Goal: Task Accomplishment & Management: Use online tool/utility

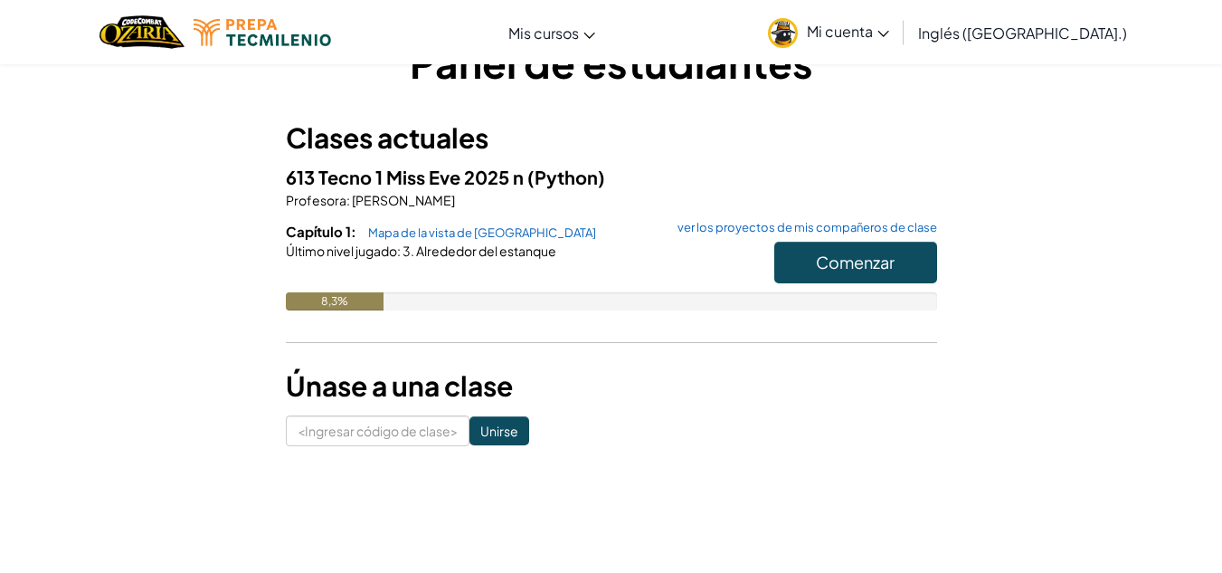
scroll to position [62, 0]
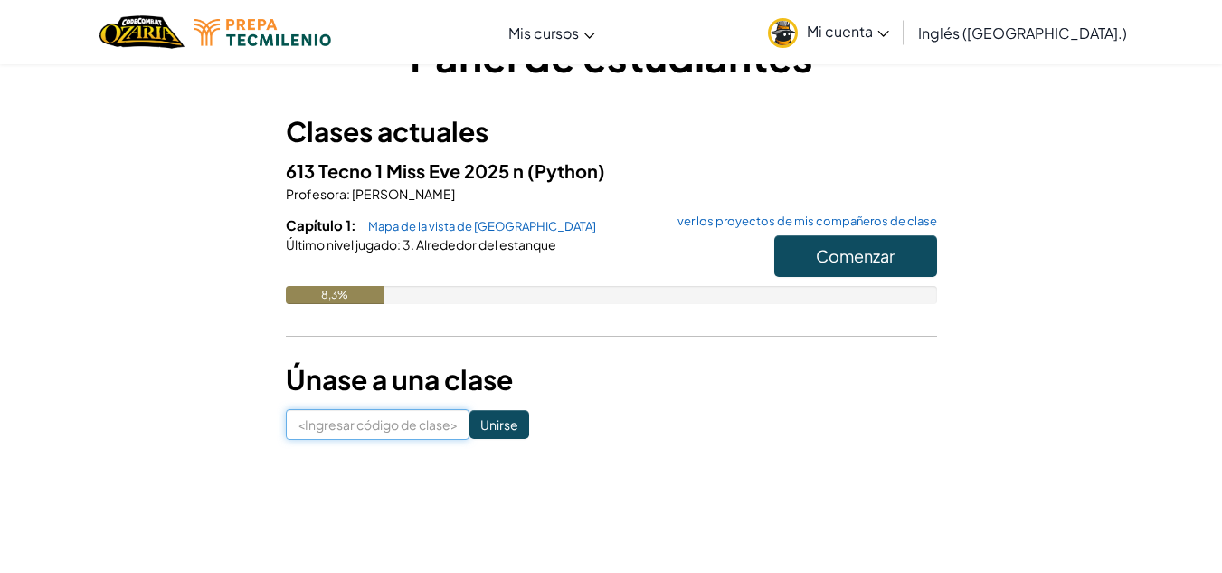
click at [391, 428] on input at bounding box center [378, 424] width 184 height 31
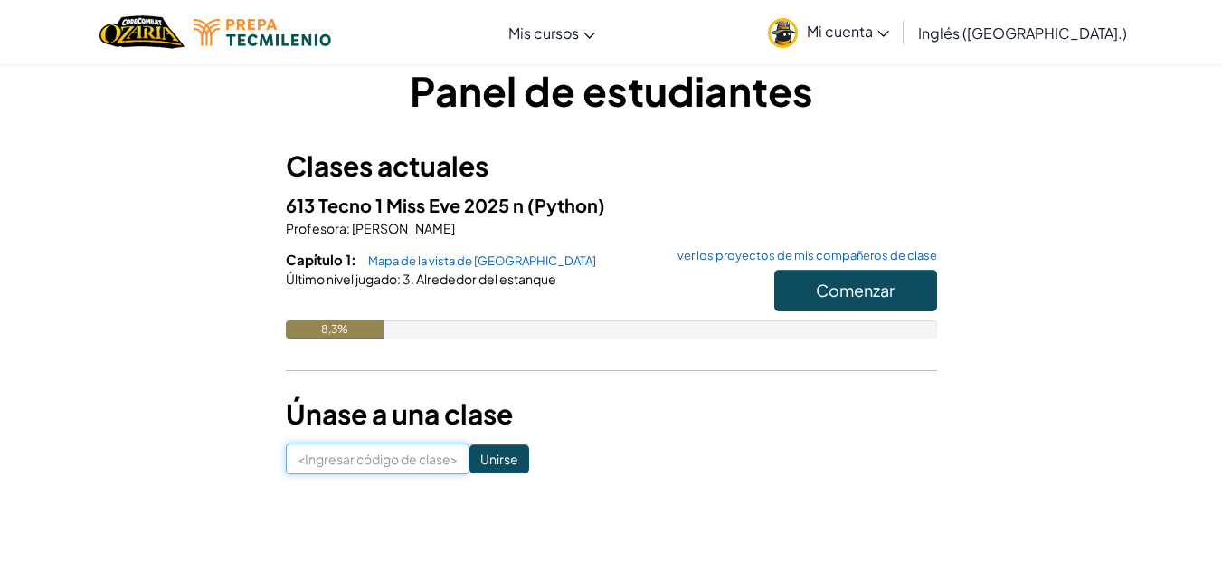
scroll to position [27, 0]
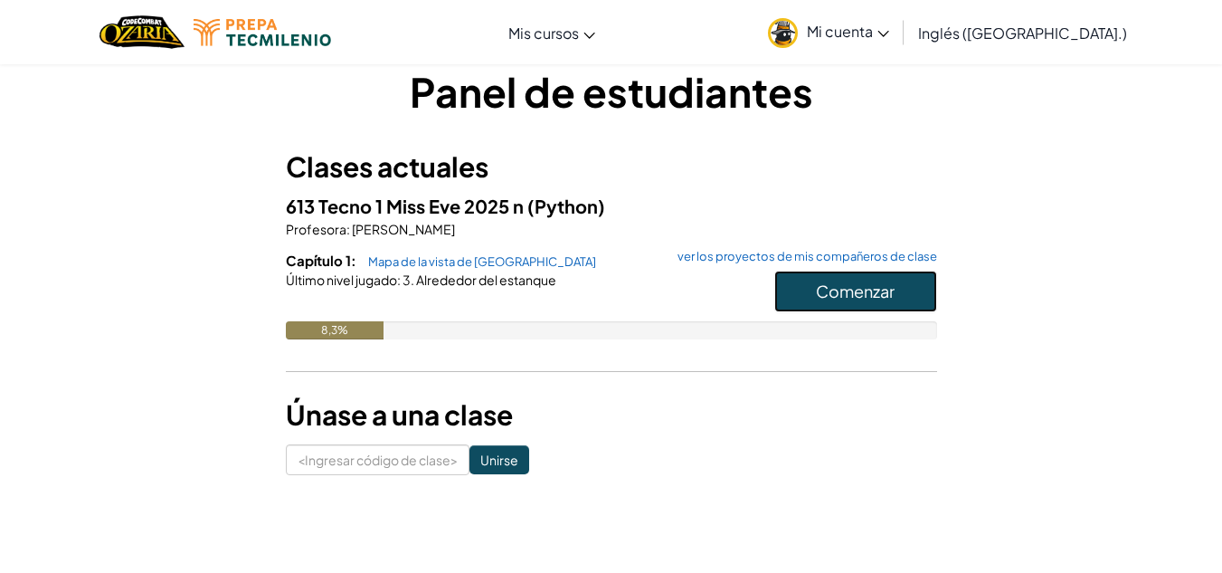
click at [795, 294] on button "Comenzar" at bounding box center [856, 292] width 163 height 42
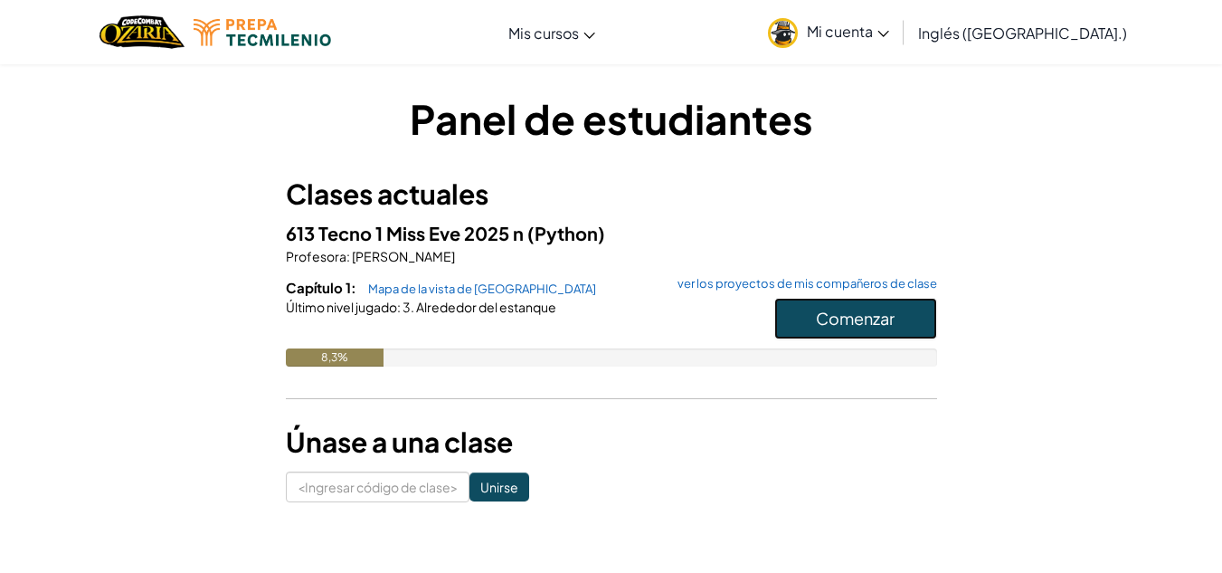
click at [848, 318] on font "Comenzar" at bounding box center [855, 318] width 79 height 21
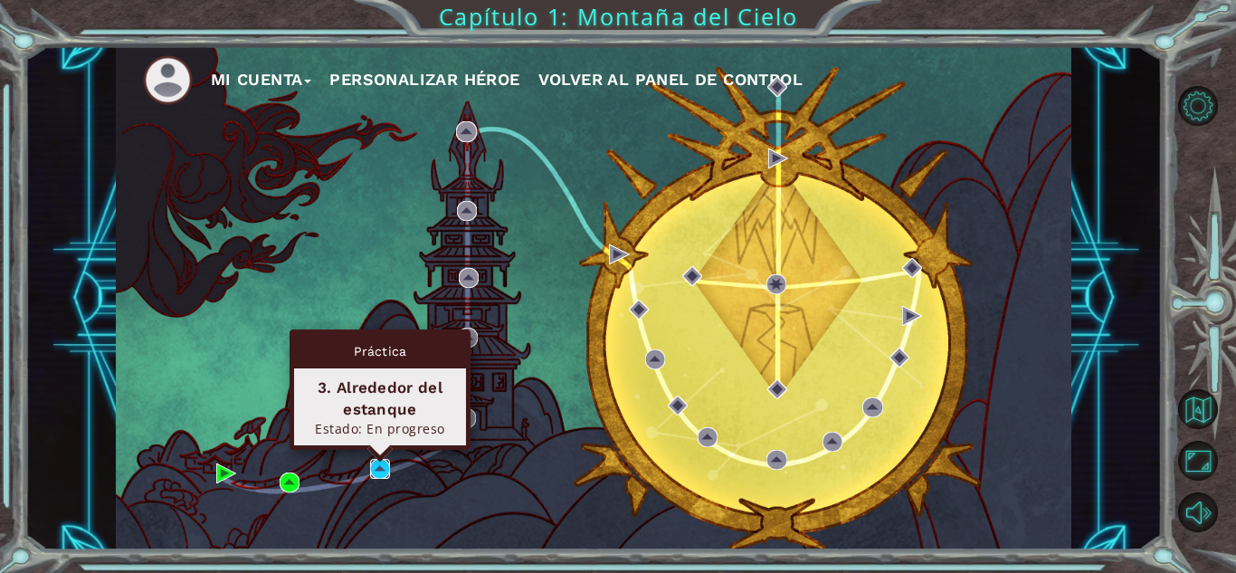
click at [385, 461] on img at bounding box center [380, 469] width 20 height 20
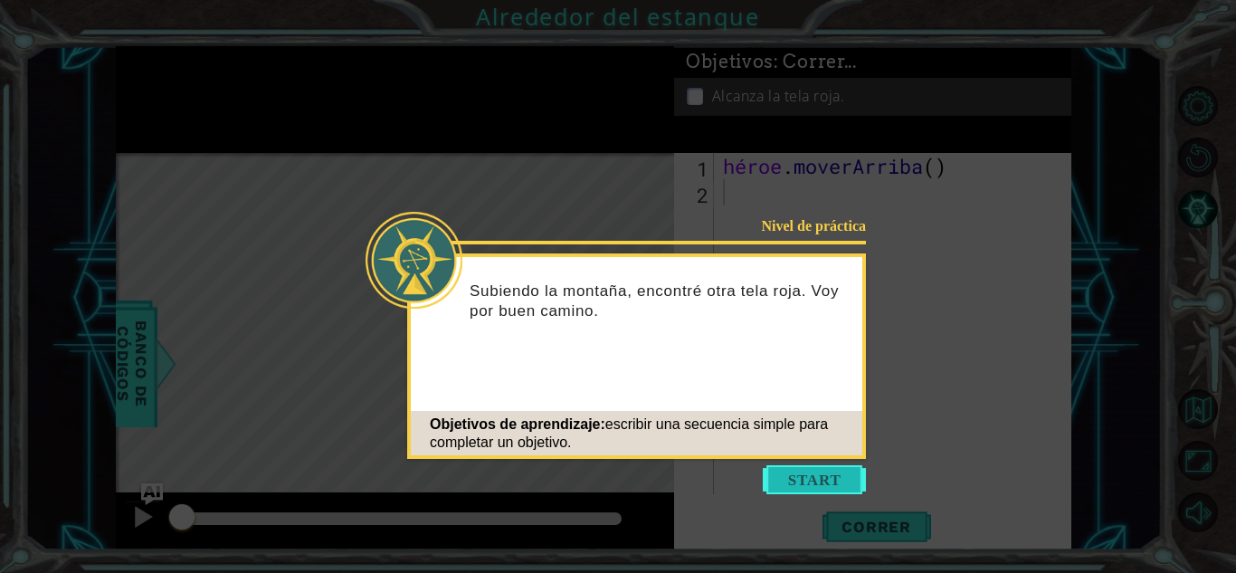
click at [824, 481] on button "Comenzar" at bounding box center [814, 479] width 103 height 29
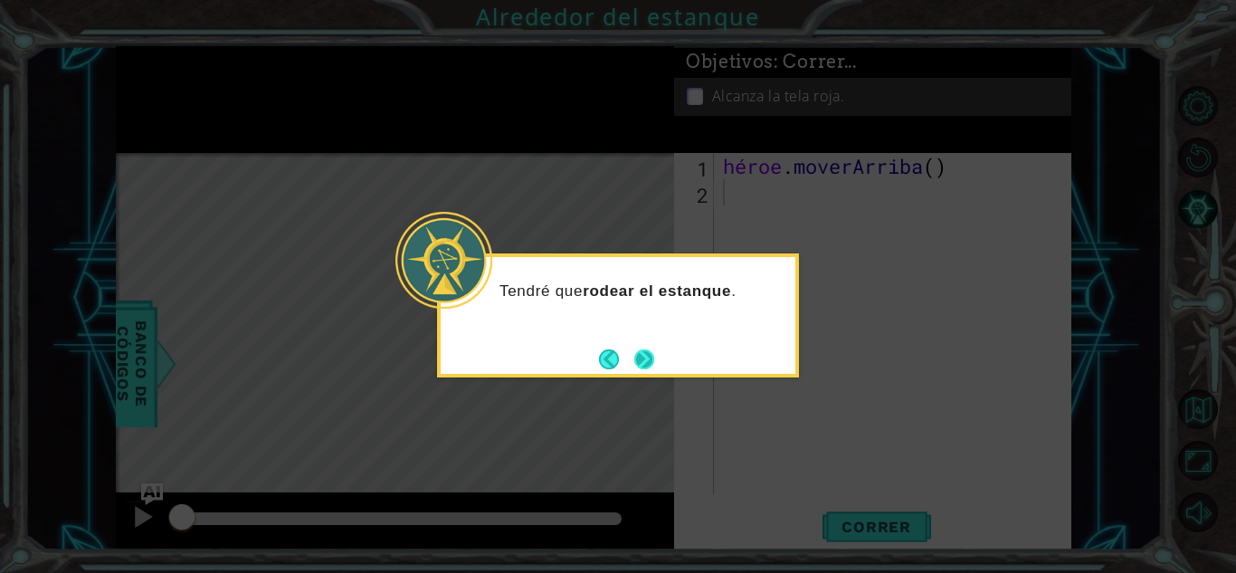
click at [647, 350] on button "Próximo" at bounding box center [644, 359] width 20 height 20
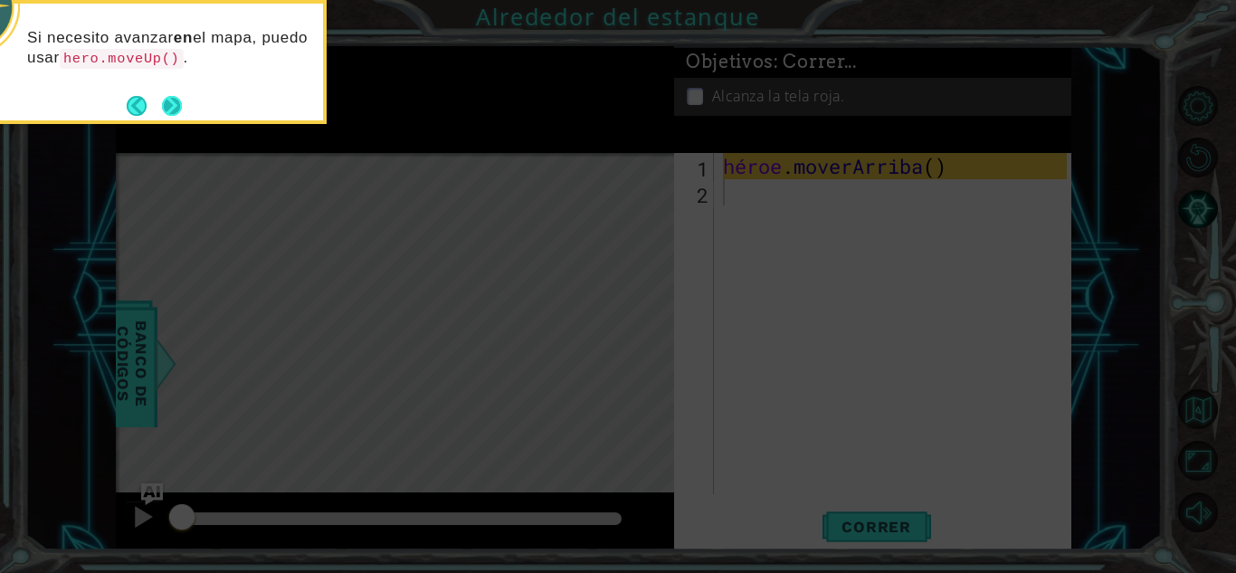
click at [169, 103] on button "Próximo" at bounding box center [172, 106] width 20 height 20
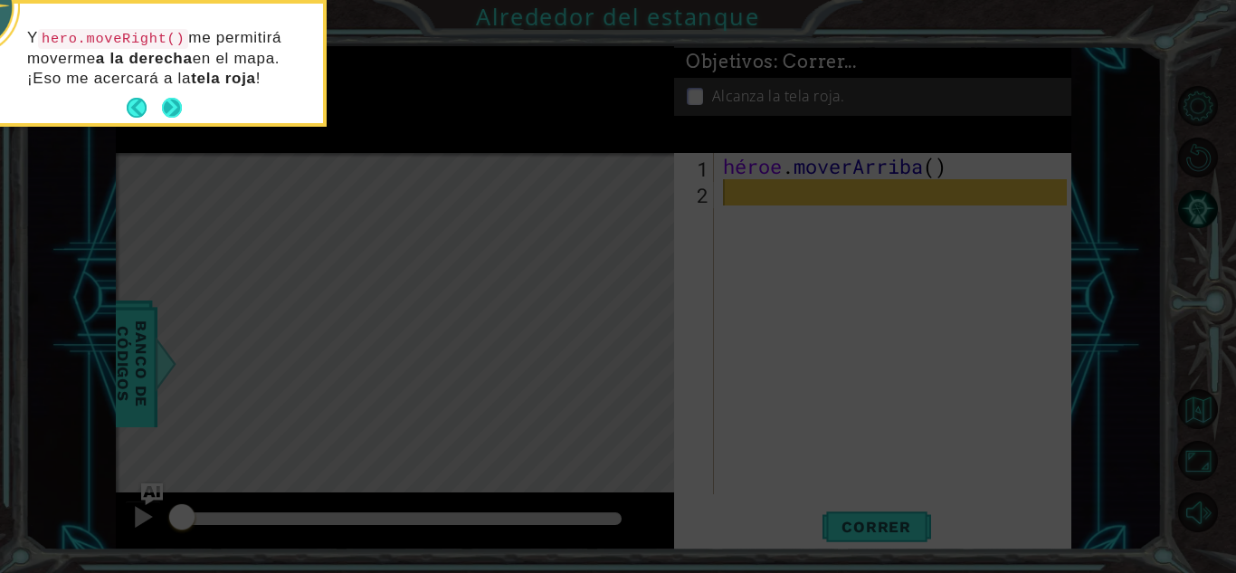
click at [172, 103] on button "Próximo" at bounding box center [172, 108] width 20 height 20
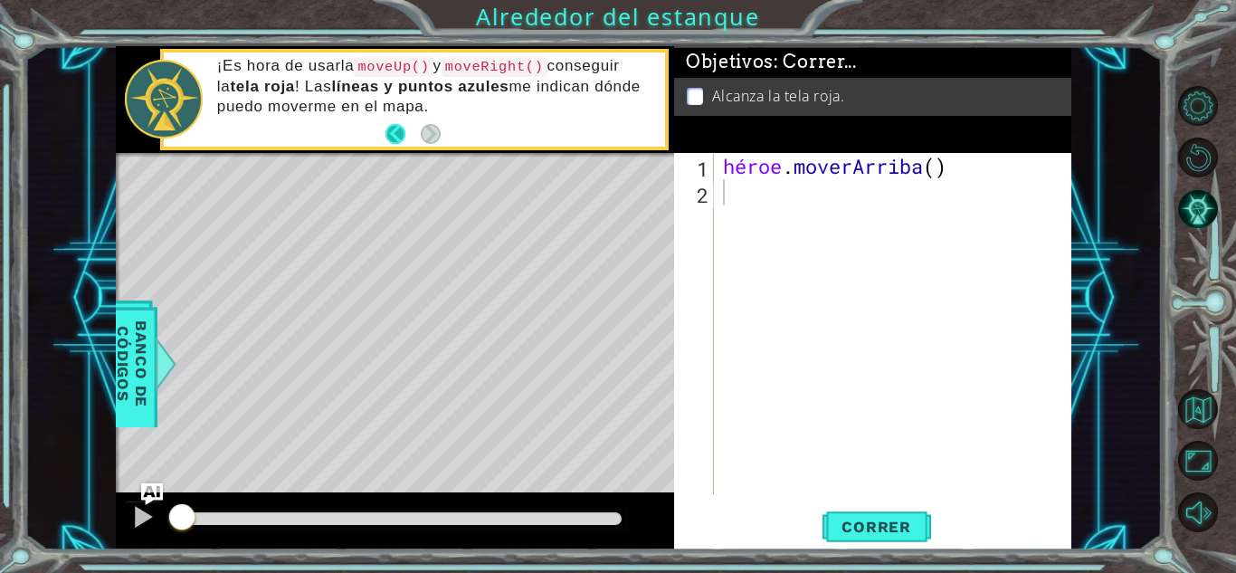
click at [394, 133] on button "Atrás" at bounding box center [402, 134] width 35 height 20
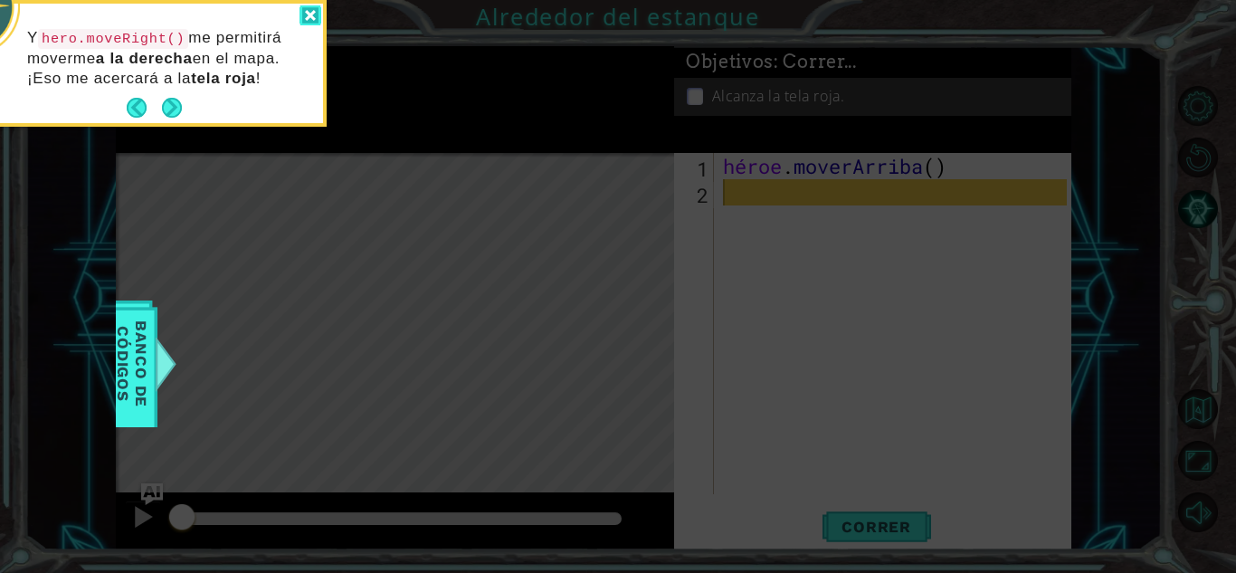
click at [307, 19] on div at bounding box center [311, 15] width 22 height 21
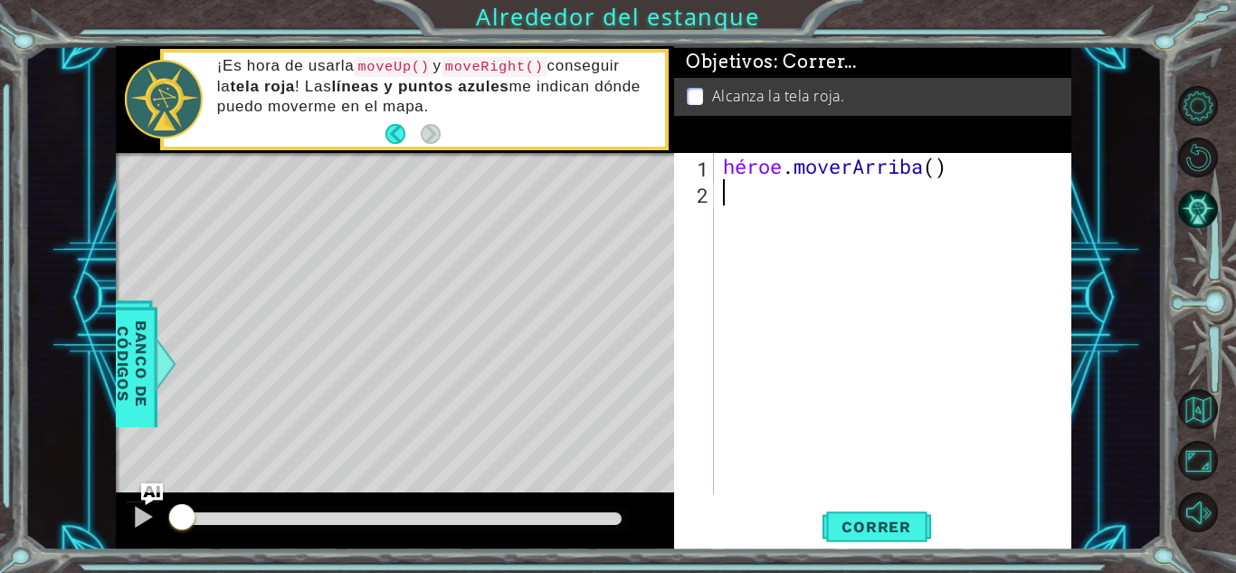
click at [810, 216] on div "héroe . moverArriba ( )" at bounding box center [897, 350] width 357 height 394
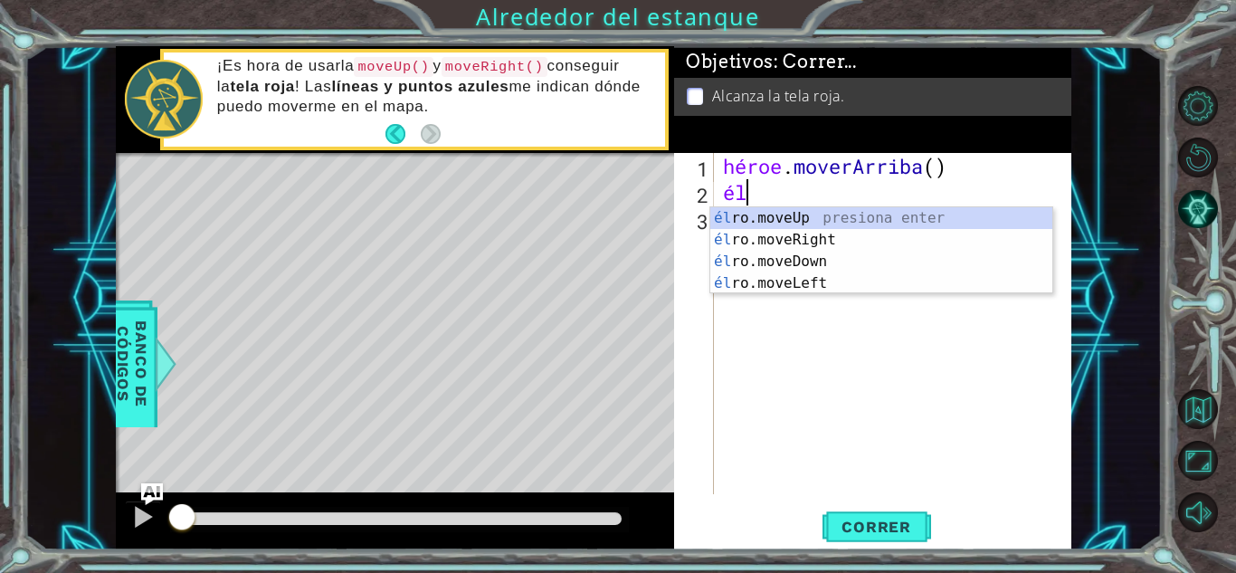
click at [817, 195] on div "héroe . [GEOGRAPHIC_DATA] ( ) él" at bounding box center [897, 350] width 357 height 394
type textarea "h"
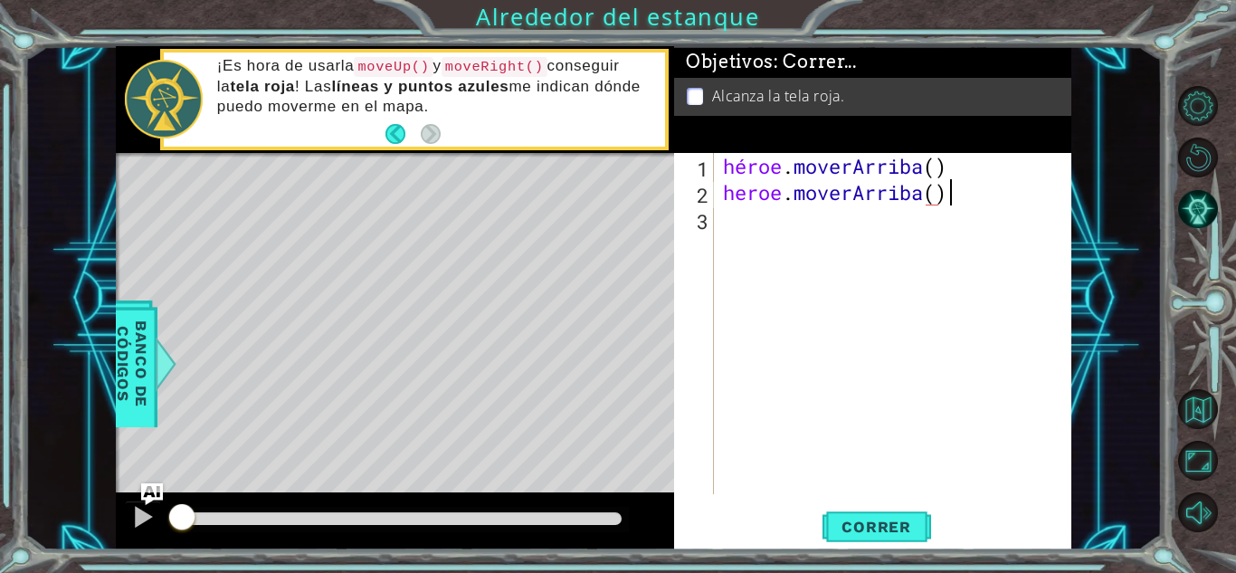
scroll to position [0, 9]
type textarea "heroe.moverArriba()"
click at [856, 536] on button "Correr" at bounding box center [877, 527] width 109 height 40
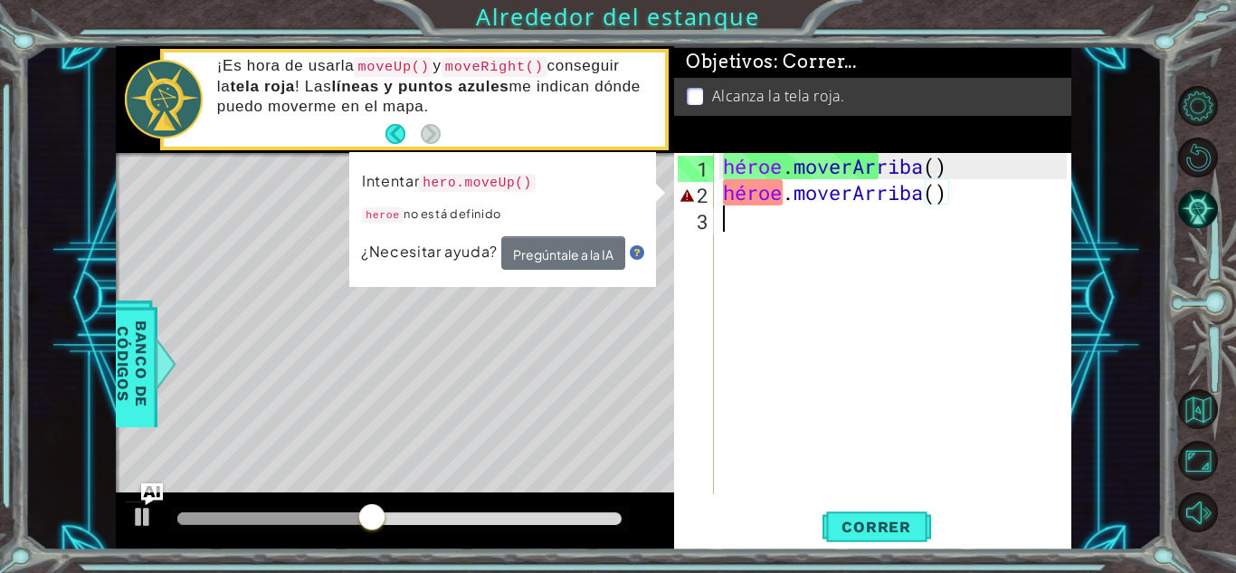
click at [808, 318] on div "héroe . [PERSON_NAME] ( ) héroe . [GEOGRAPHIC_DATA] ( )" at bounding box center [897, 350] width 357 height 394
click at [747, 191] on div "héroe . [PERSON_NAME] ( ) héroe . [GEOGRAPHIC_DATA] ( )" at bounding box center [897, 350] width 357 height 394
click at [858, 196] on div "héroe . [PERSON_NAME] ( ) héroe . [GEOGRAPHIC_DATA] ( )" at bounding box center [897, 350] width 357 height 394
click at [566, 251] on font "Pregúntale a la IA" at bounding box center [563, 254] width 100 height 16
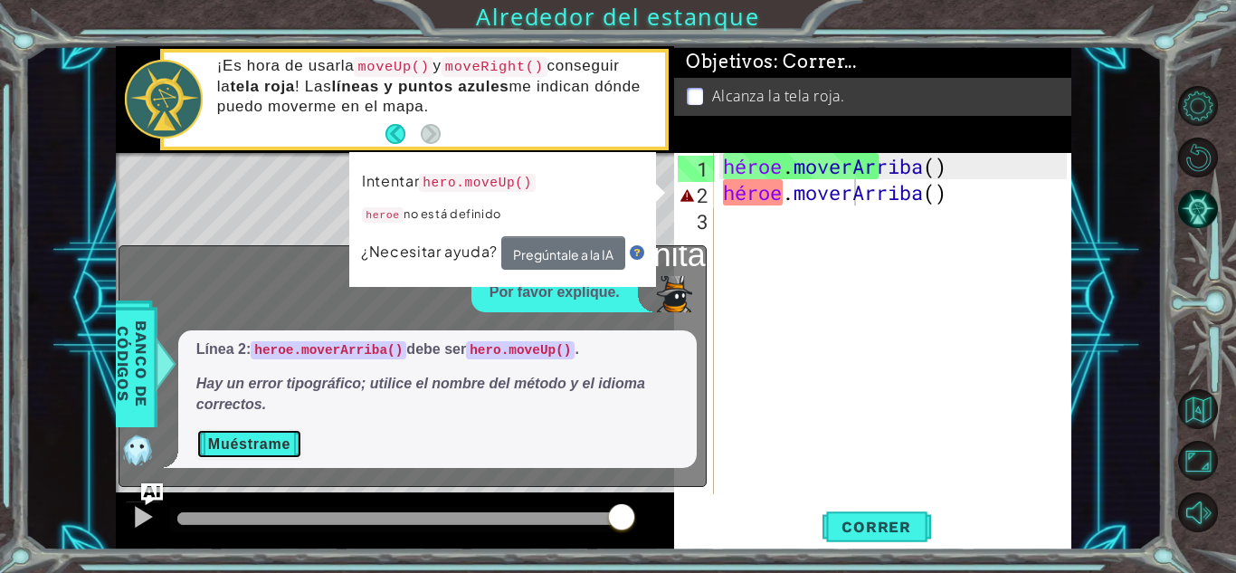
click at [290, 448] on font "Muéstrame" at bounding box center [249, 443] width 82 height 15
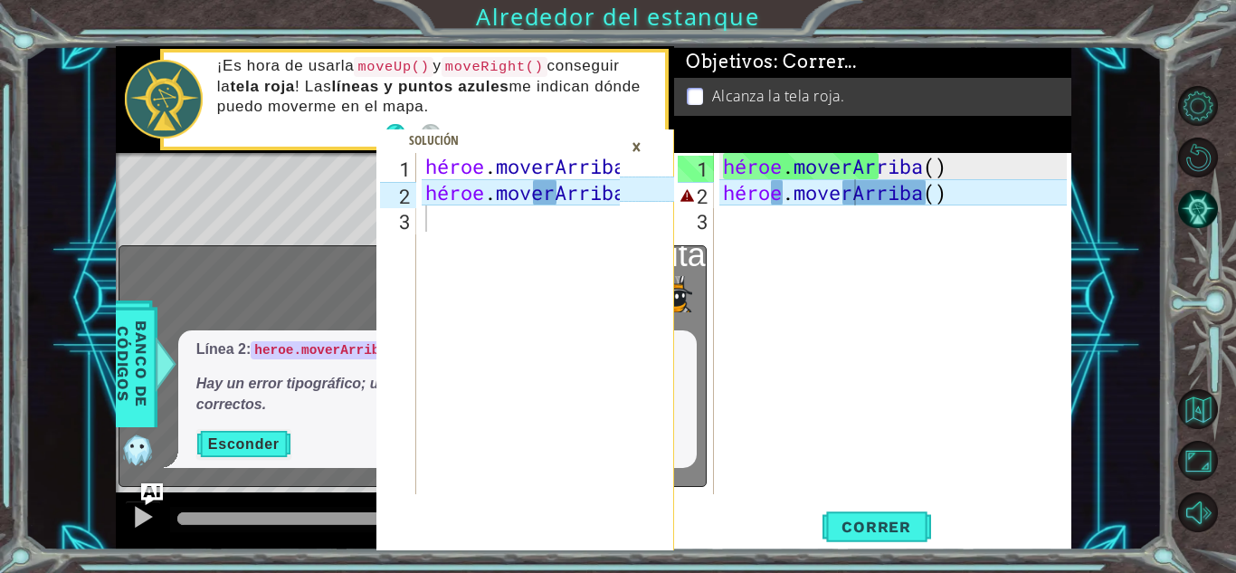
click at [639, 147] on font "×" at bounding box center [637, 146] width 10 height 29
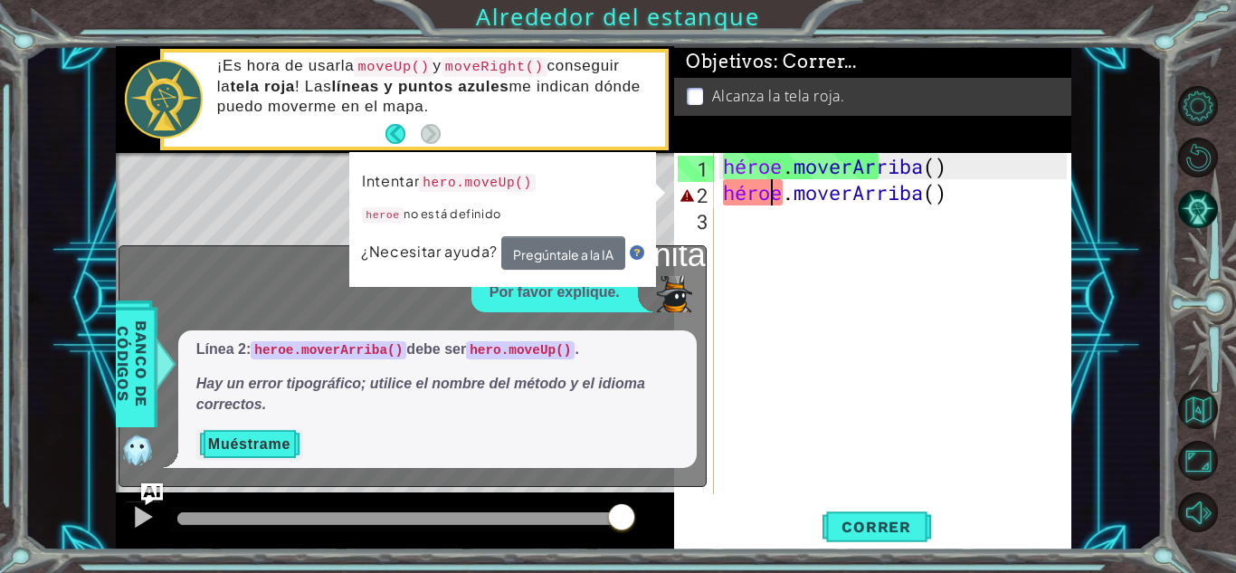
click at [774, 195] on div "héroe . [PERSON_NAME] ( ) héroe . [GEOGRAPHIC_DATA] ( )" at bounding box center [897, 350] width 357 height 394
click at [786, 195] on div "héroe . [PERSON_NAME] ( ) héroe . [GEOGRAPHIC_DATA] ( )" at bounding box center [897, 350] width 357 height 394
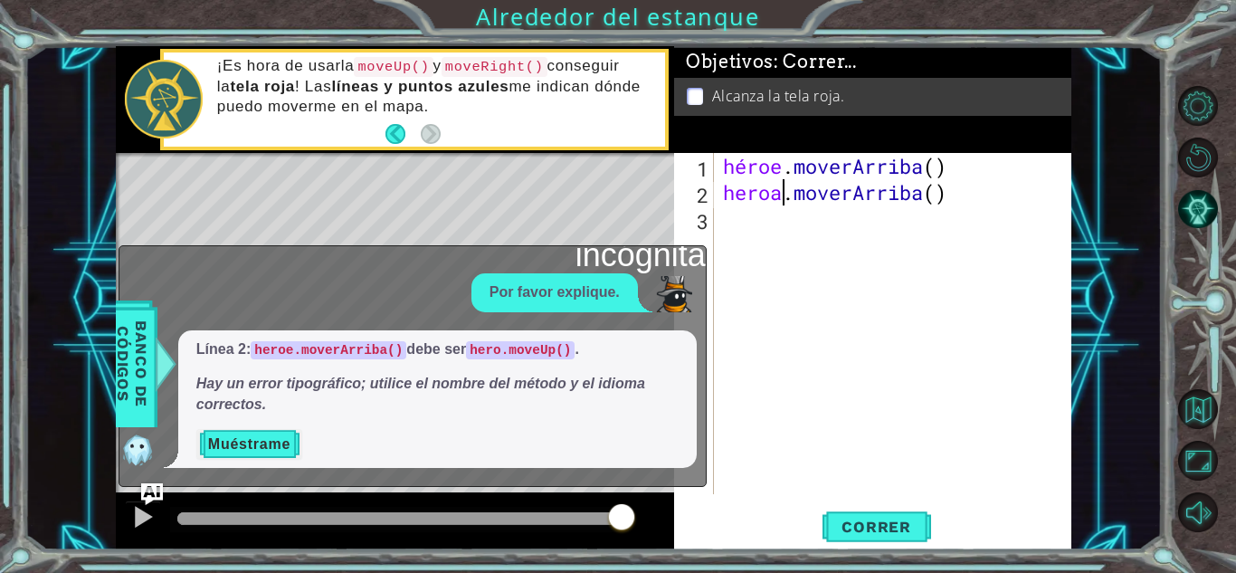
scroll to position [0, 3]
type textarea "heroe.moverArriba()"
click at [792, 374] on div "héroe . [PERSON_NAME] ( ) héroe . [GEOGRAPHIC_DATA] ( )" at bounding box center [897, 350] width 357 height 394
click at [760, 305] on div "héroe . [PERSON_NAME] ( ) héroe . [GEOGRAPHIC_DATA] ( )" at bounding box center [897, 350] width 357 height 394
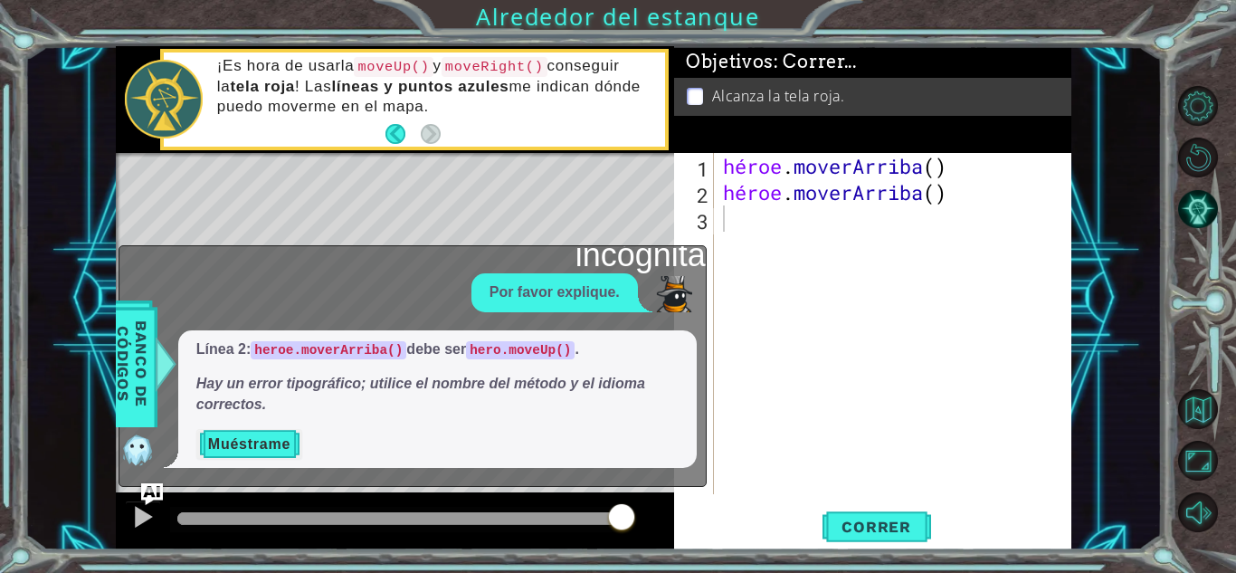
click at [549, 190] on div "Mapa de niveles" at bounding box center [534, 419] width 836 height 533
click at [252, 453] on button "Muéstrame" at bounding box center [249, 444] width 106 height 30
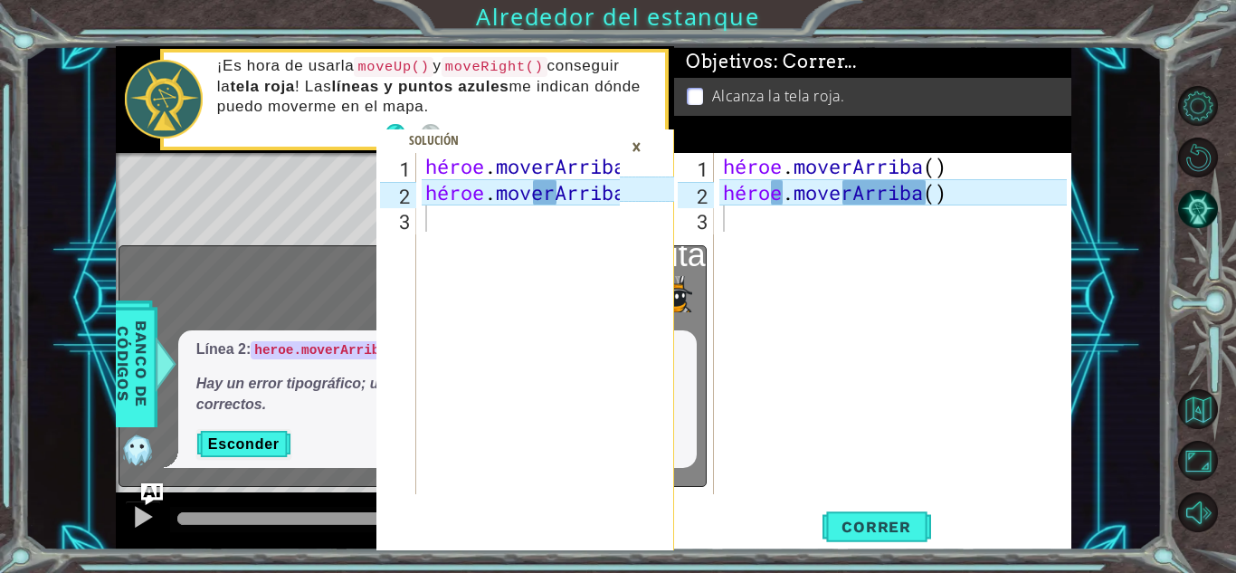
click at [638, 141] on font "×" at bounding box center [637, 146] width 10 height 29
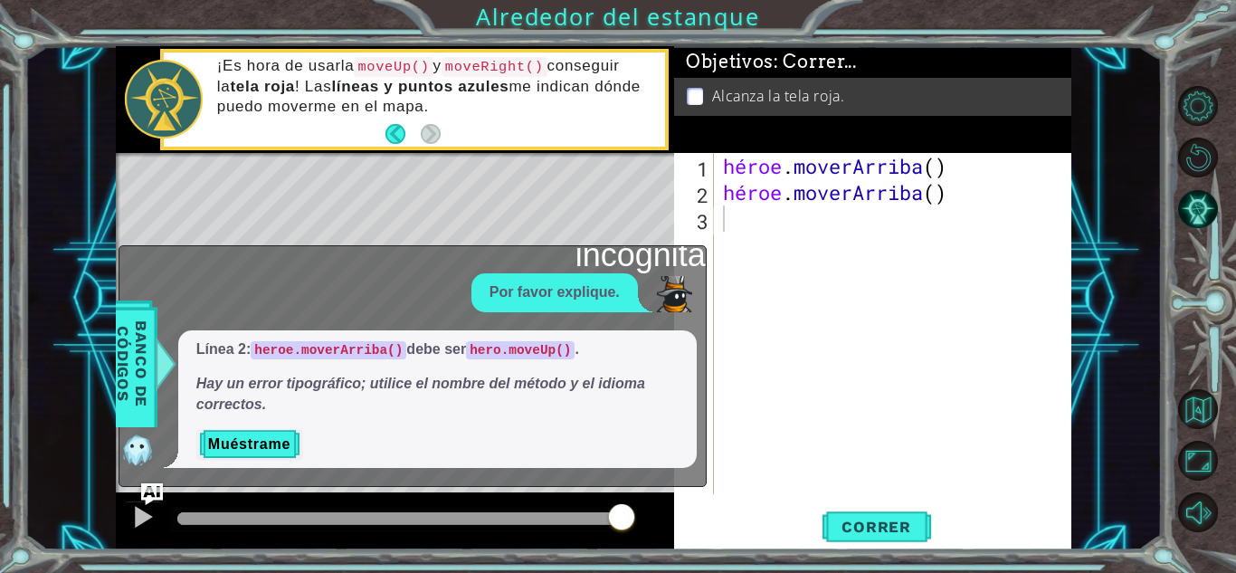
click at [518, 198] on div "Mapa de niveles" at bounding box center [534, 419] width 836 height 533
click at [398, 133] on button "Atrás" at bounding box center [402, 134] width 35 height 20
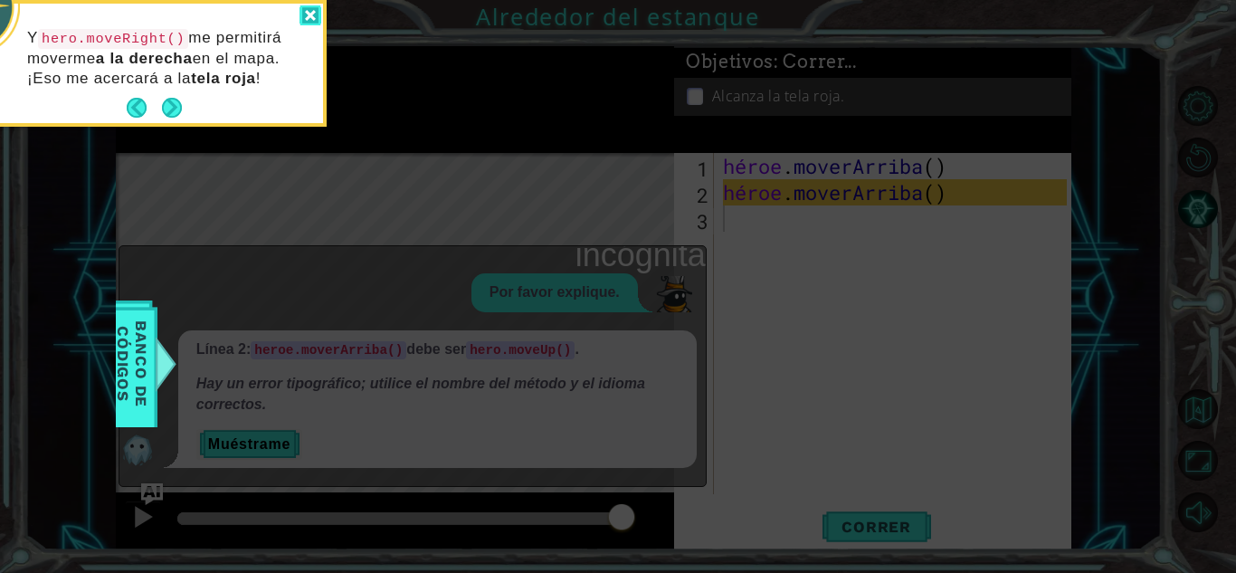
click at [304, 14] on div at bounding box center [311, 15] width 22 height 21
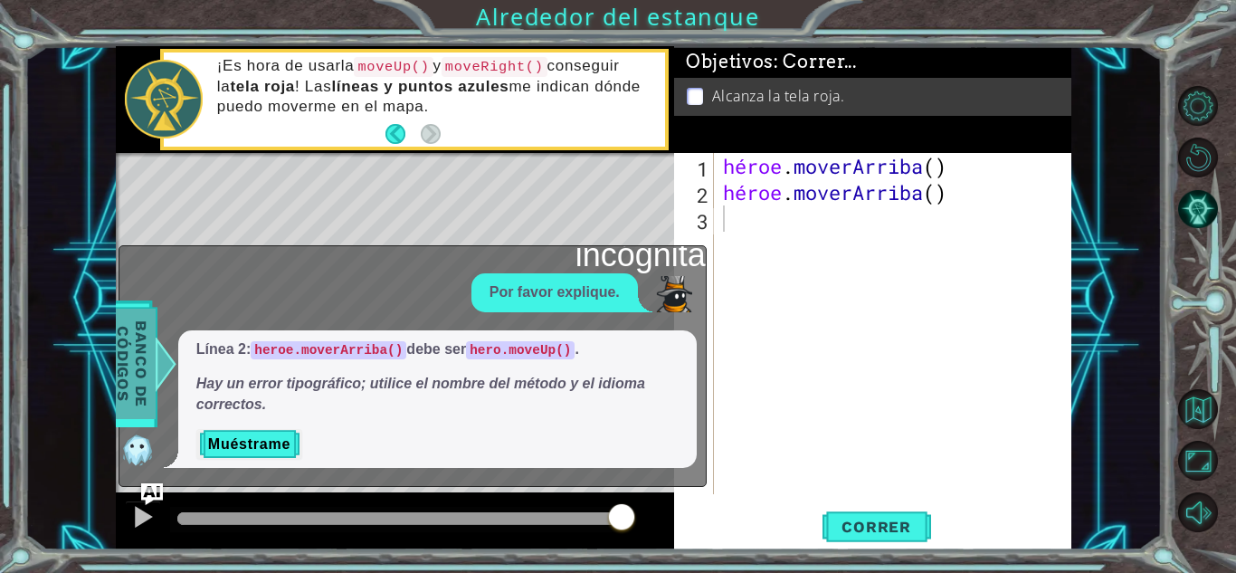
click at [130, 347] on font "Banco de códigos" at bounding box center [132, 363] width 36 height 87
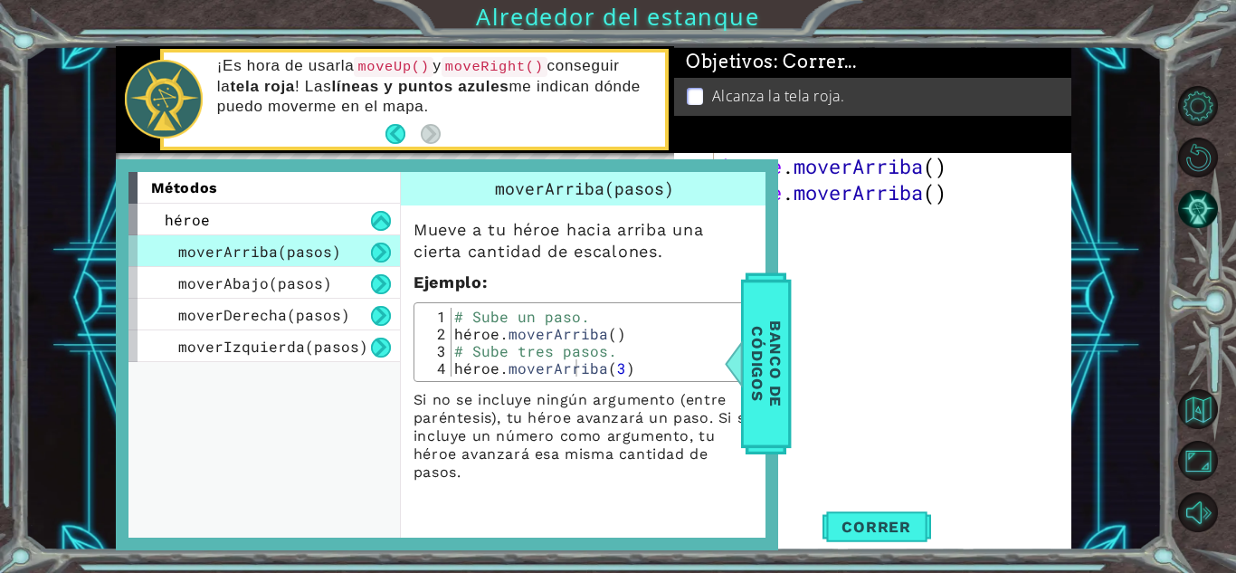
click at [924, 277] on div "héroe . [PERSON_NAME] ( ) héroe . [GEOGRAPHIC_DATA] ( )" at bounding box center [897, 350] width 357 height 394
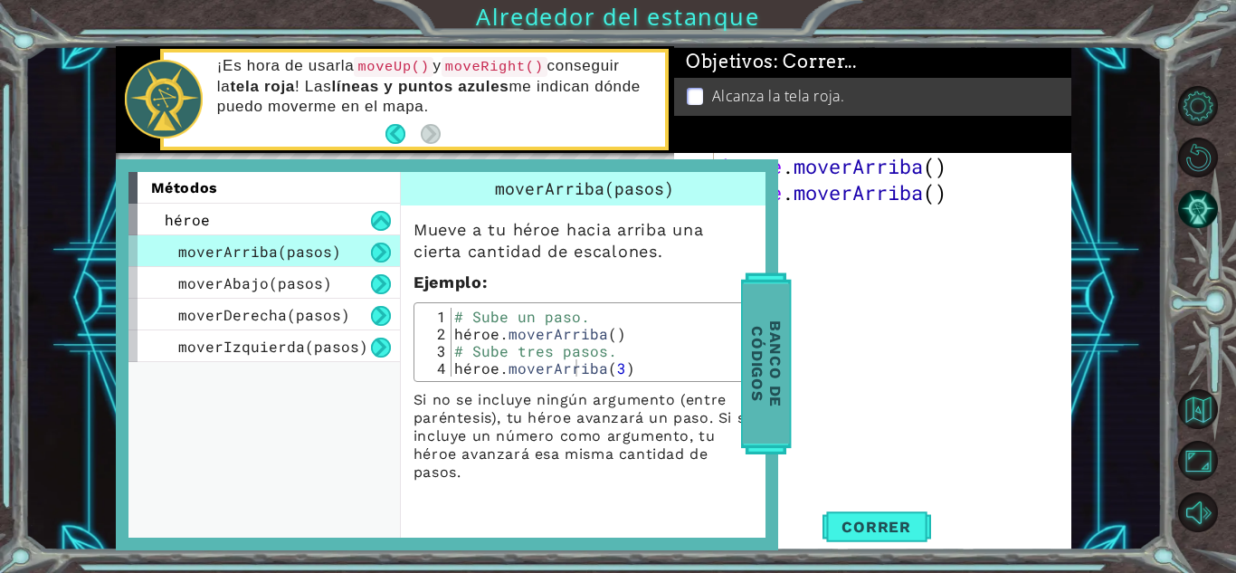
click at [765, 348] on font "Banco de códigos" at bounding box center [766, 363] width 36 height 87
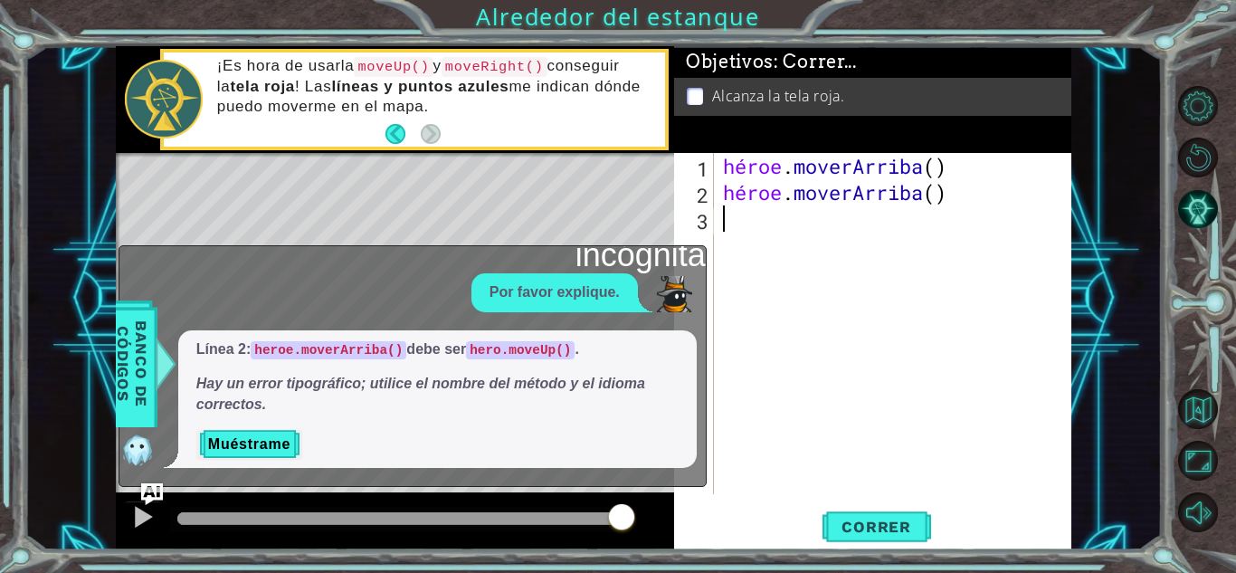
click at [775, 232] on div "héroe . [PERSON_NAME] ( ) héroe . [GEOGRAPHIC_DATA] ( )" at bounding box center [897, 350] width 357 height 394
type textarea "j"
click at [157, 522] on button at bounding box center [143, 518] width 36 height 37
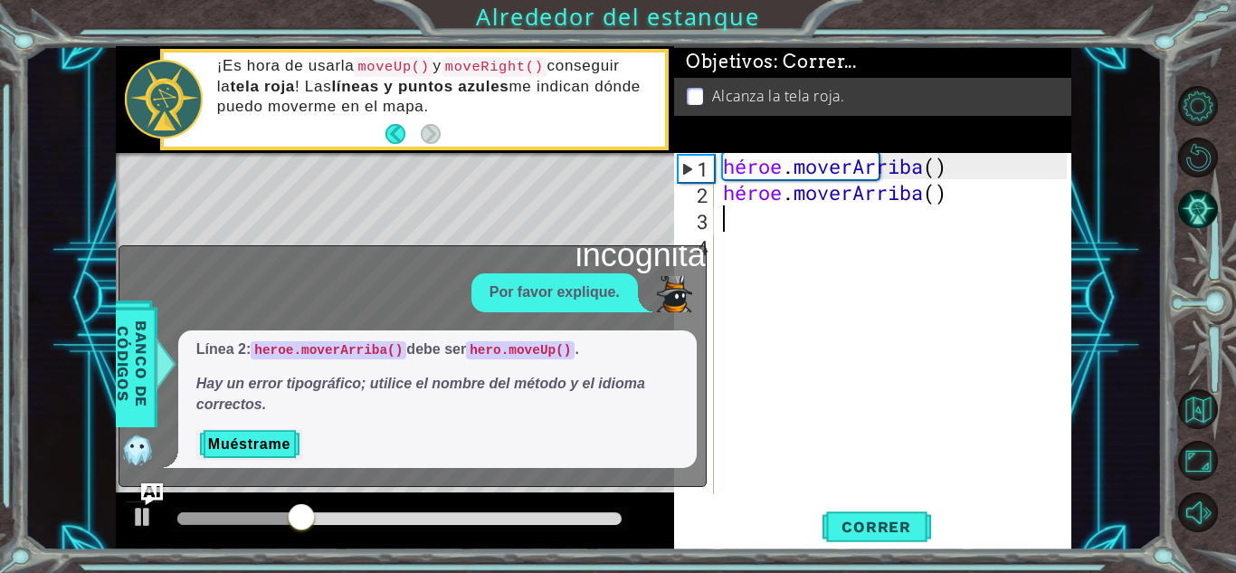
click at [701, 244] on font "4" at bounding box center [703, 247] width 12 height 26
drag, startPoint x: 695, startPoint y: 252, endPoint x: 354, endPoint y: 294, distance: 343.8
click at [354, 294] on div "incógnita Por favor explique. Línea 2: heroe.moverArriba() debe ser hero.moveUp…" at bounding box center [413, 366] width 588 height 242
drag, startPoint x: 354, startPoint y: 294, endPoint x: 147, endPoint y: 499, distance: 290.5
click at [147, 509] on div "incógnita Por favor explique. Línea 2: heroe.moverArriba() debe ser hero.moveUp…" at bounding box center [243, 509] width 210 height 0
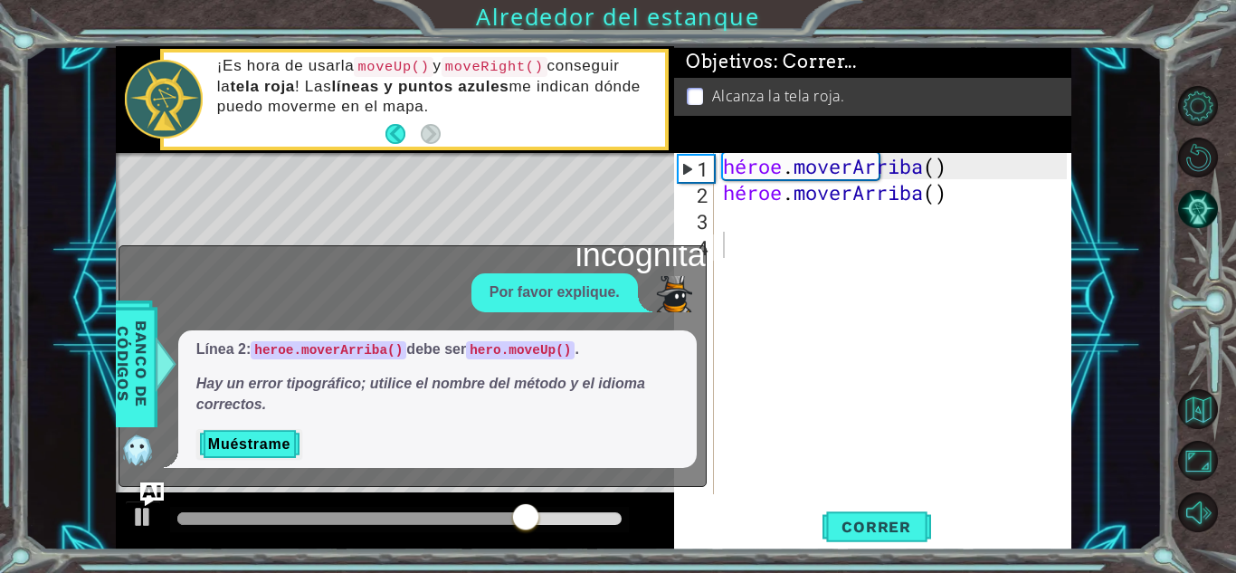
click at [147, 499] on img "Pregúntale a la IA" at bounding box center [152, 493] width 24 height 24
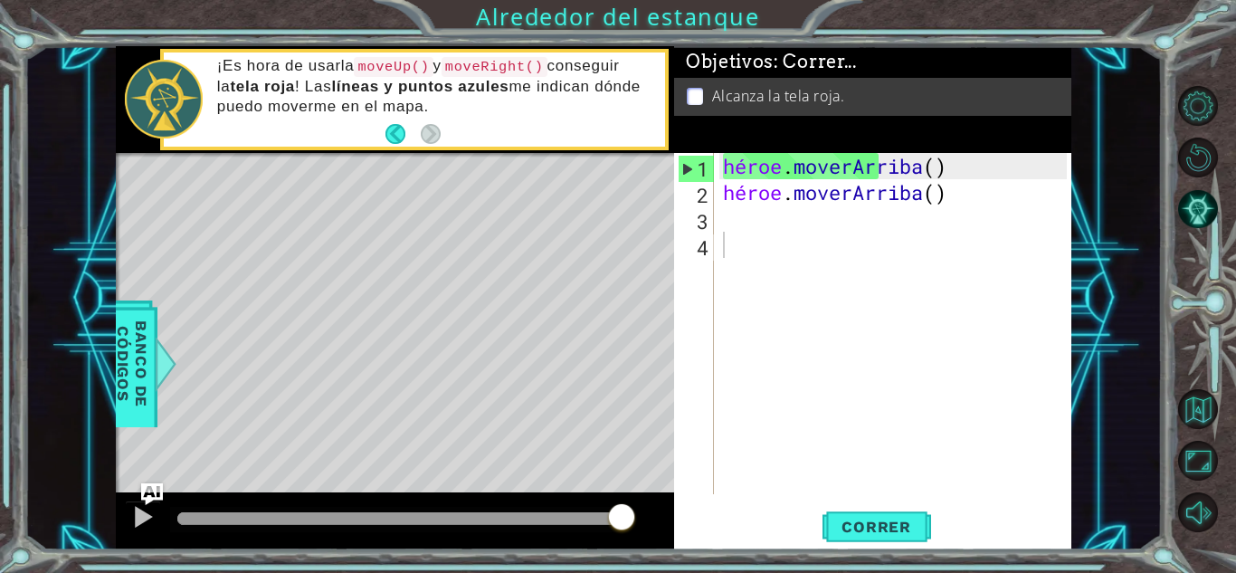
click at [728, 210] on div "héroe . [PERSON_NAME] ( ) héroe . [GEOGRAPHIC_DATA] ( )" at bounding box center [897, 350] width 357 height 394
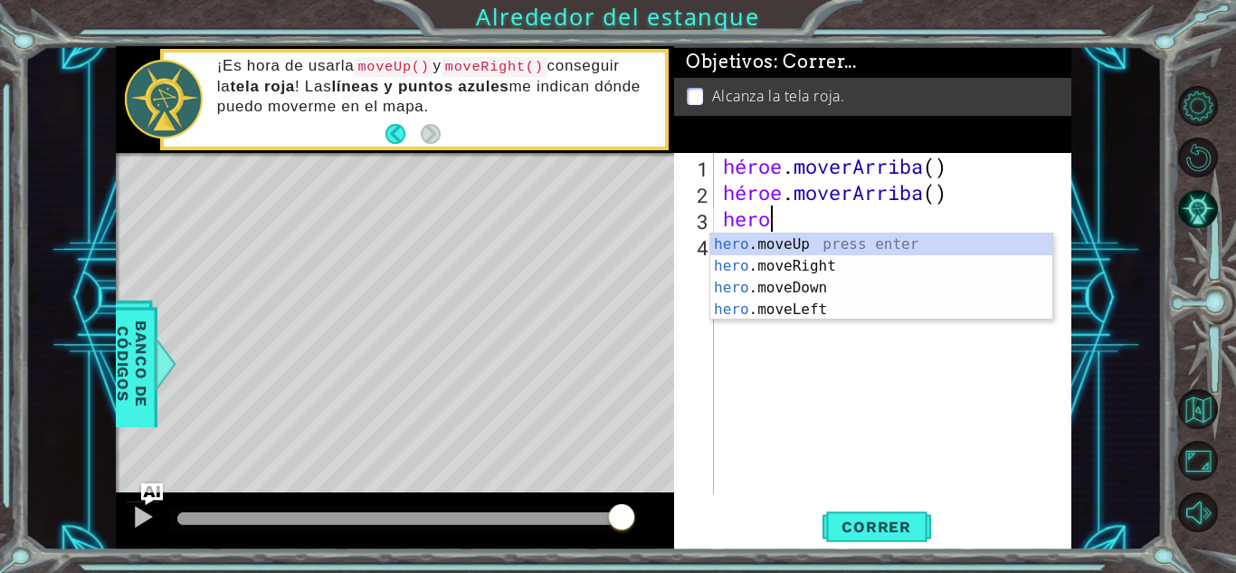
type textarea "heroe"
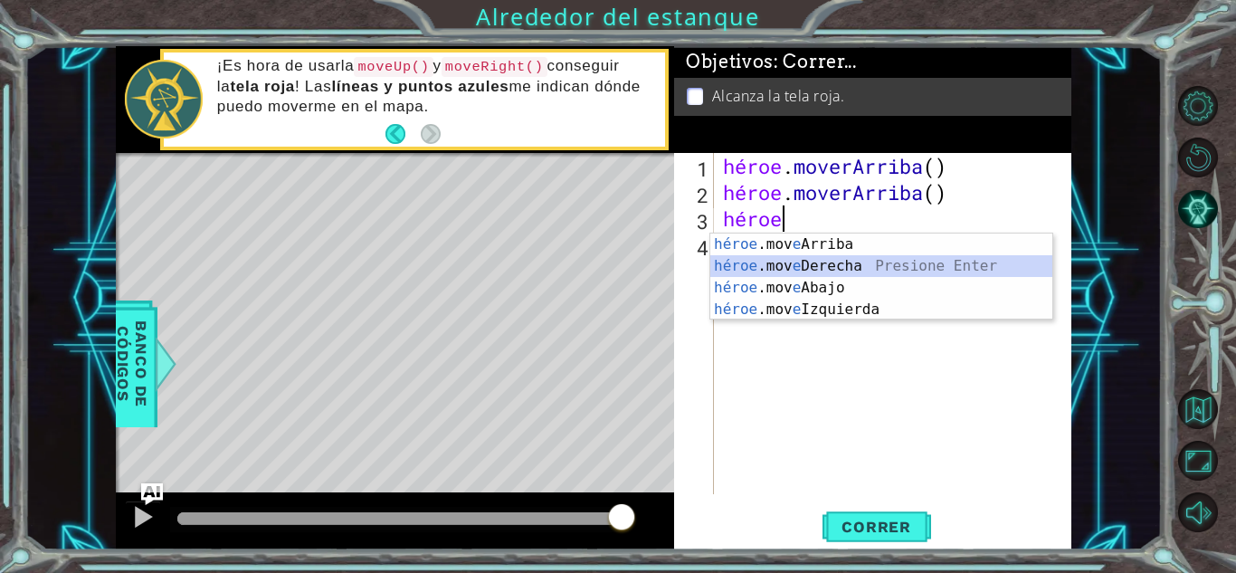
click at [806, 272] on div "héroe .mov e Arriba presiona enter héroe .mov e [PERSON_NAME] Presione Enter hé…" at bounding box center [881, 298] width 342 height 130
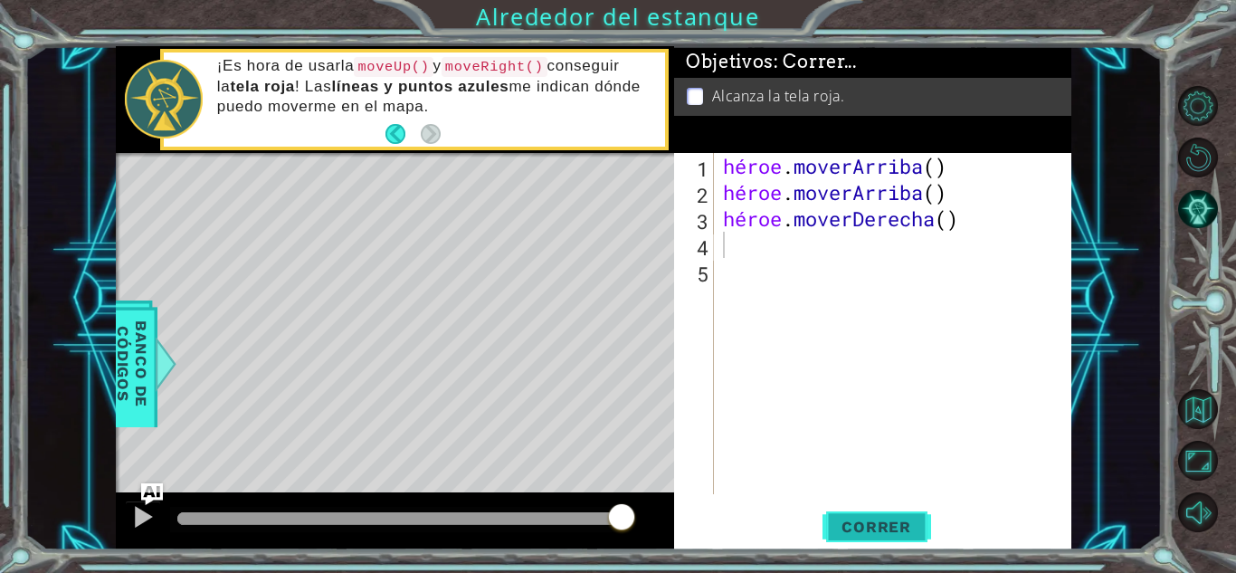
click at [855, 514] on button "Correr" at bounding box center [877, 527] width 109 height 40
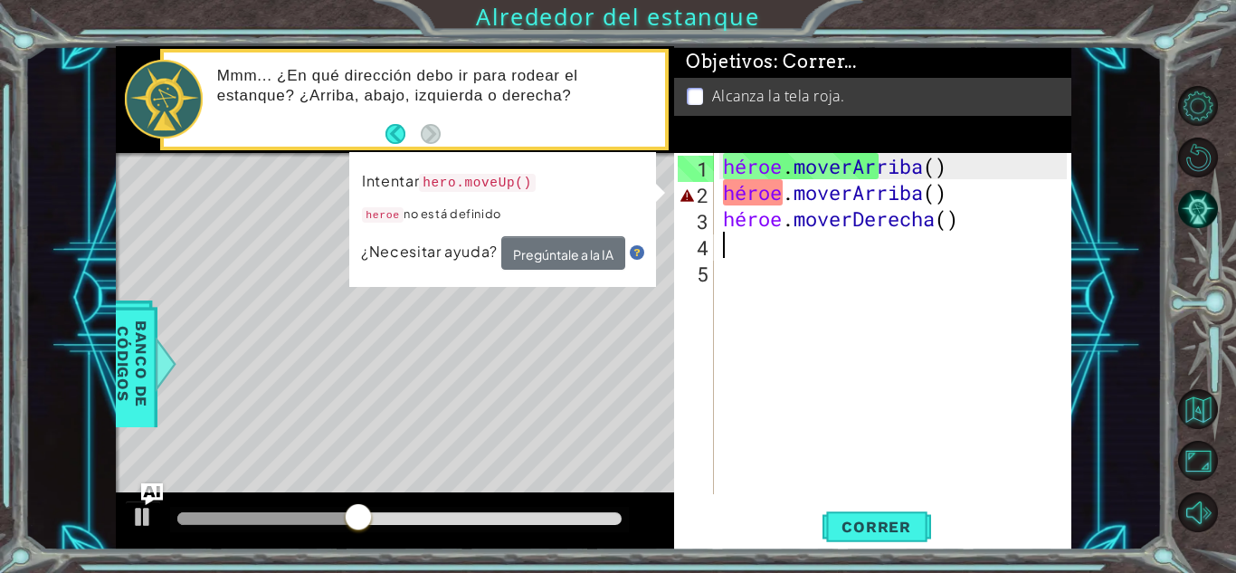
click at [812, 252] on div "héroe . [PERSON_NAME] ( ) héroe . [PERSON_NAME] ( ) héroe . moverDerecha ( )" at bounding box center [897, 350] width 357 height 394
click at [831, 180] on div "héroe . [PERSON_NAME] ( ) héroe . [PERSON_NAME] ( ) héroe . moverDerecha ( )" at bounding box center [897, 350] width 357 height 394
click at [782, 199] on div "héroe . [PERSON_NAME] ( ) héroe . [PERSON_NAME] ( ) héroe . moverDerecha ( )" at bounding box center [897, 350] width 357 height 394
click at [792, 190] on div "héroe . [PERSON_NAME] ( ) héroe . [PERSON_NAME] ( ) héroe . moverDerecha ( )" at bounding box center [897, 350] width 357 height 394
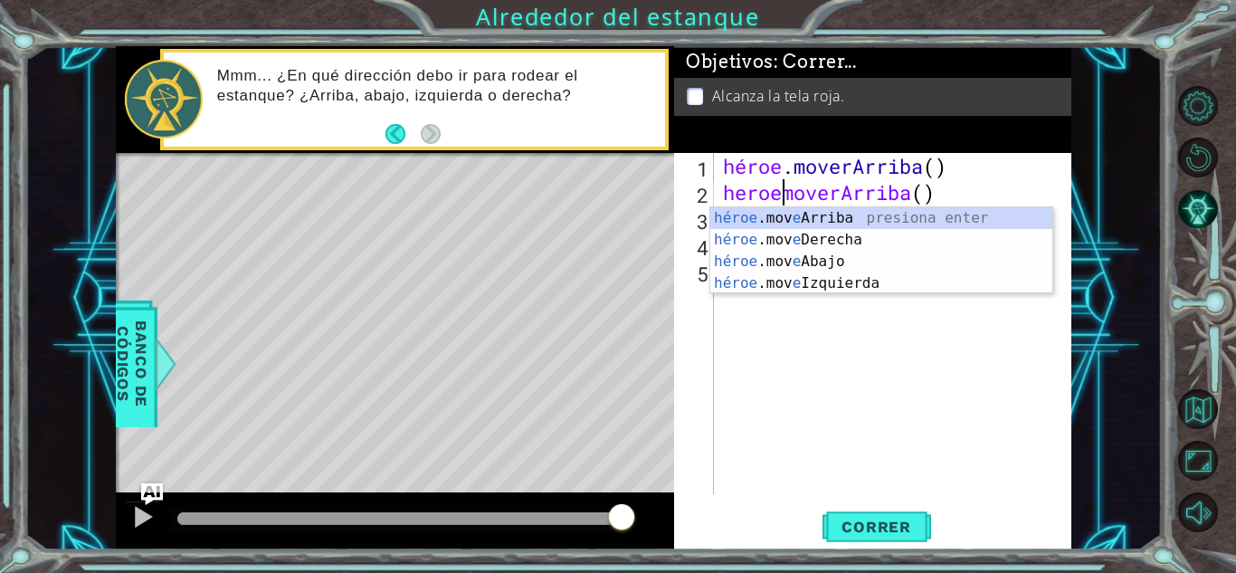
scroll to position [0, 3]
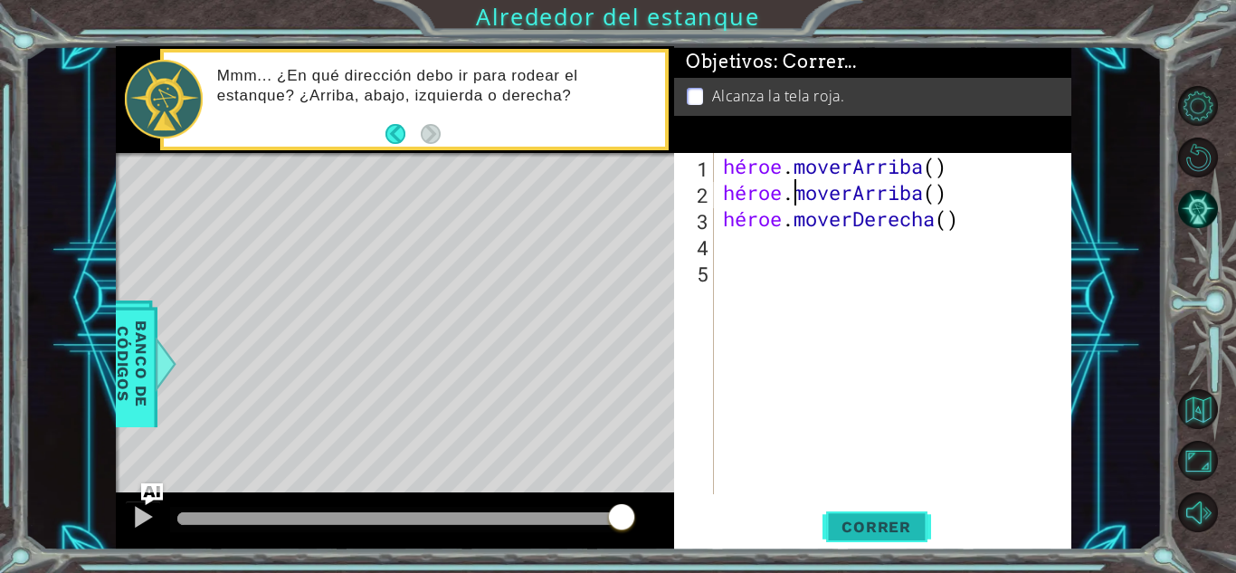
type textarea "heroe.moverArriba()"
click at [842, 525] on font "Correr" at bounding box center [877, 527] width 70 height 18
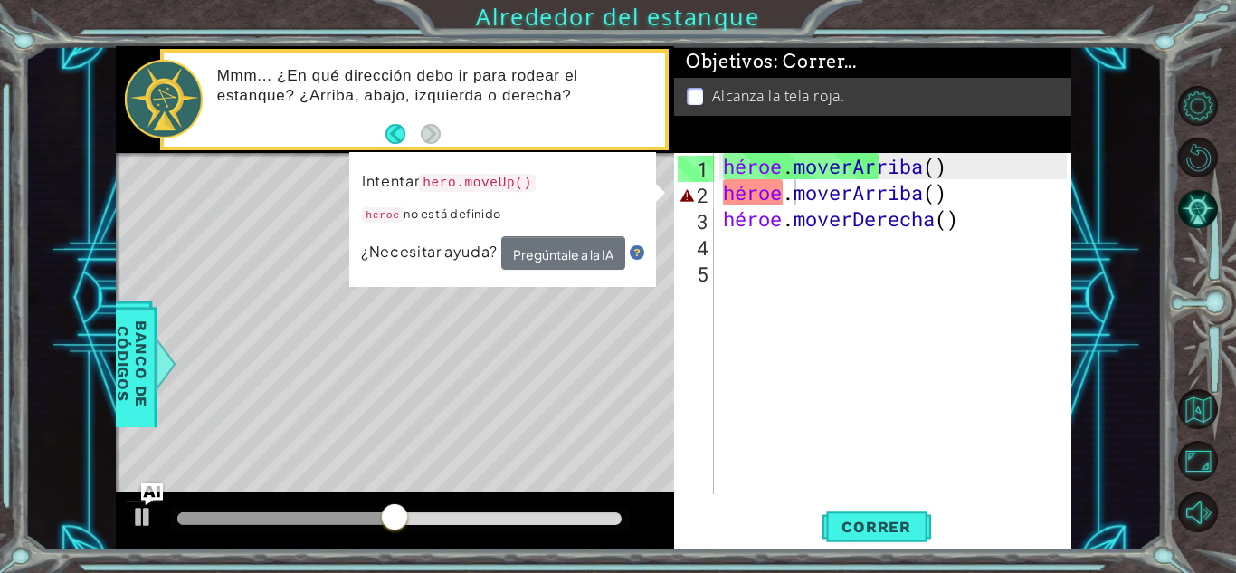
click at [455, 247] on font "¿Necesitar ayuda?" at bounding box center [429, 251] width 137 height 19
click at [128, 371] on font "Banco de códigos" at bounding box center [132, 363] width 36 height 87
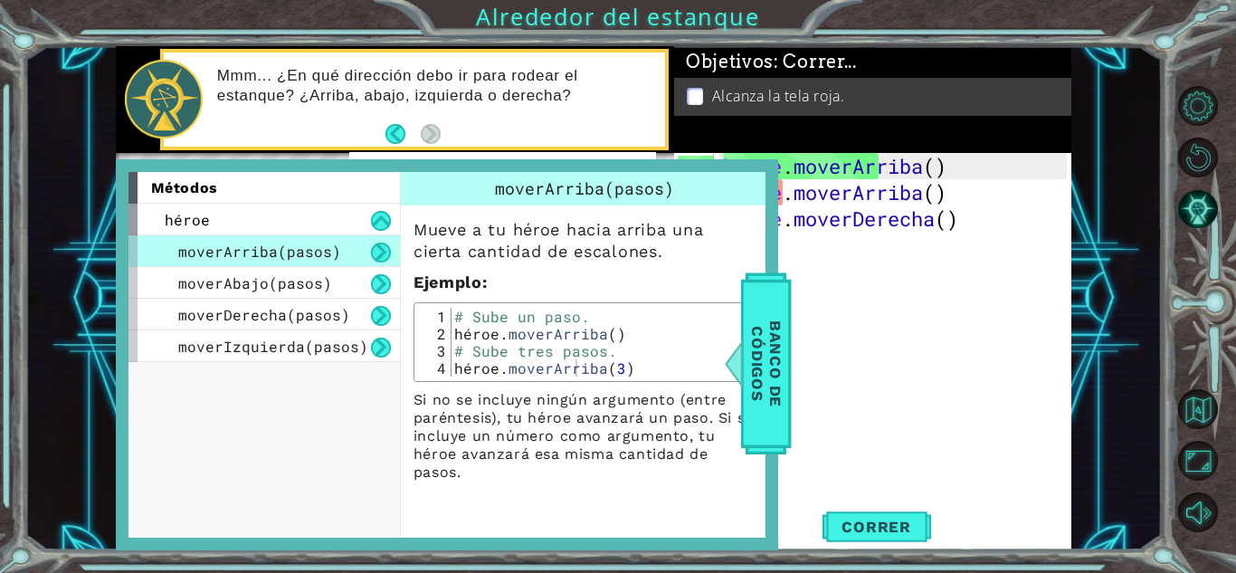
scroll to position [0, 0]
click at [856, 402] on div "héroe . [PERSON_NAME] ( ) héroe . [PERSON_NAME] ( ) héroe . moverDerecha ( )" at bounding box center [897, 350] width 357 height 394
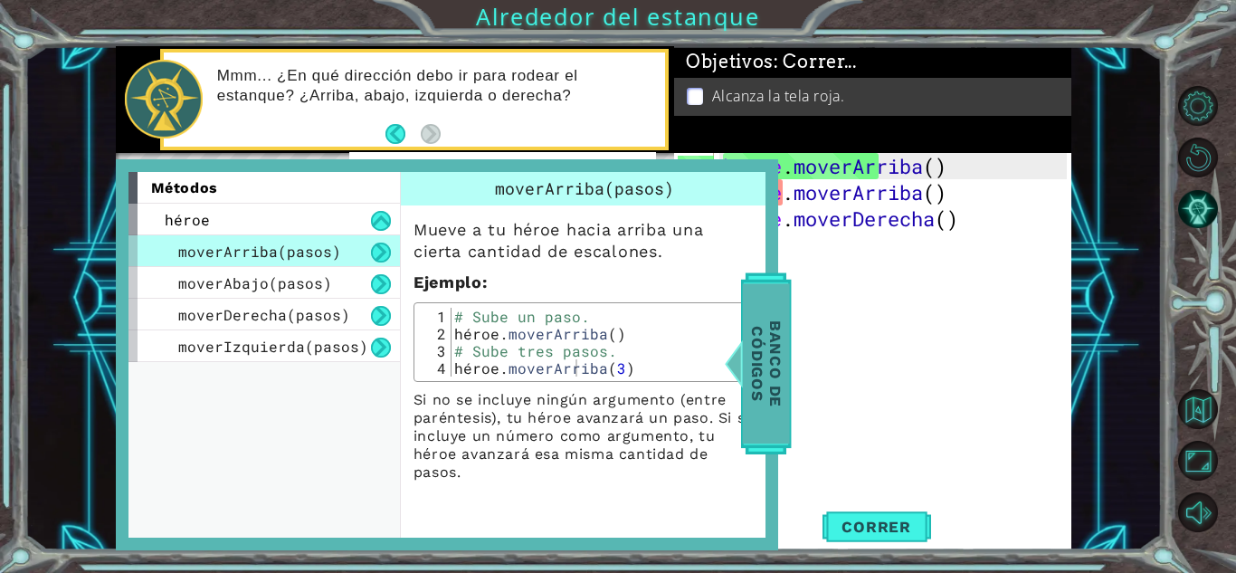
click at [775, 369] on font "Banco de códigos" at bounding box center [766, 363] width 36 height 87
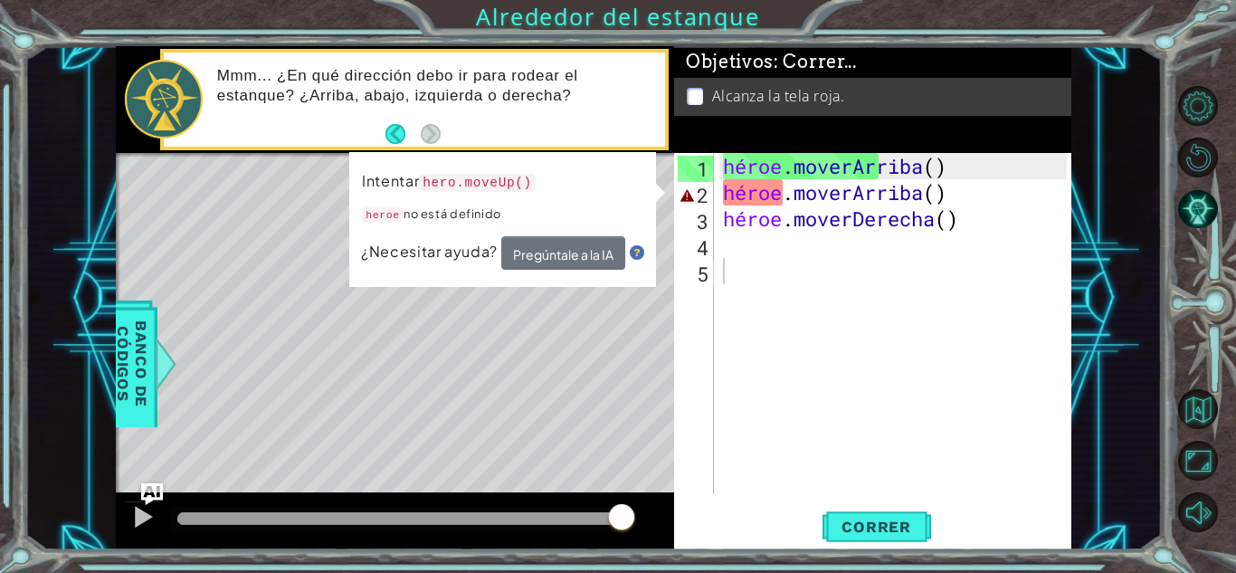
click at [1009, 225] on div "héroe . [PERSON_NAME] ( ) héroe . [PERSON_NAME] ( ) héroe . moverDerecha ( )" at bounding box center [897, 350] width 357 height 394
click at [1009, 189] on div "héroe . [PERSON_NAME] ( ) héroe . [PERSON_NAME] ( ) héroe . moverDerecha ( )" at bounding box center [897, 350] width 357 height 394
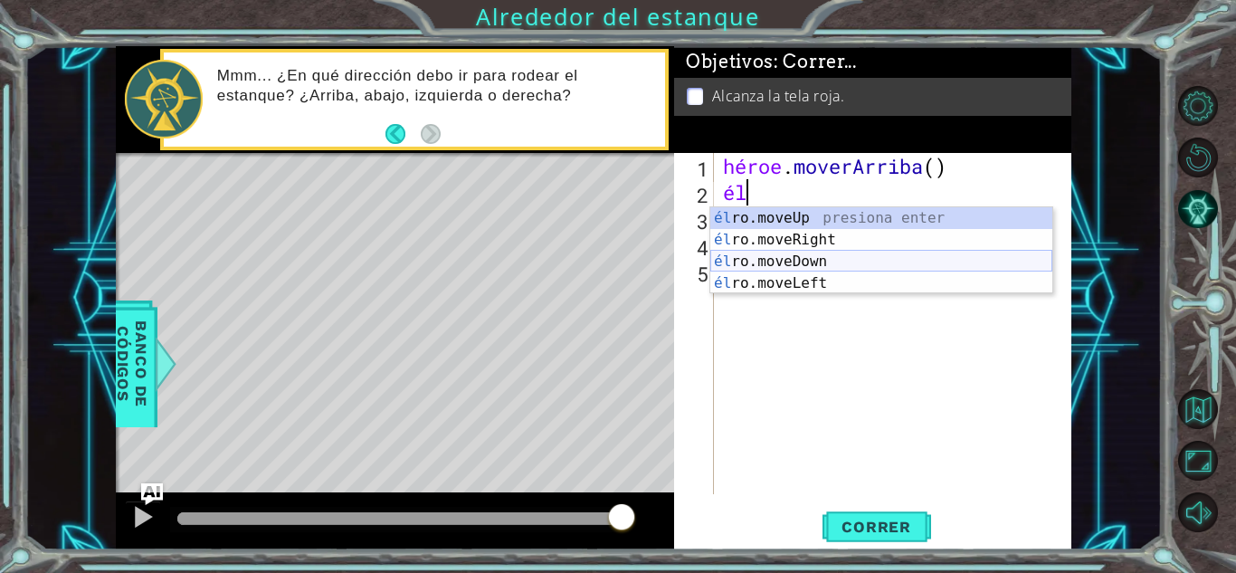
type textarea "h"
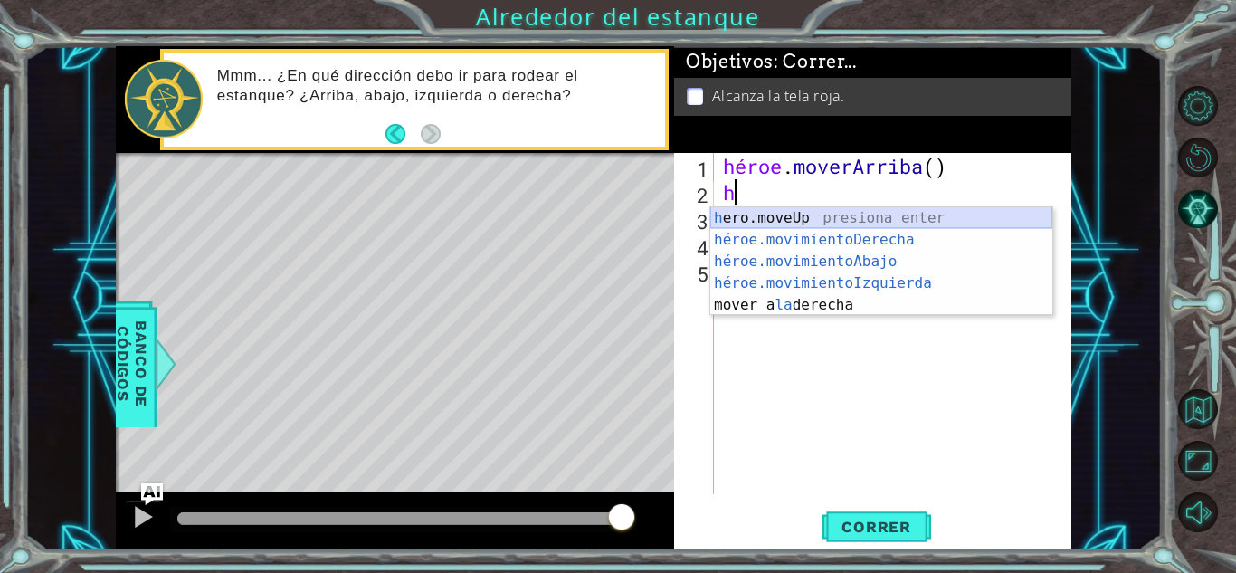
click at [875, 214] on div "h ero.moveUp presiona enter héroe.movimientoDerecha ​ Presione Enter héroe.movi…" at bounding box center [881, 283] width 342 height 152
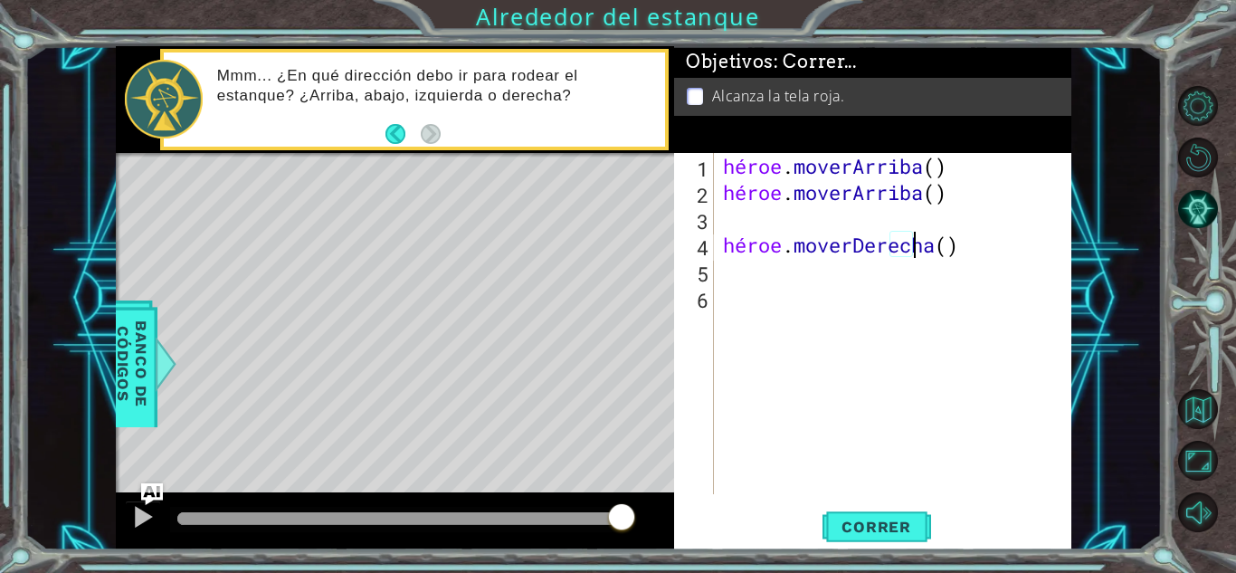
click at [1019, 246] on div "héroe . [PERSON_NAME] ( ) héroe . [PERSON_NAME] ( ) héroe . moverDerecha ( )" at bounding box center [897, 350] width 357 height 394
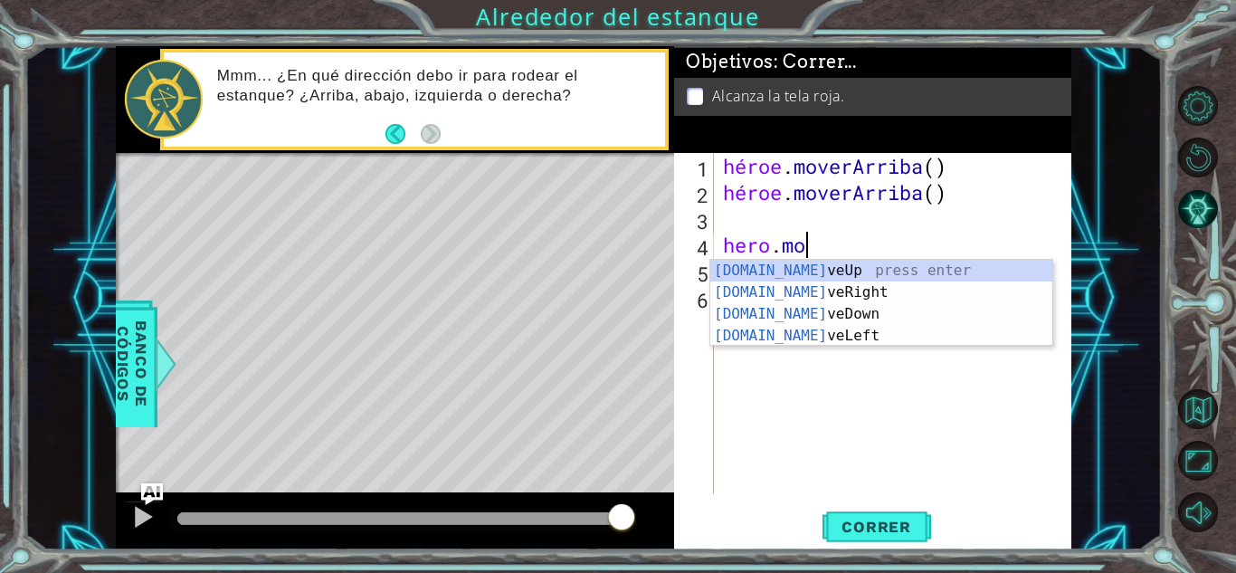
click at [990, 246] on div "héroe . [PERSON_NAME] ( ) héroe . moverArriba ( ) hero . mo" at bounding box center [897, 350] width 357 height 394
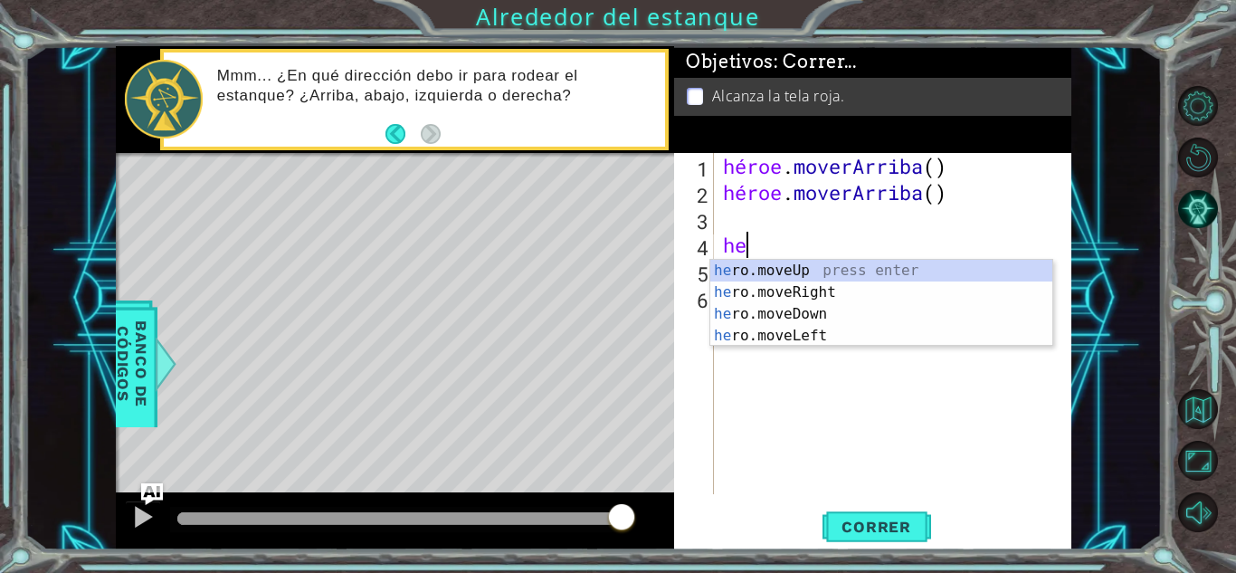
type textarea "h"
type textarea "hero.moveUp"
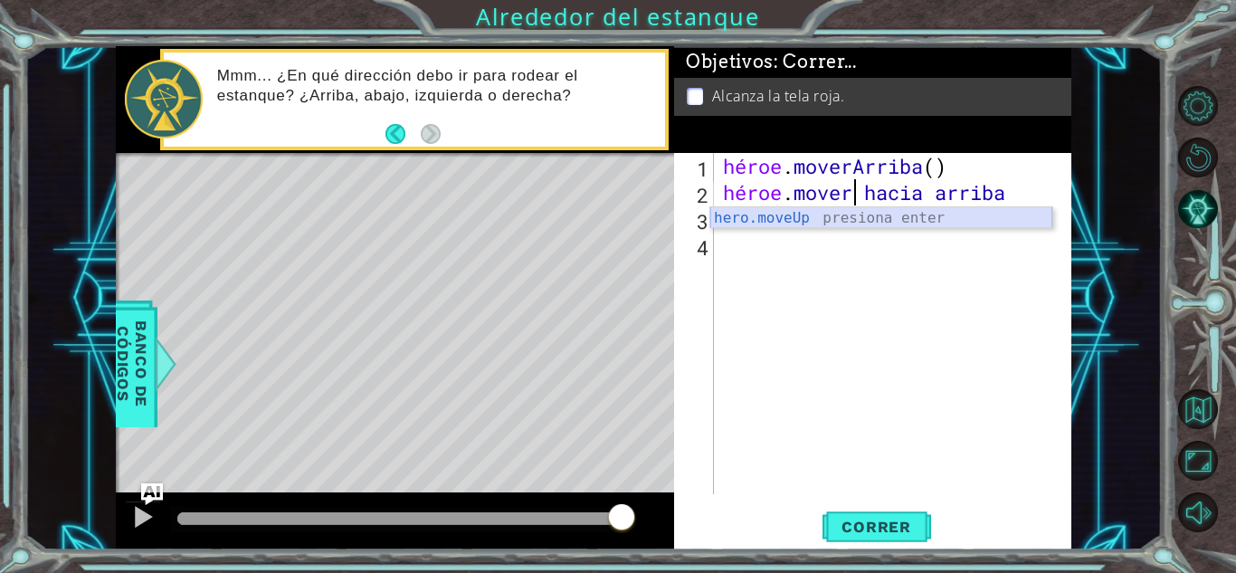
click at [946, 223] on div "hero.moveUp presiona enter" at bounding box center [881, 239] width 342 height 65
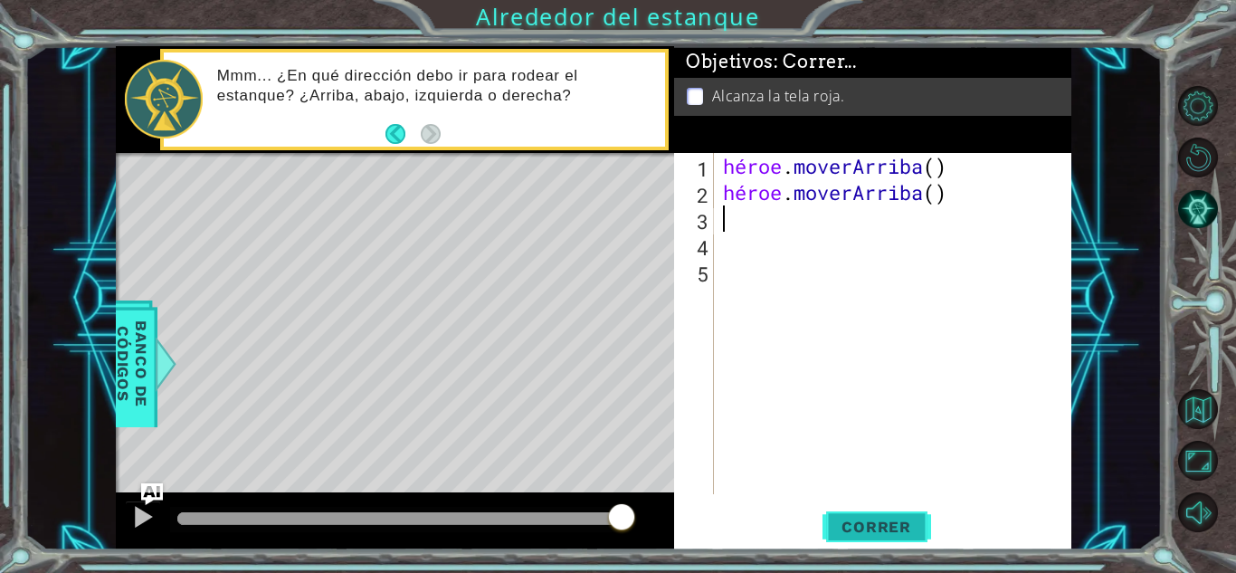
click at [847, 520] on font "Correr" at bounding box center [877, 527] width 70 height 18
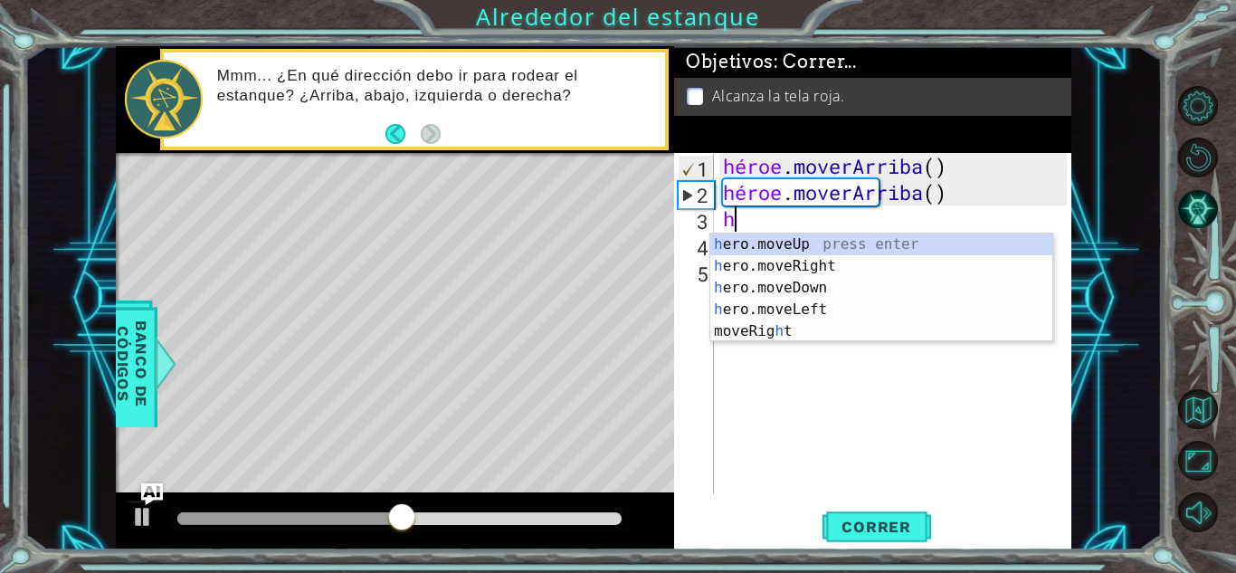
type textarea "he"
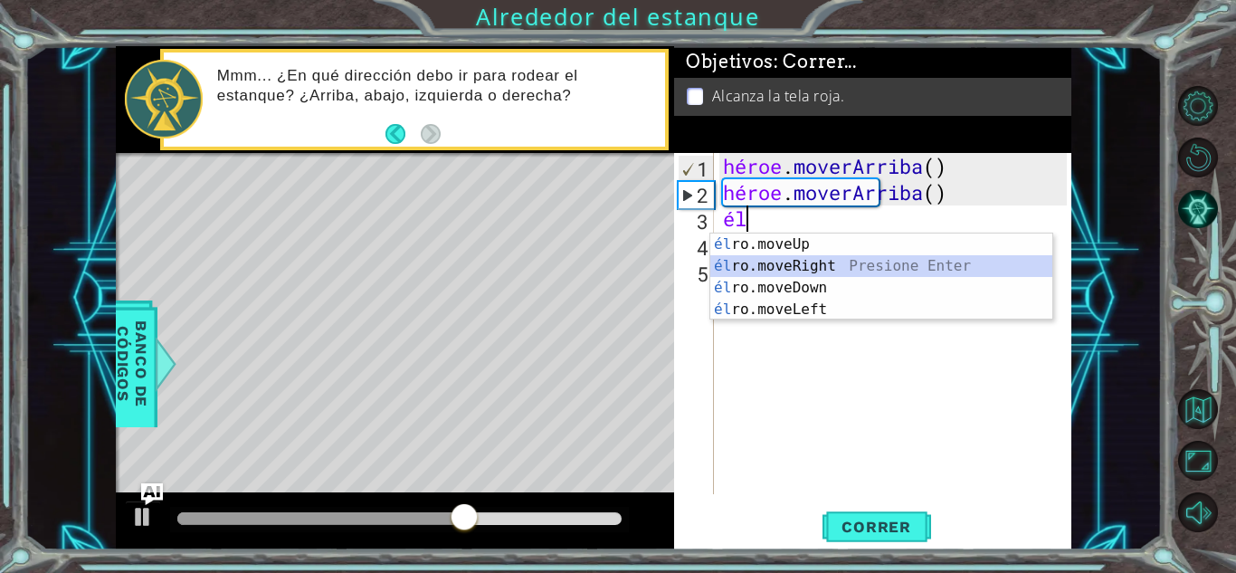
click at [804, 271] on div "él ro.moveUp presiona enter él ro.moveRight Presione Enter él ro.moveDown Presi…" at bounding box center [881, 298] width 342 height 130
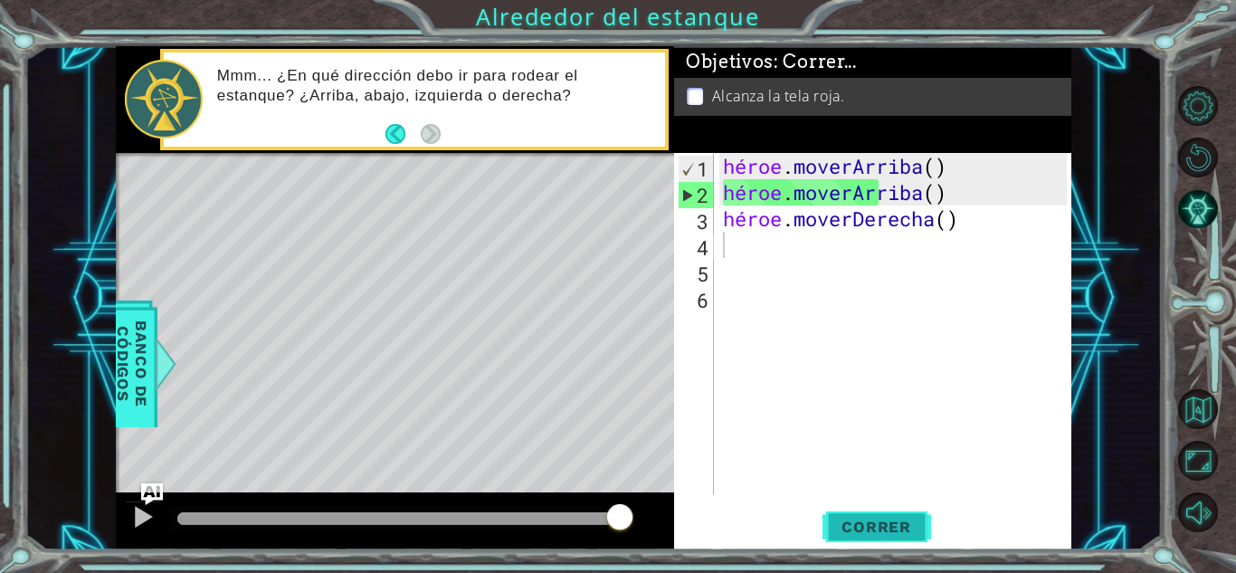
click at [880, 528] on font "Correr" at bounding box center [877, 527] width 70 height 18
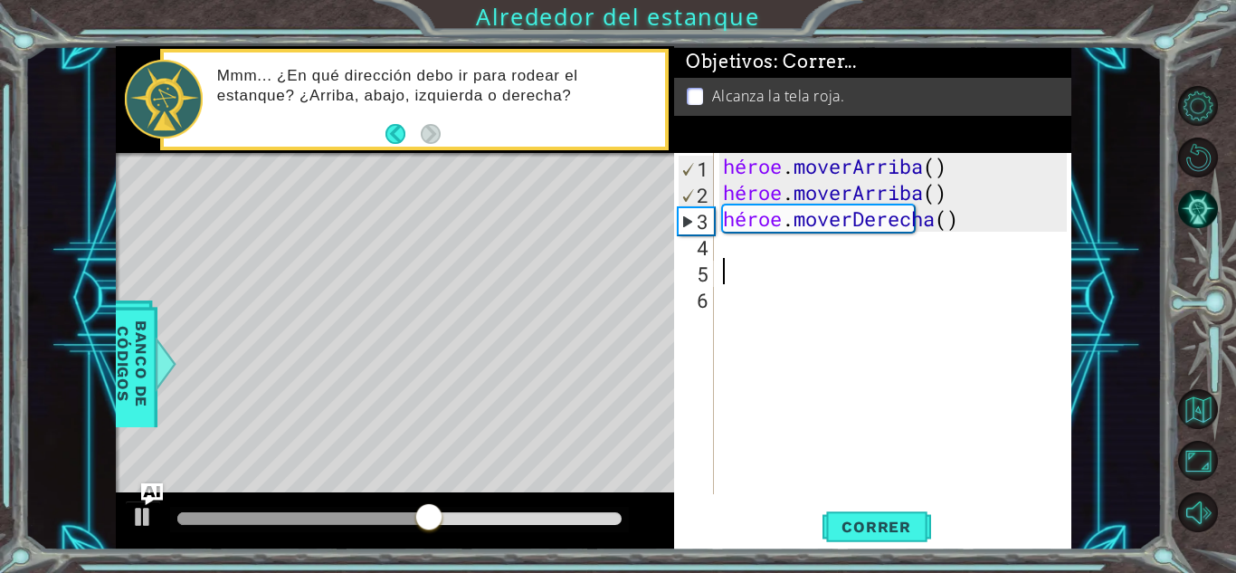
click at [787, 260] on div "héroe . [PERSON_NAME] ( ) héroe . [PERSON_NAME] ( ) héroe . moverDerecha ( )" at bounding box center [897, 350] width 357 height 394
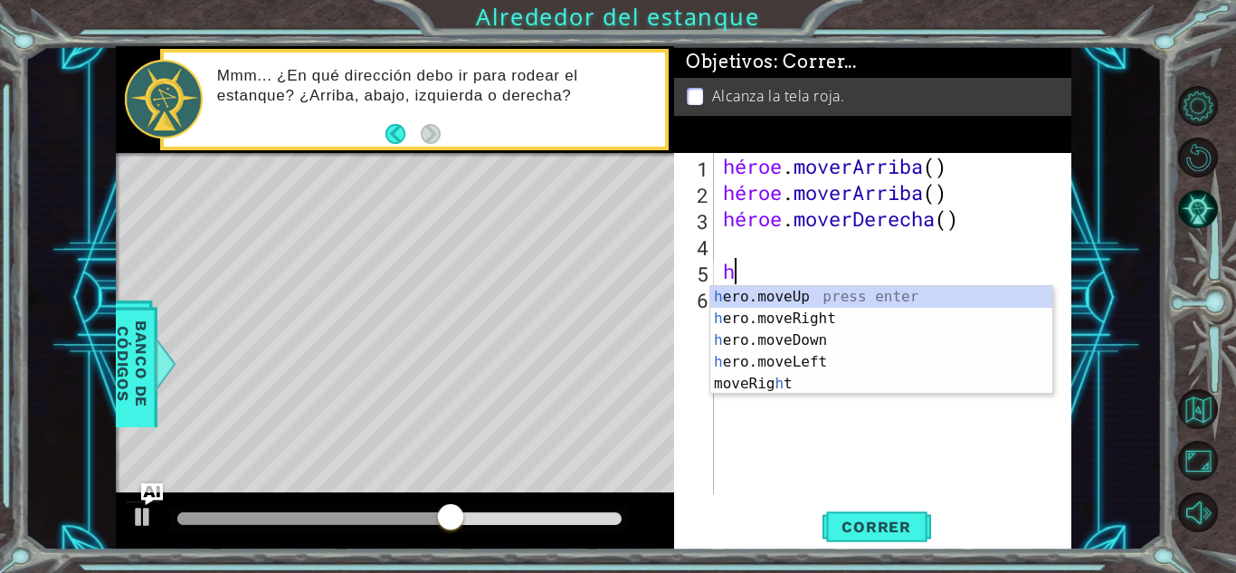
type textarea "he"
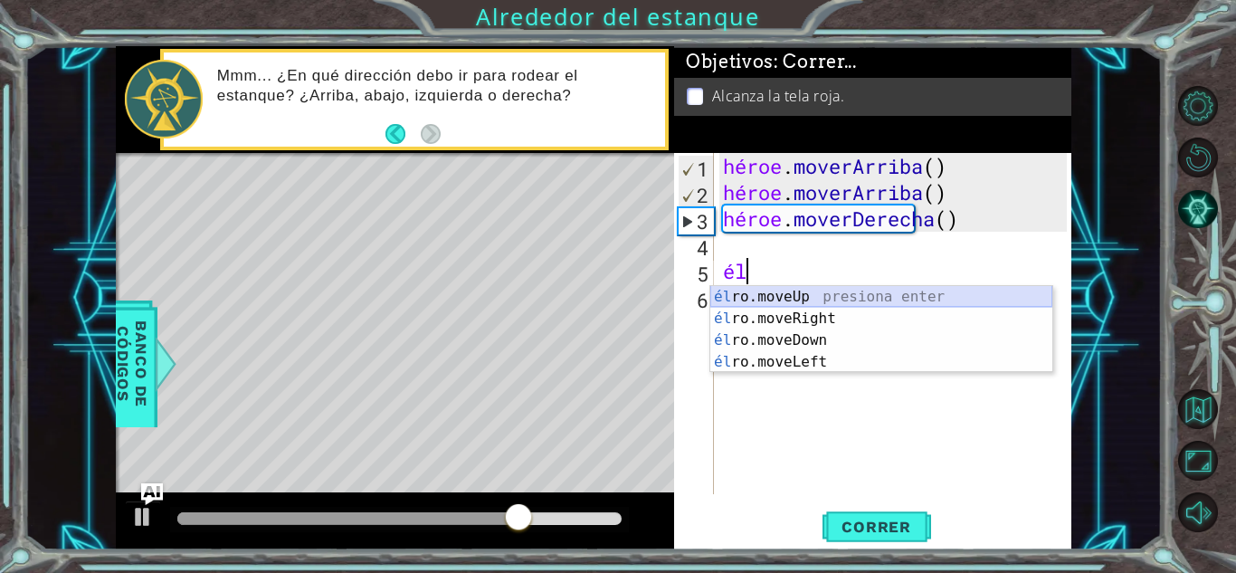
click at [771, 301] on div "él ro.moveUp presiona enter él ro.moveRight Presione Enter él ro.moveDown Presi…" at bounding box center [881, 351] width 342 height 130
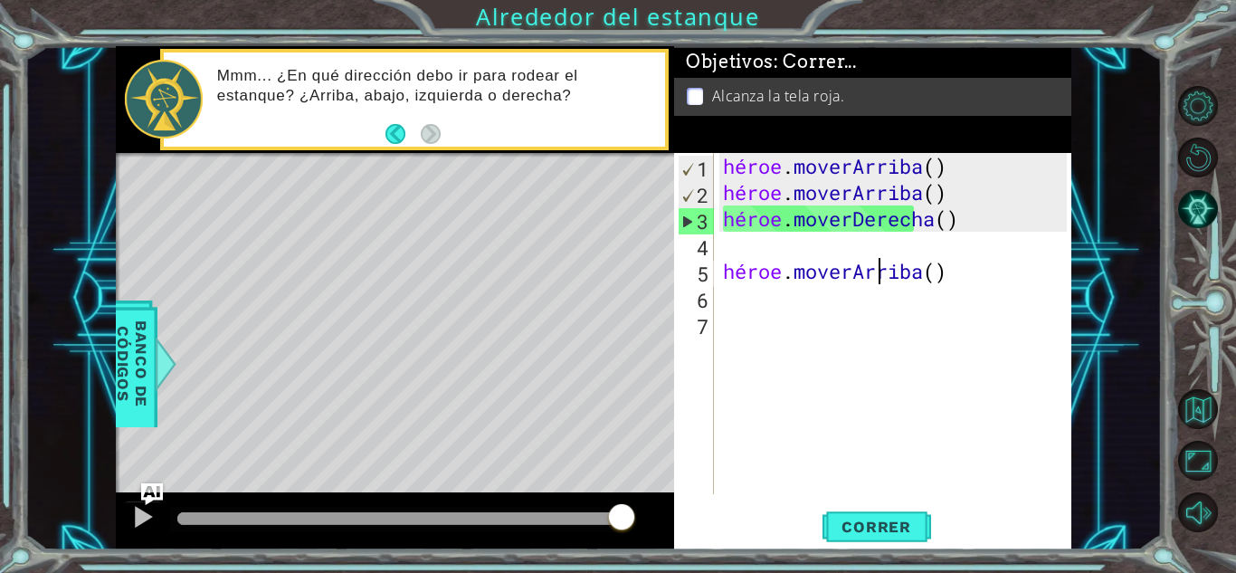
click at [990, 283] on div "héroe . [PERSON_NAME] ( ) héroe . [PERSON_NAME] ( ) héroe . moverDerecha ( ) hé…" at bounding box center [897, 350] width 357 height 394
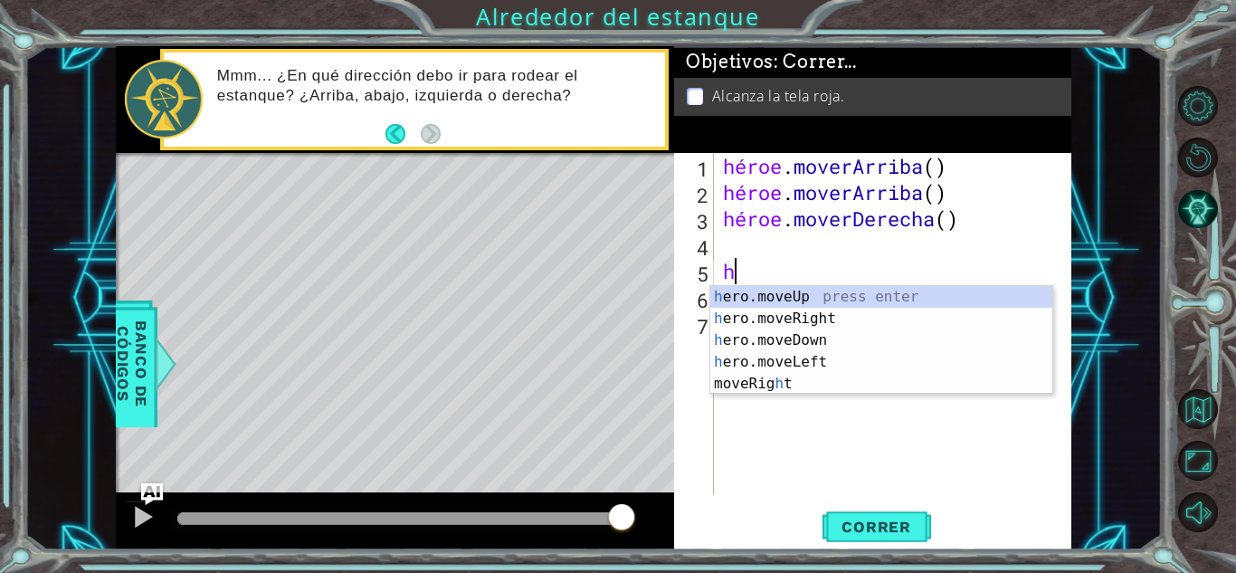
type textarea "h"
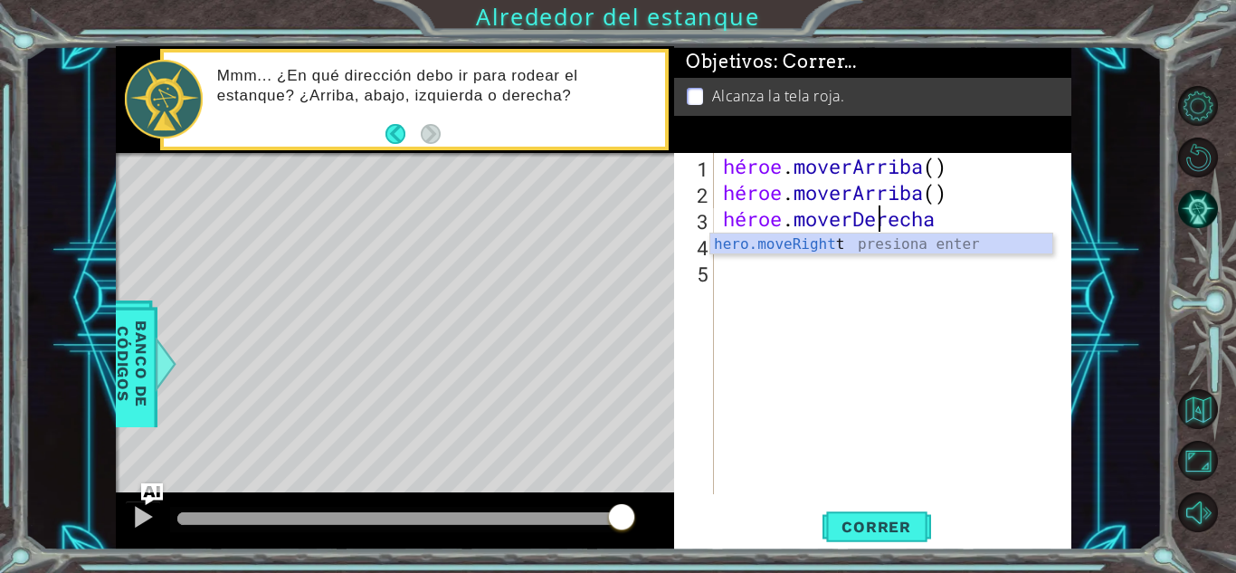
type textarea "hero.moveRigh"
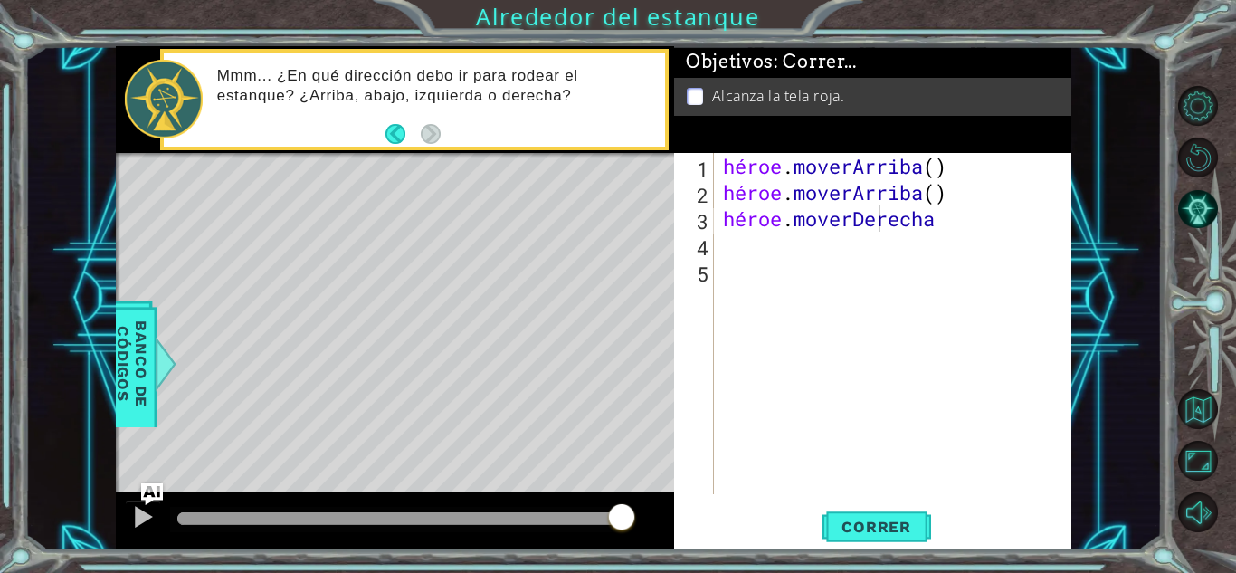
click at [932, 254] on body "1 2 3 héroe . [PERSON_NAME] ( ) héroe . moverArriba ( ) [DEMOGRAPHIC_DATA] XXXX…" at bounding box center [618, 286] width 1236 height 573
click at [866, 257] on div "héroe . [PERSON_NAME] ( ) héroe . [PERSON_NAME] ( ) héroe . moverDerecha" at bounding box center [897, 350] width 357 height 394
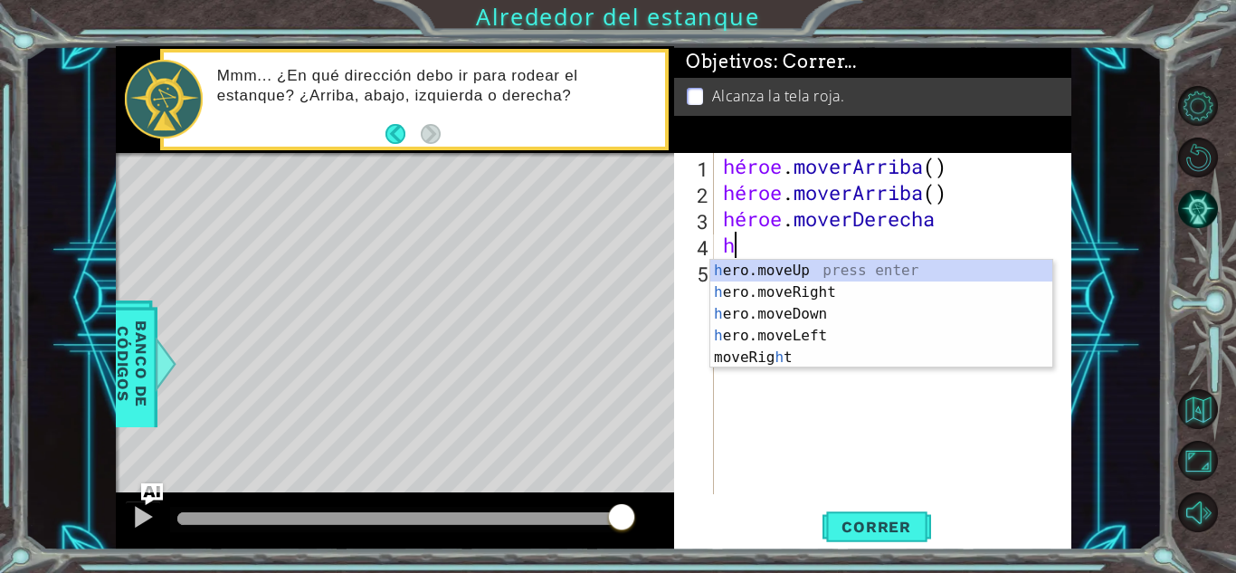
type textarea "he"
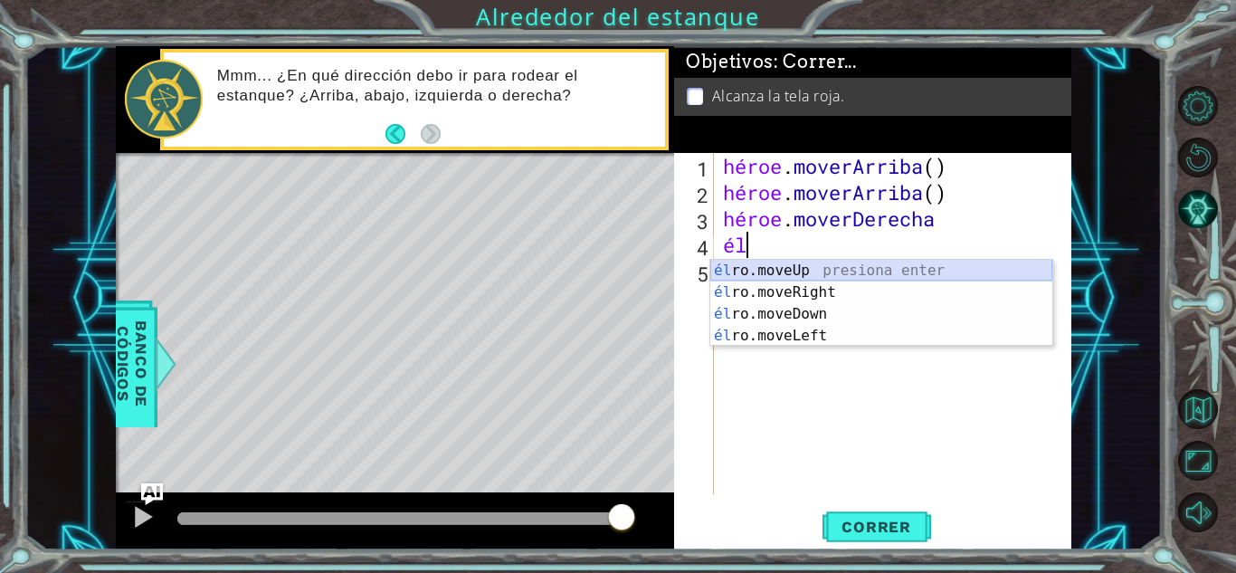
click at [796, 280] on div "él ro.moveUp presiona enter él ro.moveRight Presione Enter él ro.moveDown Presi…" at bounding box center [881, 325] width 342 height 130
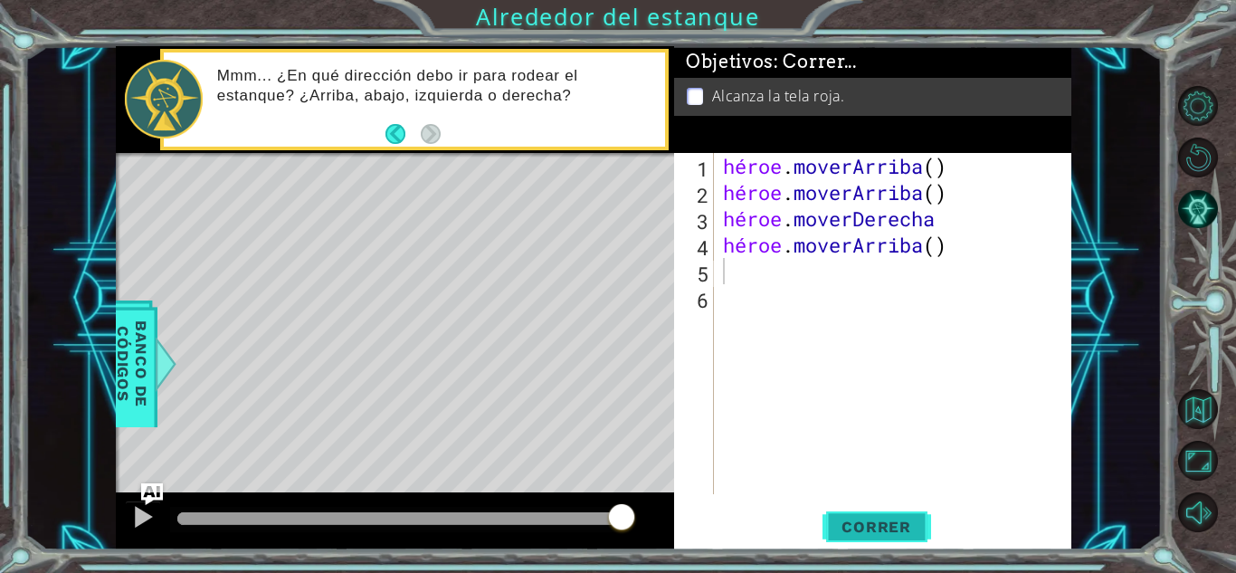
click at [854, 526] on font "Correr" at bounding box center [877, 527] width 70 height 18
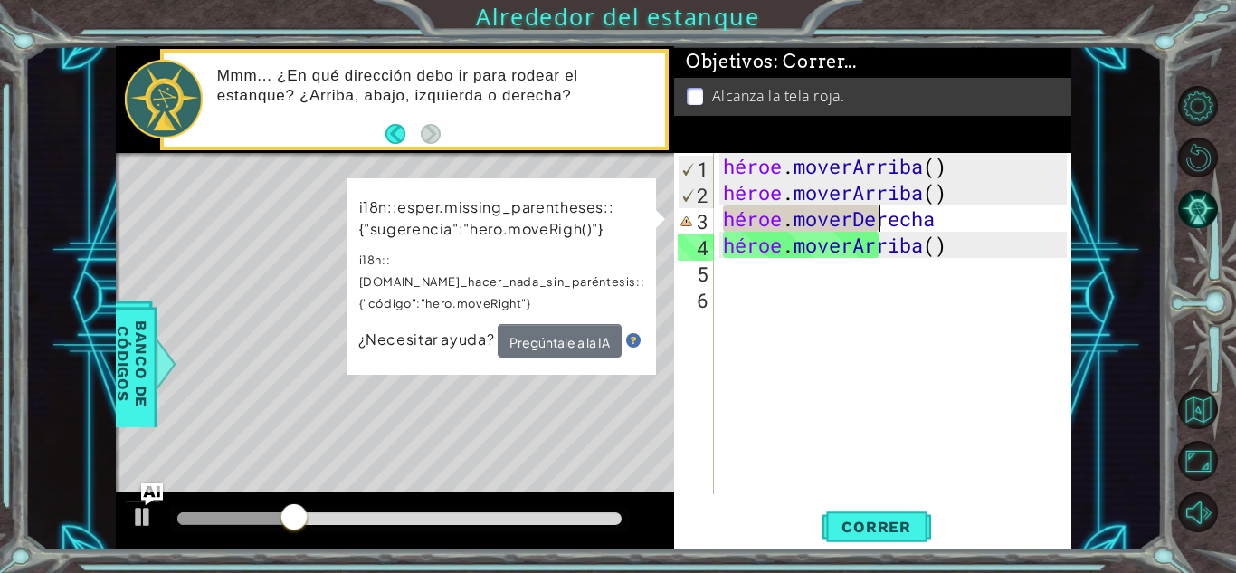
click at [970, 231] on div "héroe . [PERSON_NAME] ( ) héroe . [PERSON_NAME] ( ) héroe . moverDerecha héroe …" at bounding box center [897, 350] width 357 height 394
click at [970, 225] on div "héroe . [PERSON_NAME] ( ) héroe . [PERSON_NAME] ( ) héroe . moverDerecha héroe …" at bounding box center [897, 350] width 357 height 394
click at [968, 214] on div "héroe . [PERSON_NAME] ( ) héroe . [PERSON_NAME] ( ) héroe . moverDerecha héroe …" at bounding box center [897, 350] width 357 height 394
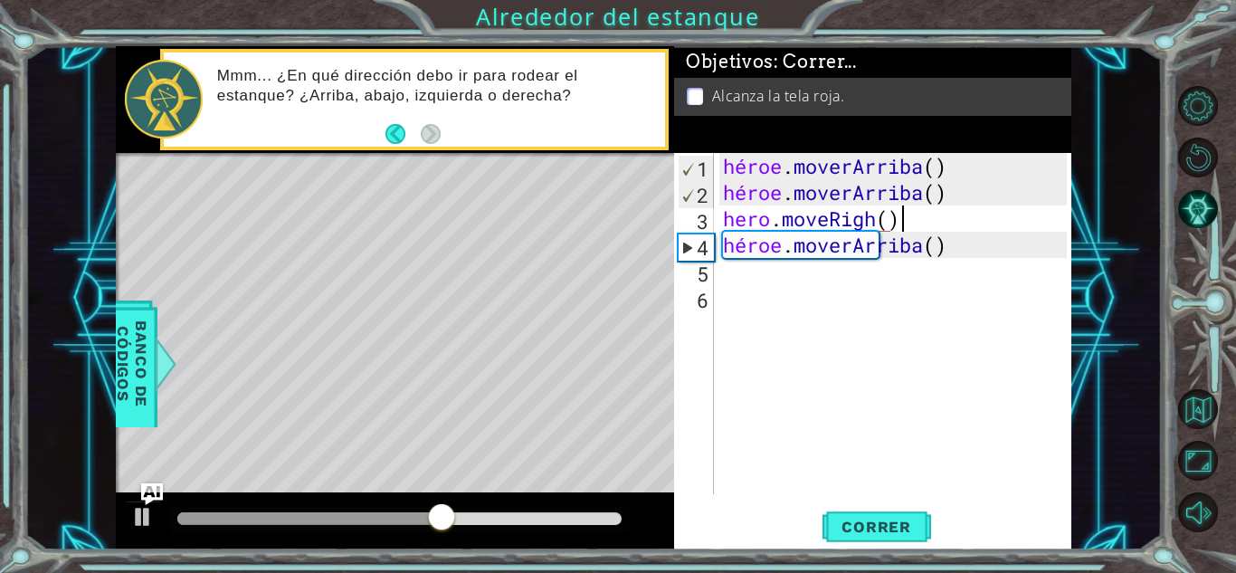
scroll to position [0, 7]
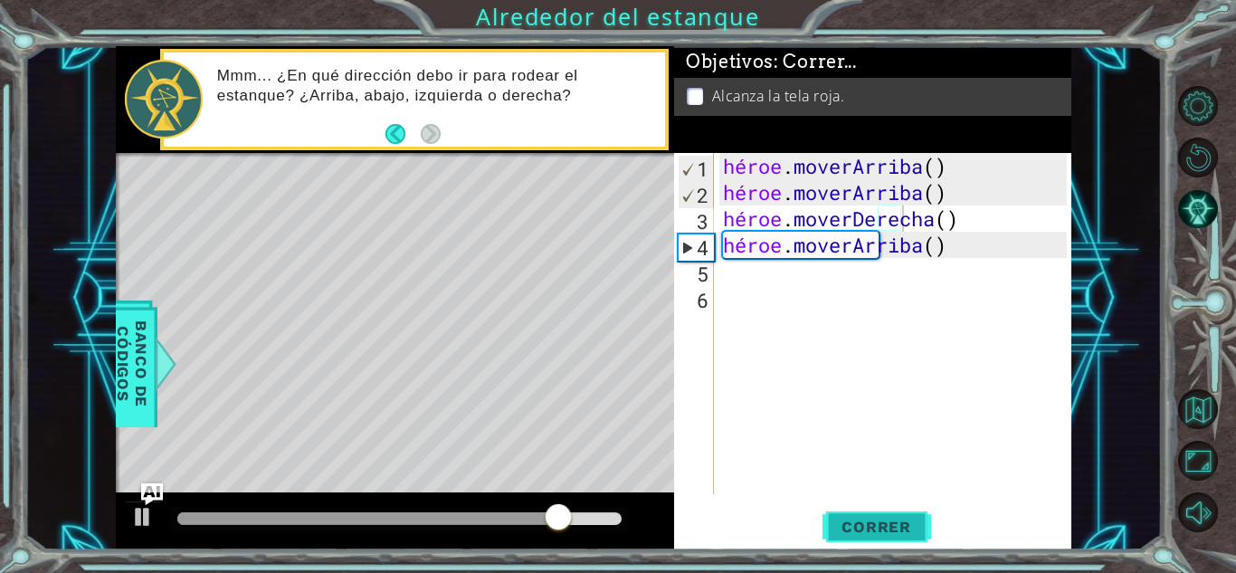
click at [889, 522] on font "Correr" at bounding box center [877, 527] width 70 height 18
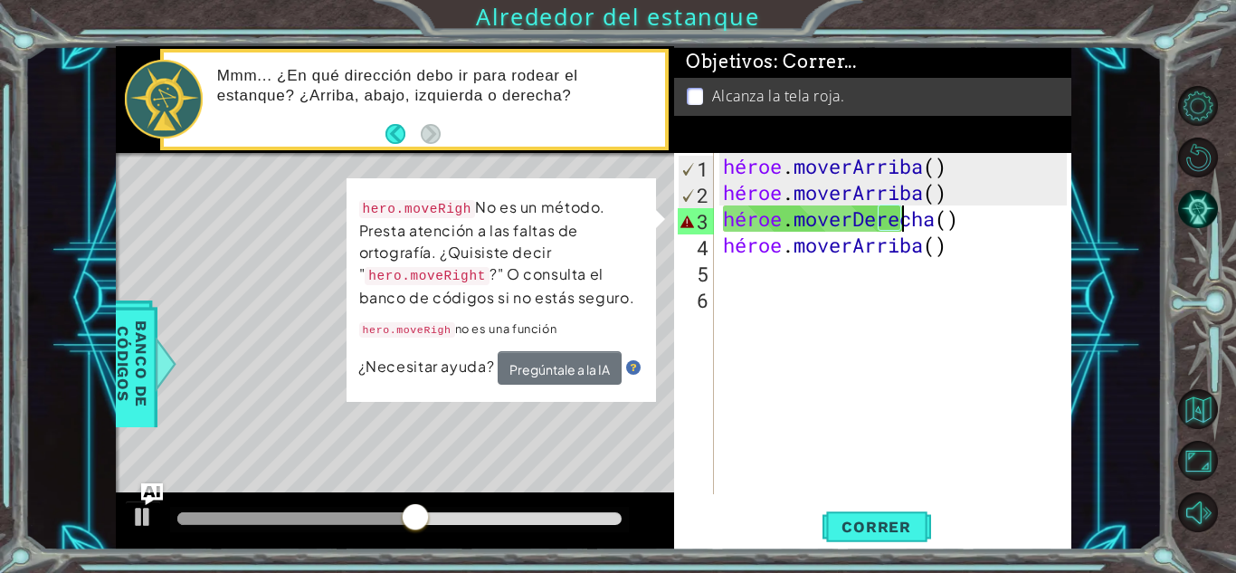
click at [1010, 217] on div "héroe . [PERSON_NAME] ( ) héroe . [PERSON_NAME] ( ) héroe . moverDerecha ( ) hé…" at bounding box center [897, 350] width 357 height 394
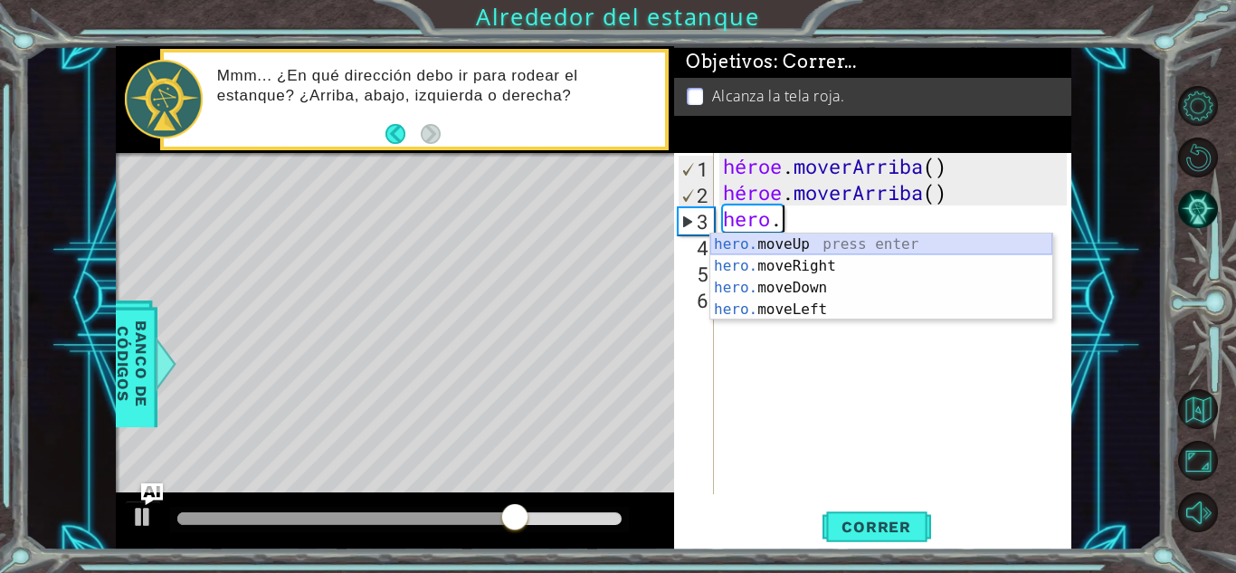
scroll to position [0, 1]
type textarea "her"
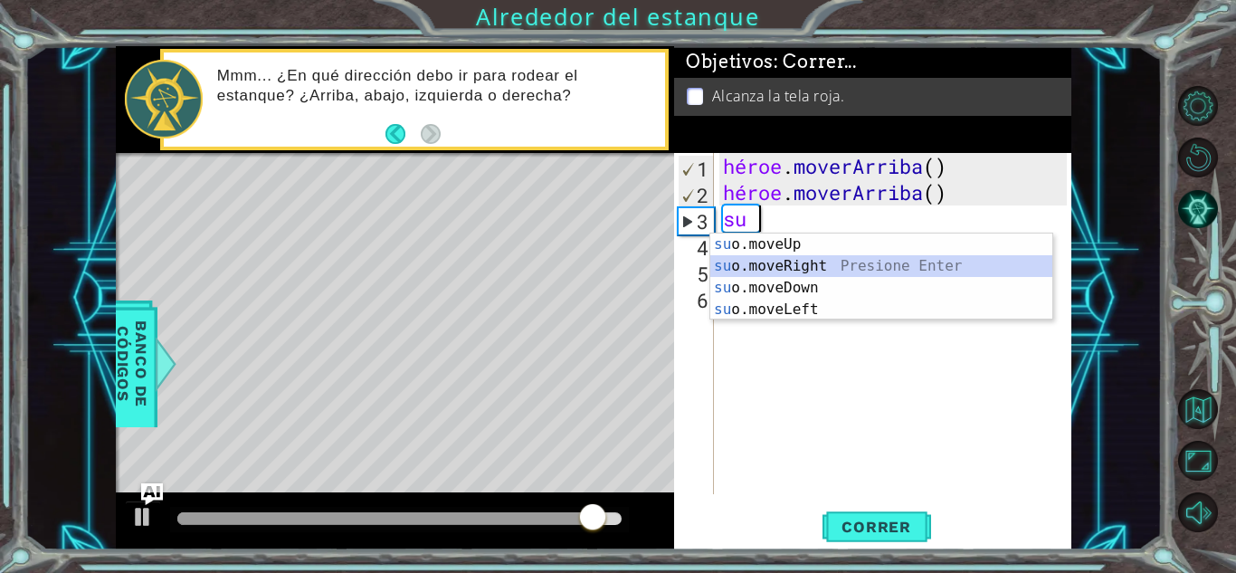
click at [821, 266] on div "su o.moveUp presione enter su o.moveRight Presione Enter su o.moveDown Presione…" at bounding box center [881, 298] width 342 height 130
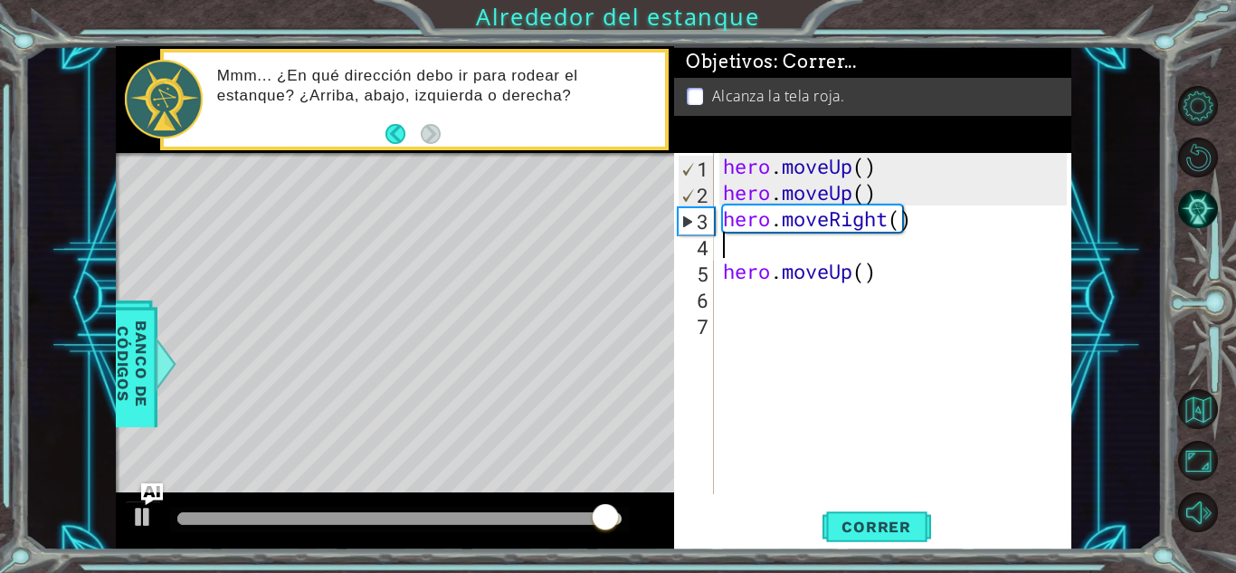
scroll to position [0, 0]
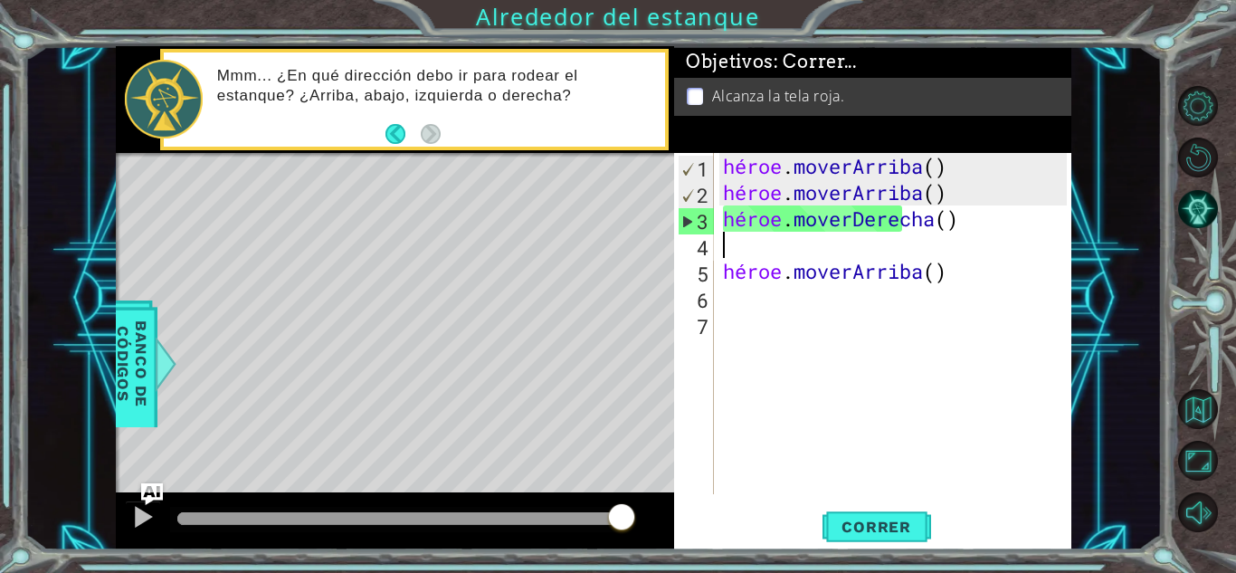
click at [857, 254] on div "héroe . [PERSON_NAME] ( ) héroe . [PERSON_NAME] ( ) héroe . moverDerecha ( ) hé…" at bounding box center [897, 350] width 357 height 394
click at [760, 249] on div "héroe . [PERSON_NAME] ( ) héroe . [PERSON_NAME] ( ) héroe . moverDerecha ( ) hé…" at bounding box center [897, 350] width 357 height 394
type textarea "h"
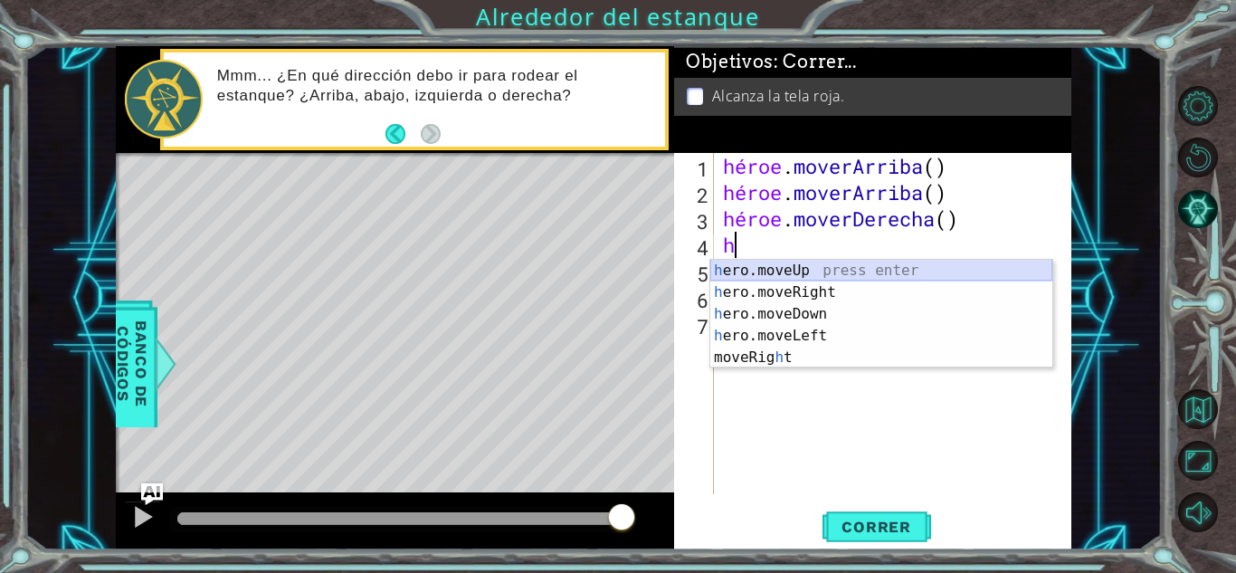
click at [751, 272] on div "h ero.moveUp press enter h ero.moveRight press enter h ero.moveDown press enter…" at bounding box center [881, 336] width 342 height 152
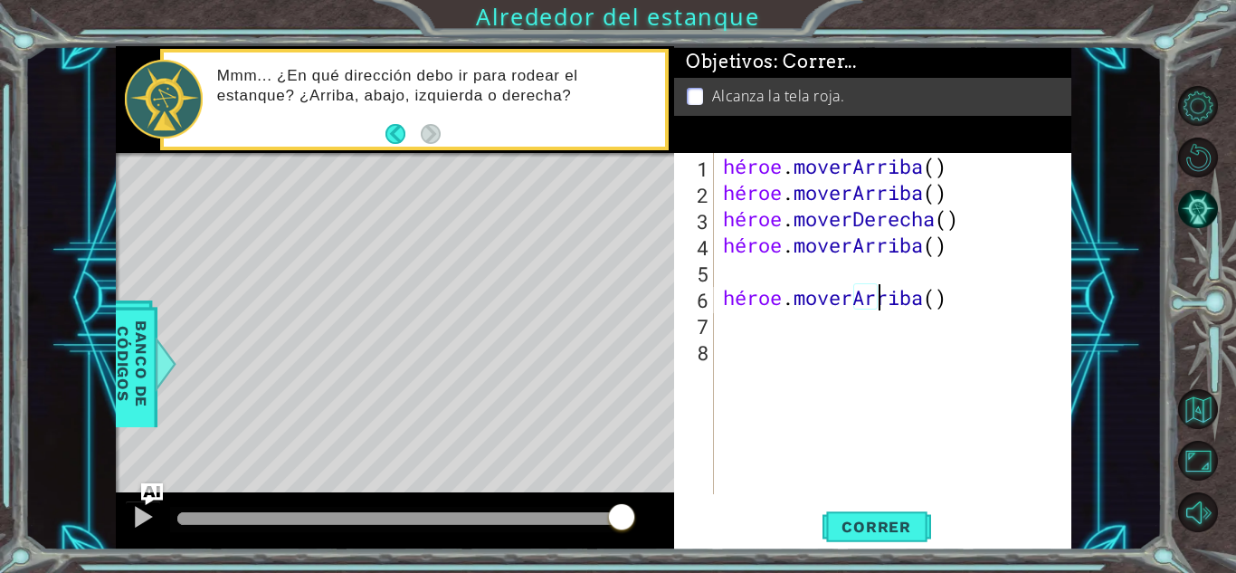
click at [927, 309] on div "héroe . [PERSON_NAME] ( ) héroe . [PERSON_NAME] ( ) héroe . moverDerecha ( ) hé…" at bounding box center [897, 350] width 357 height 394
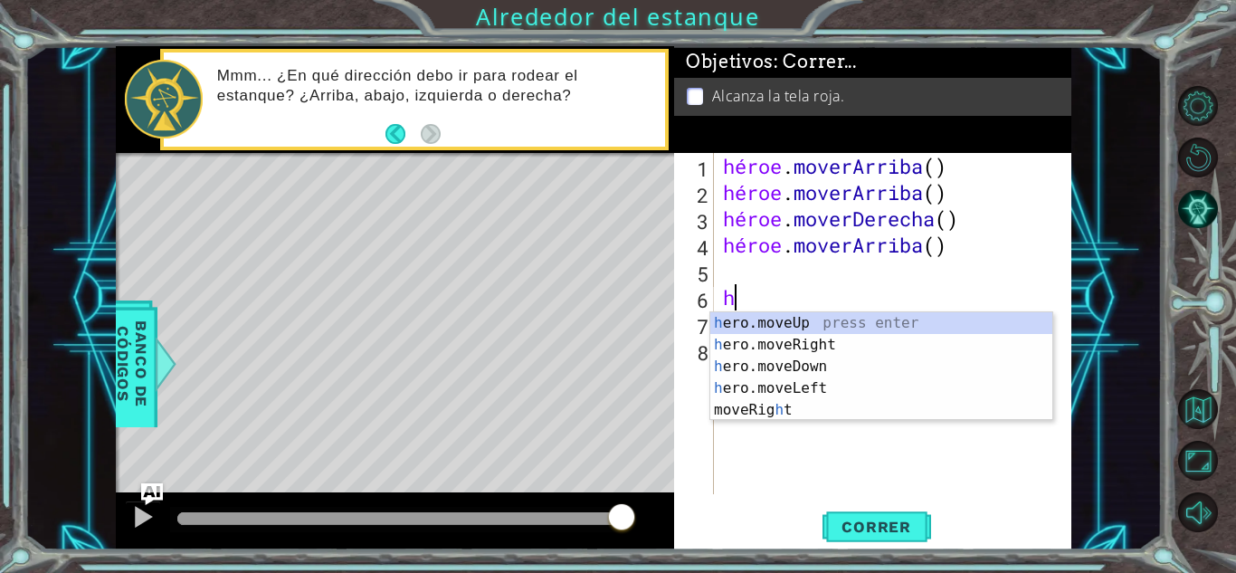
type textarea "h"
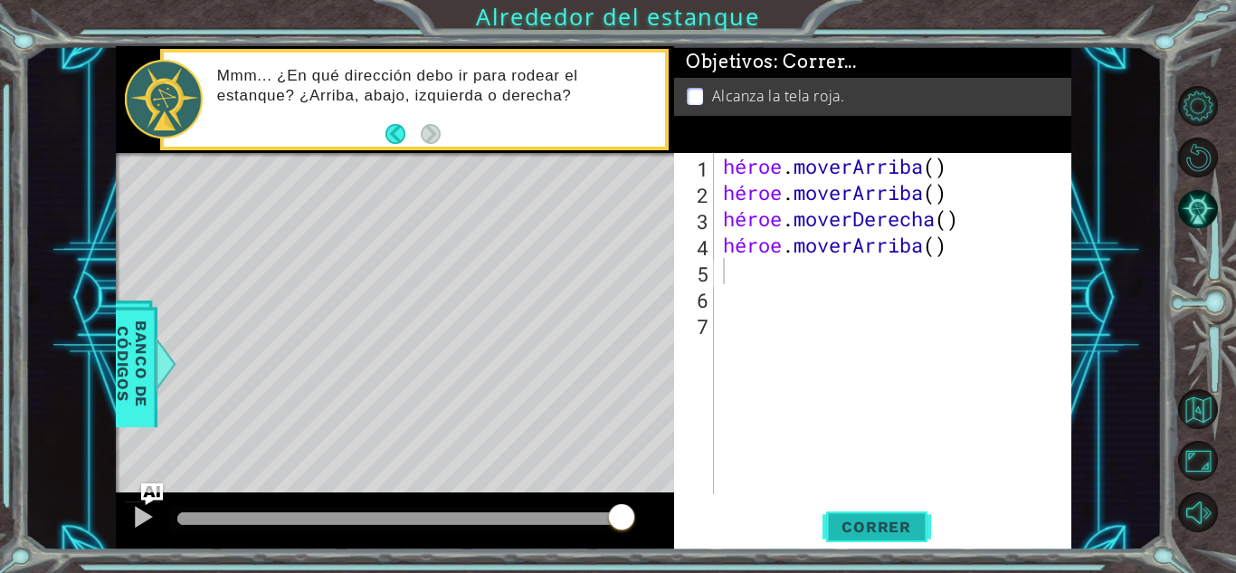
click at [911, 524] on span "Correr" at bounding box center [876, 527] width 106 height 18
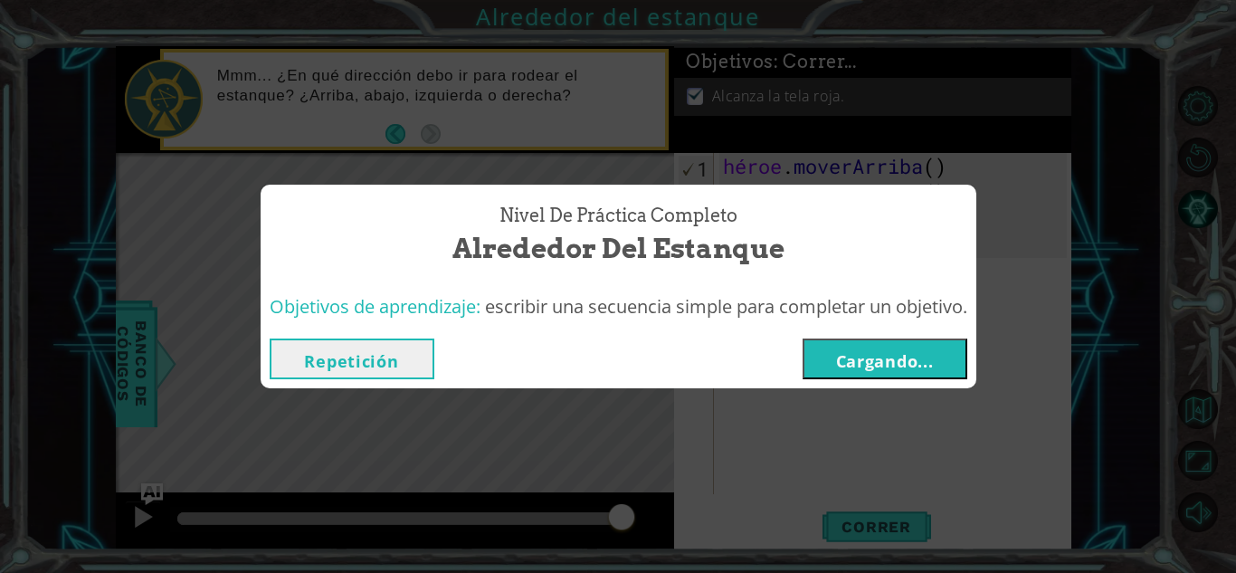
click at [849, 362] on font "Cargando..." at bounding box center [885, 361] width 98 height 22
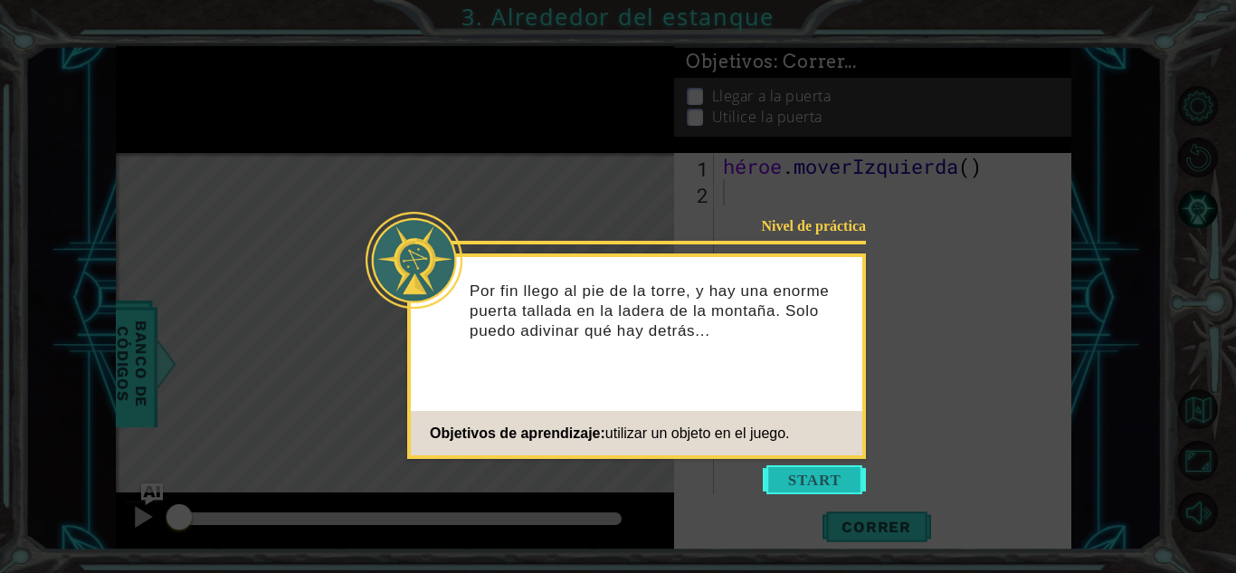
click at [806, 476] on button "Comenzar" at bounding box center [814, 479] width 103 height 29
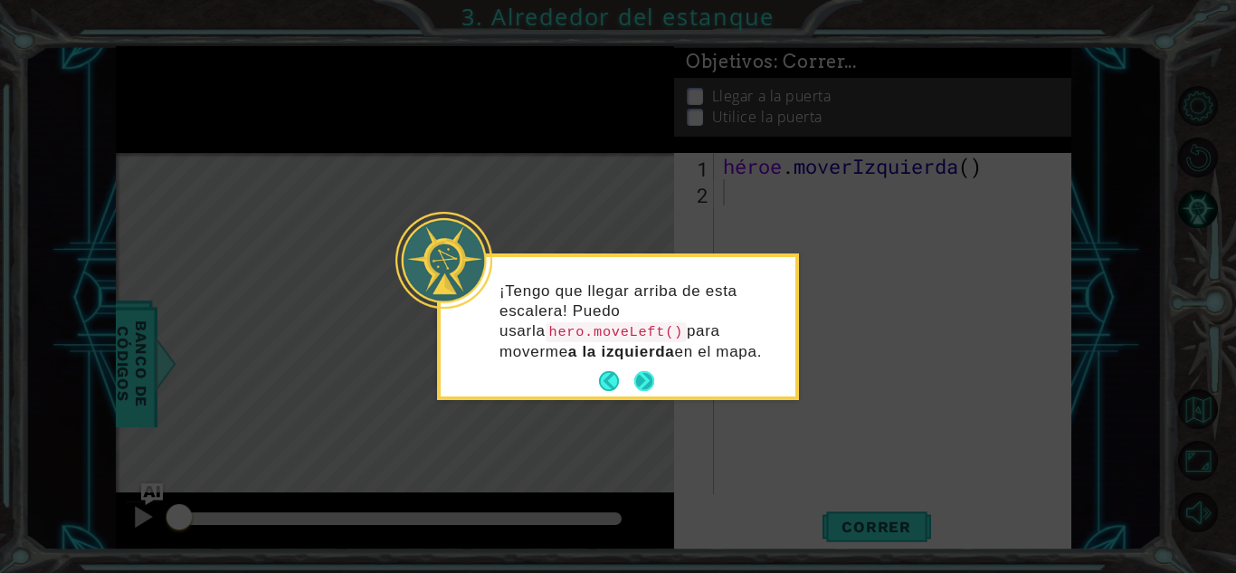
click at [634, 376] on button "Próximo" at bounding box center [644, 381] width 20 height 20
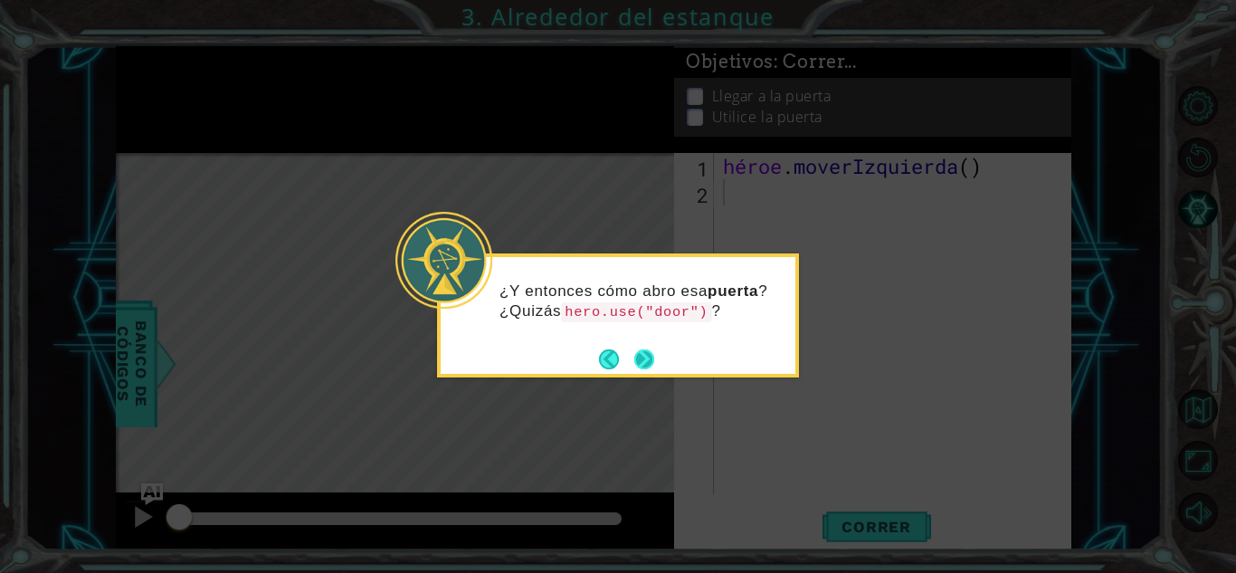
click at [642, 363] on button "Próximo" at bounding box center [644, 359] width 20 height 20
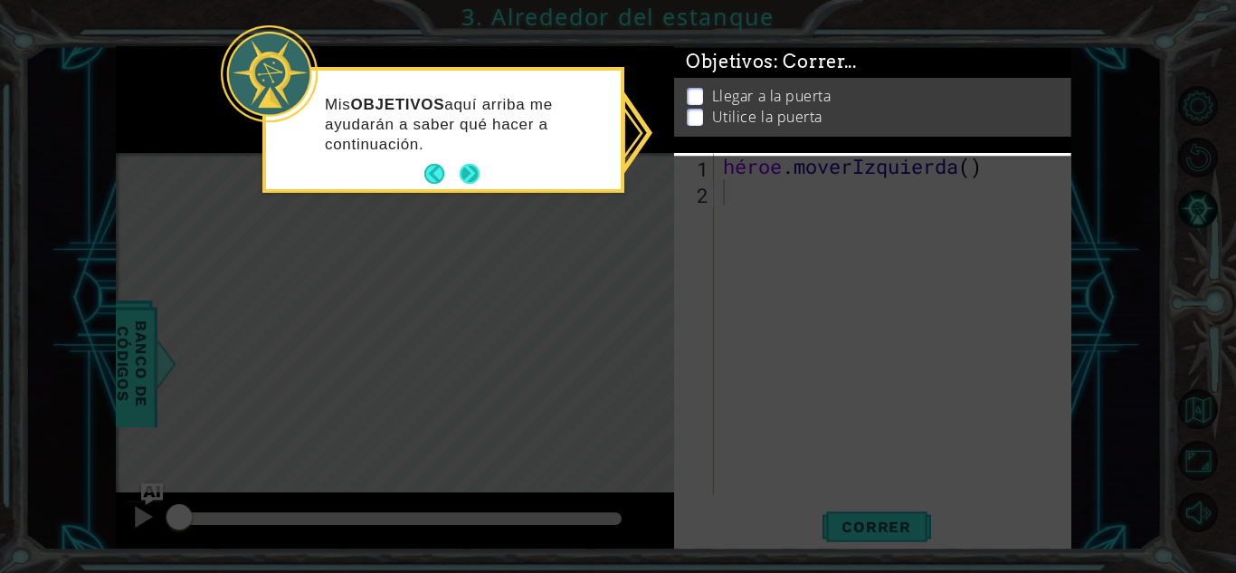
click at [477, 184] on button "Próximo" at bounding box center [470, 174] width 20 height 20
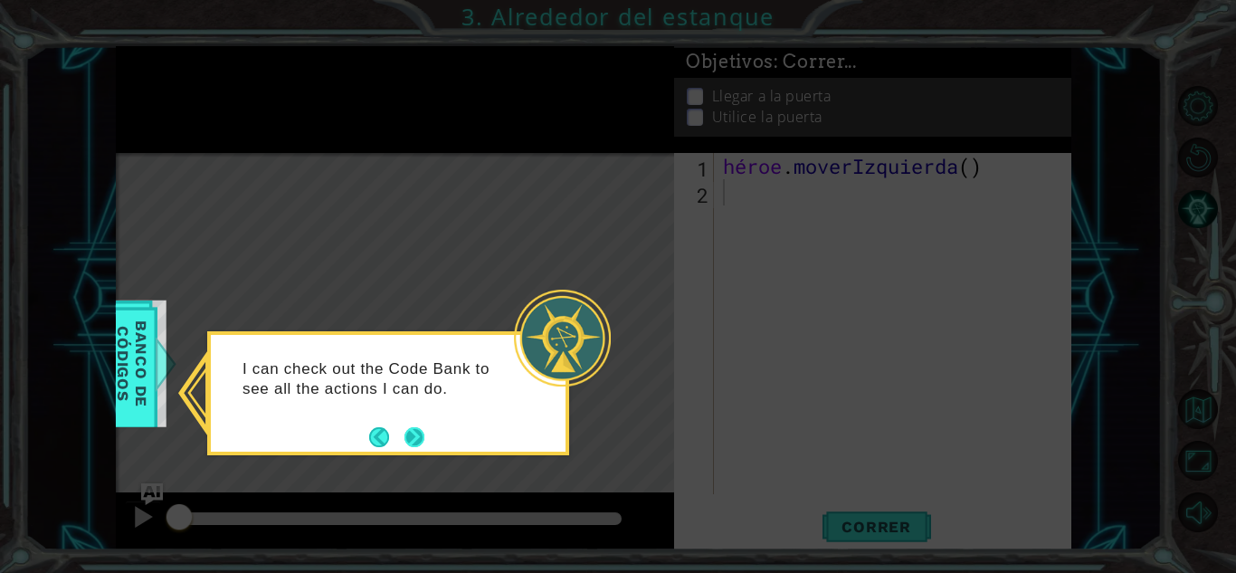
click at [410, 433] on button "Próximo" at bounding box center [414, 437] width 20 height 20
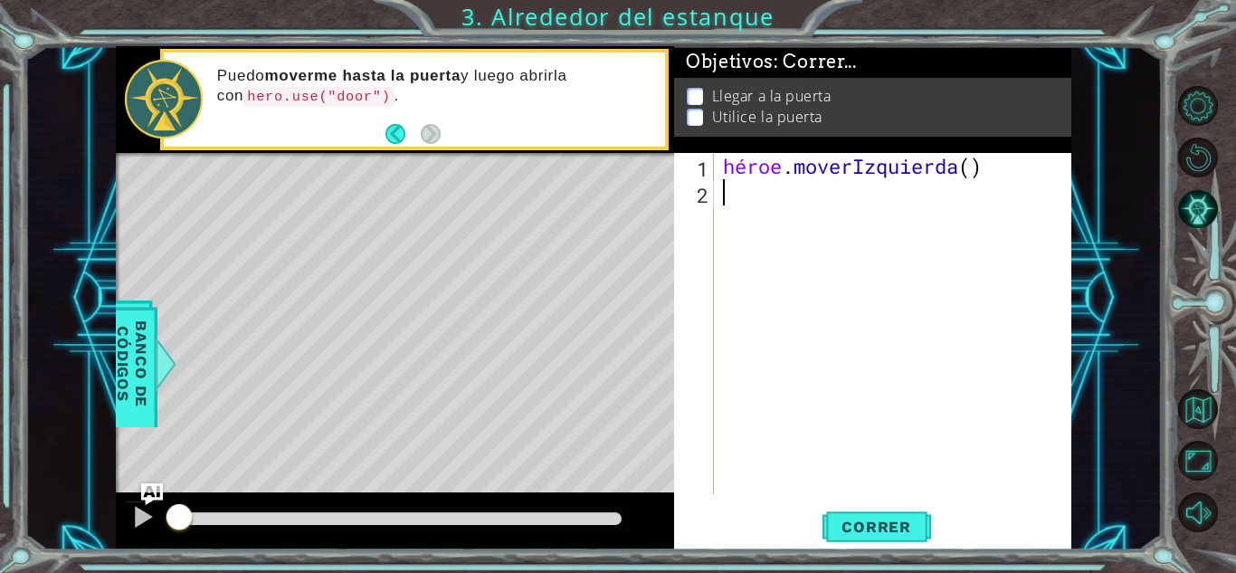
type textarea "h"
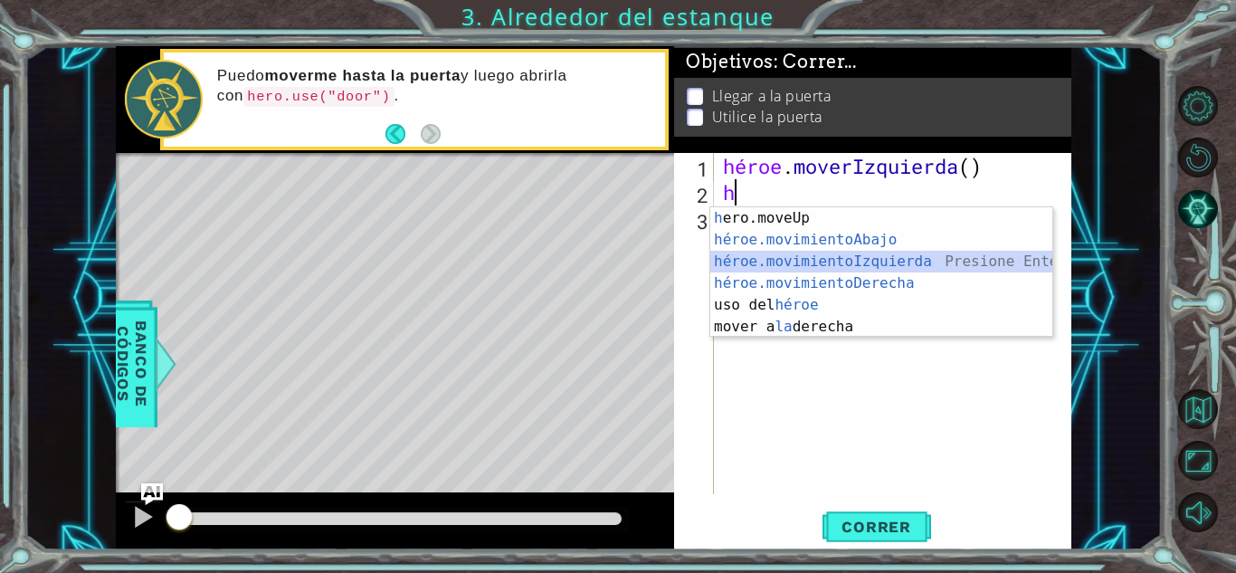
click at [907, 262] on div "h ero.moveUp presiona enter héroe.movimientoAbajo ​ Presione Enter héroe.movimi…" at bounding box center [881, 294] width 342 height 174
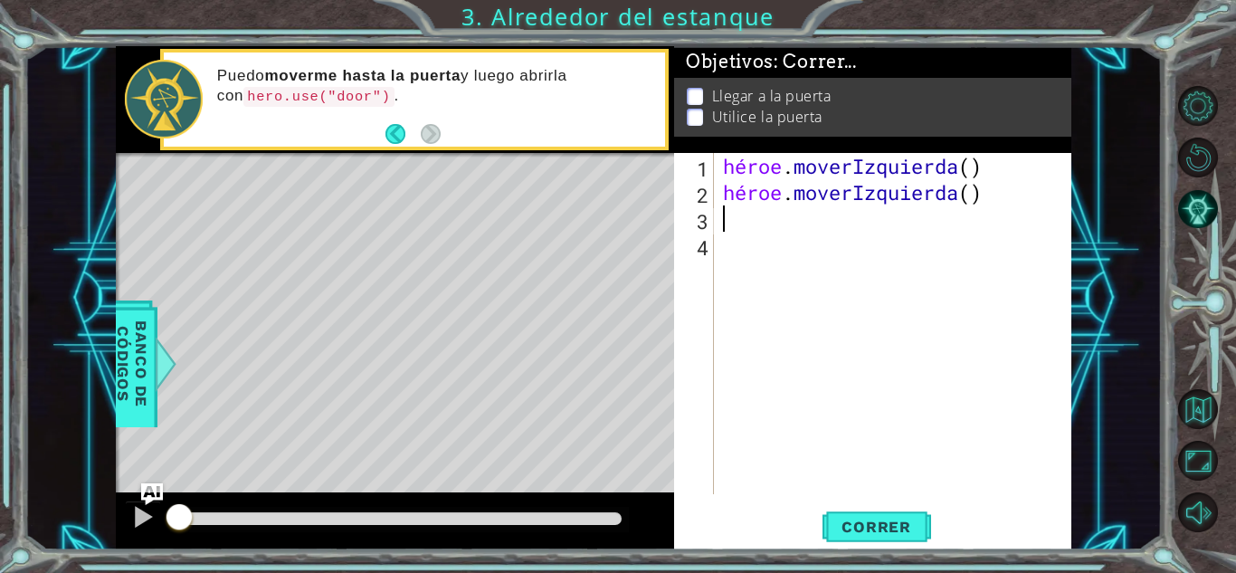
type textarea "he"
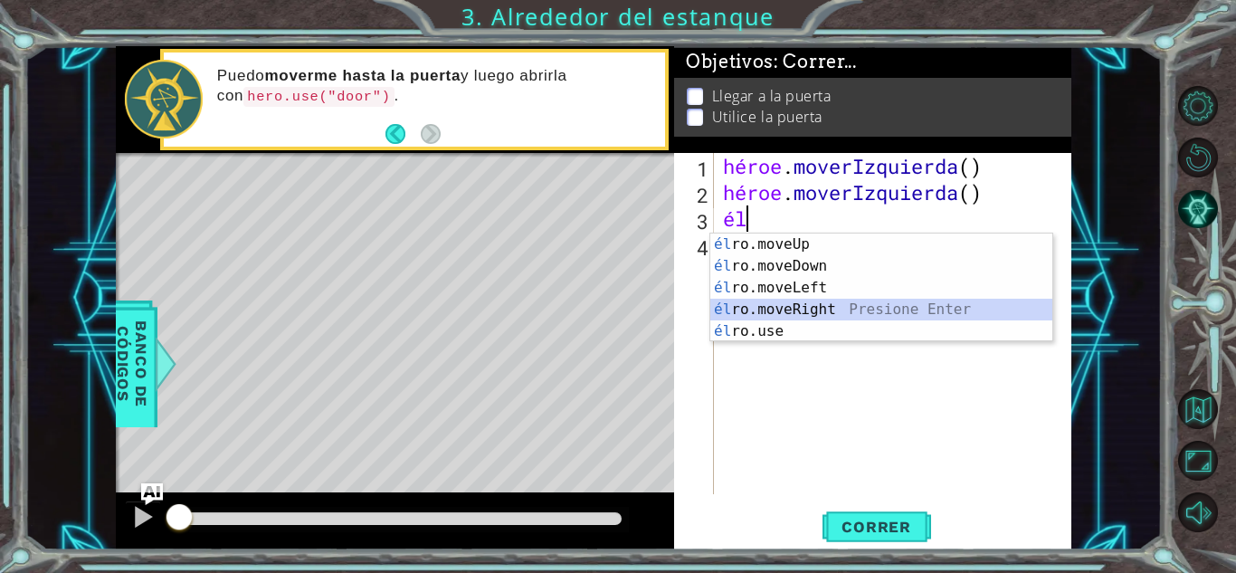
click at [829, 309] on div "él ro.moveUp presiona enter él ro.moveDown Presione Enter él ro.moveLeft Presio…" at bounding box center [881, 309] width 342 height 152
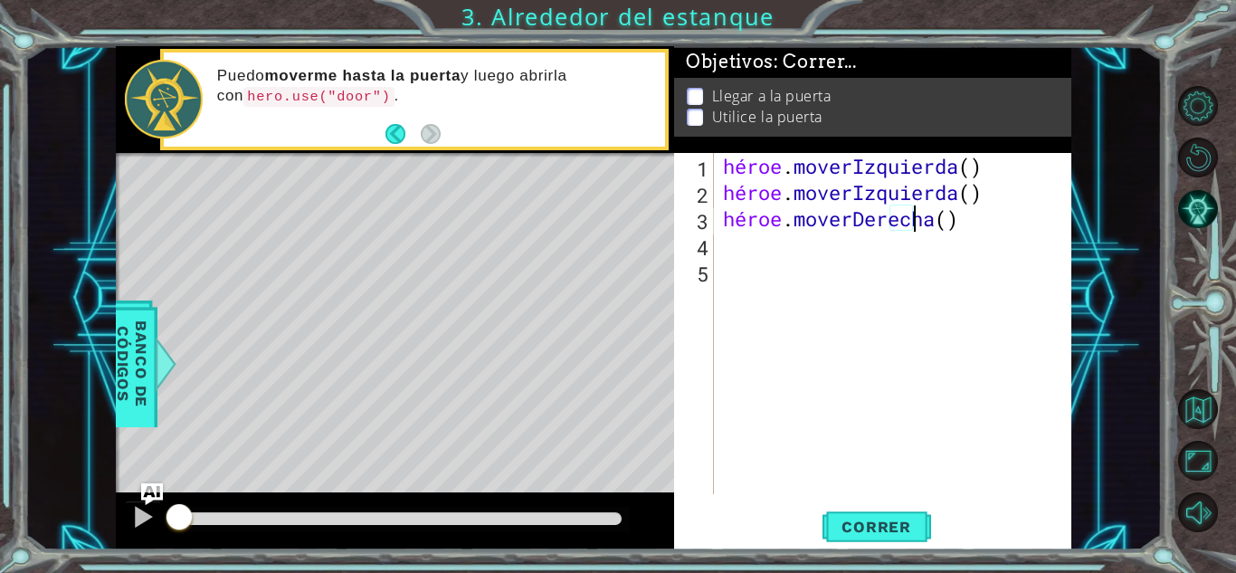
click at [1015, 224] on div "héroe . moverIzquierda ( ) héroe . moverIzquierda ( ) héroe . moverDerecha ( )" at bounding box center [897, 350] width 357 height 394
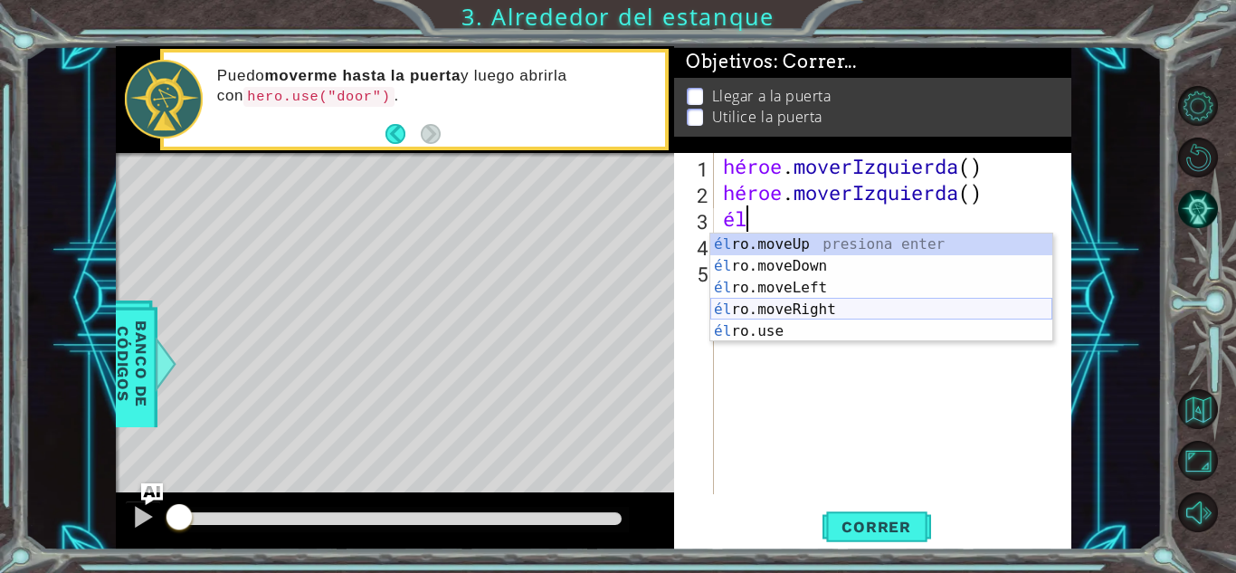
type textarea "h"
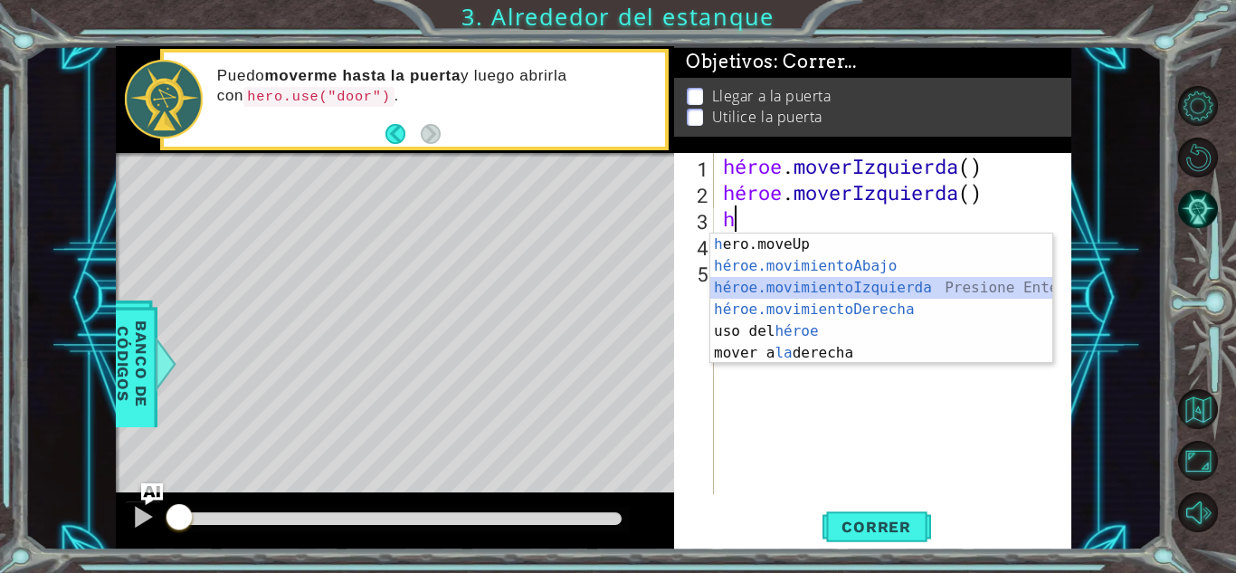
click at [835, 290] on div "h ero.moveUp presiona enter héroe.movimientoAbajo ​ Presione Enter héroe.movimi…" at bounding box center [881, 320] width 342 height 174
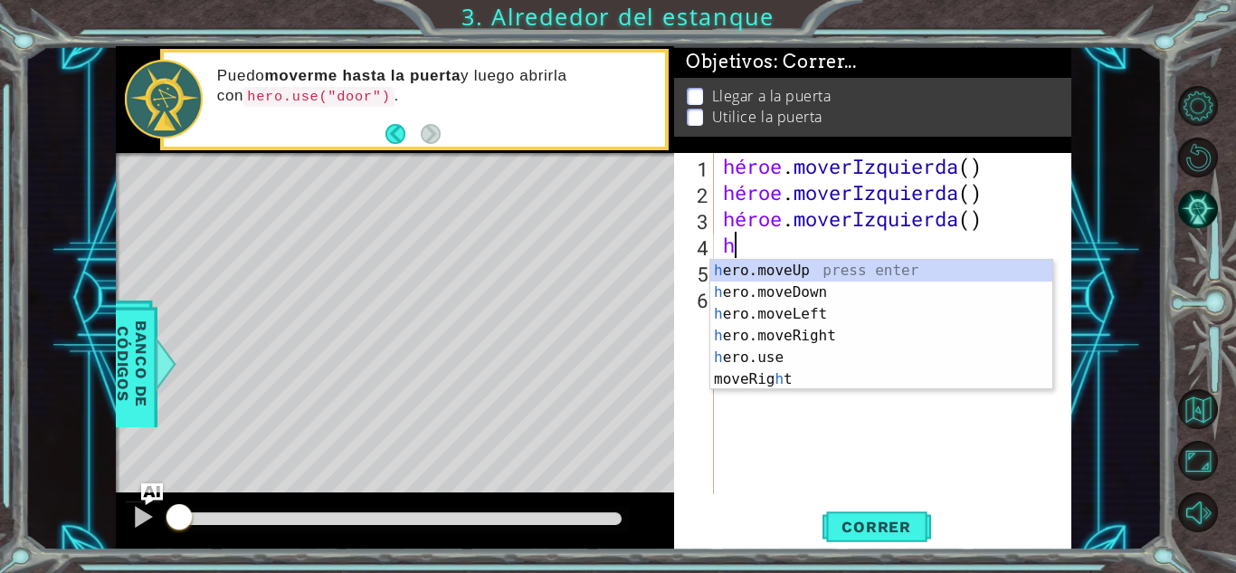
type textarea "he"
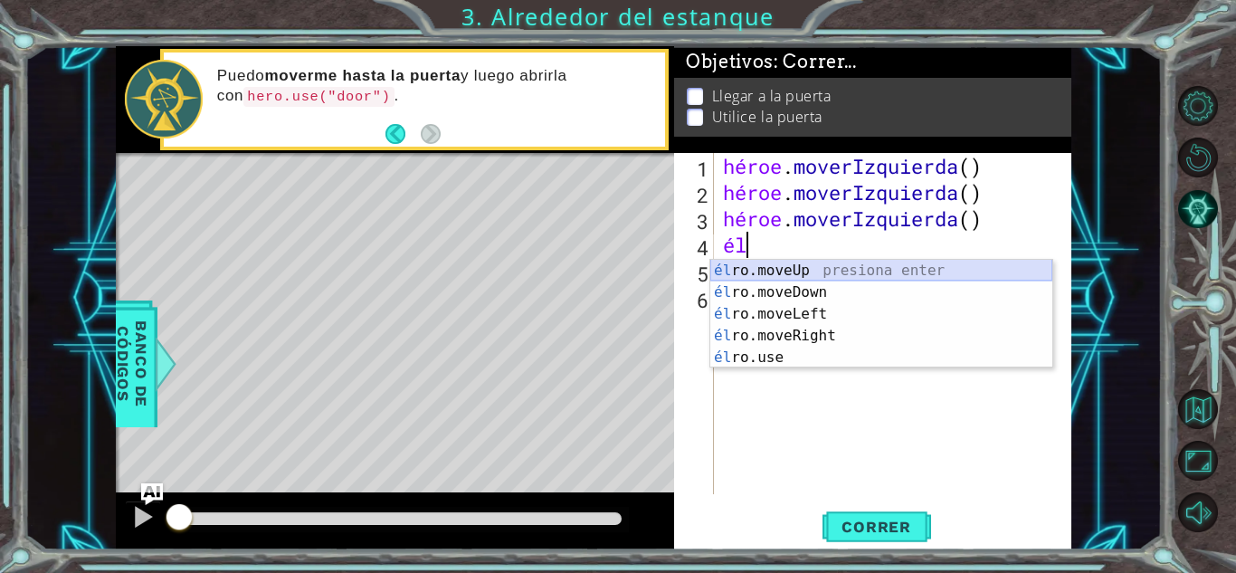
click at [828, 279] on div "él ro.moveUp presiona enter él ro.moveDown Presione Enter él ro.moveLeft Presio…" at bounding box center [881, 336] width 342 height 152
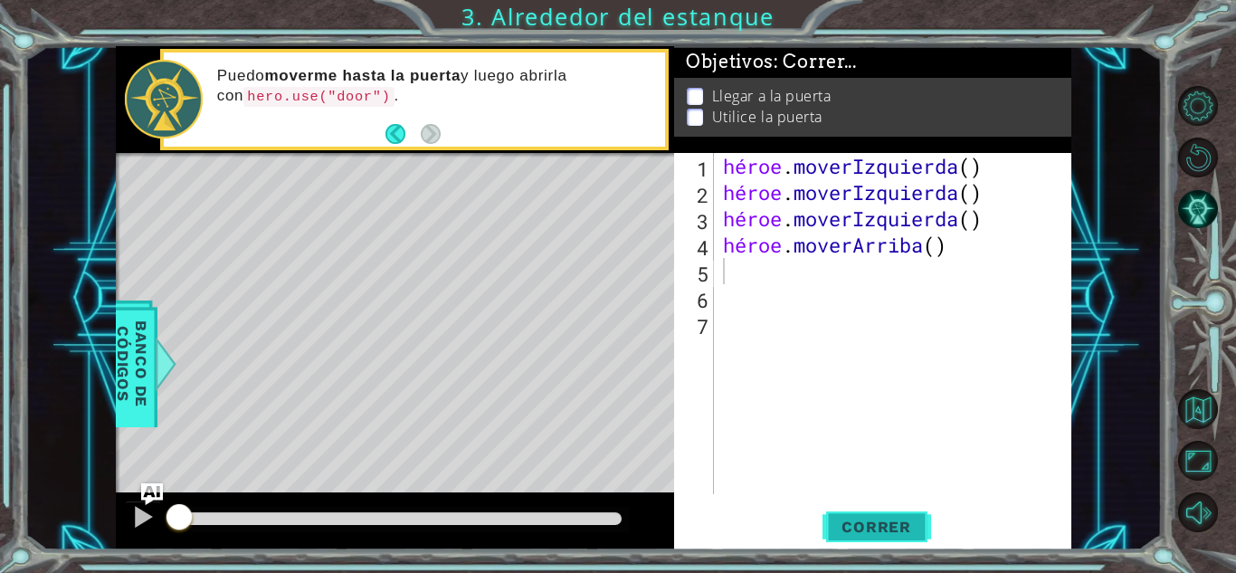
click at [851, 524] on font "Correr" at bounding box center [877, 527] width 70 height 18
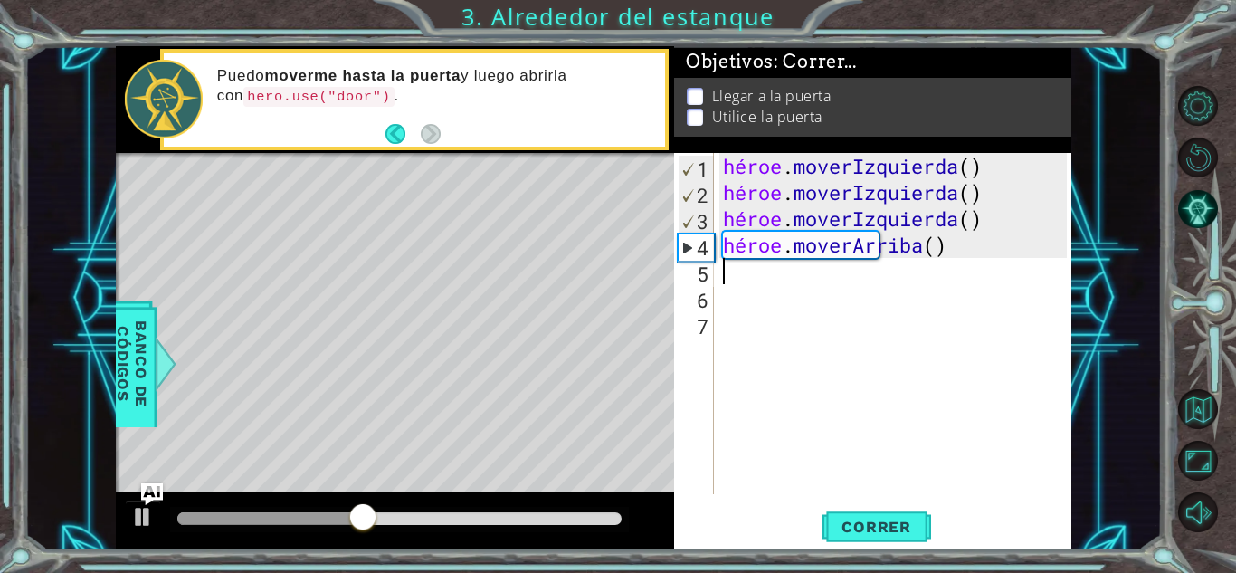
click at [1025, 216] on div "héroe . moverIzquierda ( ) héroe . moverIzquierda ( ) héroe . moverIzquierda ( …" at bounding box center [897, 350] width 357 height 394
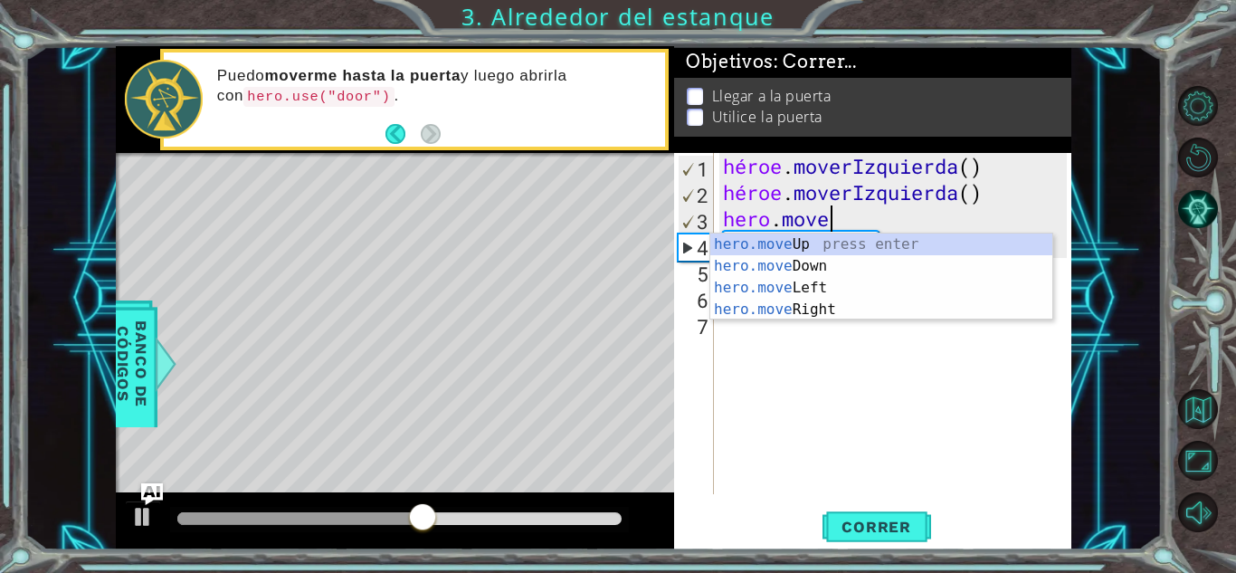
type textarea "hero.mov"
click at [874, 242] on div "hero.mov eUp presiona enter hero.mov eDown Presione Enter hero.mov eLeft Presio…" at bounding box center [881, 298] width 342 height 130
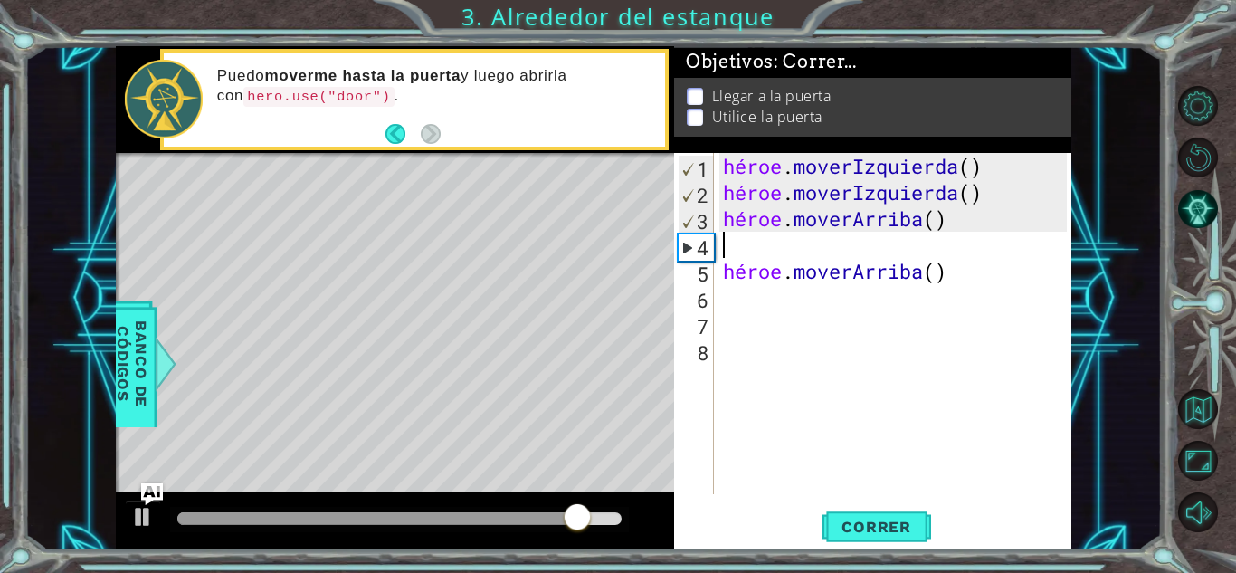
click at [995, 281] on div "héroe . moverIzquierda ( ) héroe . moverIzquierda ( ) héroe . [PERSON_NAME] ( )…" at bounding box center [897, 350] width 357 height 394
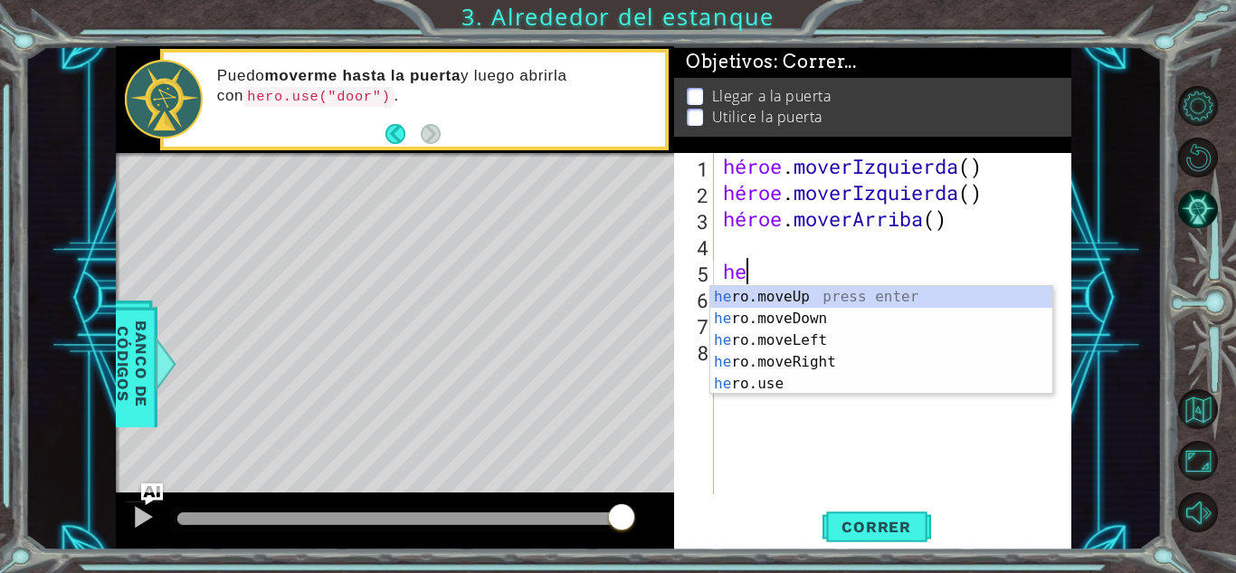
type textarea "h"
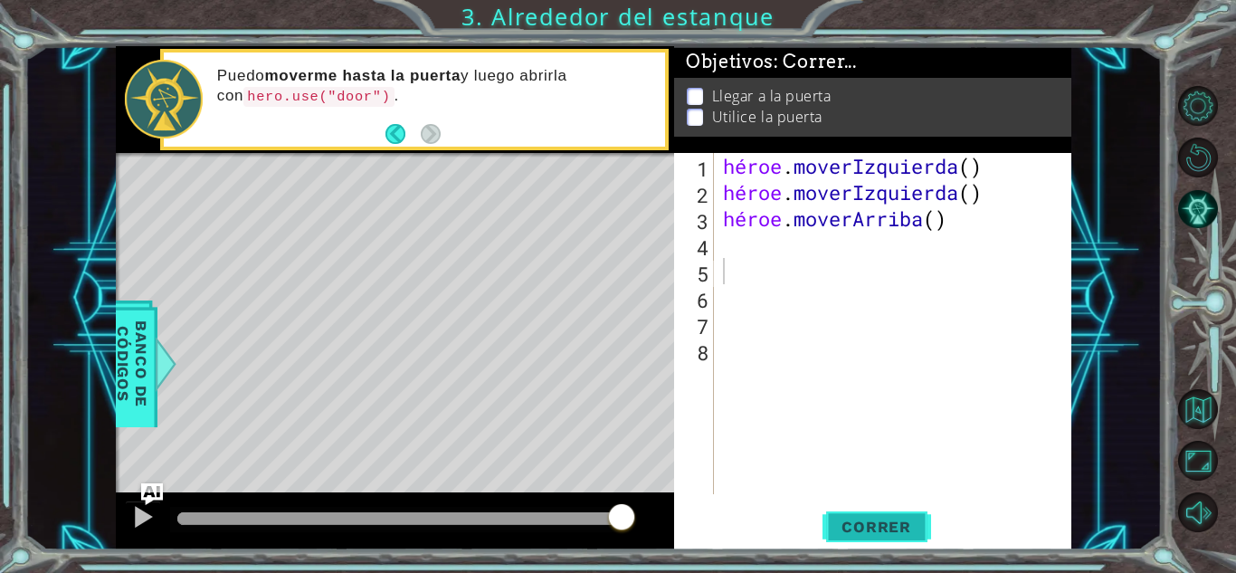
click at [880, 521] on font "Correr" at bounding box center [877, 527] width 70 height 18
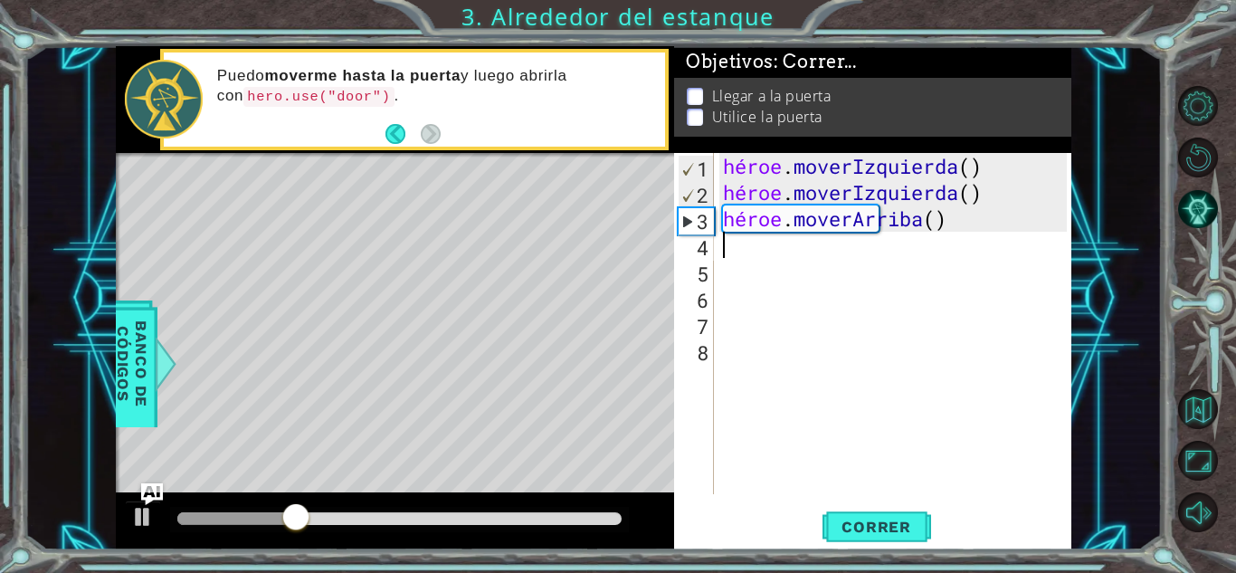
click at [726, 239] on div "héroe . moverIzquierda ( ) héroe . moverIzquierda ( ) héroe . [GEOGRAPHIC_DATA]…" at bounding box center [897, 350] width 357 height 394
type textarea "h"
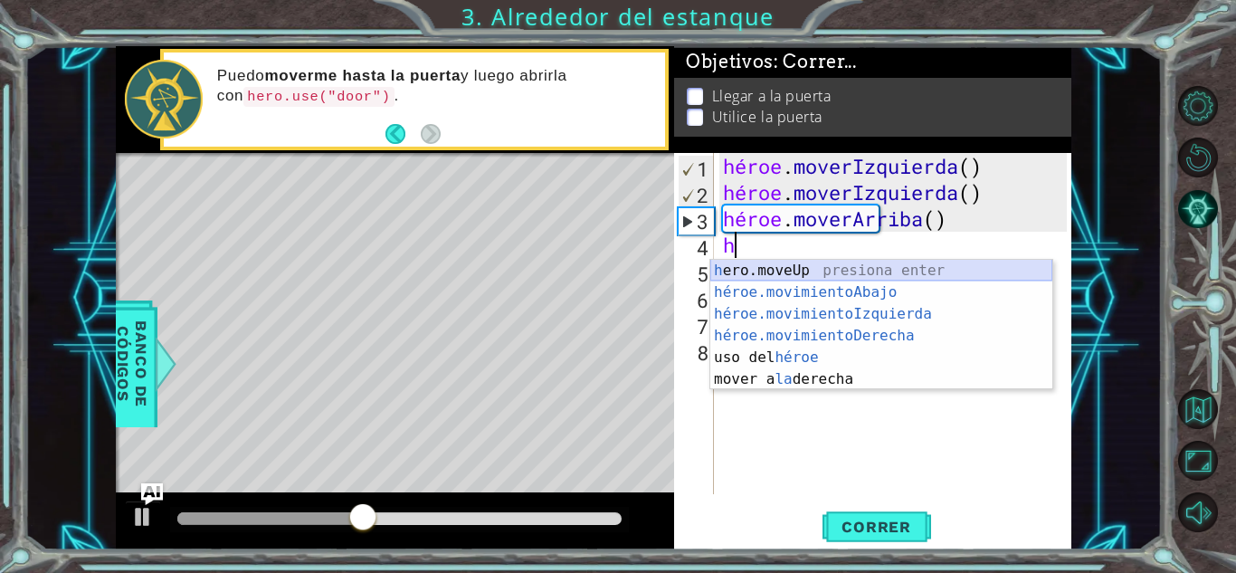
click at [766, 273] on div "h ero.moveUp presiona enter héroe.movimientoAbajo ​ Presione Enter héroe.movimi…" at bounding box center [881, 347] width 342 height 174
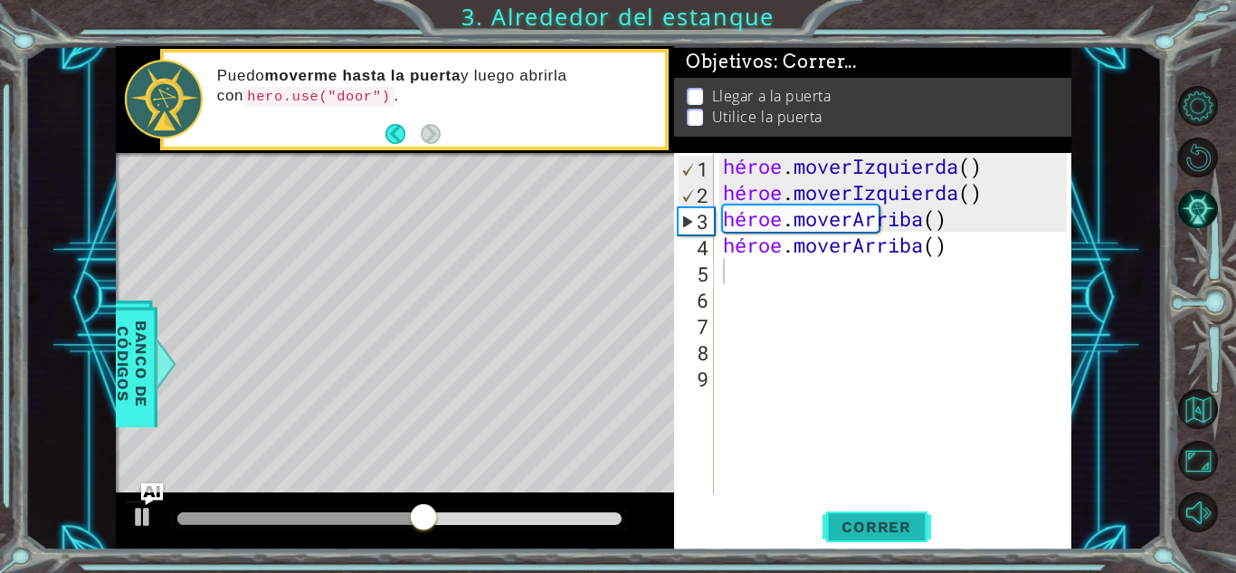
click at [859, 531] on font "Correr" at bounding box center [877, 527] width 70 height 18
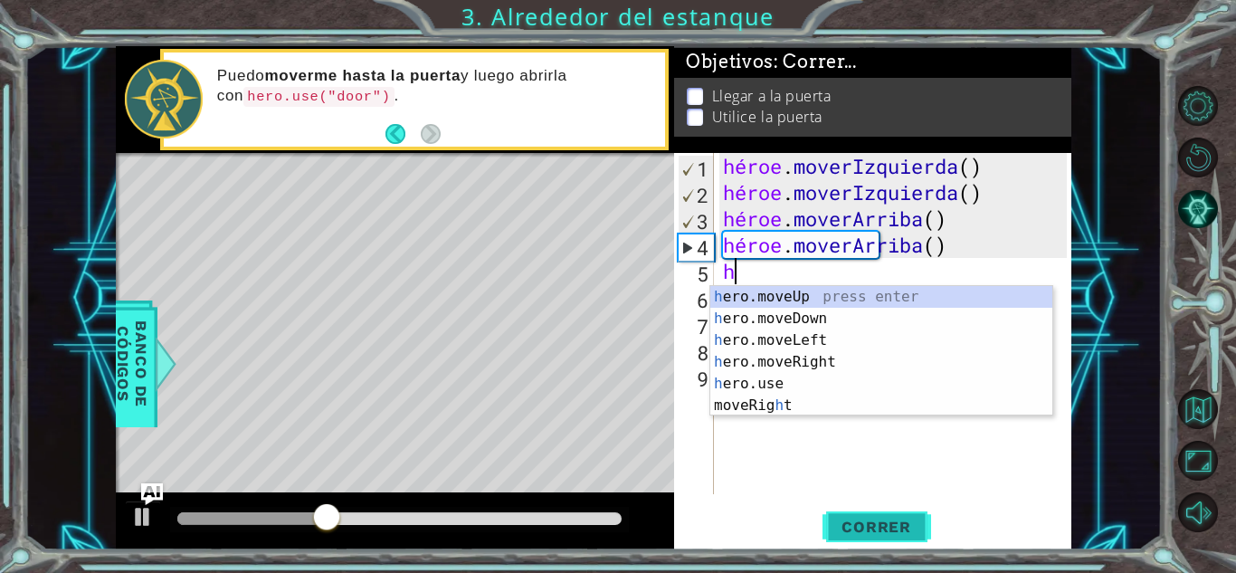
type textarea "he"
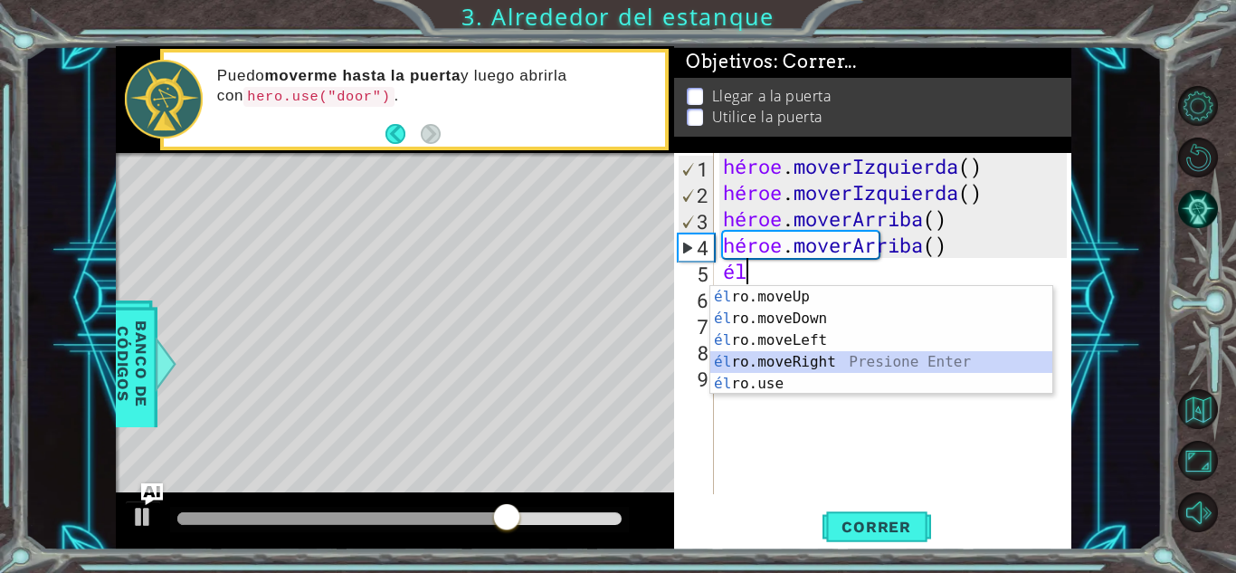
click at [826, 366] on div "él ro.moveUp presiona enter él ro.moveDown Presione Enter él ro.moveLeft Presio…" at bounding box center [881, 362] width 342 height 152
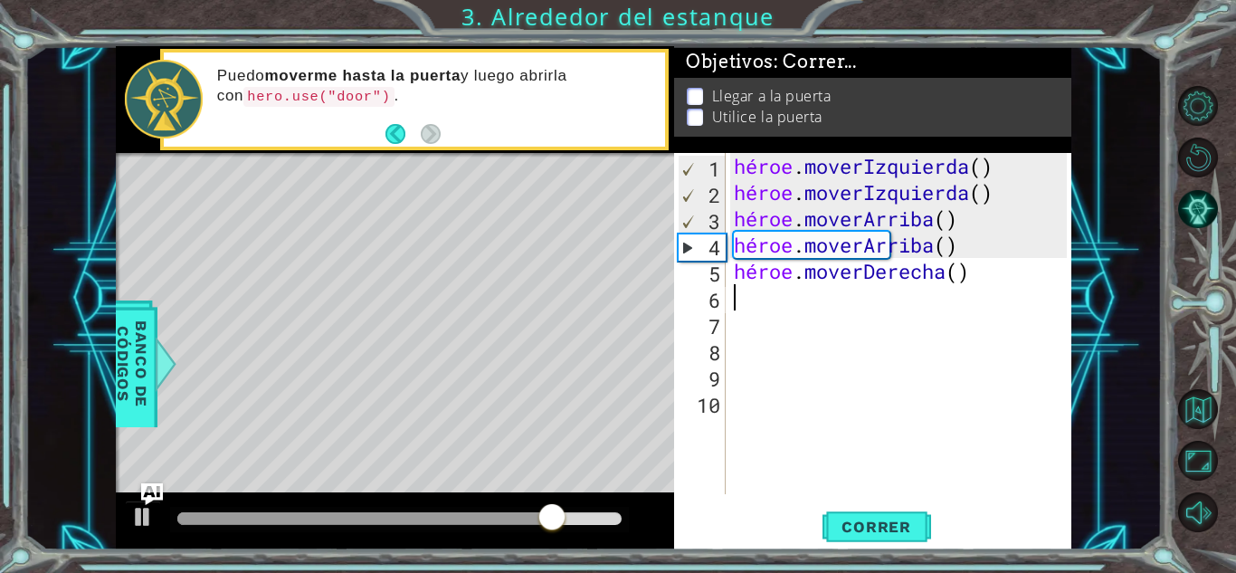
click at [786, 308] on div "héroe . moverIzquierda ( ) héroe . moverIzquierda ( ) héroe . [PERSON_NAME] ( )…" at bounding box center [903, 350] width 346 height 394
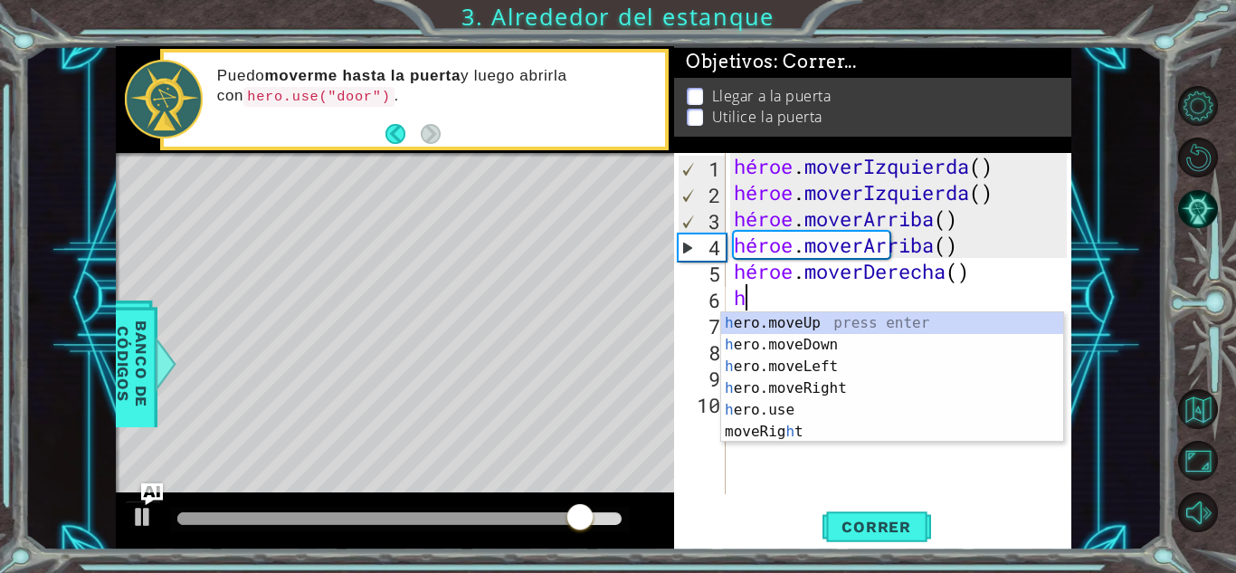
type textarea "h"
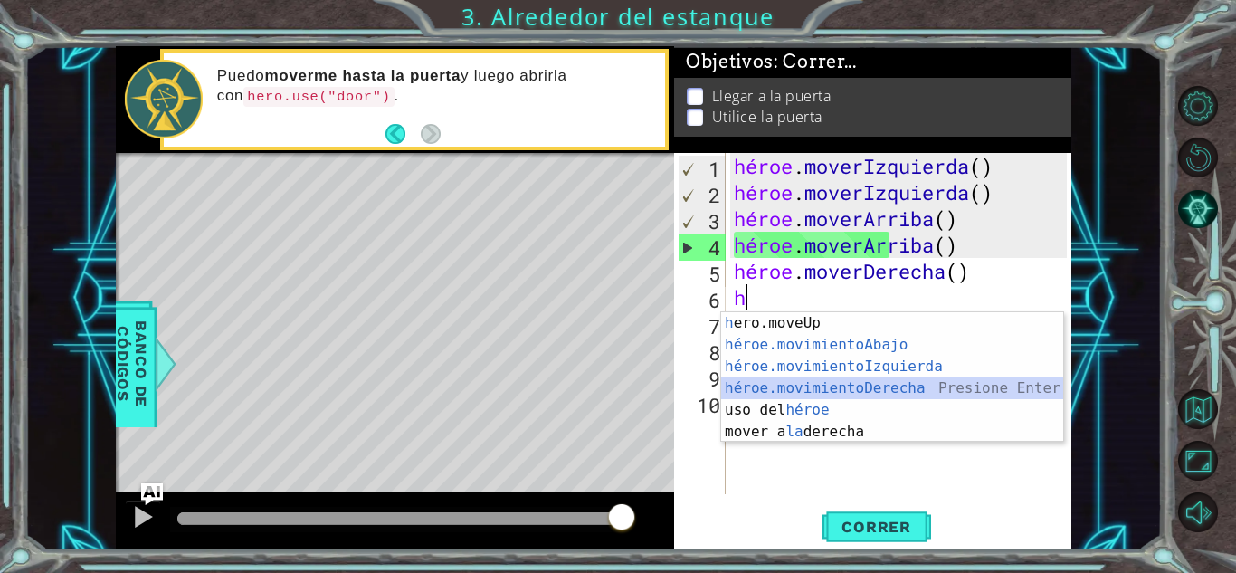
click at [905, 387] on div "h ero.moveUp presiona enter héroe.movimientoAbajo ​ Presione Enter héroe.movimi…" at bounding box center [892, 399] width 342 height 174
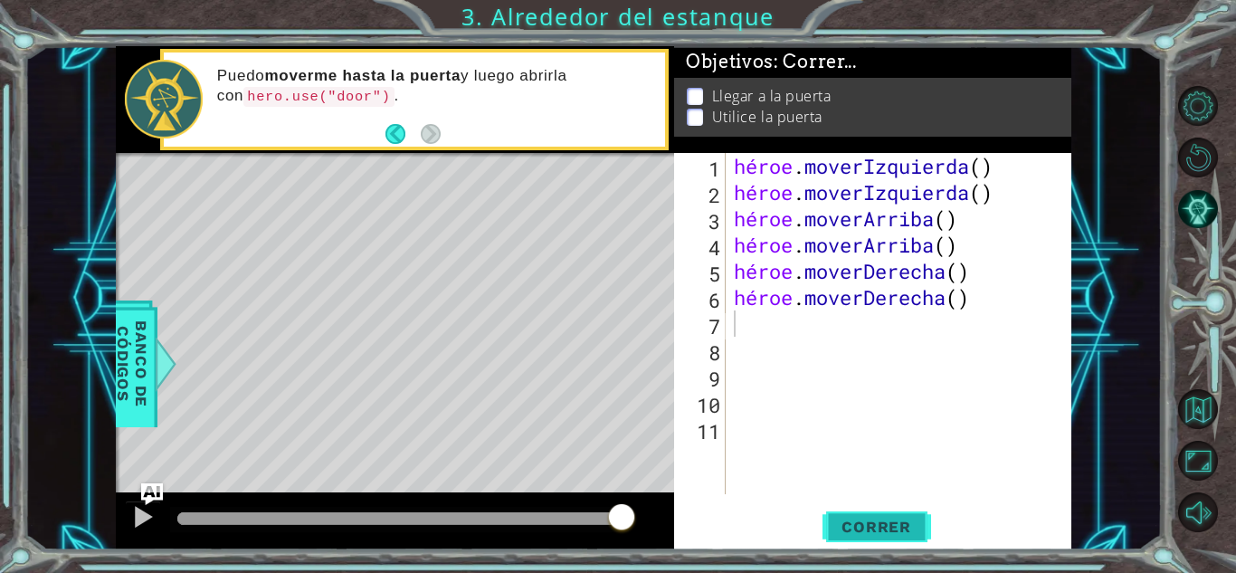
click at [861, 520] on font "Correr" at bounding box center [877, 527] width 70 height 18
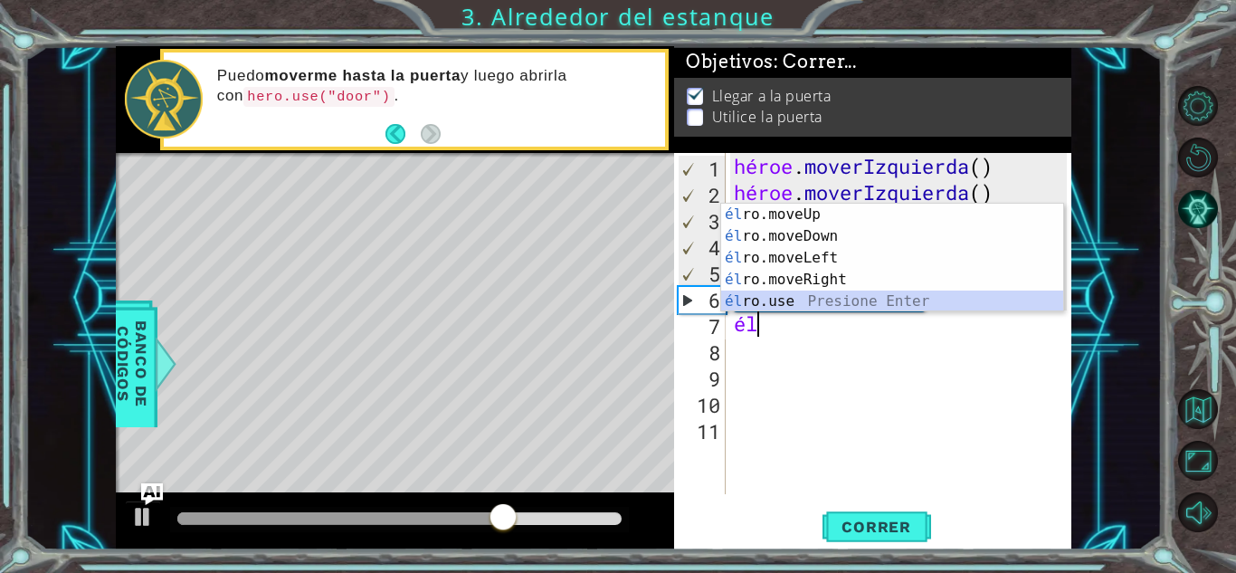
click at [785, 305] on div "él ro.moveUp presiona enter él ro.moveDown Presione Enter él ro.moveLeft Presio…" at bounding box center [892, 280] width 342 height 152
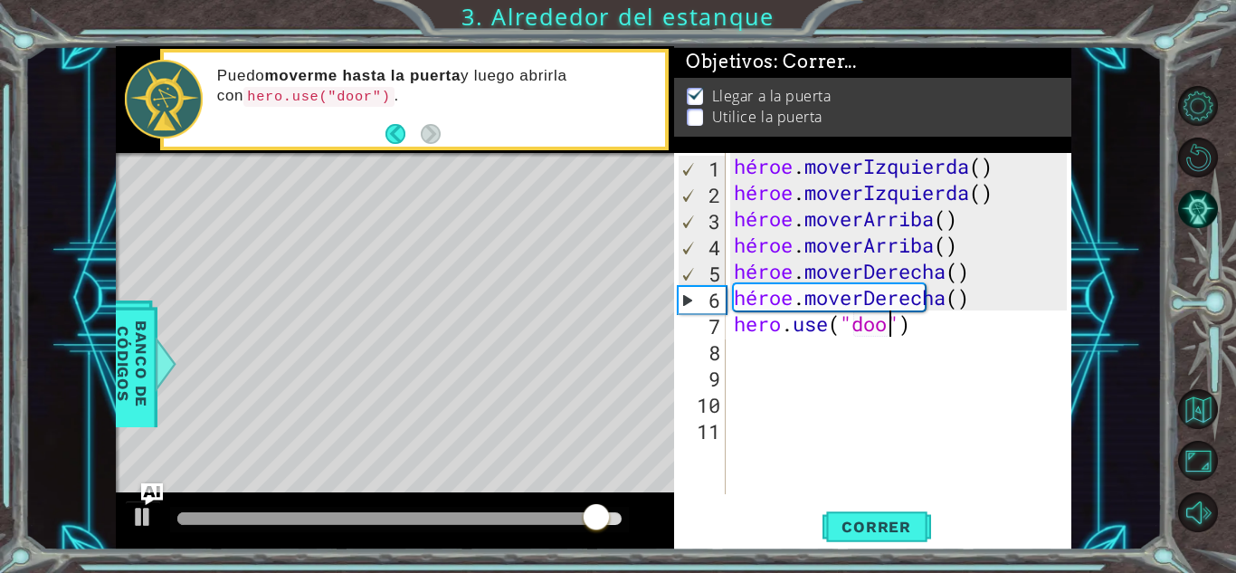
scroll to position [0, 7]
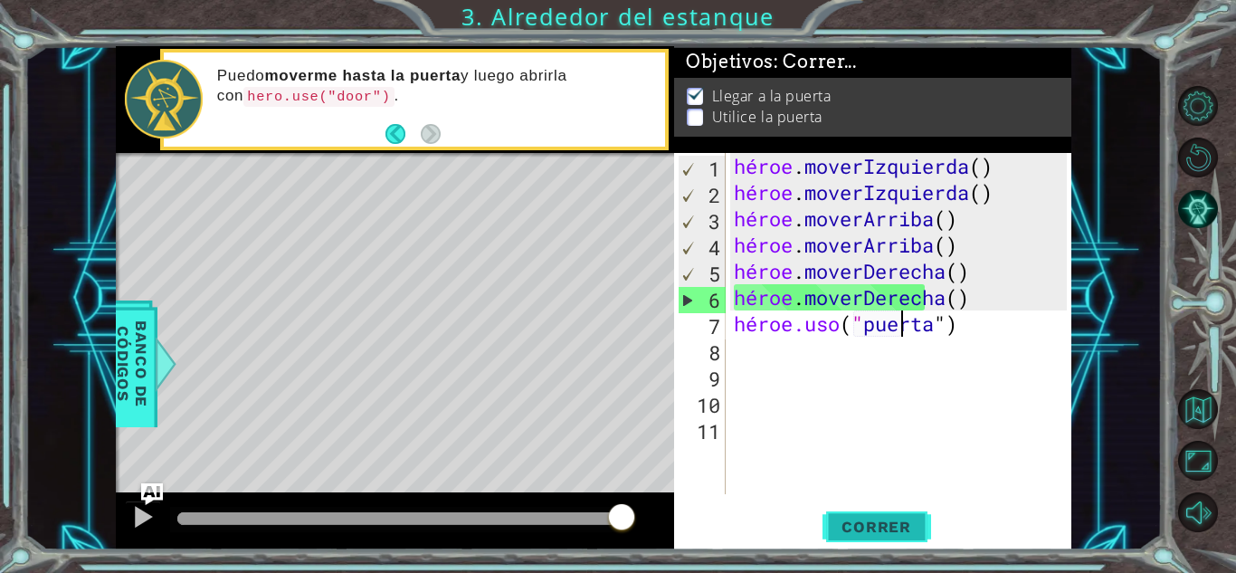
type textarea "hero.use("door")"
click at [859, 508] on button "Correr" at bounding box center [877, 527] width 109 height 40
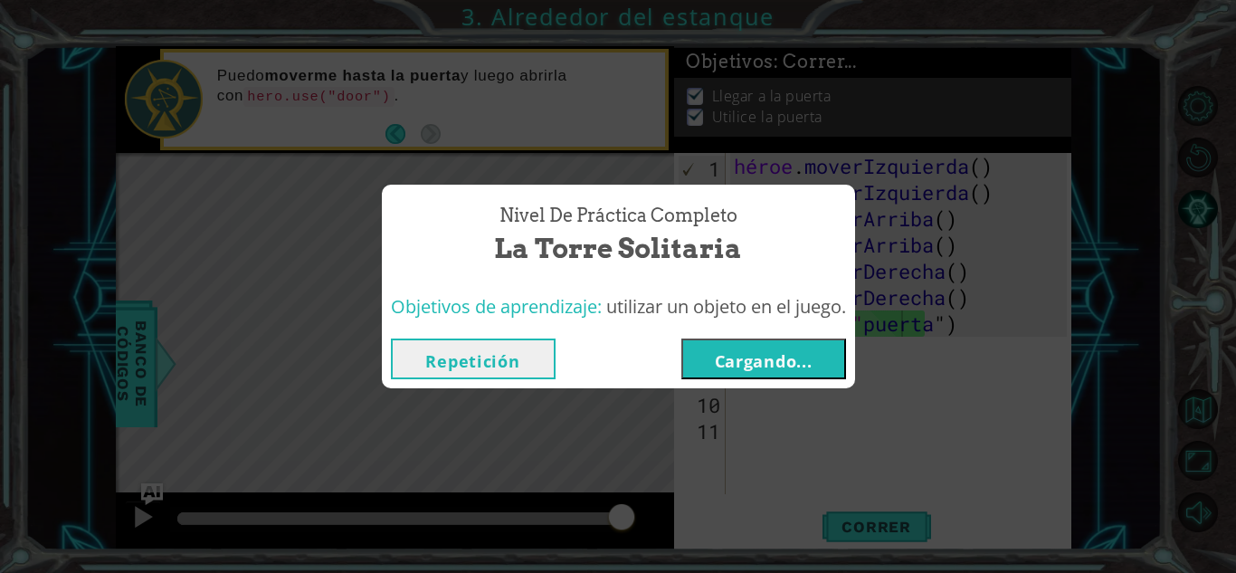
click at [774, 352] on font "Cargando..." at bounding box center [764, 361] width 98 height 22
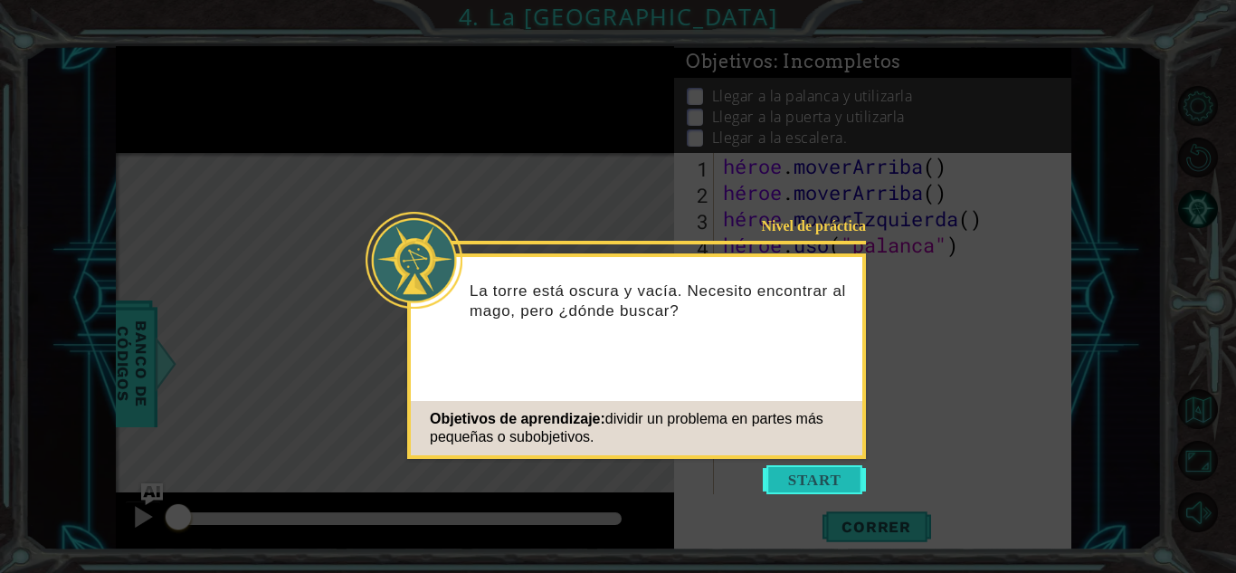
click at [825, 486] on button "Comenzar" at bounding box center [814, 479] width 103 height 29
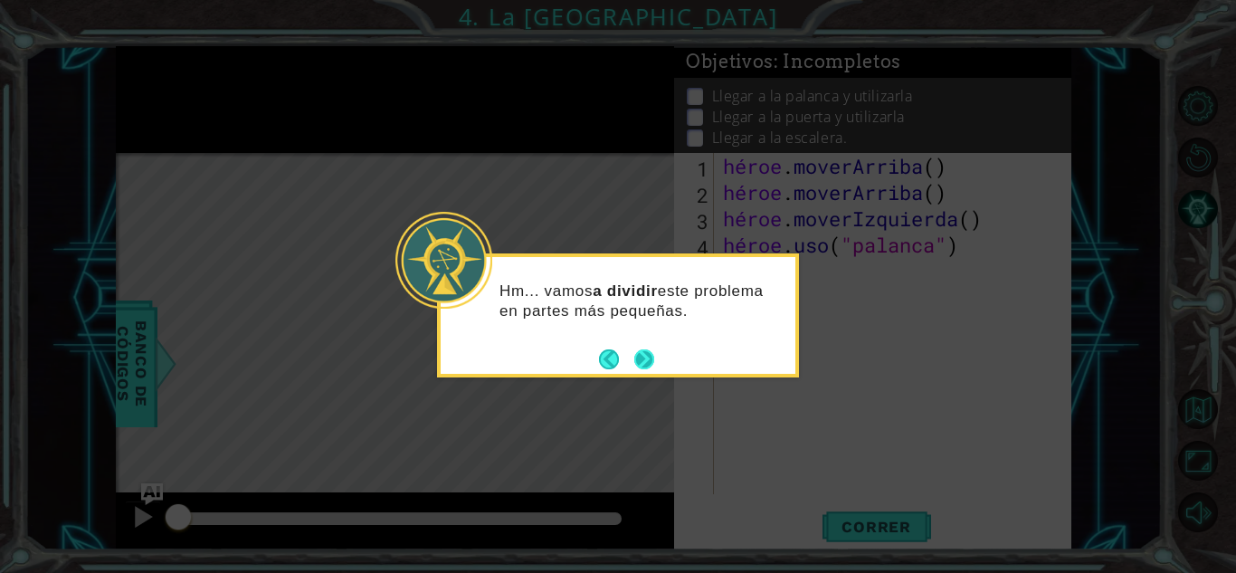
click at [647, 354] on button "Próximo" at bounding box center [644, 359] width 20 height 20
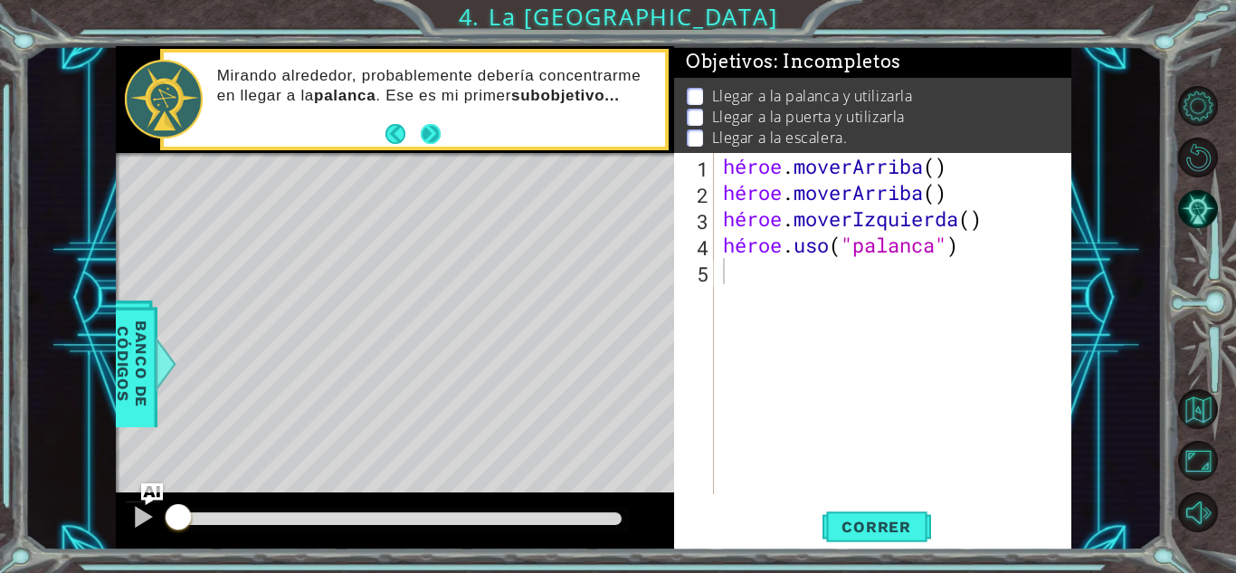
click at [433, 144] on button "Próximo" at bounding box center [431, 134] width 20 height 20
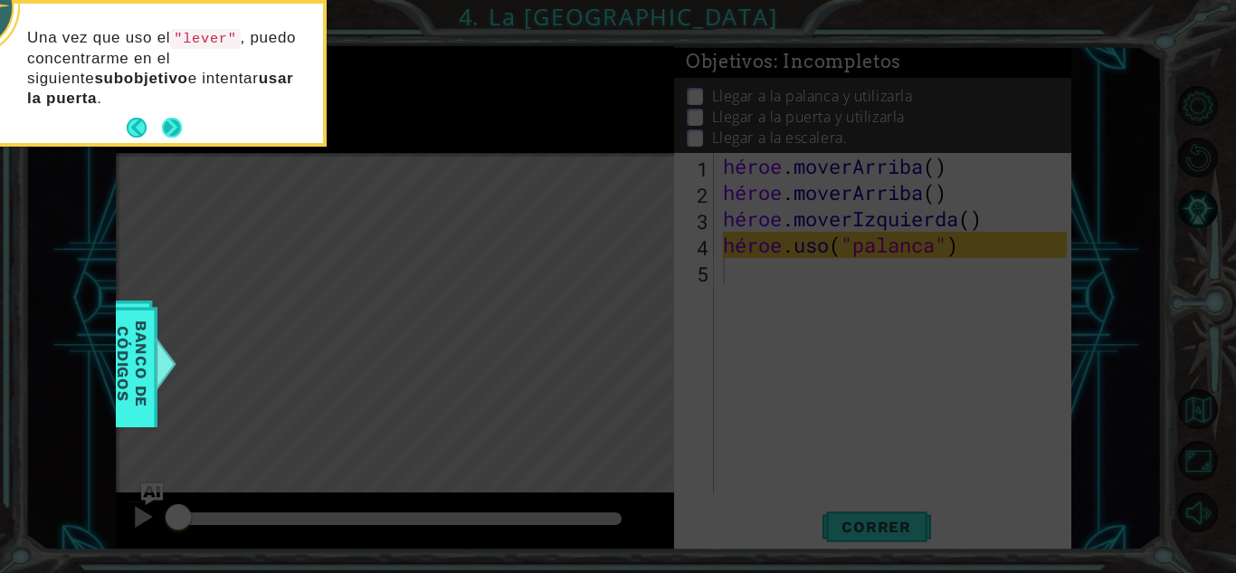
click at [167, 118] on button "Próximo" at bounding box center [172, 128] width 20 height 20
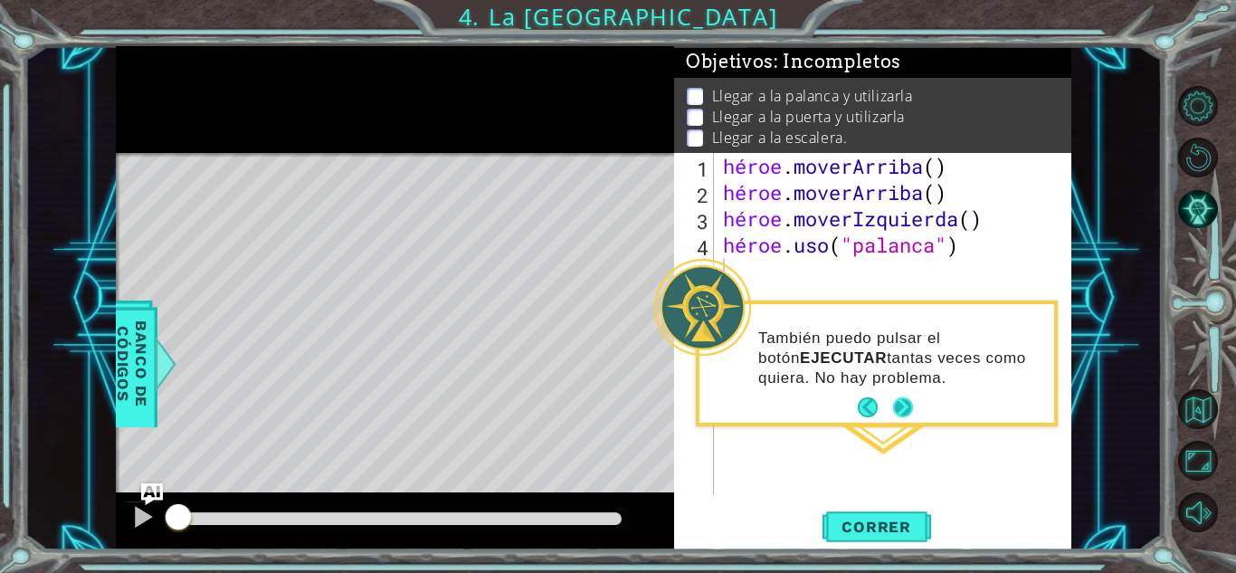
click at [903, 400] on button "Próximo" at bounding box center [903, 407] width 20 height 20
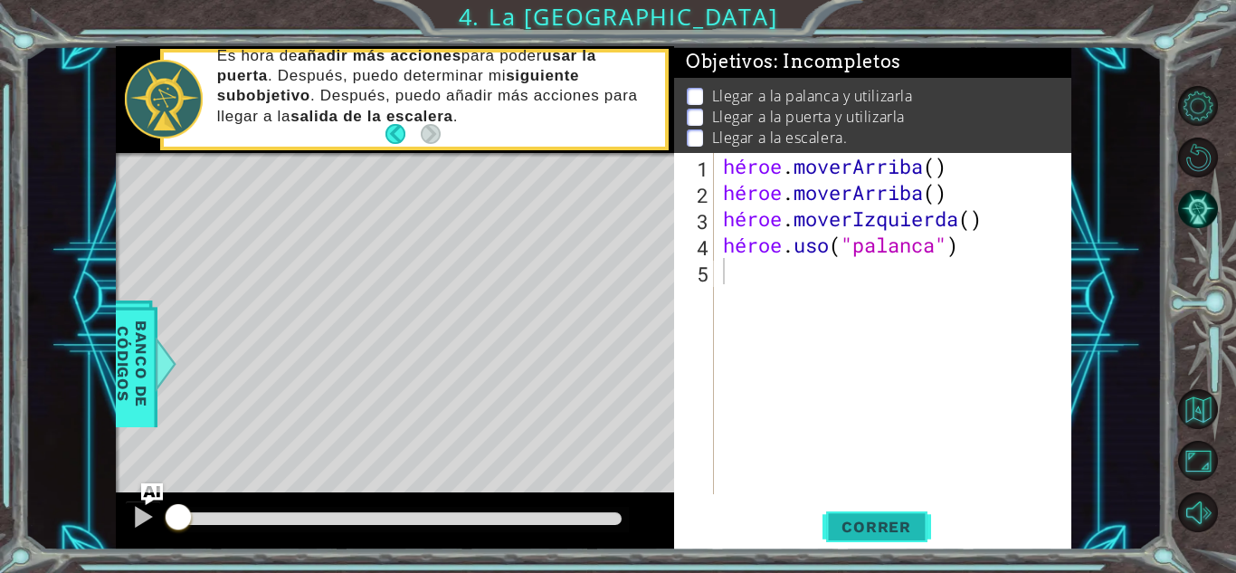
click at [868, 523] on font "Correr" at bounding box center [877, 527] width 70 height 18
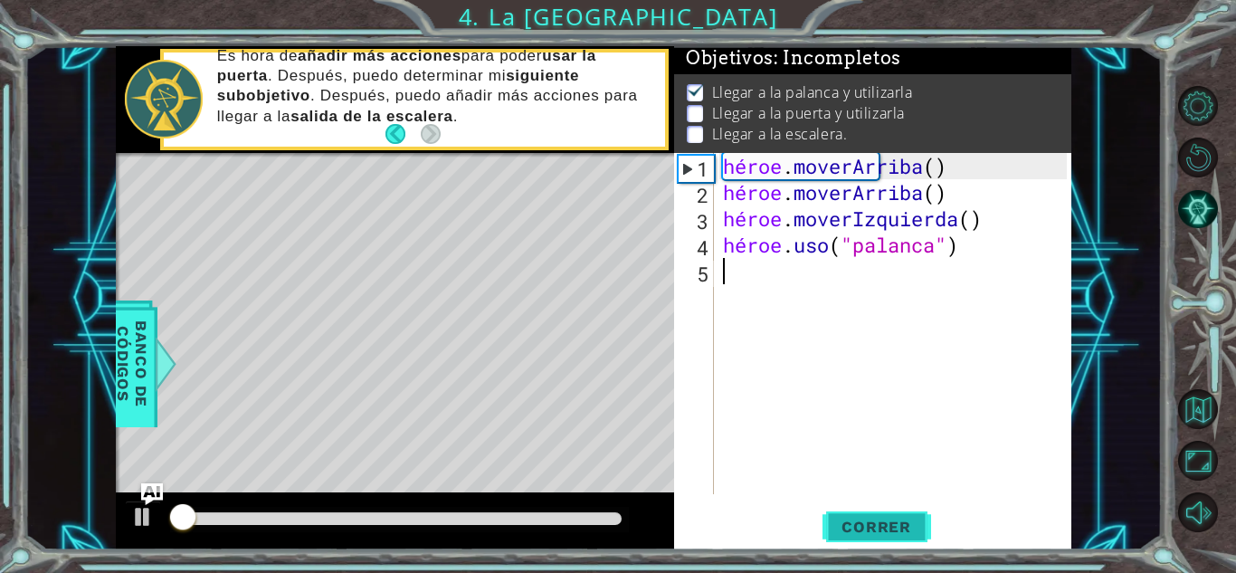
scroll to position [14, 0]
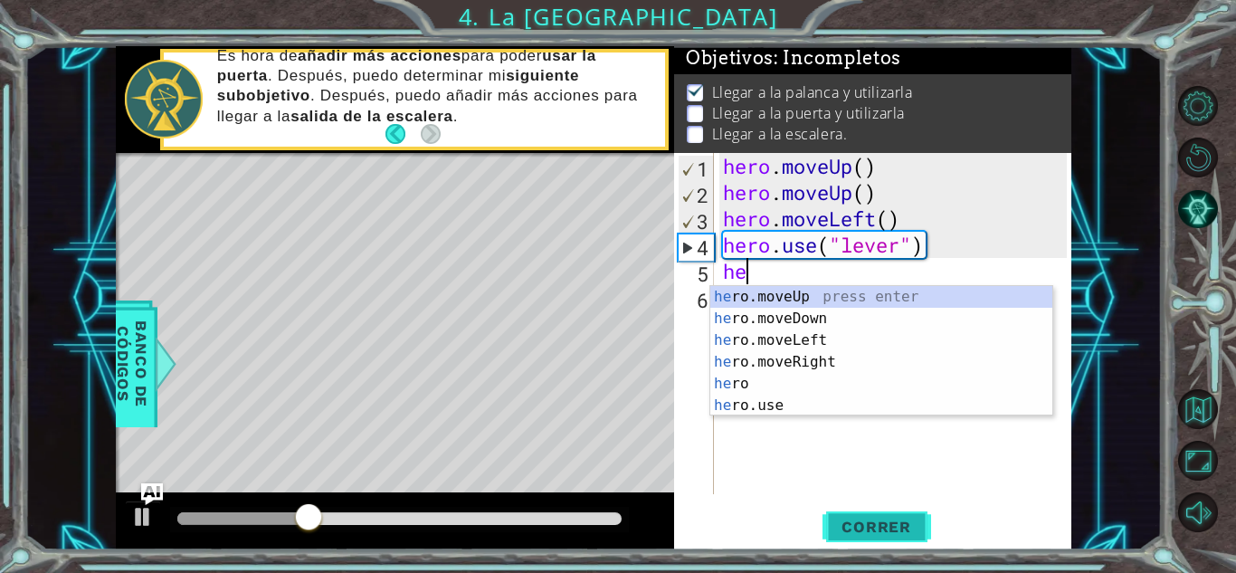
type textarea "he"
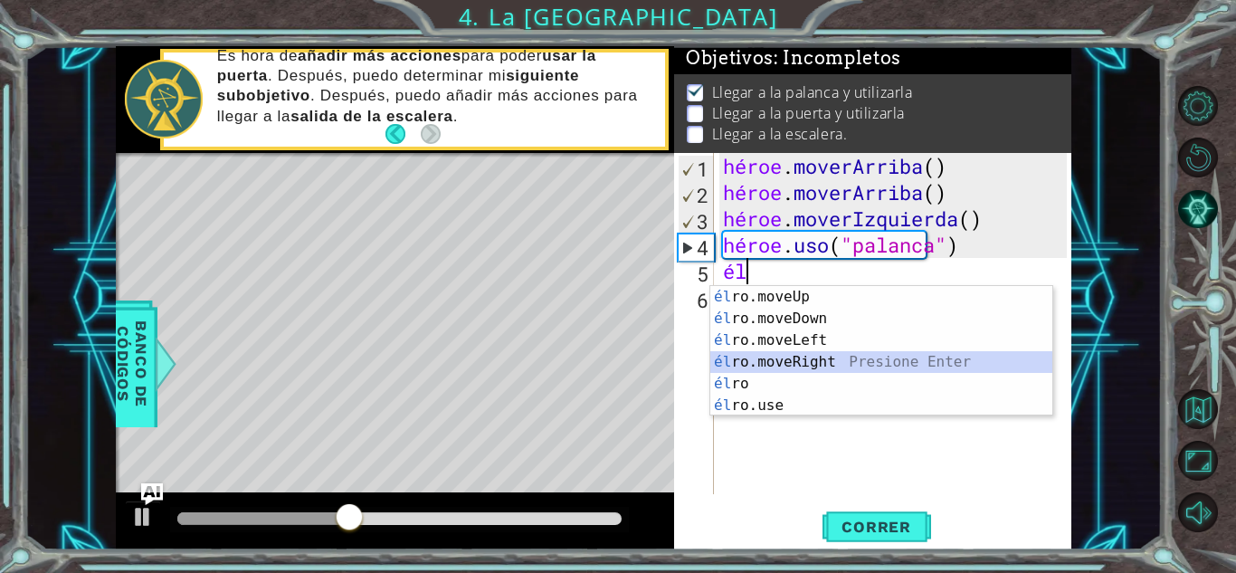
click at [864, 367] on div "él ro.moveUp presiona enter él ro.moveDown Presione Enter él ro.moveLeft Presio…" at bounding box center [881, 373] width 342 height 174
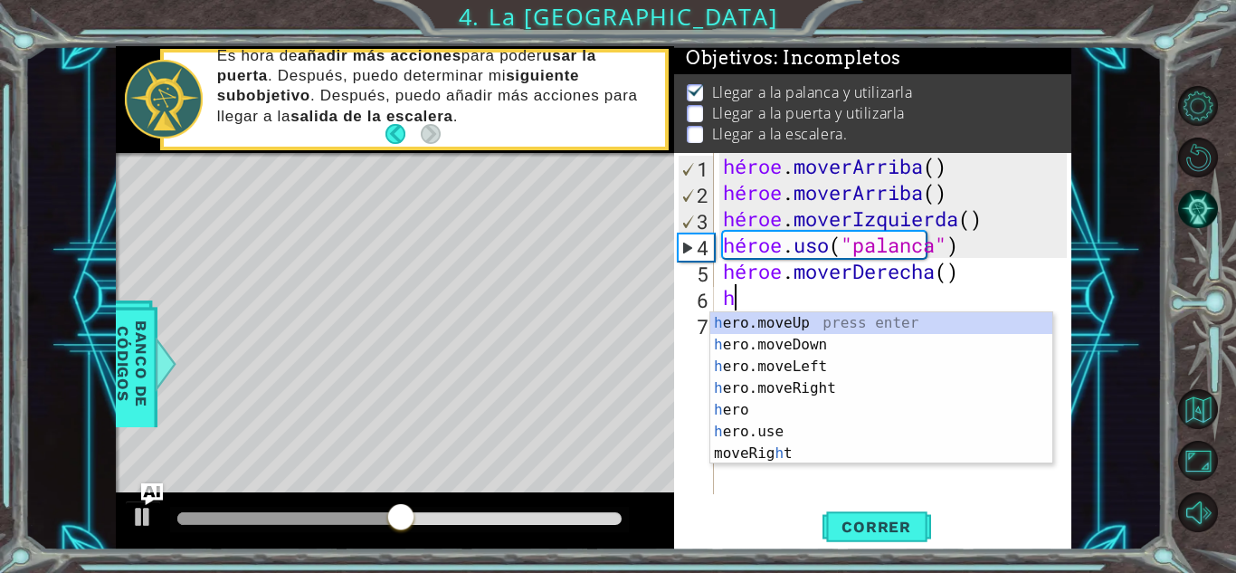
type textarea "he"
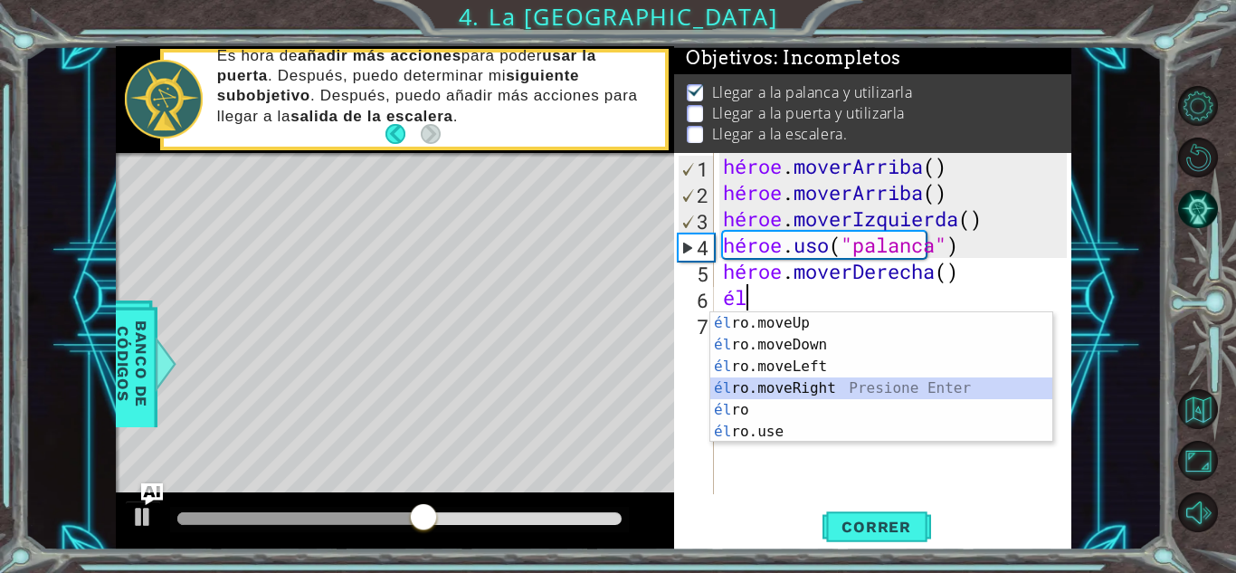
click at [807, 392] on div "él ro.moveUp presiona enter él ro.moveDown Presione Enter él ro.moveLeft Presio…" at bounding box center [881, 399] width 342 height 174
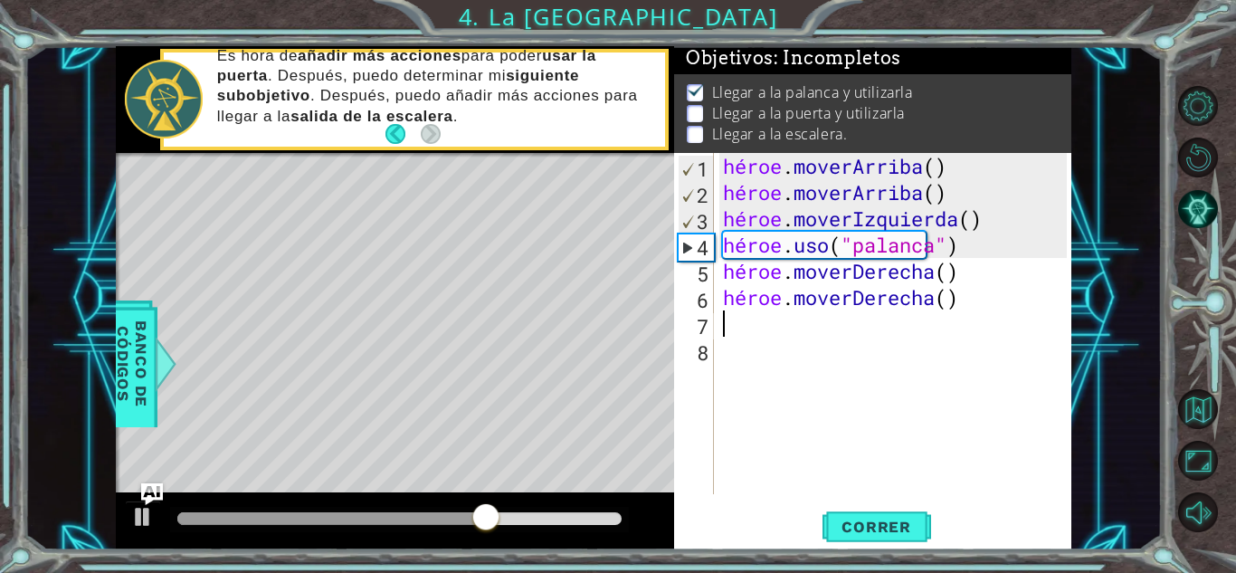
type textarea "h"
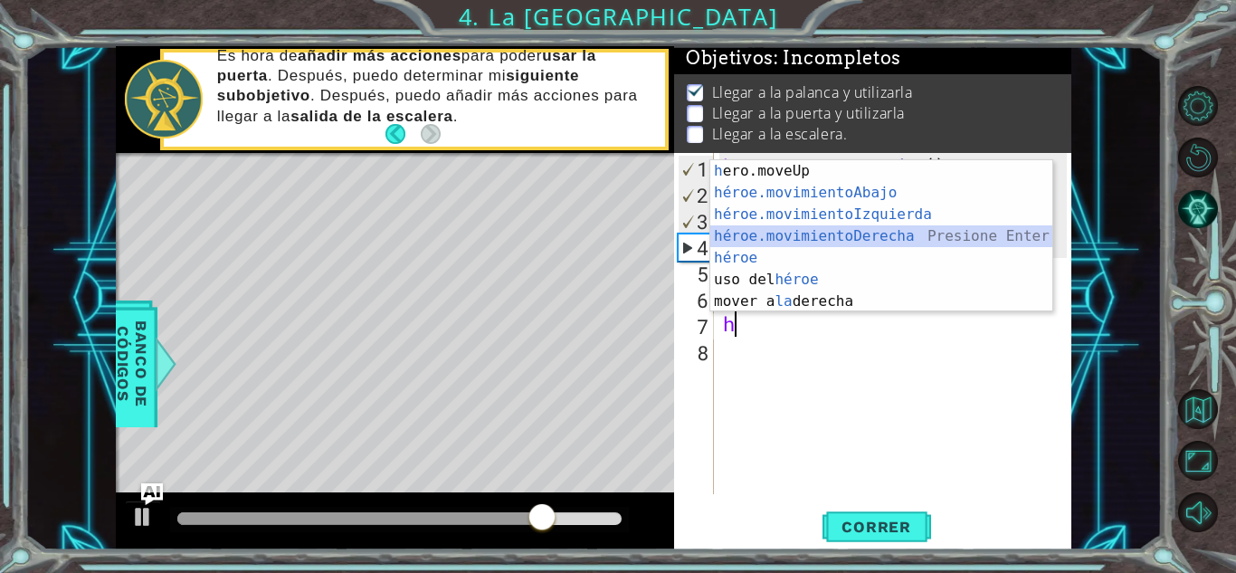
click at [875, 234] on div "h ero.moveUp presiona enter héroe.movimientoAbajo ​ Presione Enter héroe.movimi…" at bounding box center [881, 257] width 342 height 195
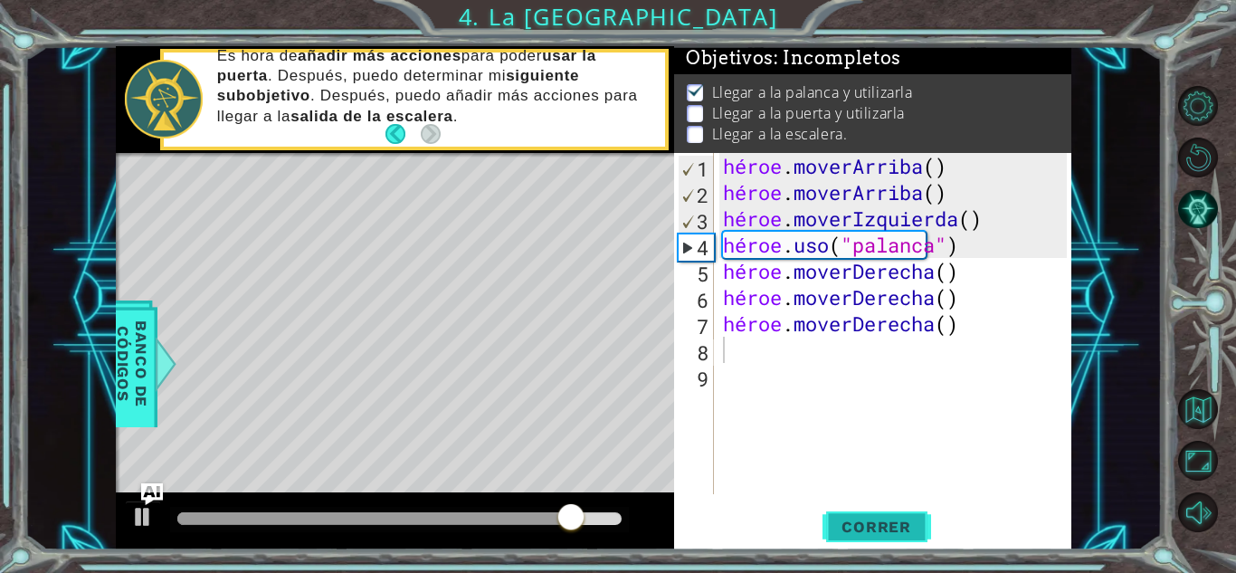
click at [855, 528] on font "Correr" at bounding box center [877, 527] width 70 height 18
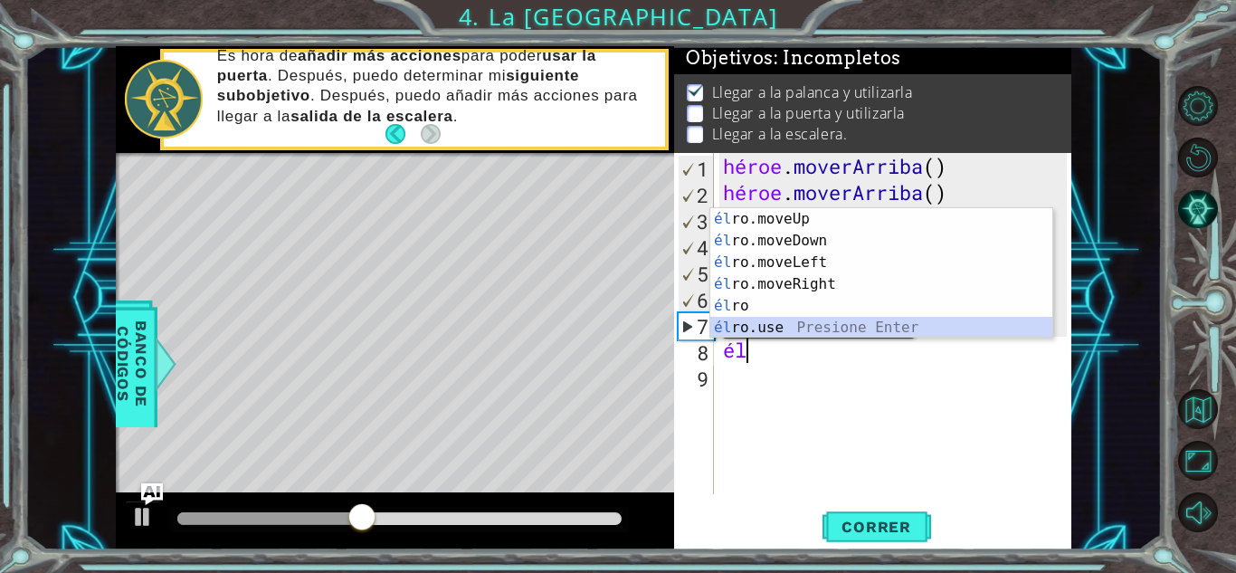
click at [811, 332] on div "él ro.moveUp presiona enter él ro.moveDown Presione Enter él ro.moveLeft Presio…" at bounding box center [881, 295] width 342 height 174
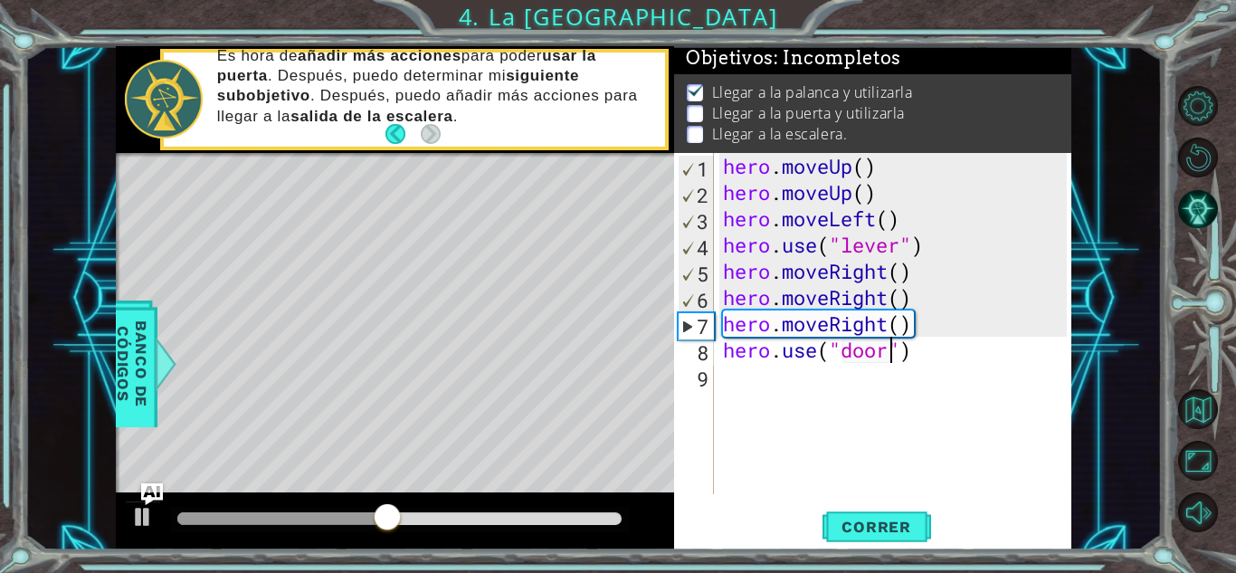
scroll to position [0, 7]
type textarea "hero.use("door")"
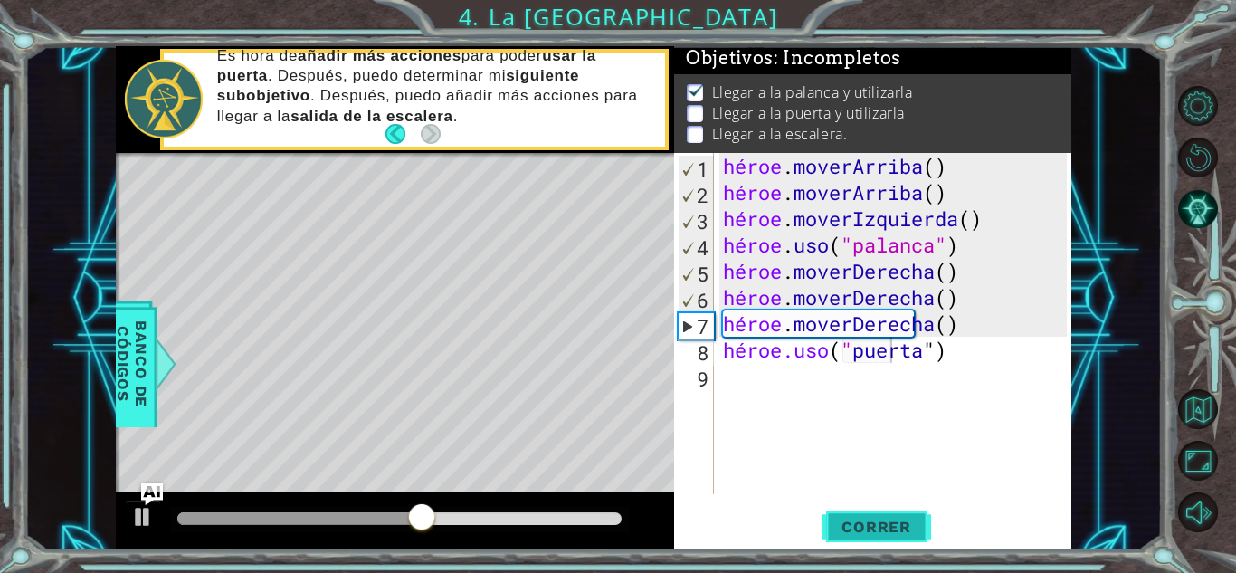
click at [858, 528] on font "Correr" at bounding box center [877, 527] width 70 height 18
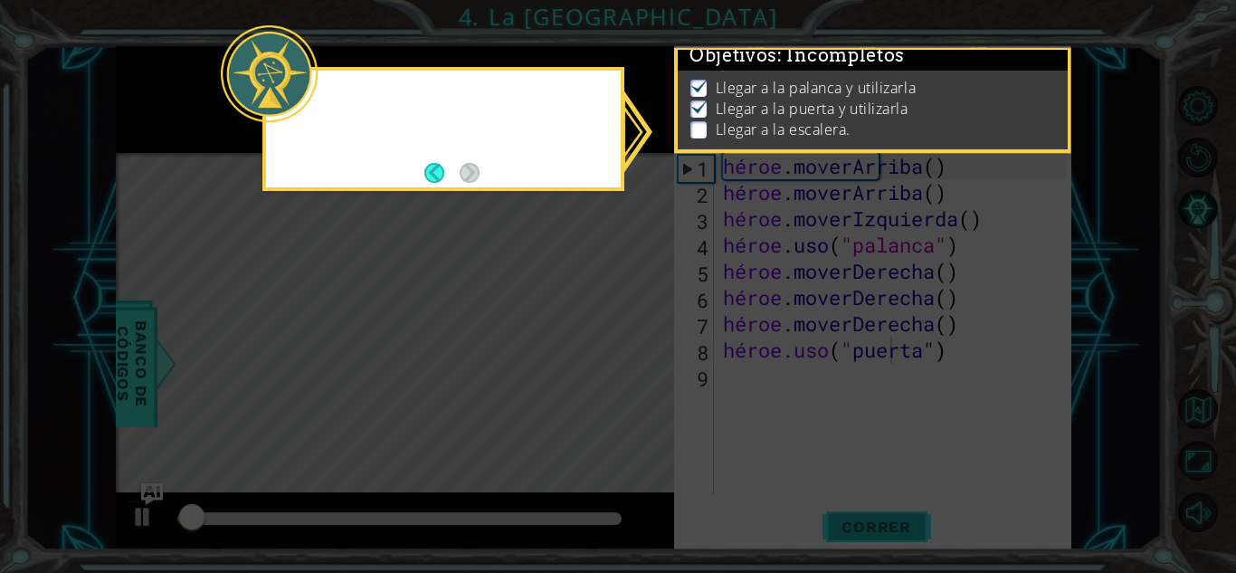
scroll to position [14, 0]
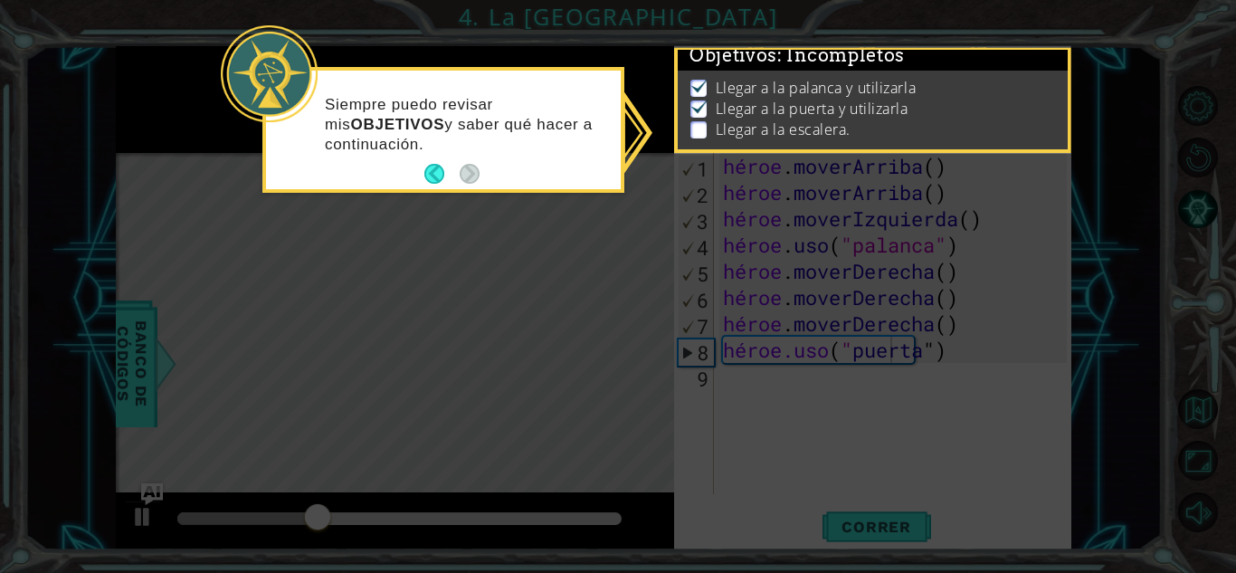
click at [498, 284] on icon at bounding box center [618, 286] width 1236 height 573
click at [438, 176] on button "Atrás" at bounding box center [441, 174] width 35 height 20
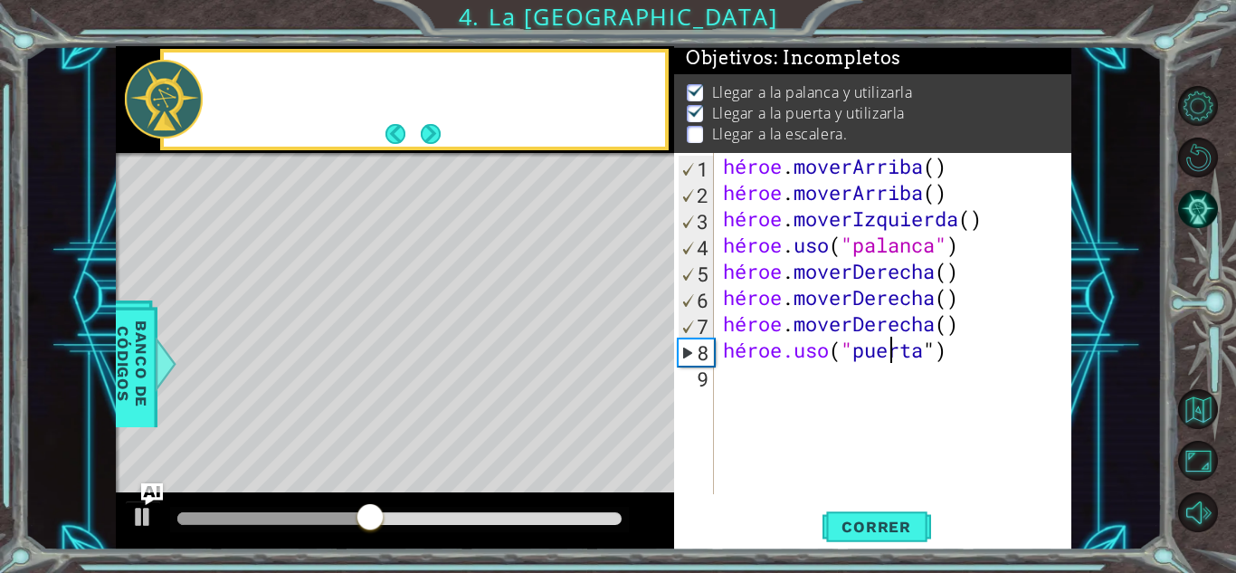
scroll to position [11, 0]
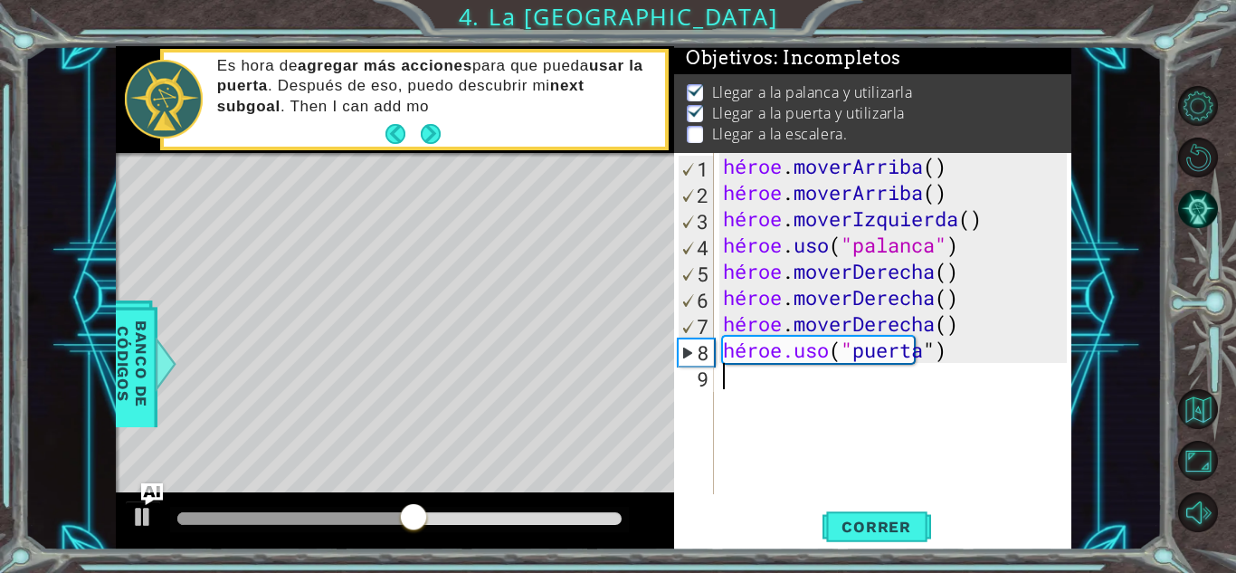
click at [755, 382] on div "héroe . [PERSON_NAME] ( ) héroe . [PERSON_NAME] ( ) héroe . moverIzquierda ( ) …" at bounding box center [897, 350] width 357 height 394
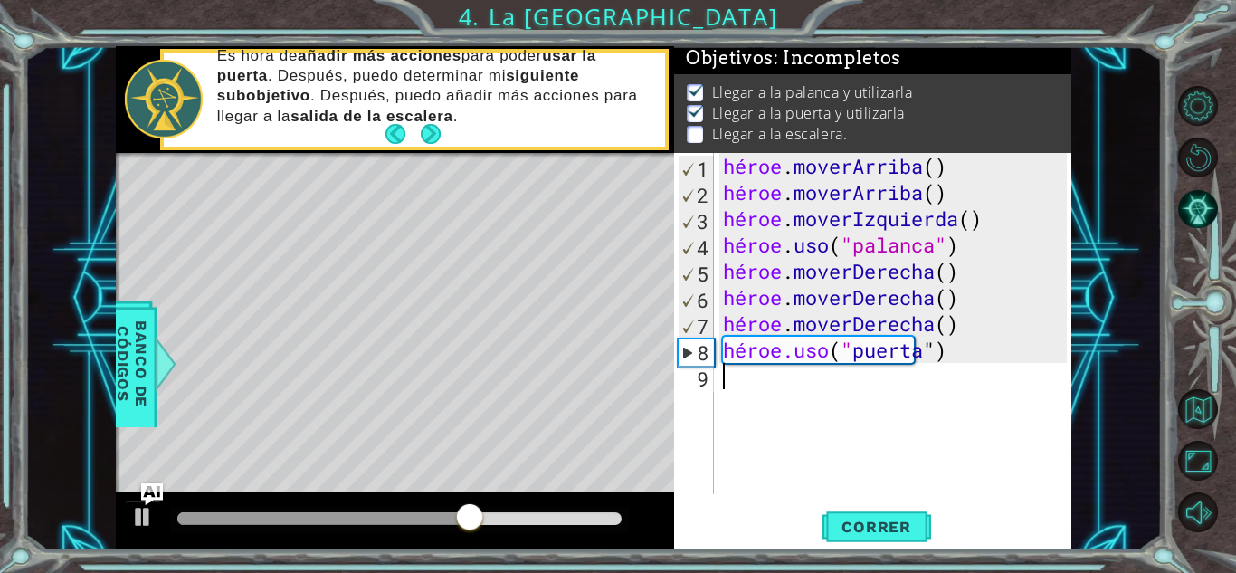
type textarea "h"
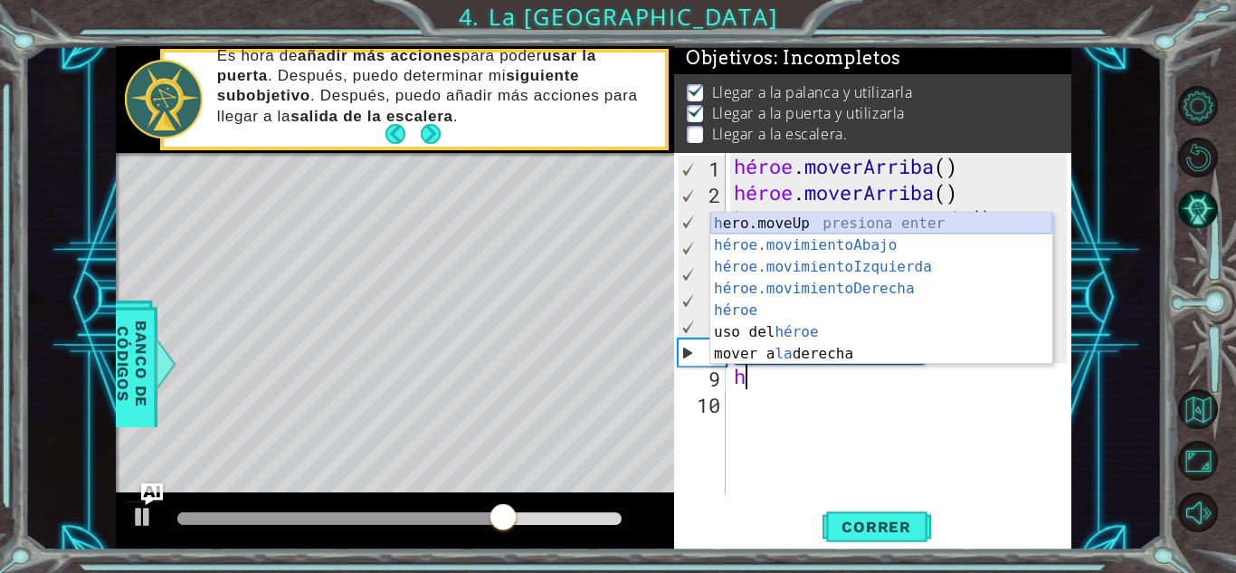
click at [794, 219] on div "h ero.moveUp presiona enter héroe.movimientoAbajo ​ Presione Enter héroe.movimi…" at bounding box center [881, 310] width 342 height 195
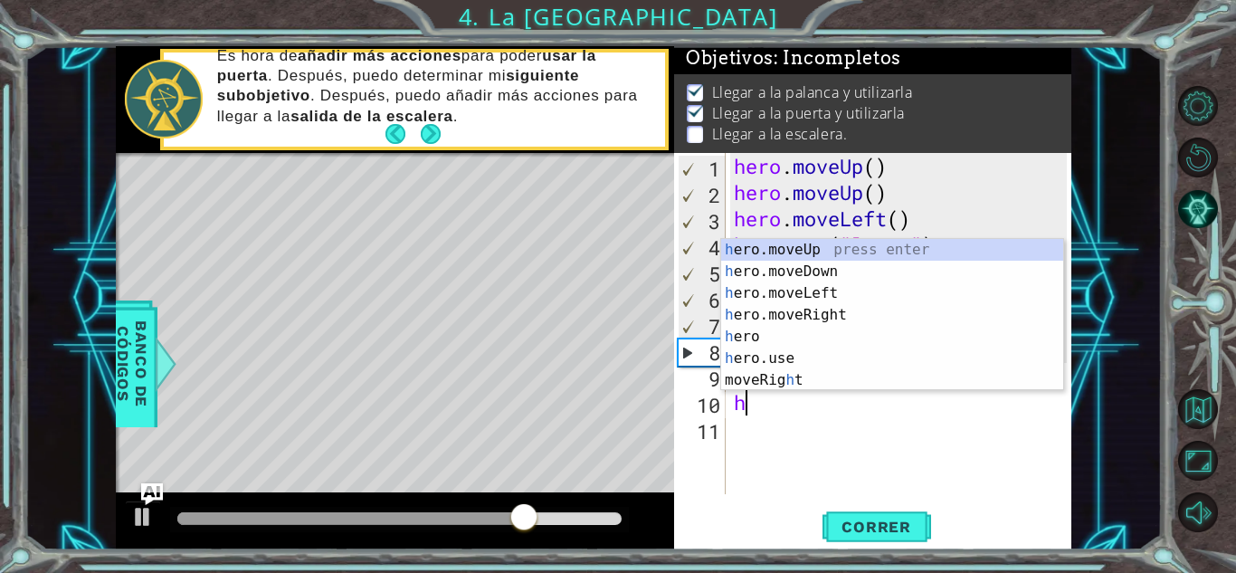
type textarea "he"
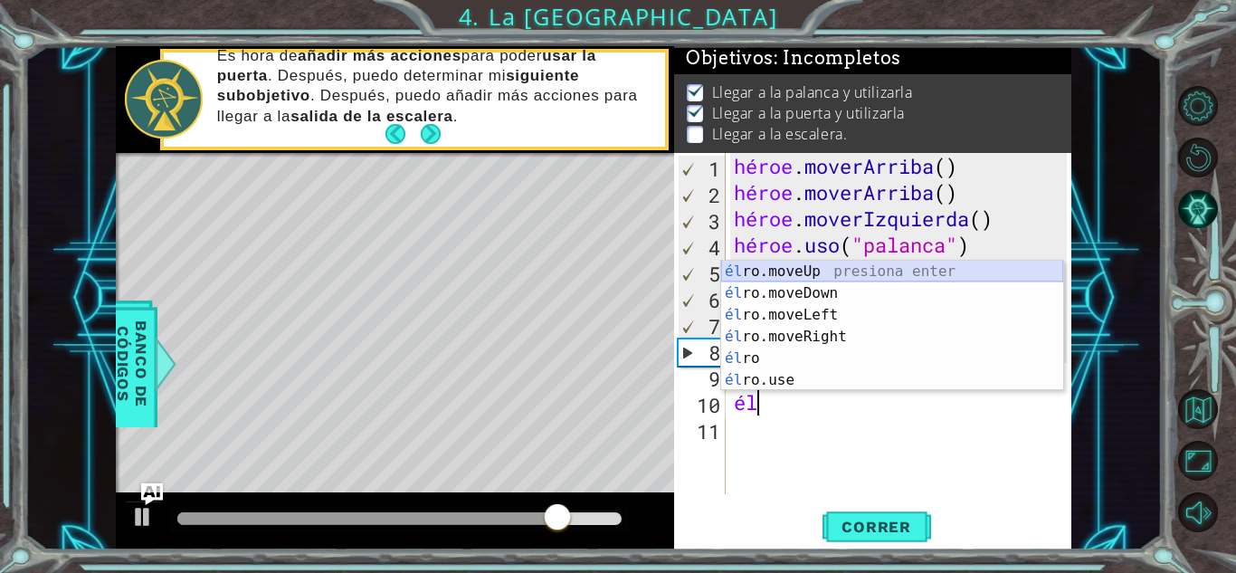
click at [790, 271] on div "él ro.moveUp presiona enter él ro.moveDown Presione Enter él ro.moveLeft Presio…" at bounding box center [892, 348] width 342 height 174
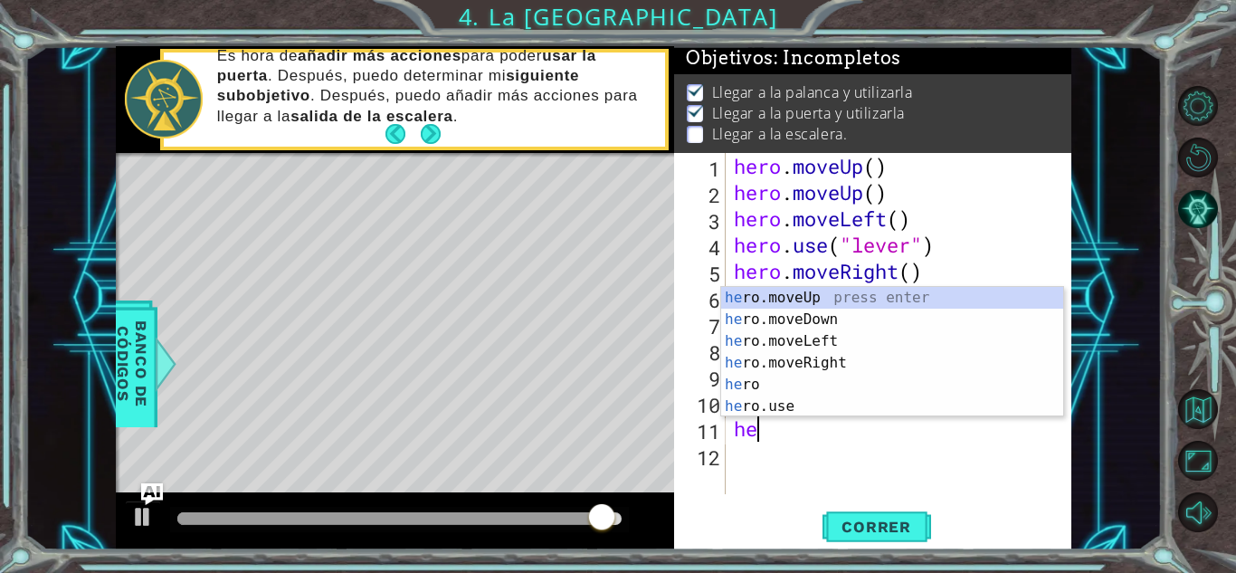
type textarea "he"
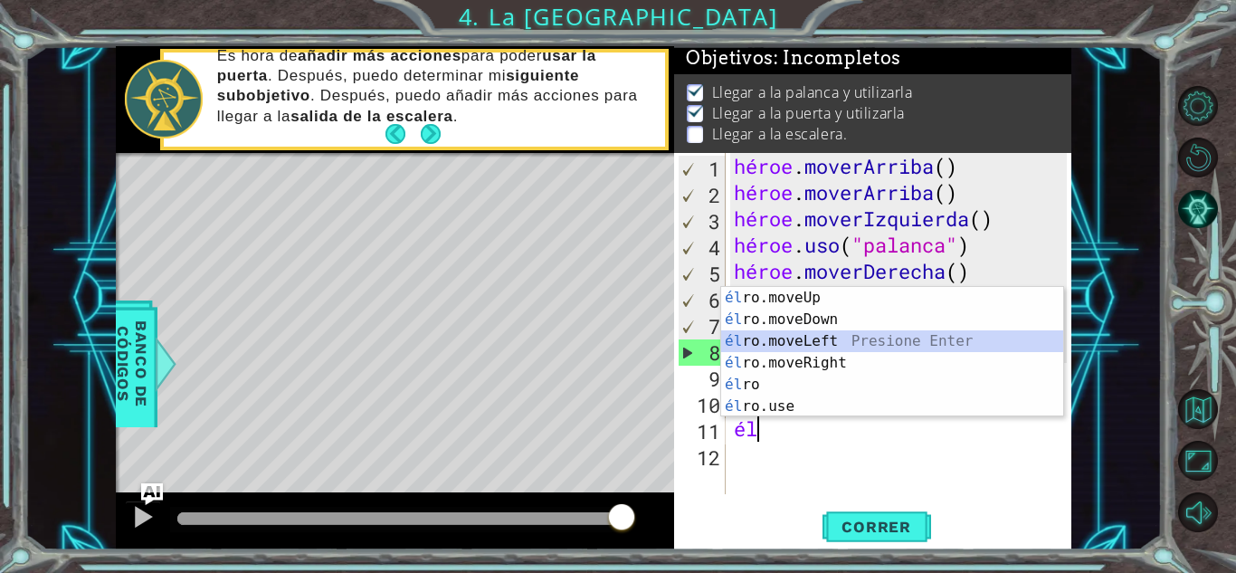
click at [806, 344] on div "él ro.moveUp presiona enter él ro.moveDown Presione Enter él ro.moveLeft Presio…" at bounding box center [892, 374] width 342 height 174
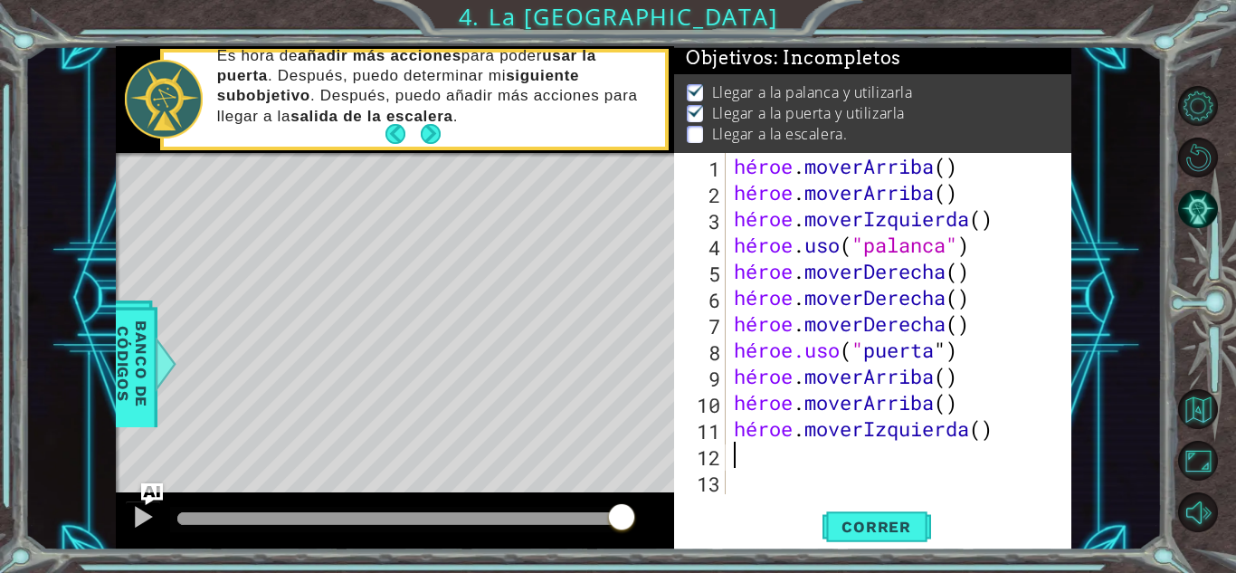
type textarea "he"
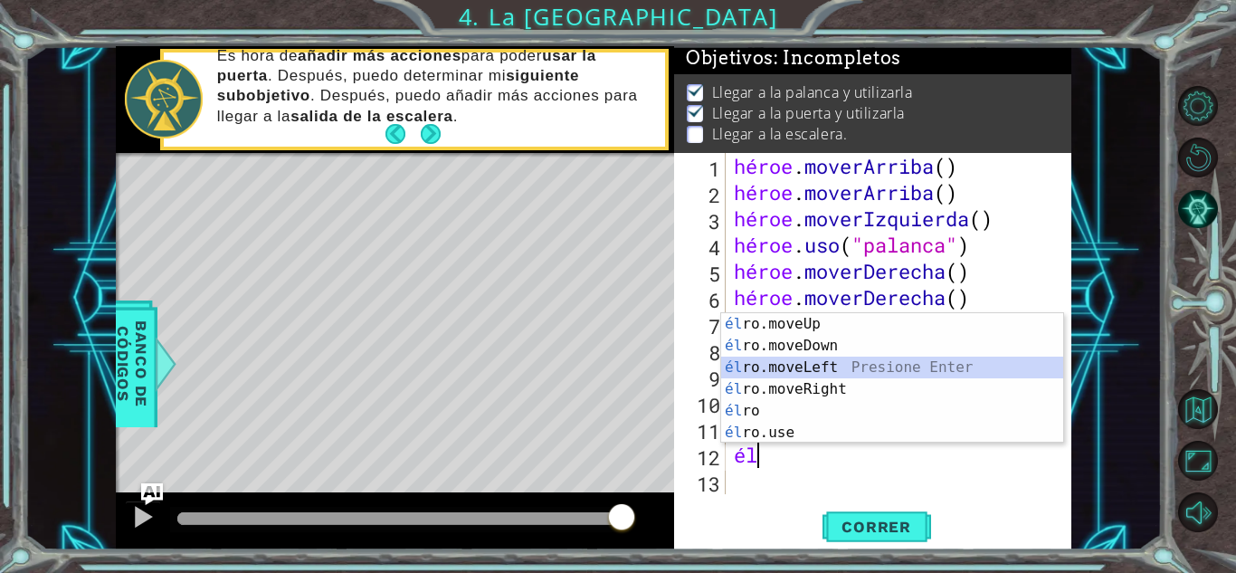
click at [813, 364] on div "él ro.moveUp presiona enter él ro.moveDown Presione Enter él ro.moveLeft Presio…" at bounding box center [892, 400] width 342 height 174
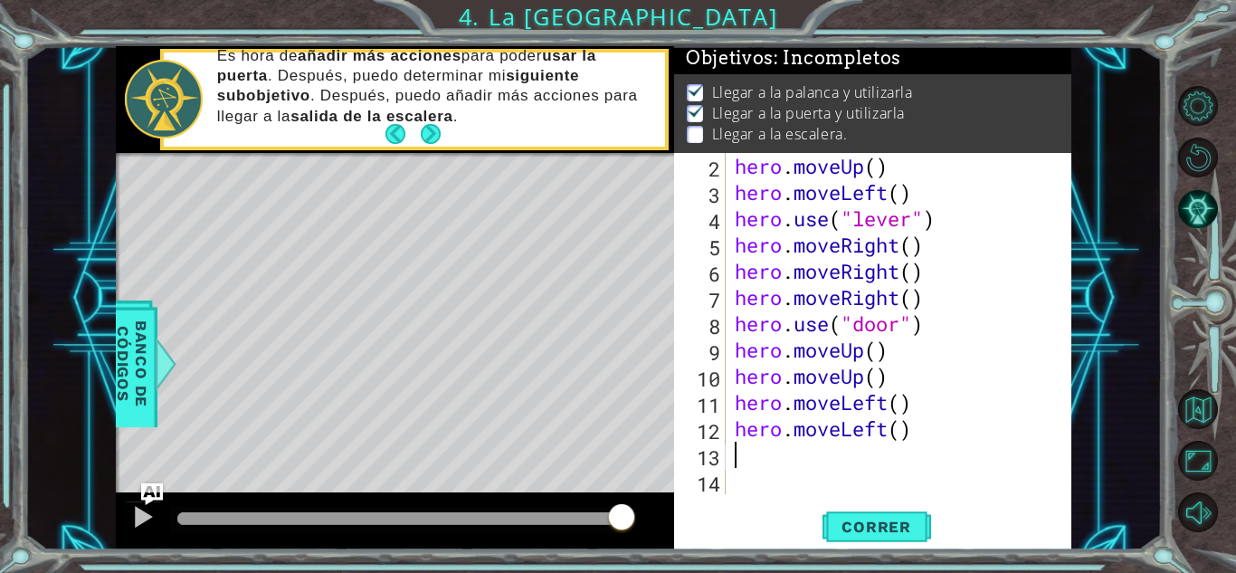
scroll to position [26, 0]
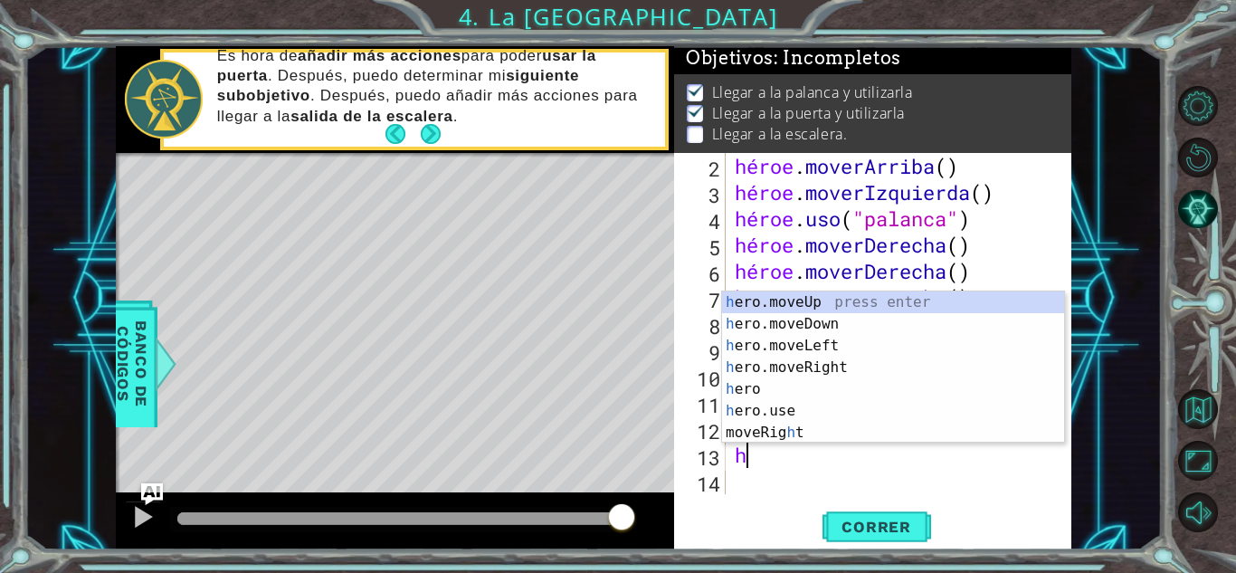
type textarea "he"
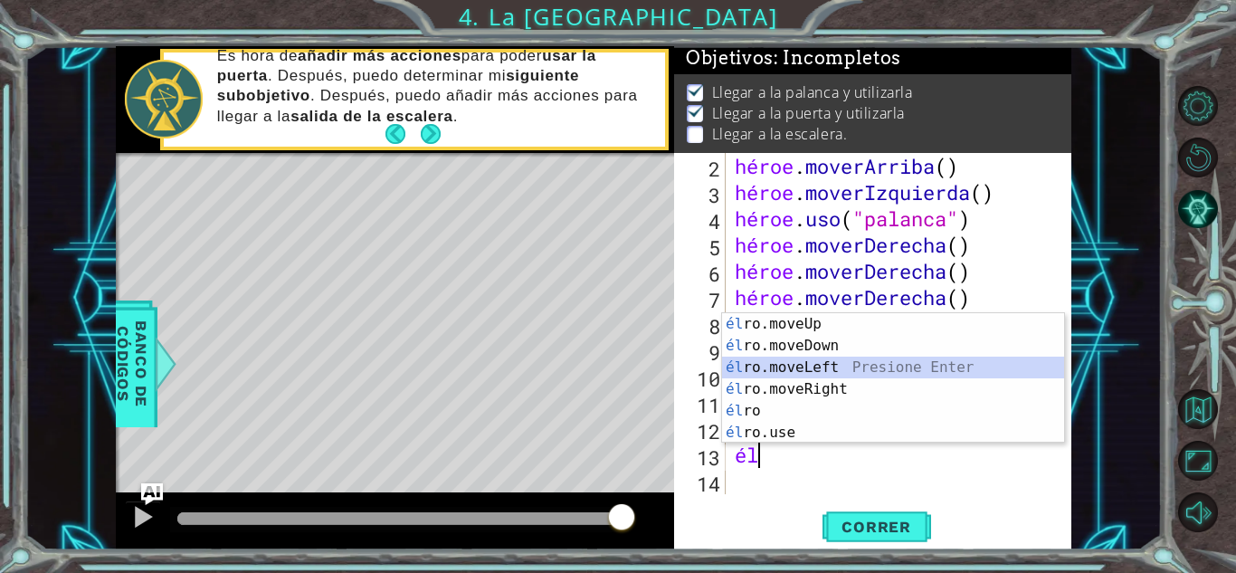
click at [831, 365] on div "él ro.moveUp presiona enter él ro.moveDown Presione Enter él ro.moveLeft Presio…" at bounding box center [893, 400] width 342 height 174
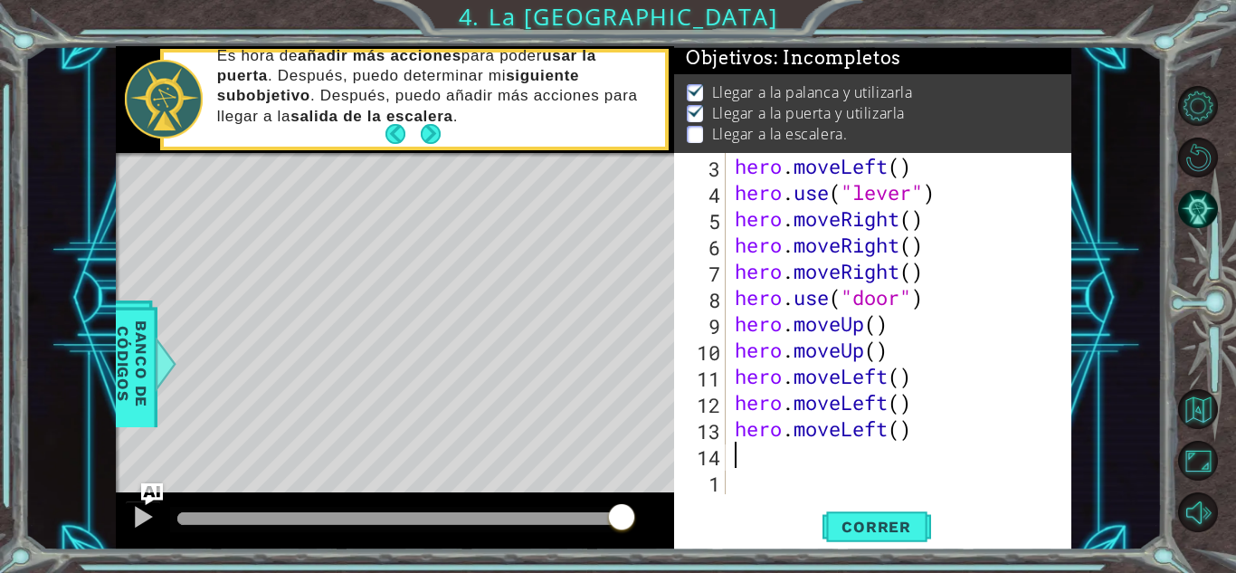
scroll to position [52, 0]
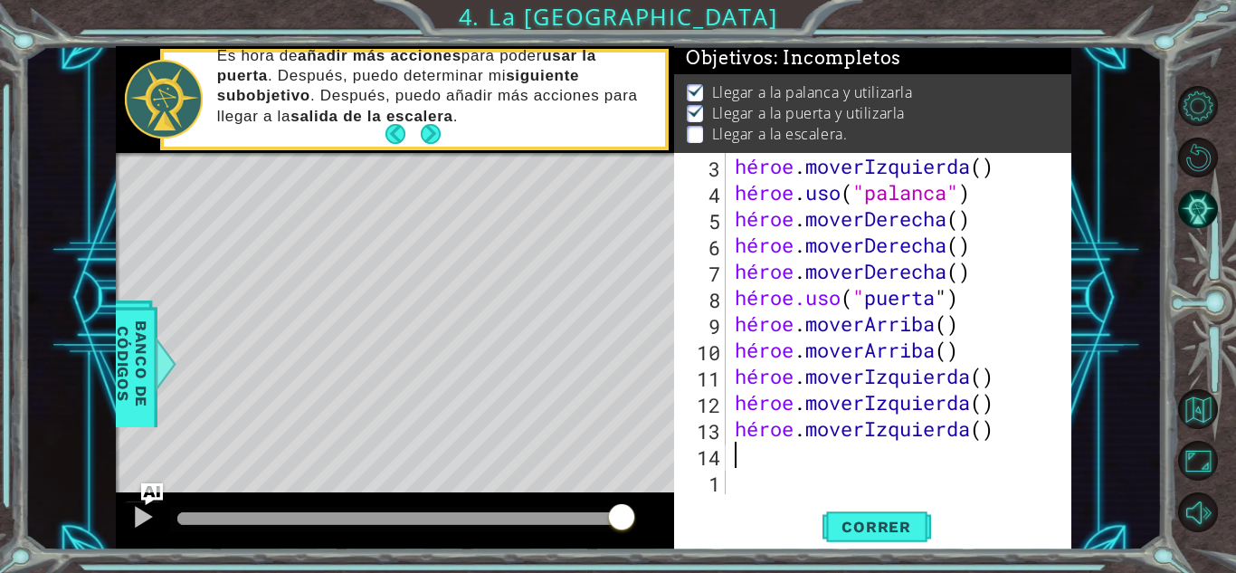
type textarea "h"
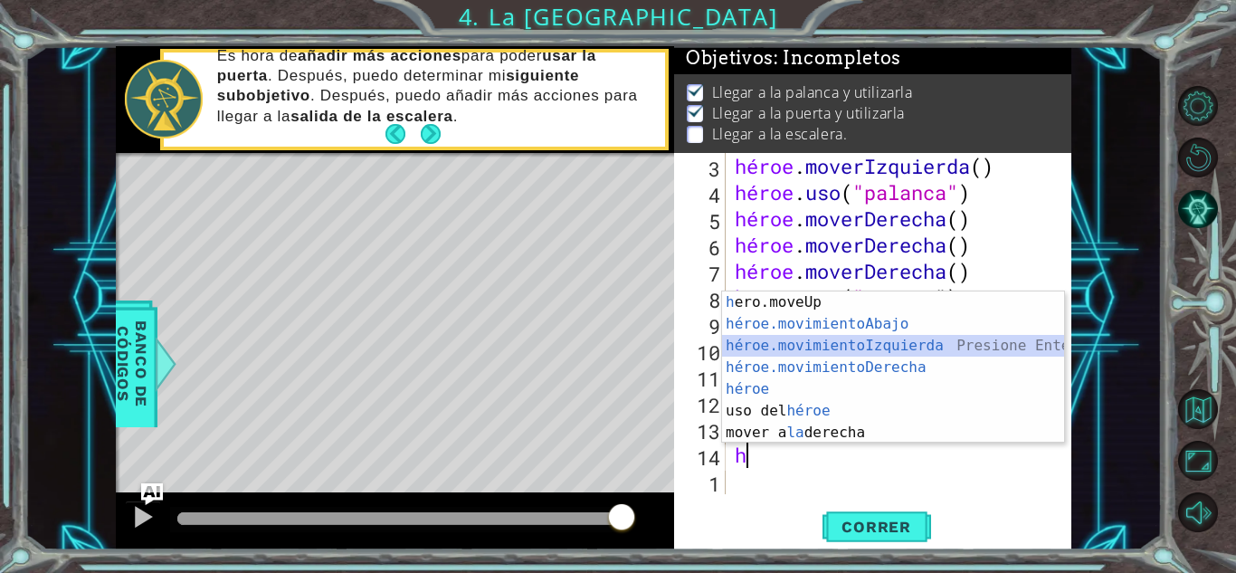
click at [857, 338] on div "h ero.moveUp presiona enter héroe.movimientoAbajo ​ Presione Enter héroe.movimi…" at bounding box center [893, 388] width 342 height 195
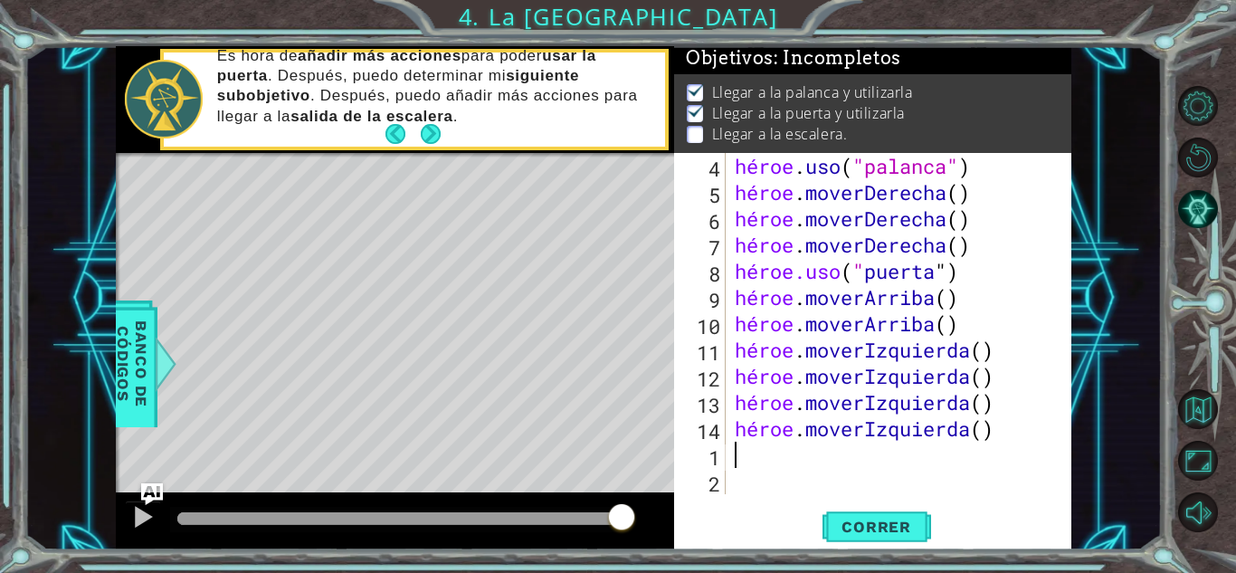
click at [804, 462] on div "héroe . uso ( "palanca" ) héroe . moverDerecha ( ) héroe . moverDerecha ( ) hér…" at bounding box center [896, 350] width 331 height 394
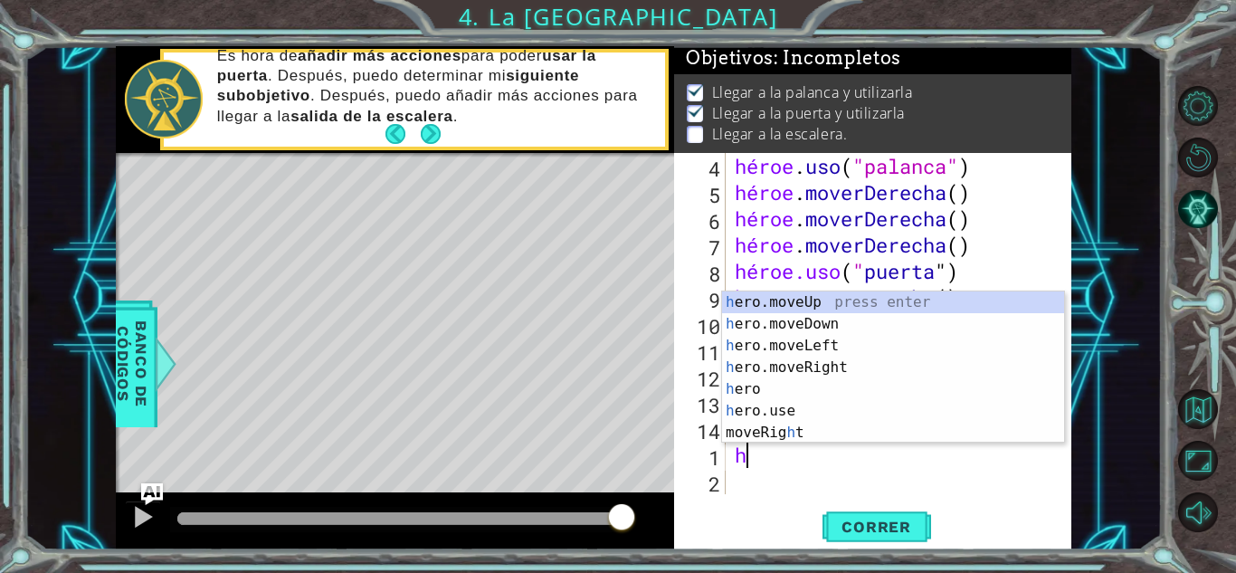
type textarea "he"
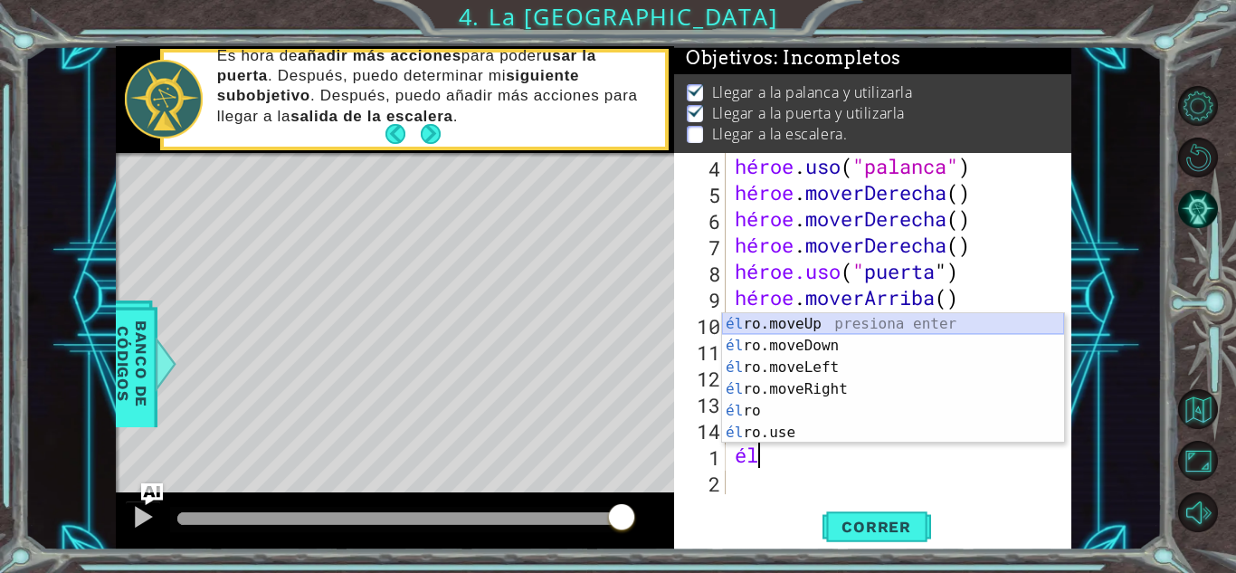
click at [833, 331] on div "él ro.moveUp presiona enter él ro.moveDown Presione Enter él ro.moveLeft Presio…" at bounding box center [893, 400] width 342 height 174
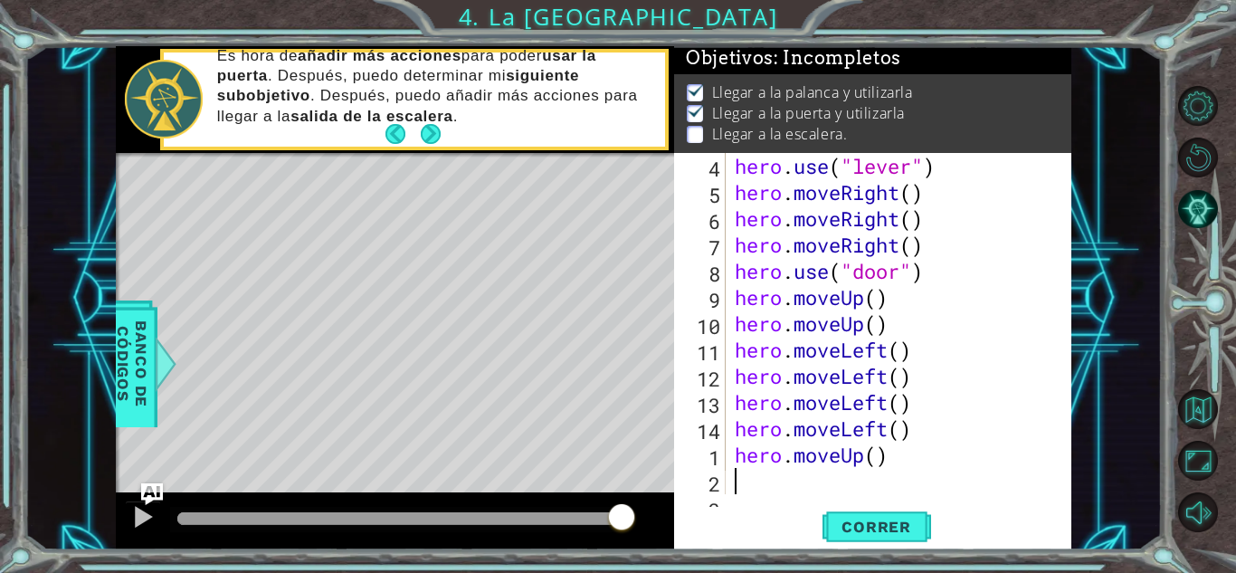
scroll to position [105, 0]
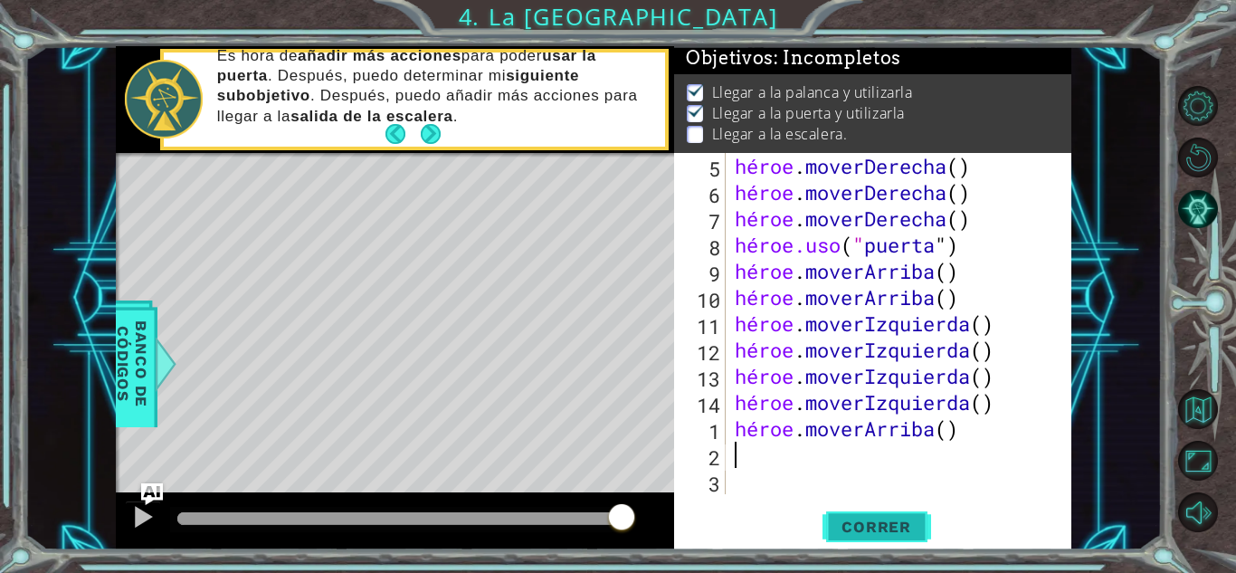
click at [850, 518] on font "Correr" at bounding box center [877, 527] width 70 height 18
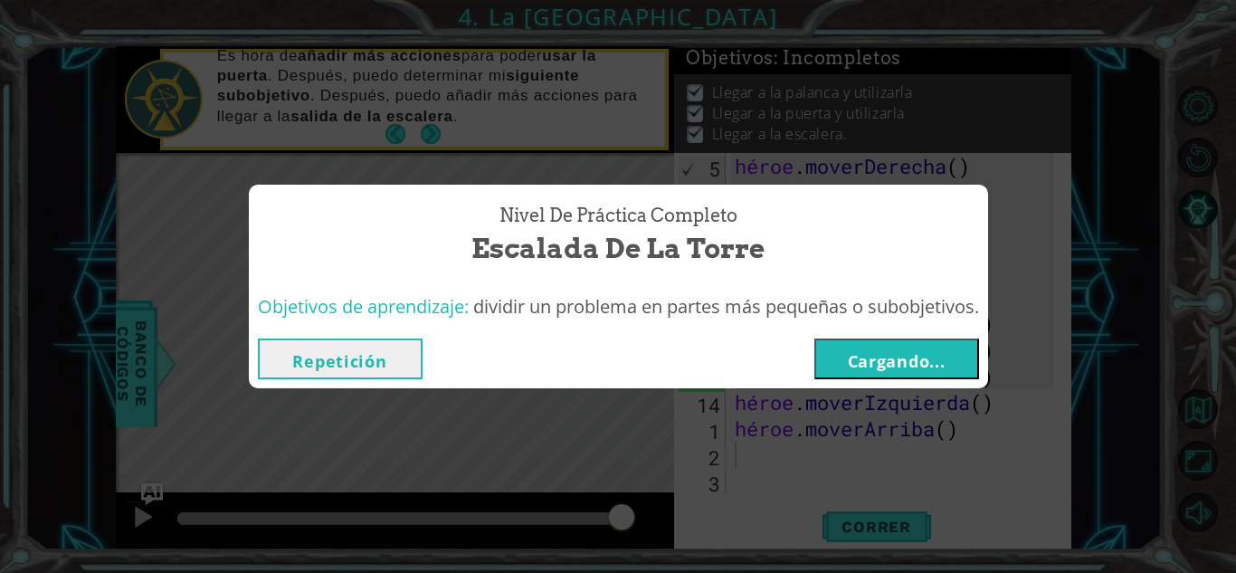
click at [863, 355] on font "Cargando..." at bounding box center [897, 361] width 98 height 22
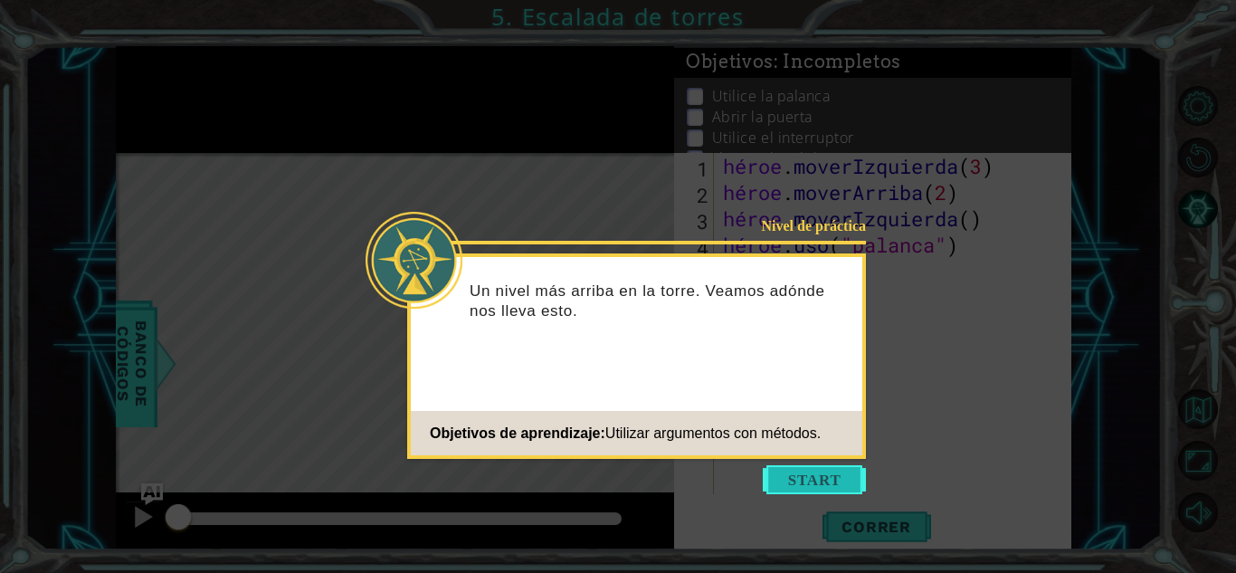
click at [821, 477] on button "Comenzar" at bounding box center [814, 479] width 103 height 29
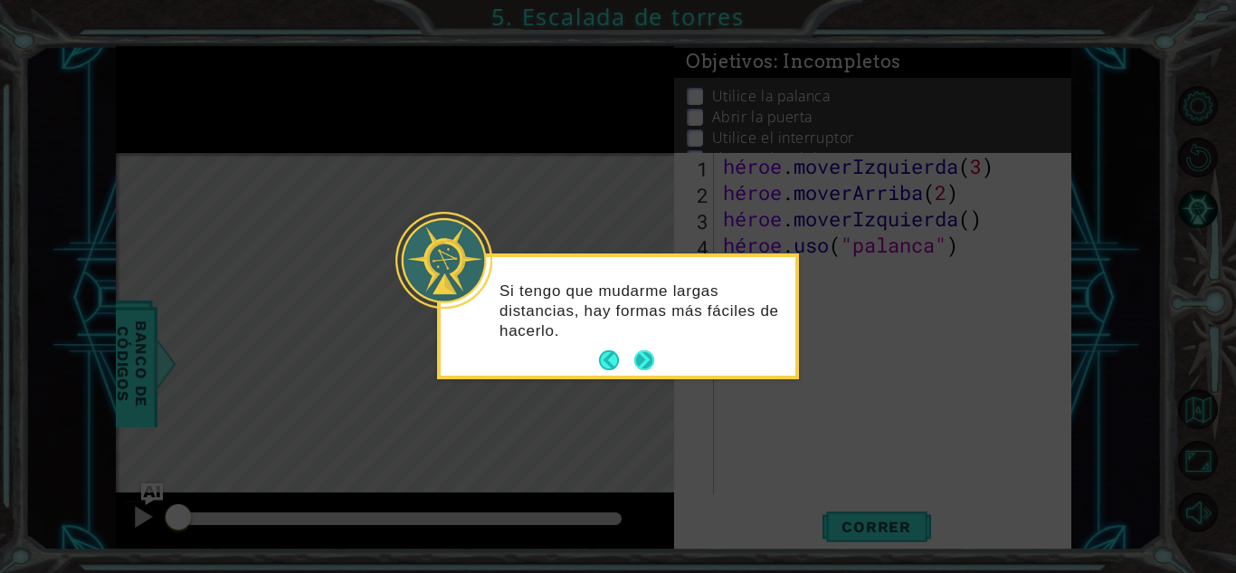
click at [637, 353] on button "Próximo" at bounding box center [644, 360] width 20 height 20
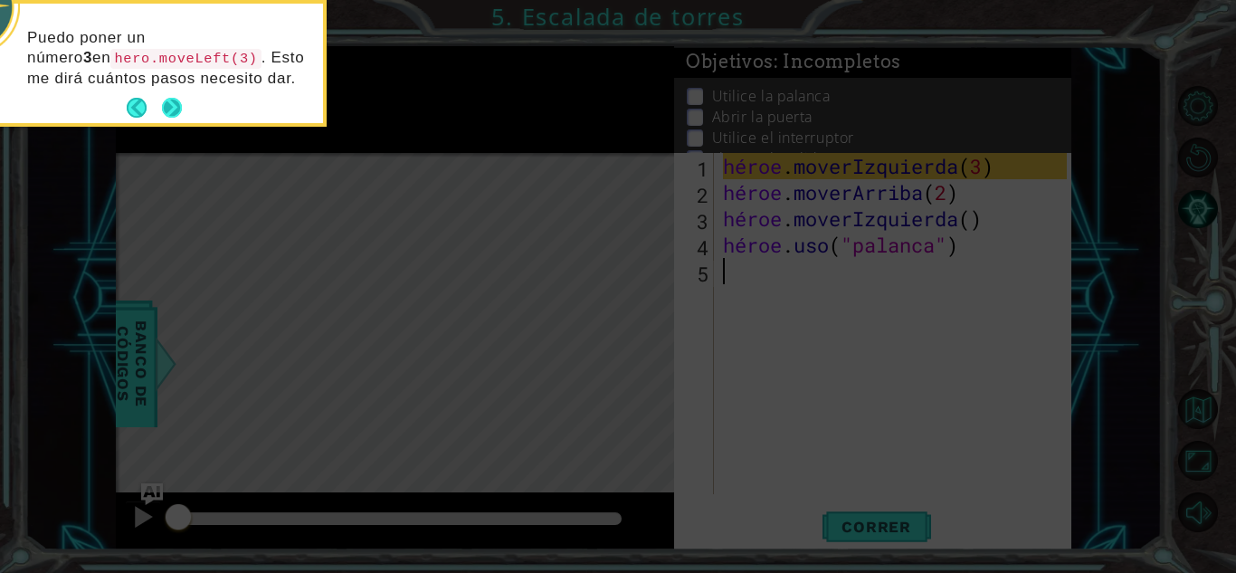
click at [180, 107] on button "Próximo" at bounding box center [172, 108] width 20 height 20
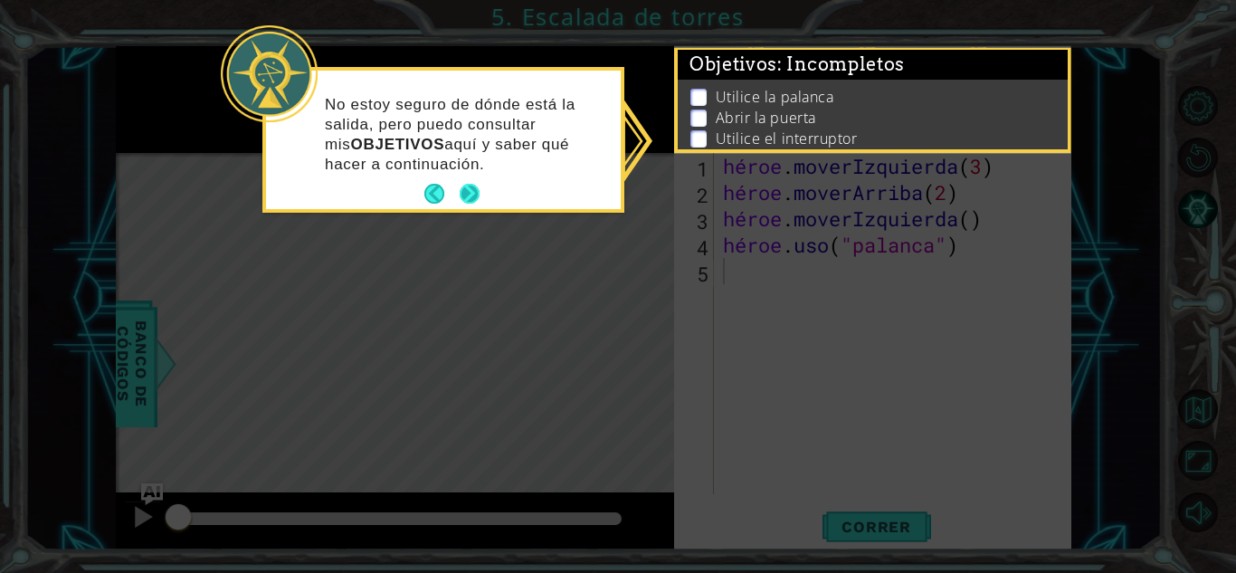
click at [470, 188] on button "Próximo" at bounding box center [470, 194] width 20 height 20
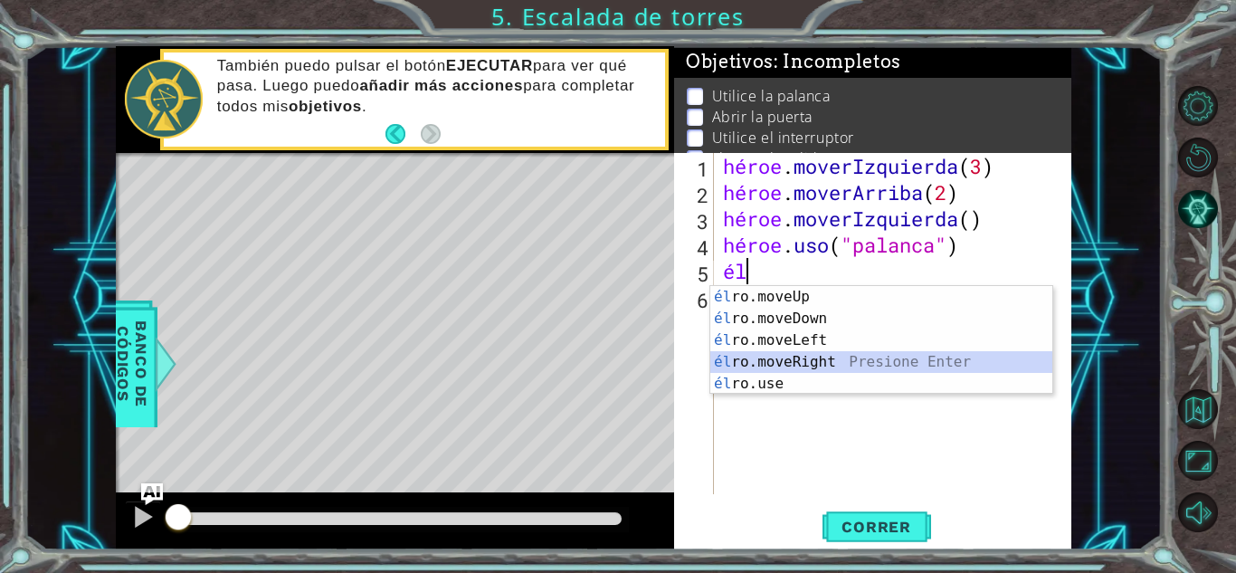
click at [792, 365] on div "él ro.moveUp presiona enter él ro.moveDown Presione Enter él ro.moveLeft Presio…" at bounding box center [881, 362] width 342 height 152
type textarea "hero.moveRight(1)"
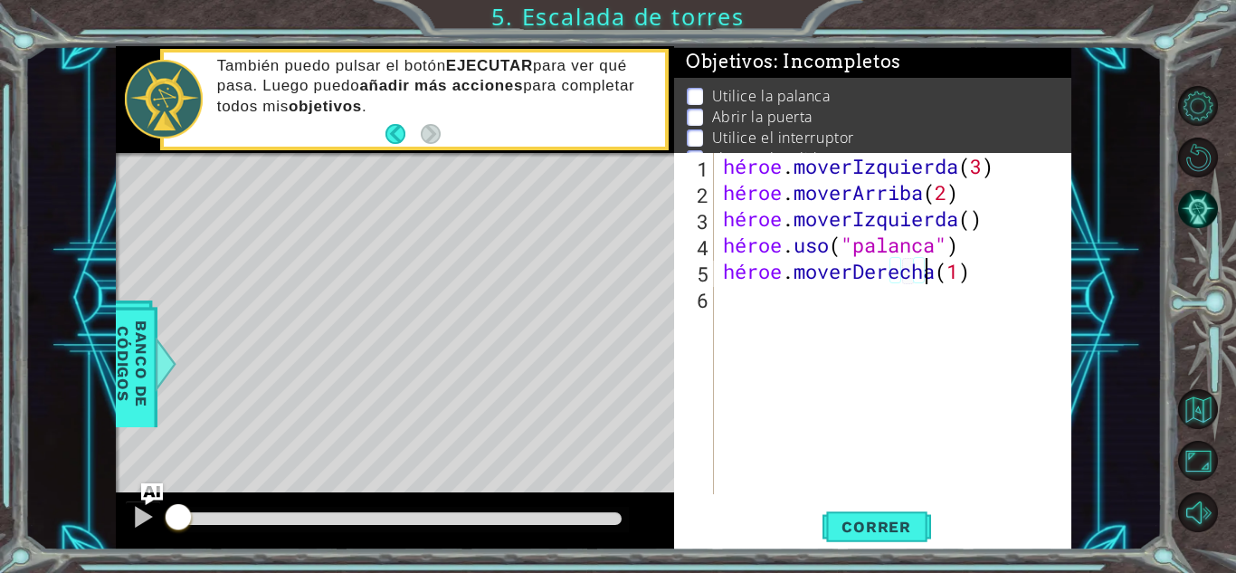
click at [1013, 275] on div "héroe . moverIzquierda ( 3 ) héroe . moverArriba ( 2 ) héroe . moverIzquierda (…" at bounding box center [897, 350] width 357 height 394
type textarea "hero.moveRight(1)"
click at [878, 532] on font "Correr" at bounding box center [877, 527] width 70 height 18
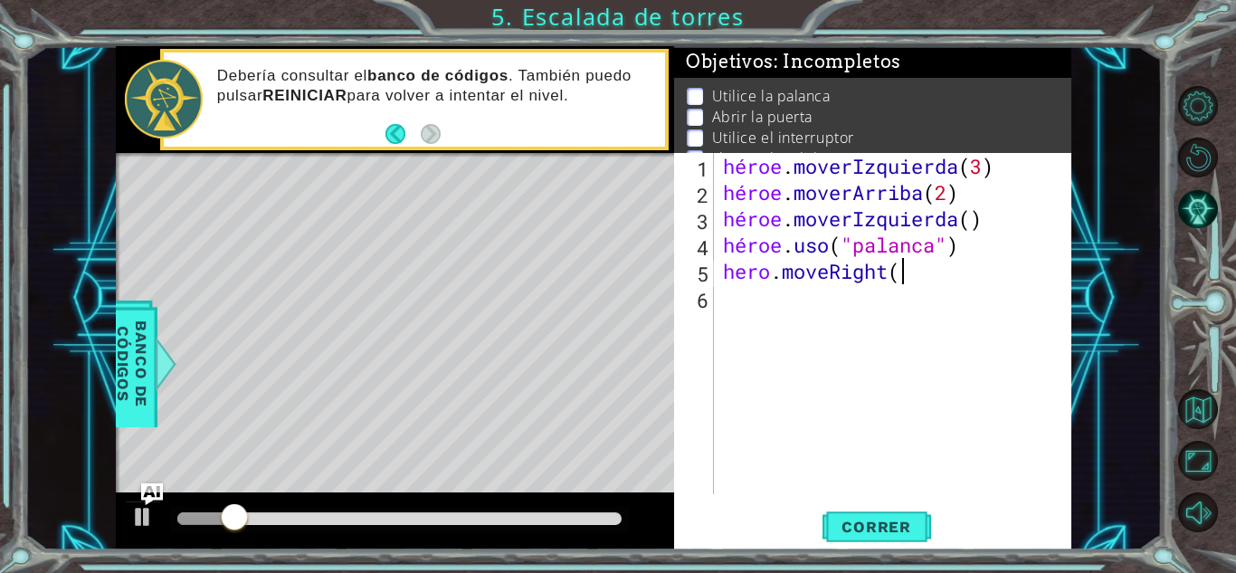
type textarea "h"
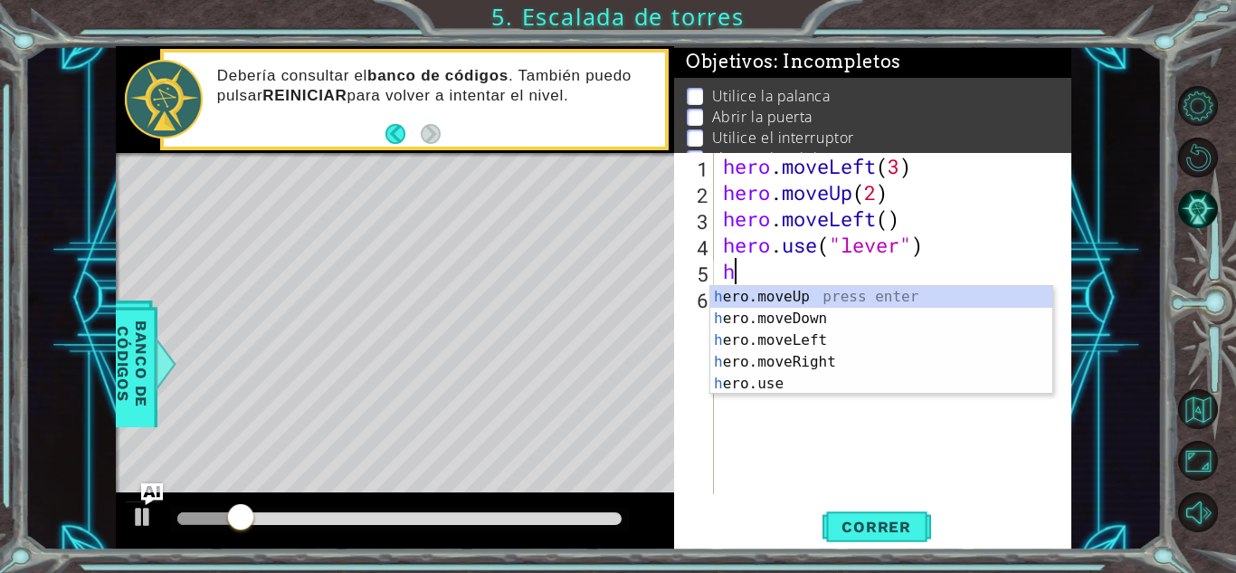
scroll to position [0, 0]
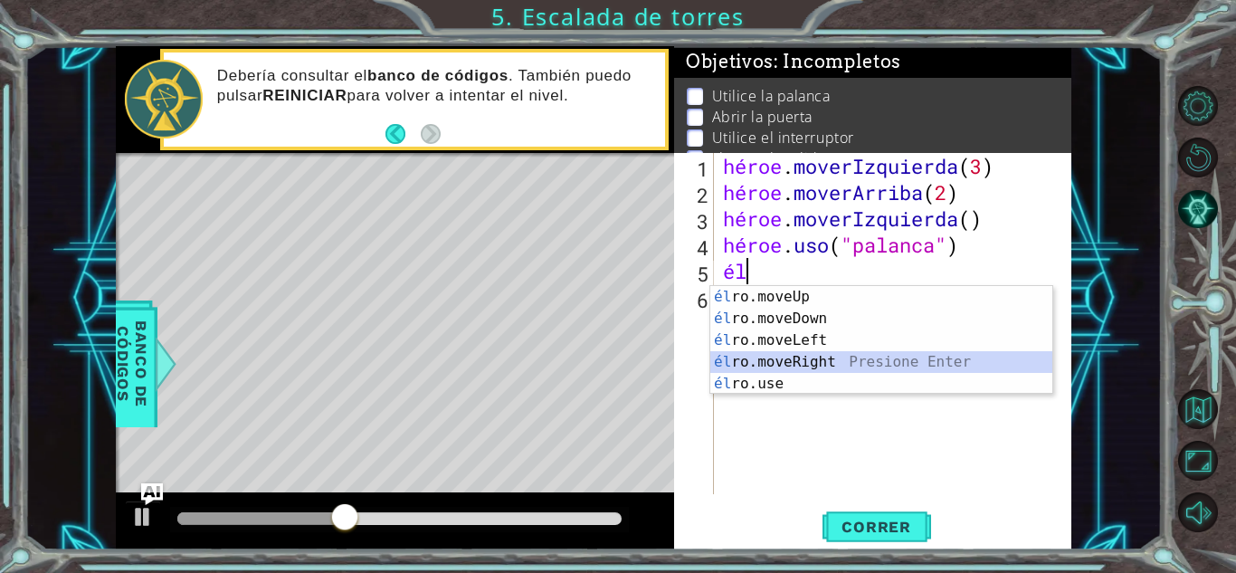
click at [823, 357] on div "él ro.moveUp presiona enter él ro.moveDown Presione Enter él ro.moveLeft Presio…" at bounding box center [881, 362] width 342 height 152
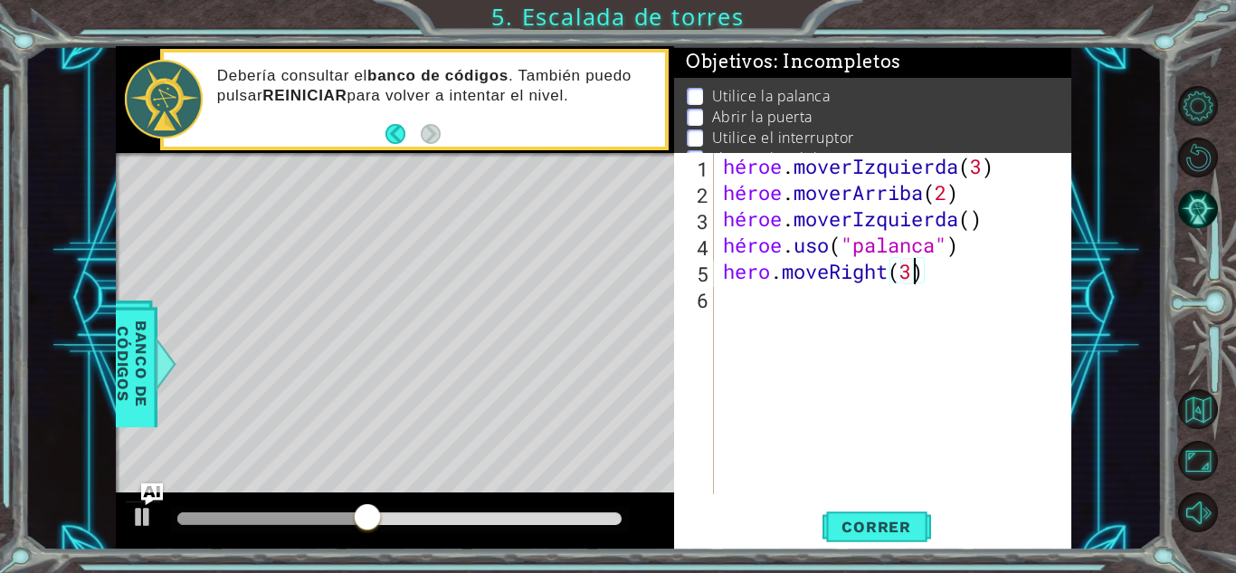
scroll to position [0, 8]
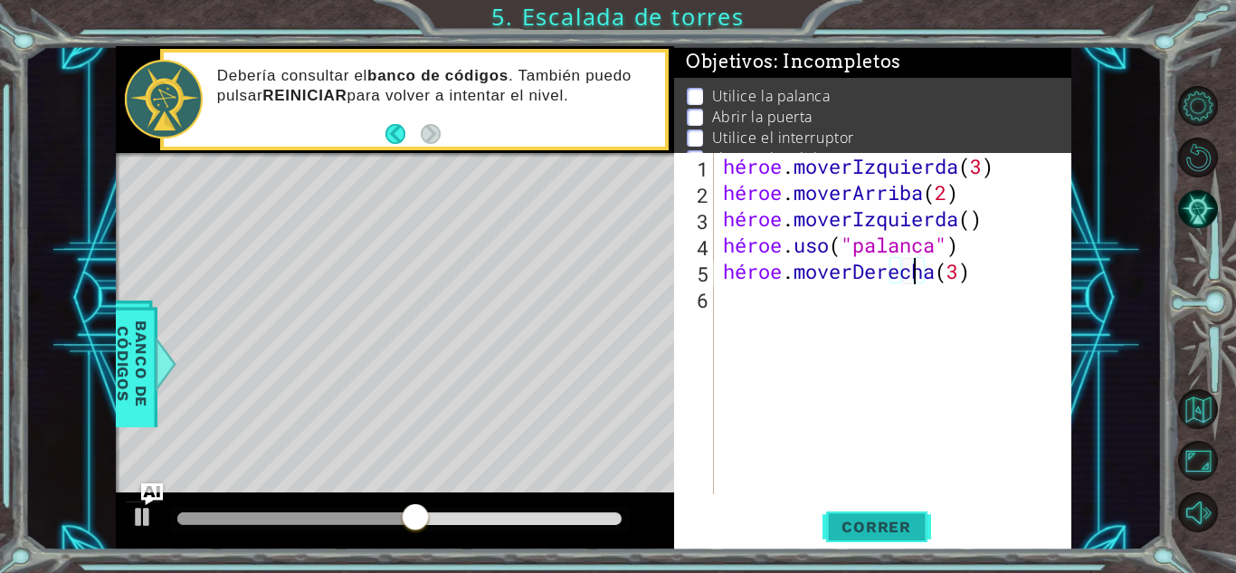
click at [880, 532] on font "Correr" at bounding box center [877, 527] width 70 height 18
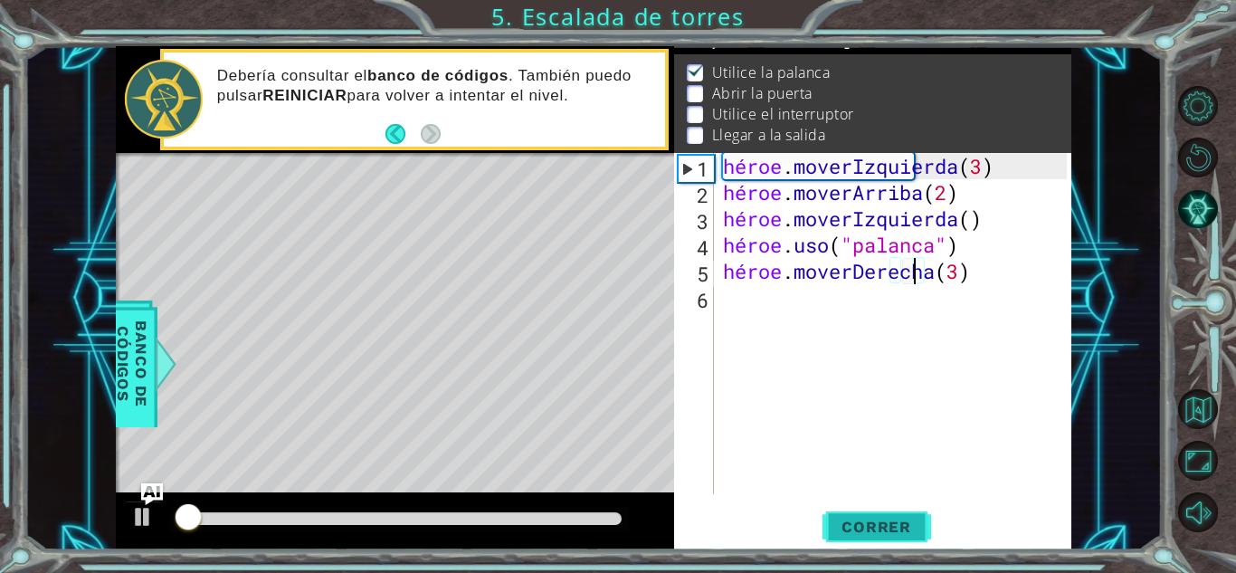
scroll to position [24, 0]
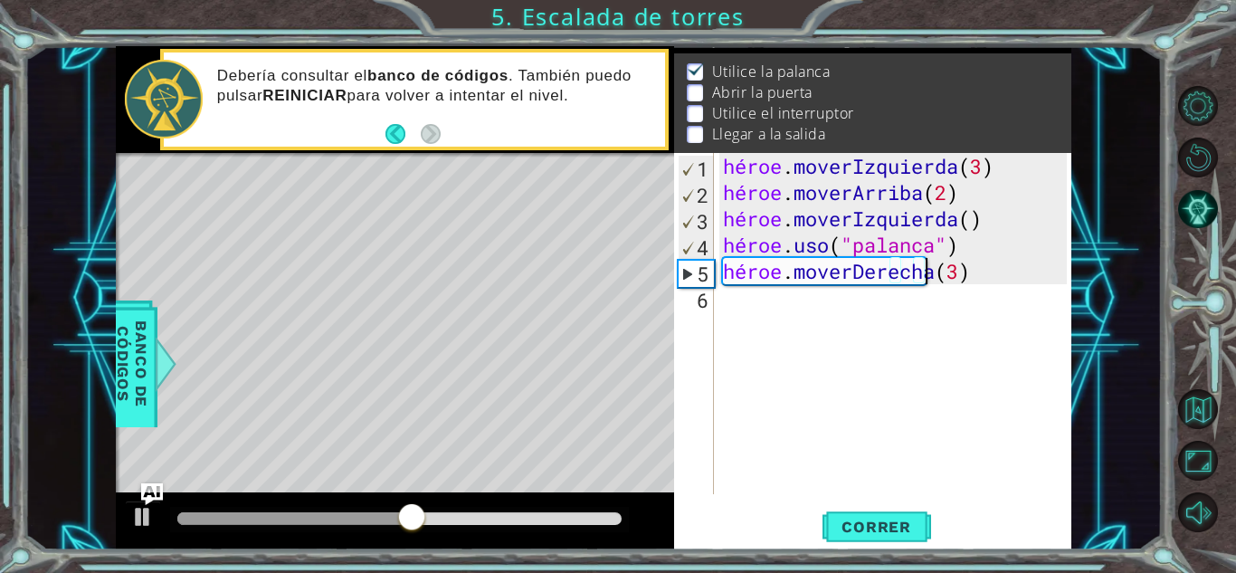
click at [994, 279] on div "héroe . moverIzquierda ( 3 ) héroe . moverArriba ( 2 ) héroe . moverIzquierda (…" at bounding box center [897, 350] width 357 height 394
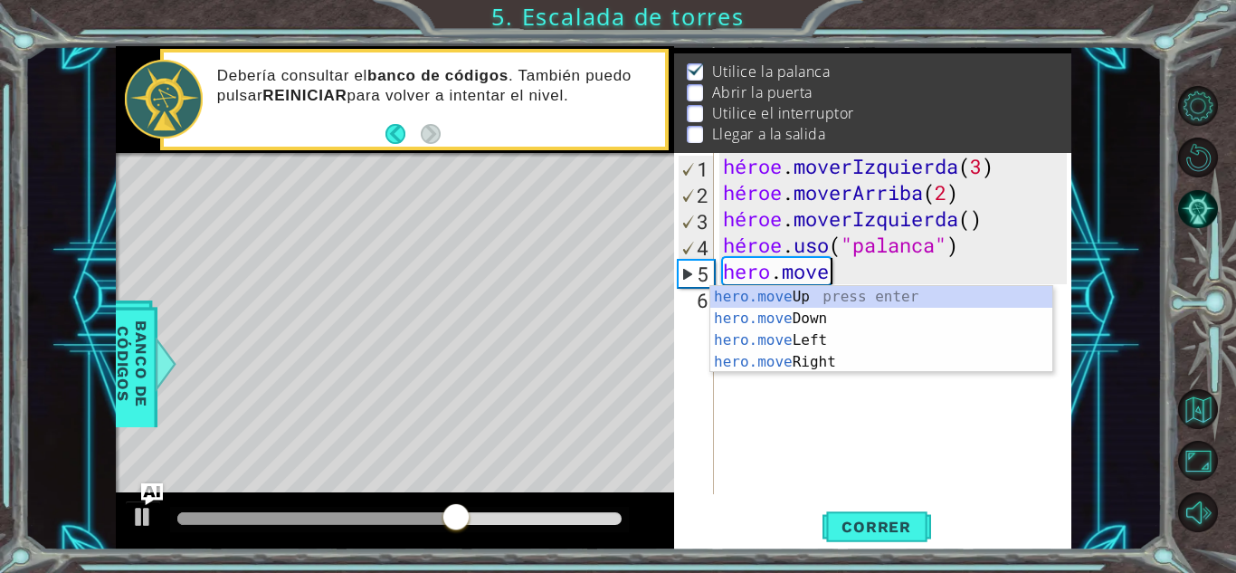
scroll to position [0, 4]
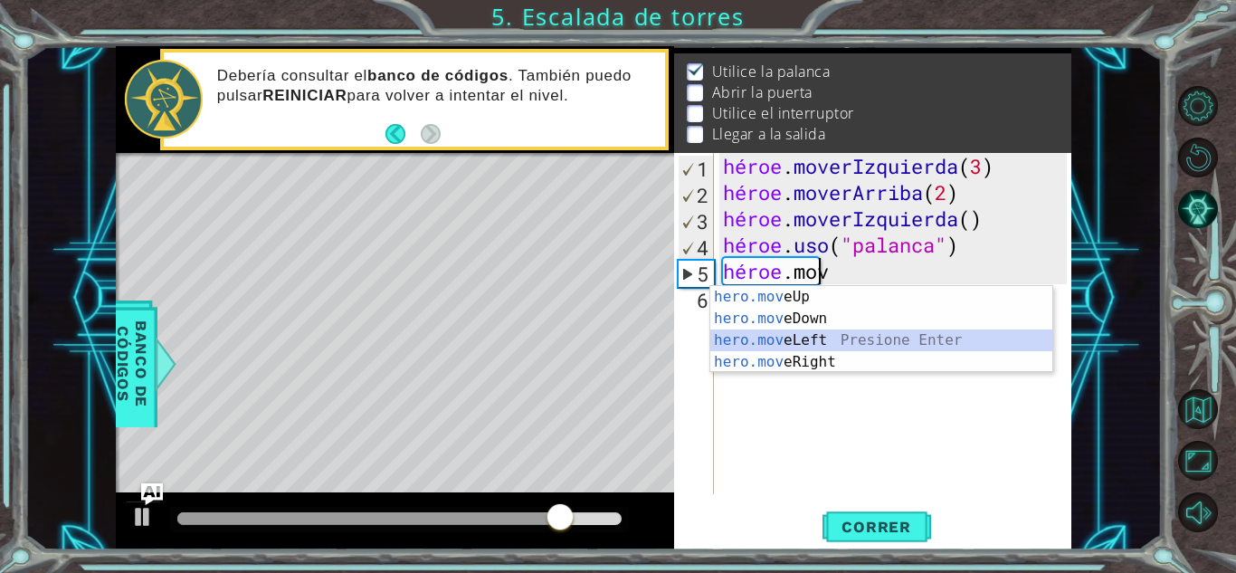
click at [815, 339] on div "hero.mov eUp presiona enter hero.mov eDown Presione Enter hero.mov eLeft Presio…" at bounding box center [881, 351] width 342 height 130
type textarea "hero.moveLeft(1)"
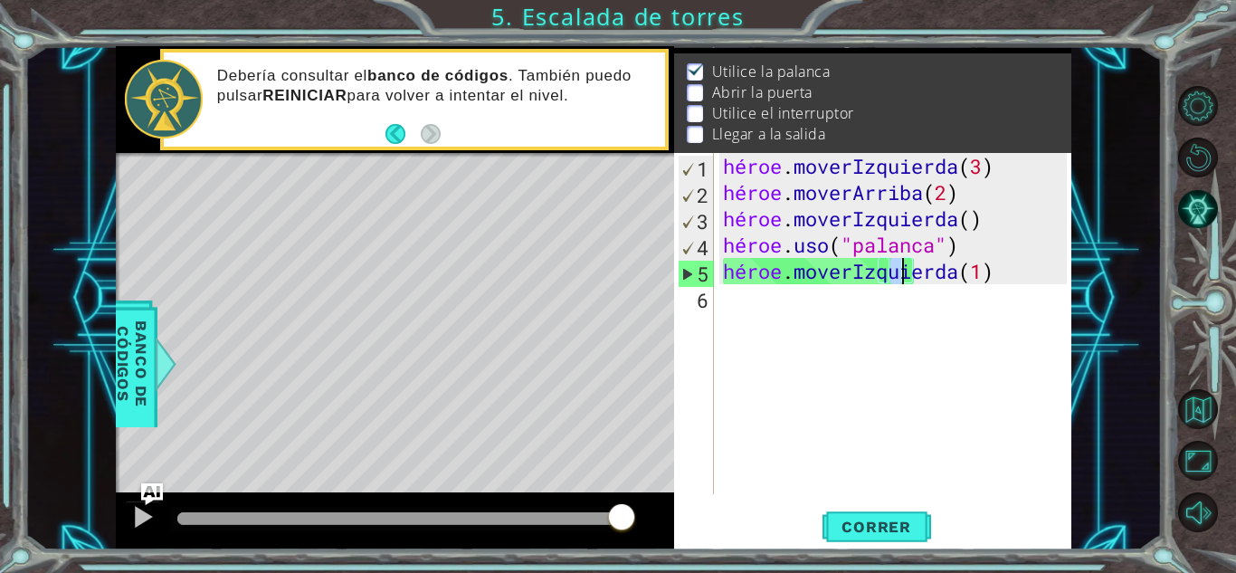
scroll to position [0, 0]
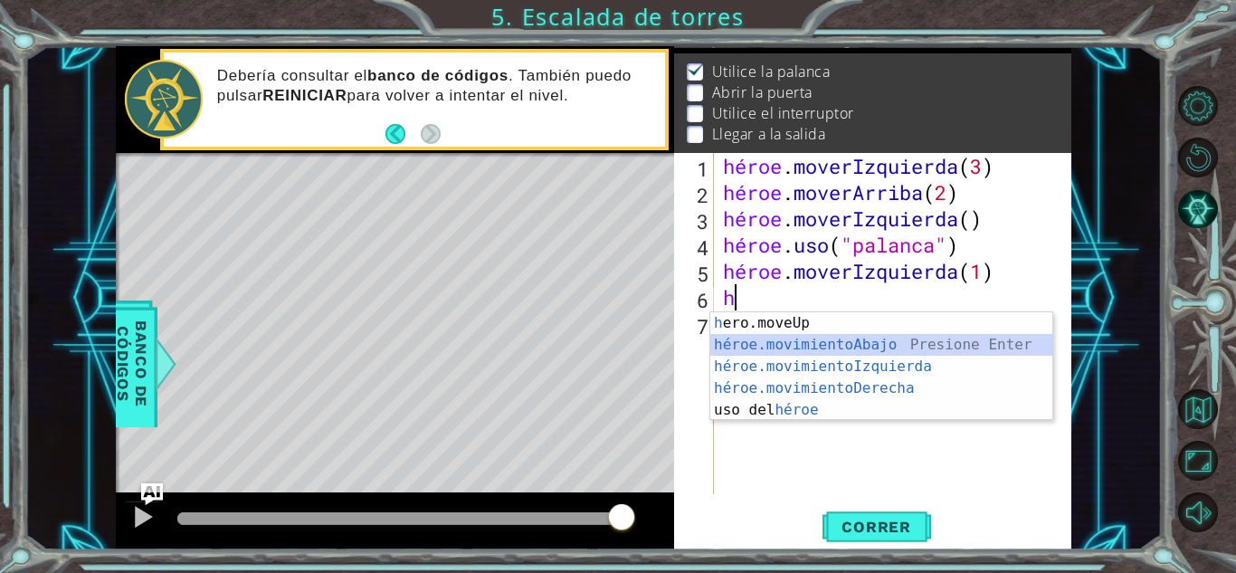
click at [858, 347] on div "h ero.moveUp presiona enter héroe.movimientoAbajo ​ Presione Enter héroe.movimi…" at bounding box center [881, 388] width 342 height 152
type textarea "hero.moveDown(1)"
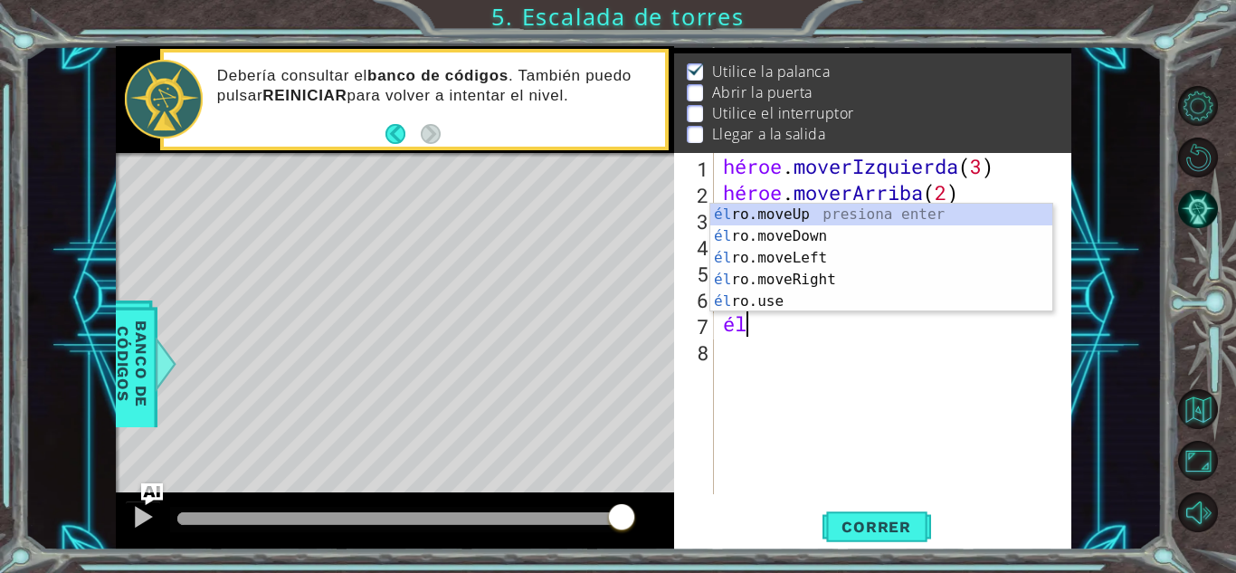
type textarea "h"
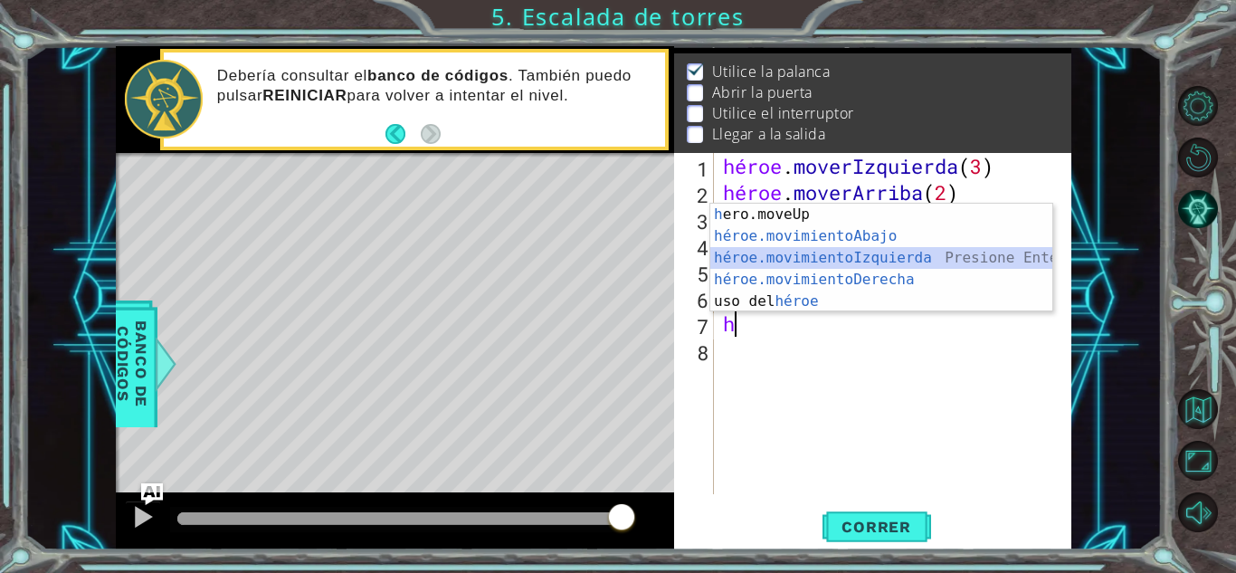
click at [847, 262] on div "h ero.moveUp presiona enter héroe.movimientoAbajo ​ Presione Enter héroe.movimi…" at bounding box center [881, 280] width 342 height 152
type textarea "hero.moveLeft(1)"
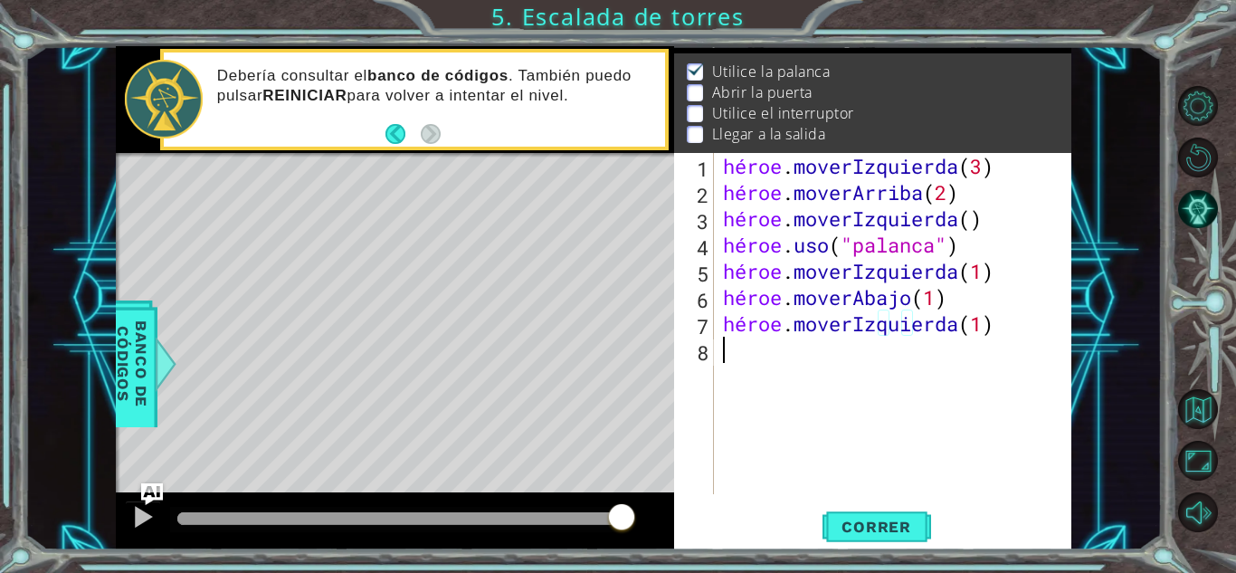
click at [788, 357] on div "héroe . moverIzquierda ( 3 ) héroe . moverArriba ( 2 ) héroe . moverIzquierda (…" at bounding box center [897, 350] width 357 height 394
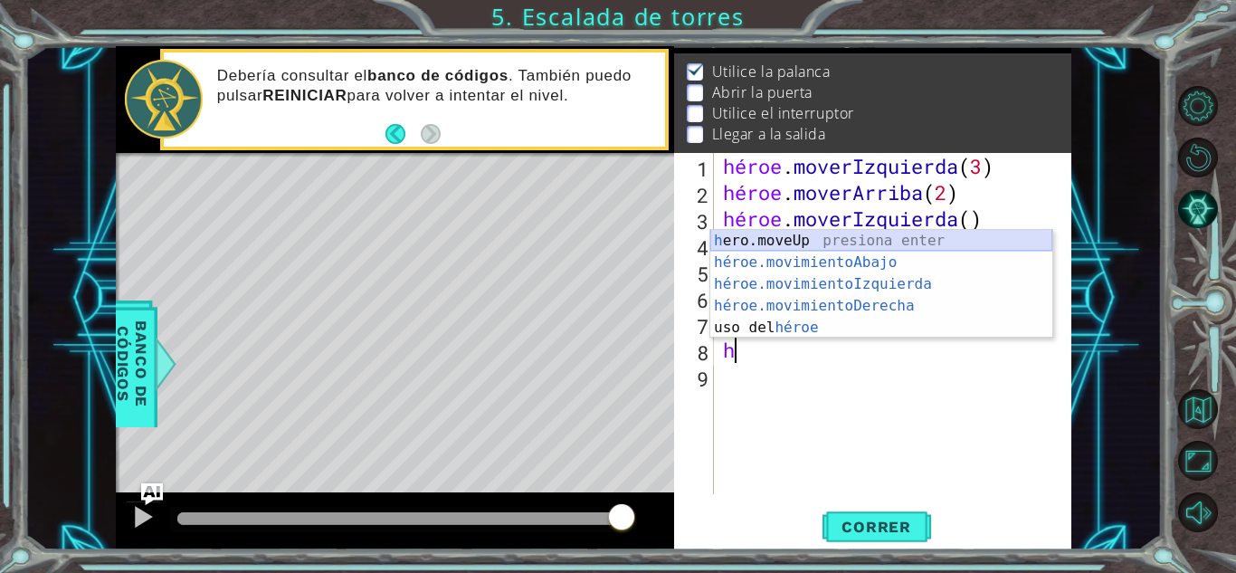
click at [765, 251] on div "h ero.moveUp presiona enter héroe.movimientoAbajo ​ Presione Enter héroe.movimi…" at bounding box center [881, 306] width 342 height 152
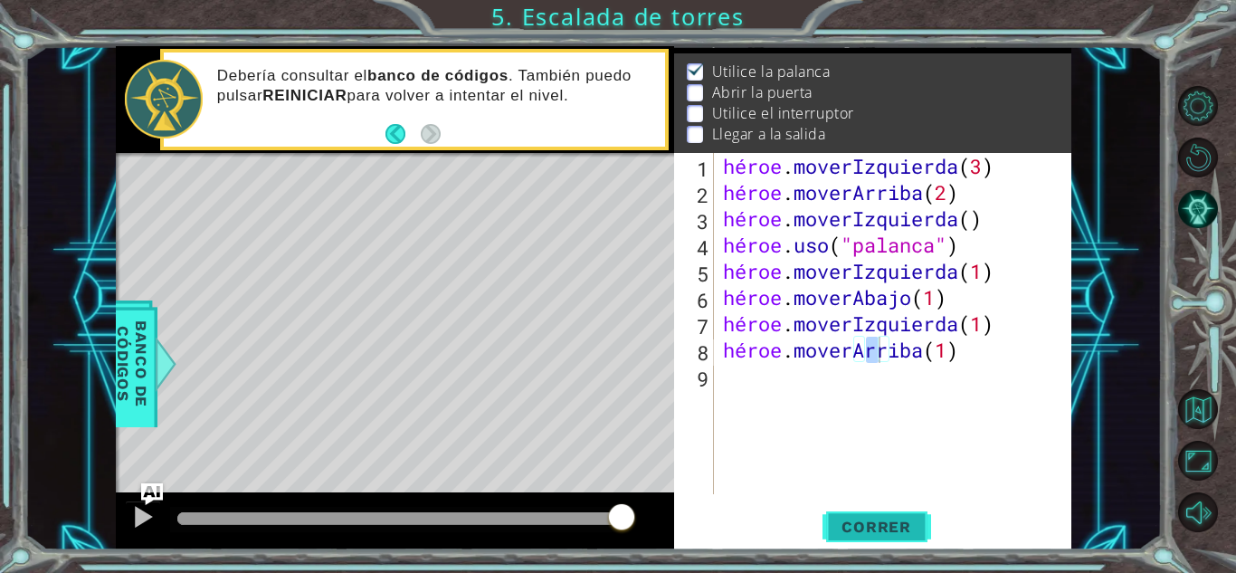
click at [864, 535] on font "Correr" at bounding box center [877, 527] width 70 height 18
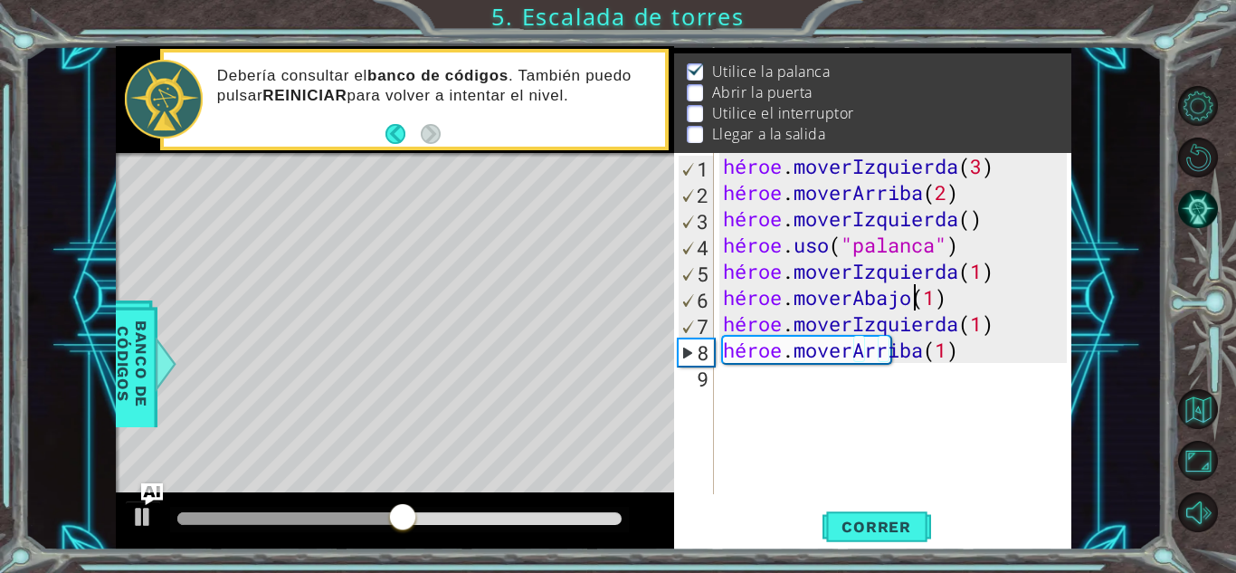
click at [937, 306] on div "héroe . moverIzquierda ( 3 ) héroe . moverArriba ( 2 ) héroe . moverIzquierda (…" at bounding box center [897, 350] width 357 height 394
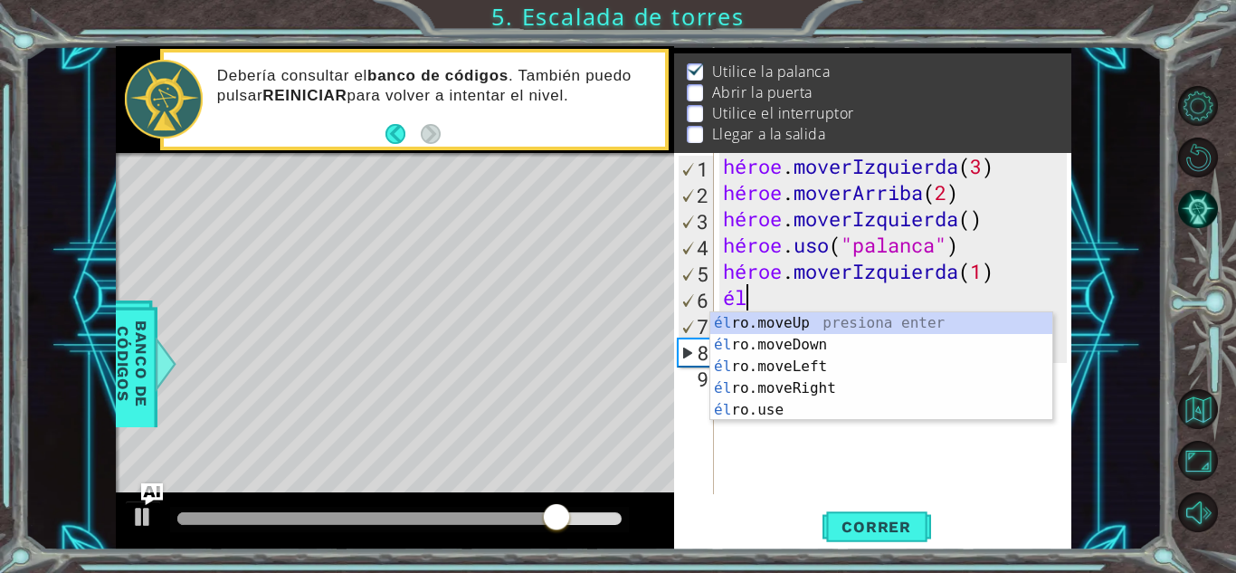
type textarea "h"
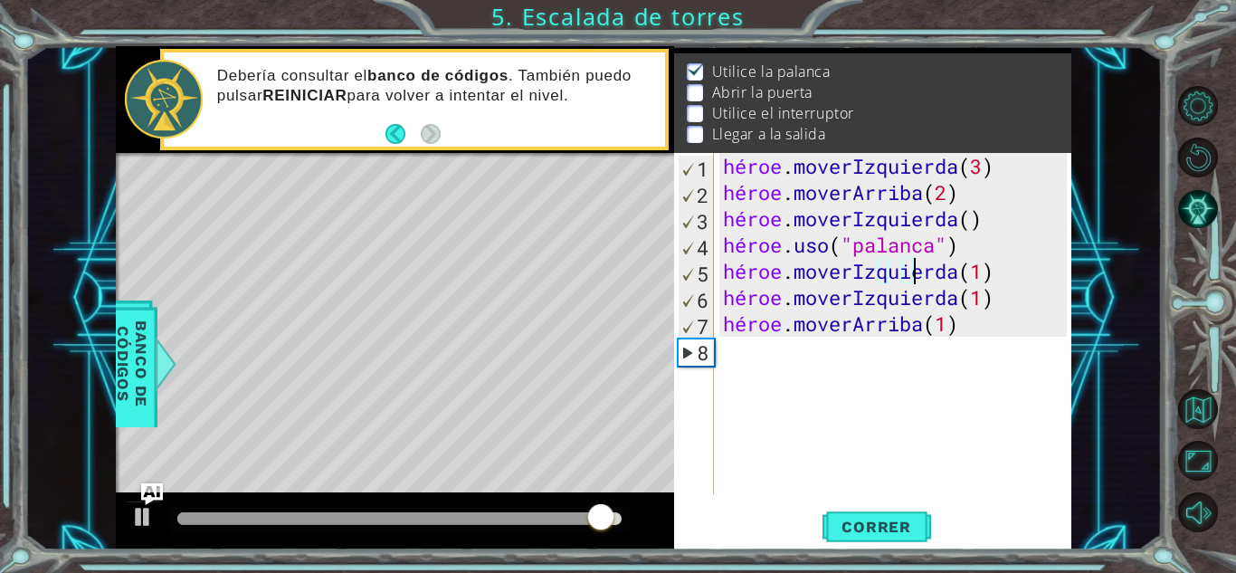
click at [1039, 331] on div "héroe . moverIzquierda ( 3 ) héroe . moverArriba ( 2 ) héroe . moverIzquierda (…" at bounding box center [897, 350] width 357 height 394
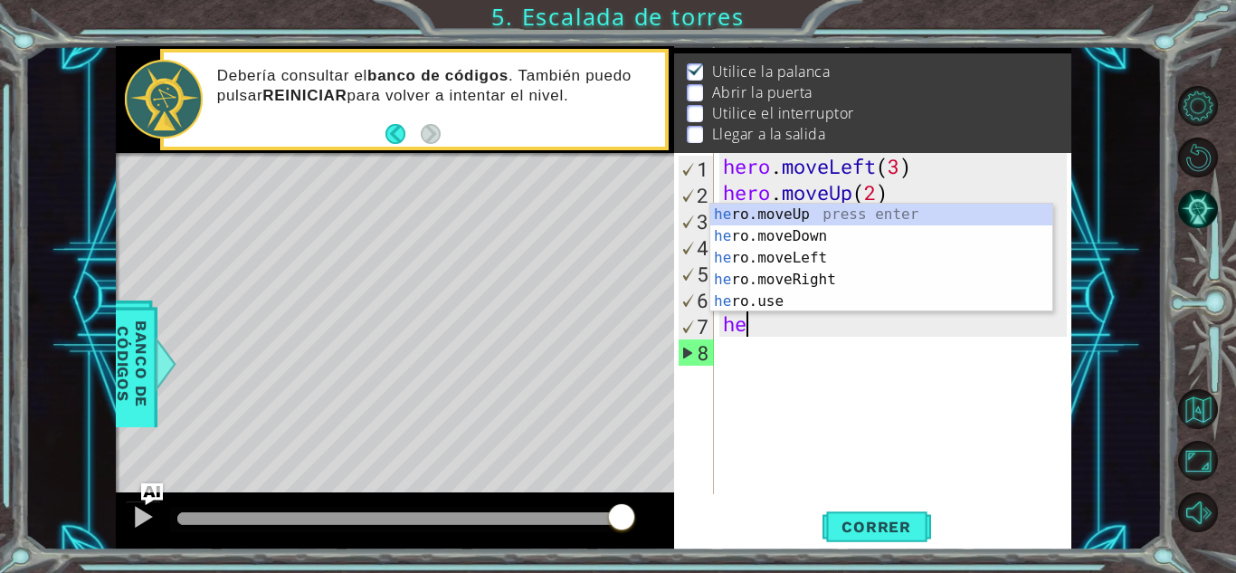
type textarea "h"
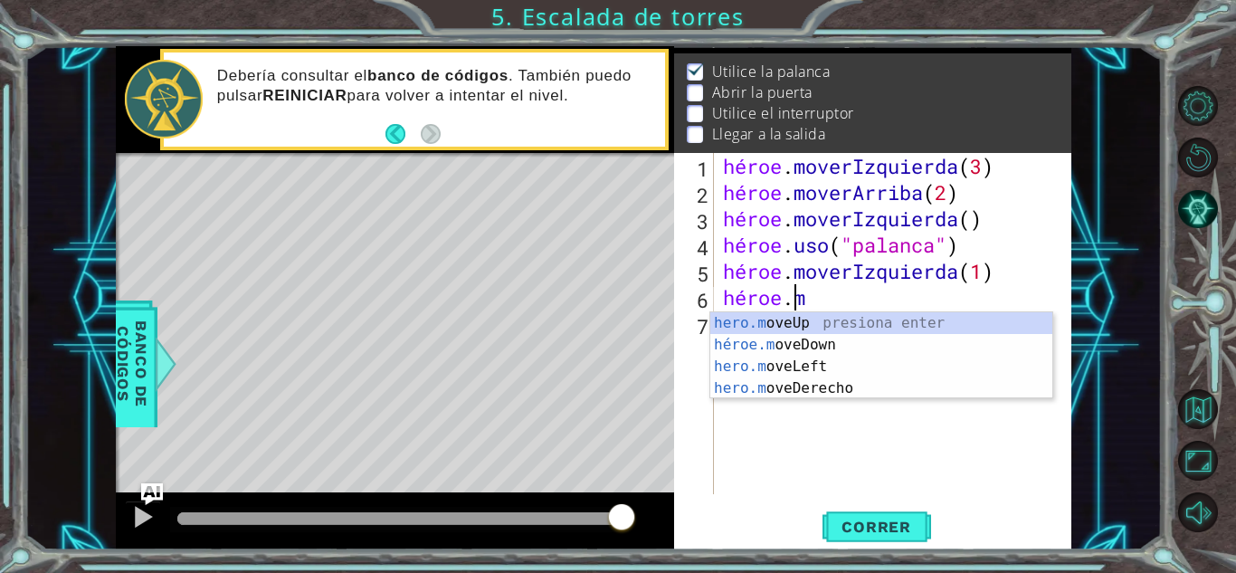
type textarea "h"
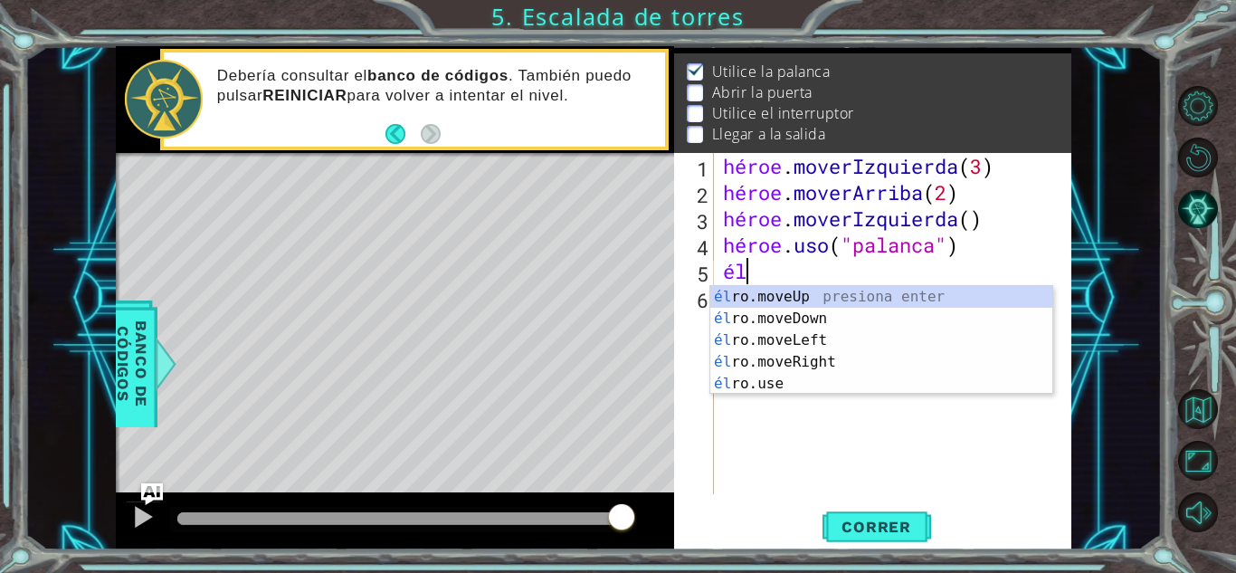
type textarea "h"
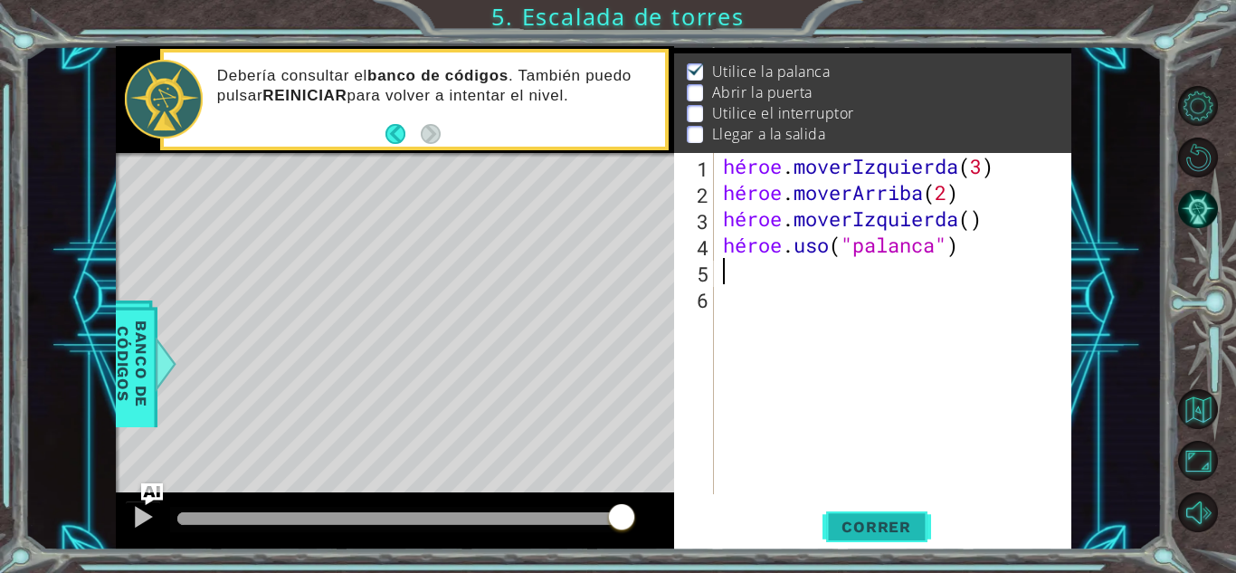
click at [889, 532] on font "Correr" at bounding box center [877, 527] width 70 height 18
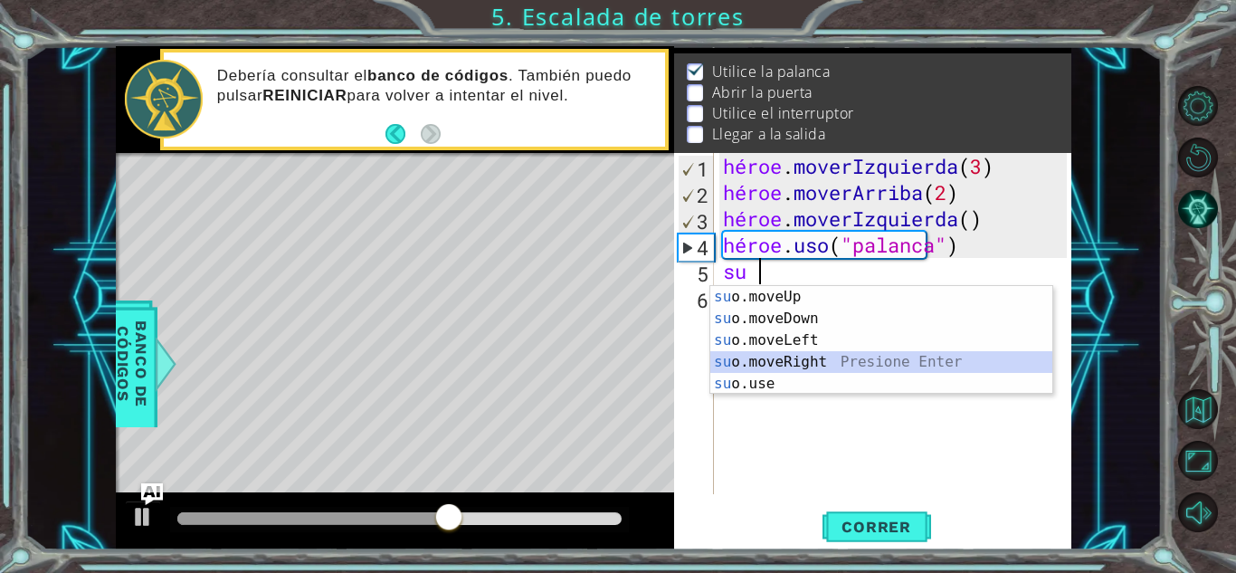
click at [782, 357] on div "su o.moveUp presione enter su o.moveDown Presione Enter su o.moveLeft Presione …" at bounding box center [881, 362] width 342 height 152
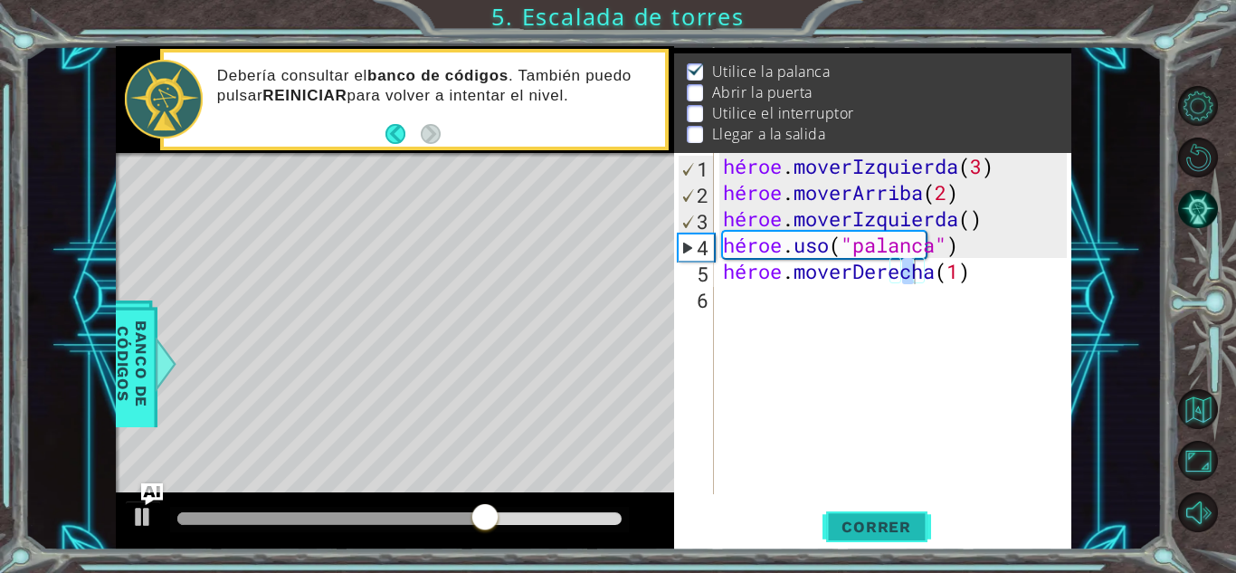
click at [889, 522] on font "Correr" at bounding box center [877, 527] width 70 height 18
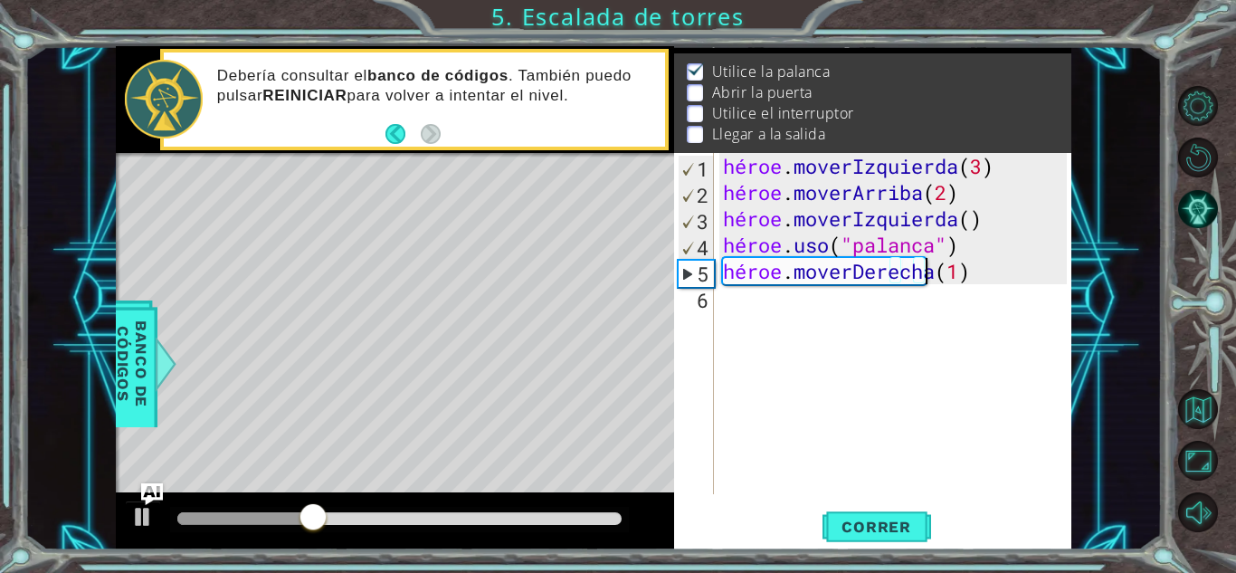
click at [935, 281] on div "héroe . moverIzquierda ( 3 ) héroe . moverArriba ( 2 ) héroe . moverIzquierda (…" at bounding box center [897, 350] width 357 height 394
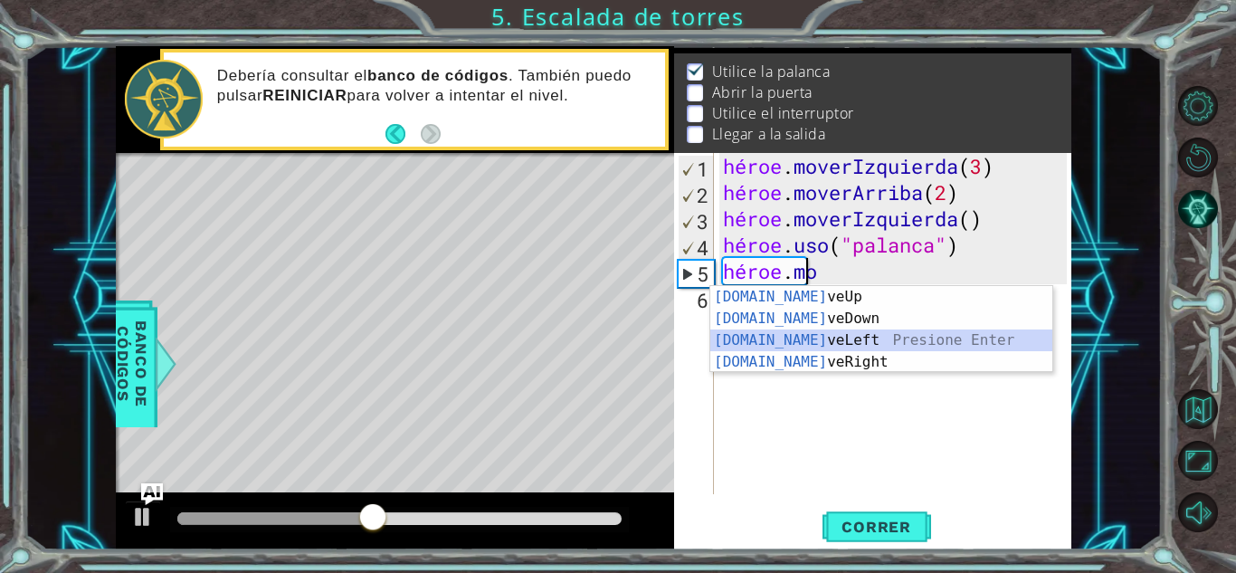
click at [839, 336] on div "[DOMAIN_NAME] veUp presiona enter [DOMAIN_NAME] veDown Presione Enter [DOMAIN_N…" at bounding box center [881, 351] width 342 height 130
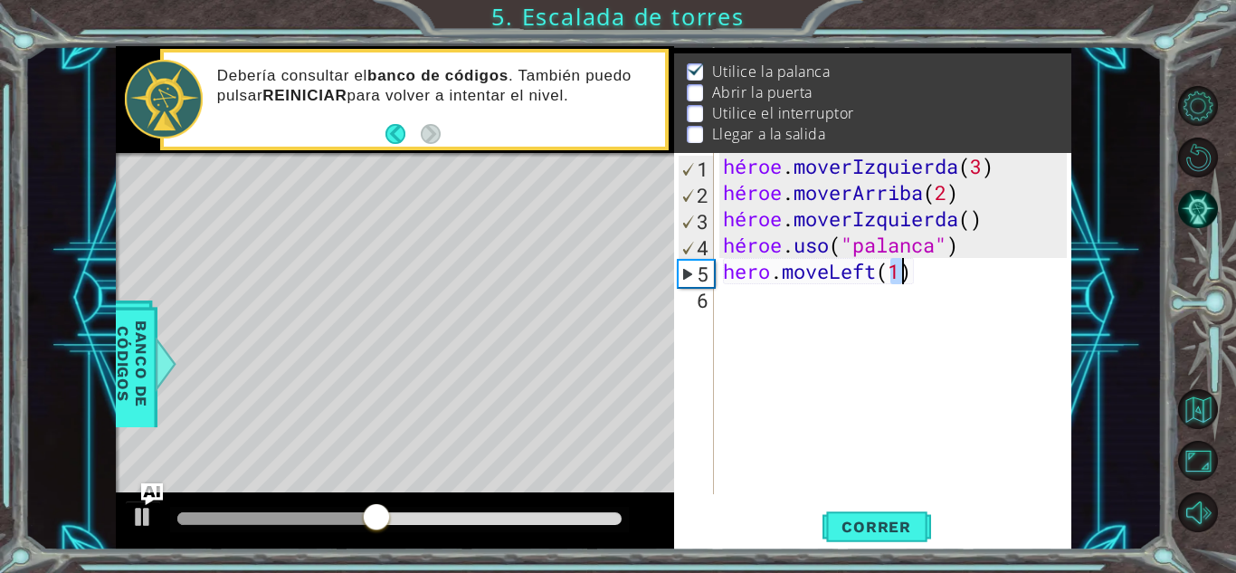
type textarea "hero.moveLeft(1)"
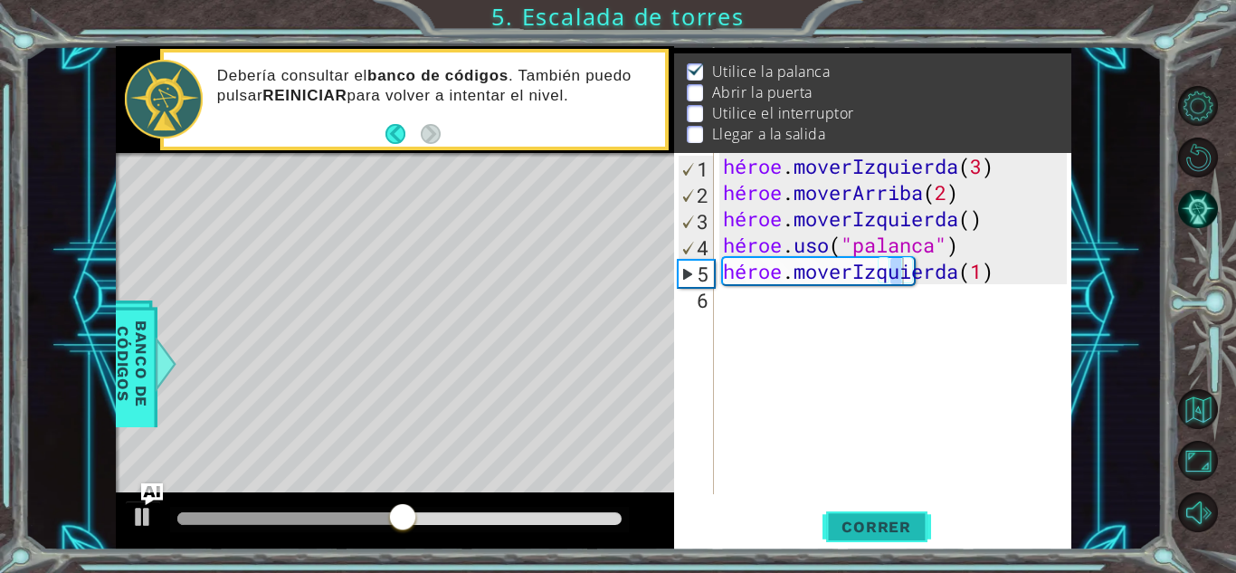
click at [870, 518] on font "Correr" at bounding box center [877, 527] width 70 height 18
click at [850, 342] on div "héroe . moverIzquierda ( 3 ) héroe . moverArriba ( 2 ) héroe . moverIzquierda (…" at bounding box center [897, 350] width 357 height 394
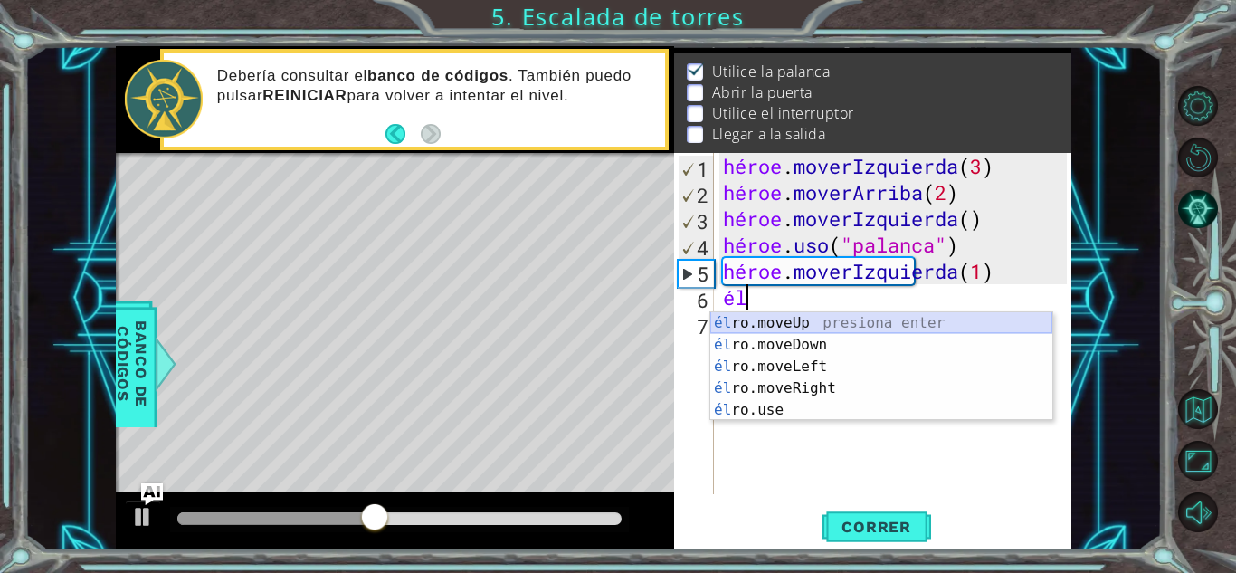
click at [818, 319] on div "él ro.moveUp presiona enter él ro.moveDown Presione Enter él ro.moveLeft Presio…" at bounding box center [881, 388] width 342 height 152
type textarea "hero.moveUp(1)"
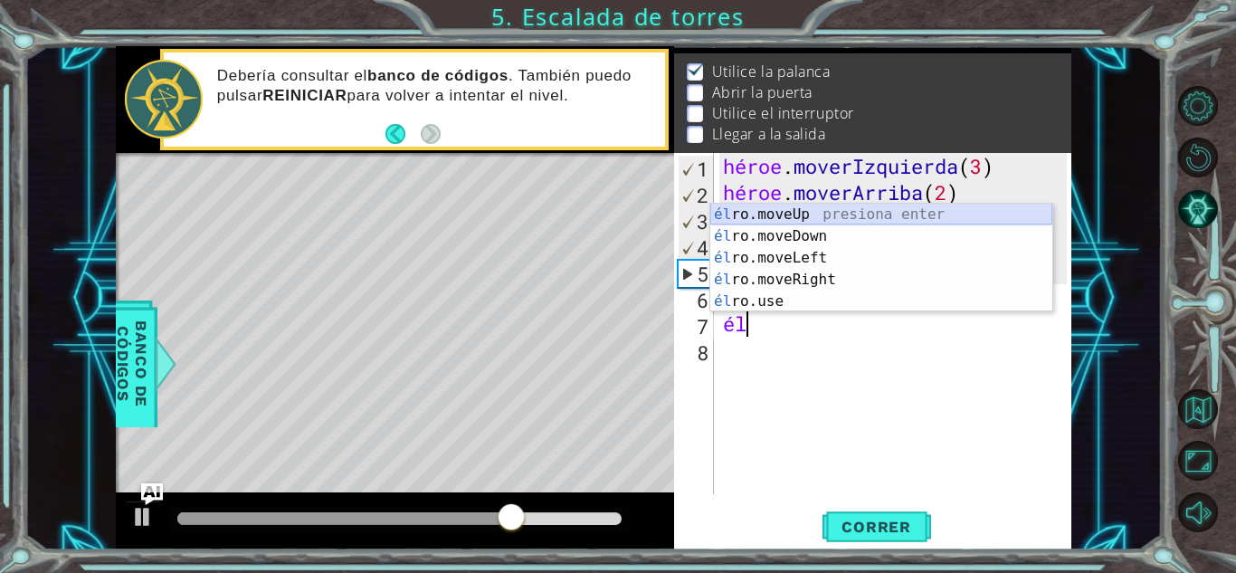
click at [817, 215] on div "él ro.moveUp presiona enter él ro.moveDown Presione Enter él ro.moveLeft Presio…" at bounding box center [881, 280] width 342 height 152
type textarea "hero.moveUp(1)"
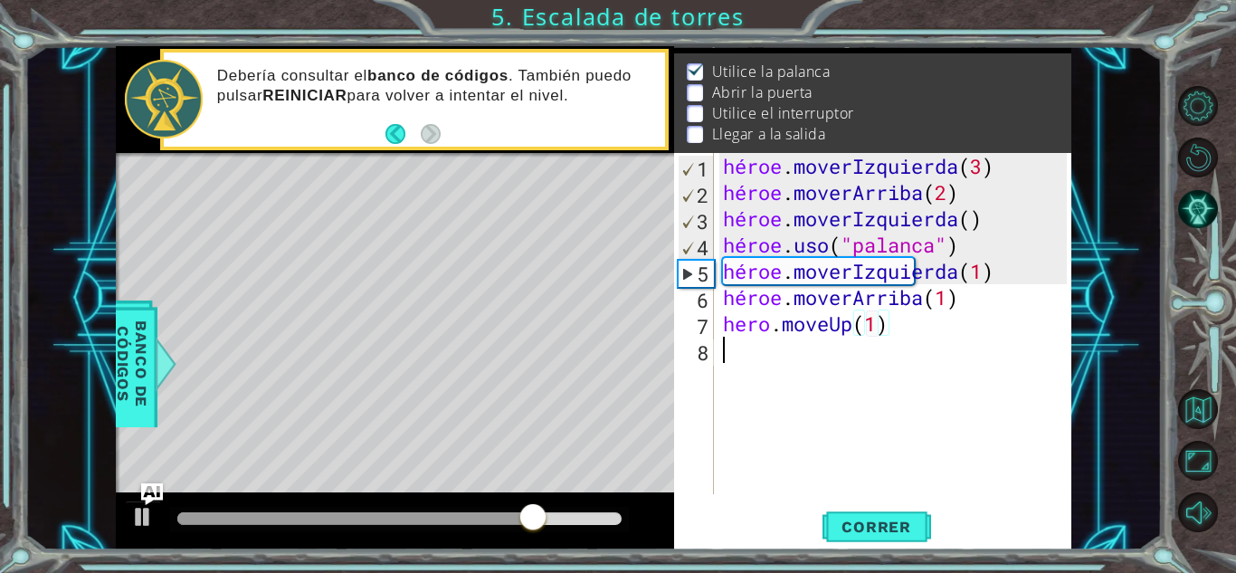
click at [771, 365] on div "héroe . moverIzquierda ( 3 ) héroe . moverArriba ( 2 ) héroe . moverIzquierda (…" at bounding box center [897, 350] width 357 height 394
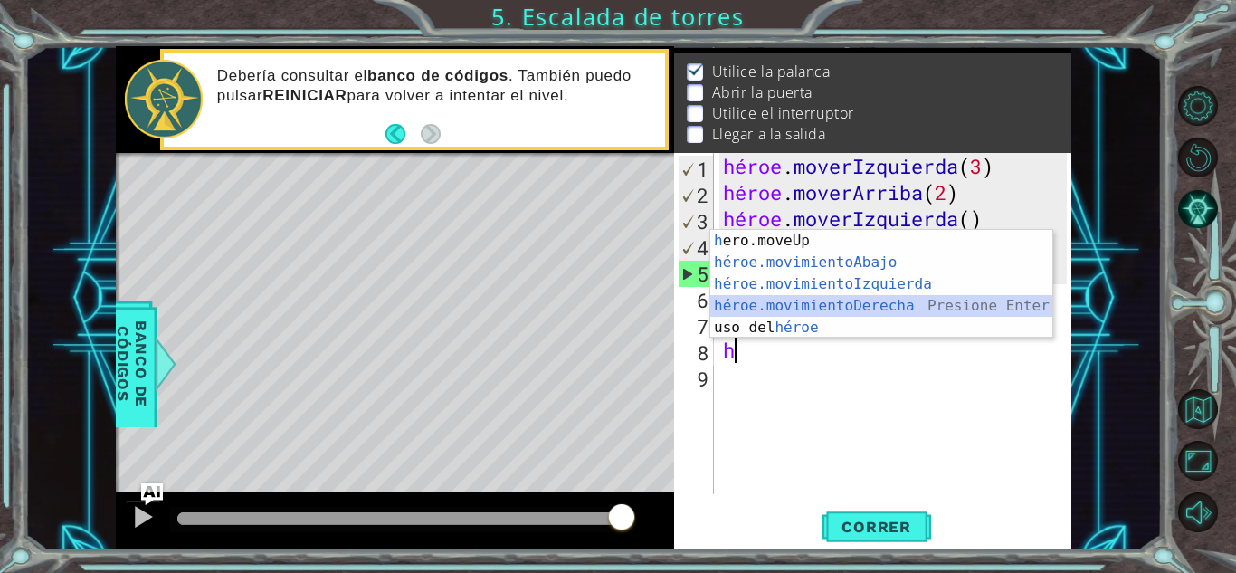
click at [899, 310] on div "h ero.moveUp presiona enter héroe.movimientoAbajo ​ Presione Enter héroe.movimi…" at bounding box center [881, 306] width 342 height 152
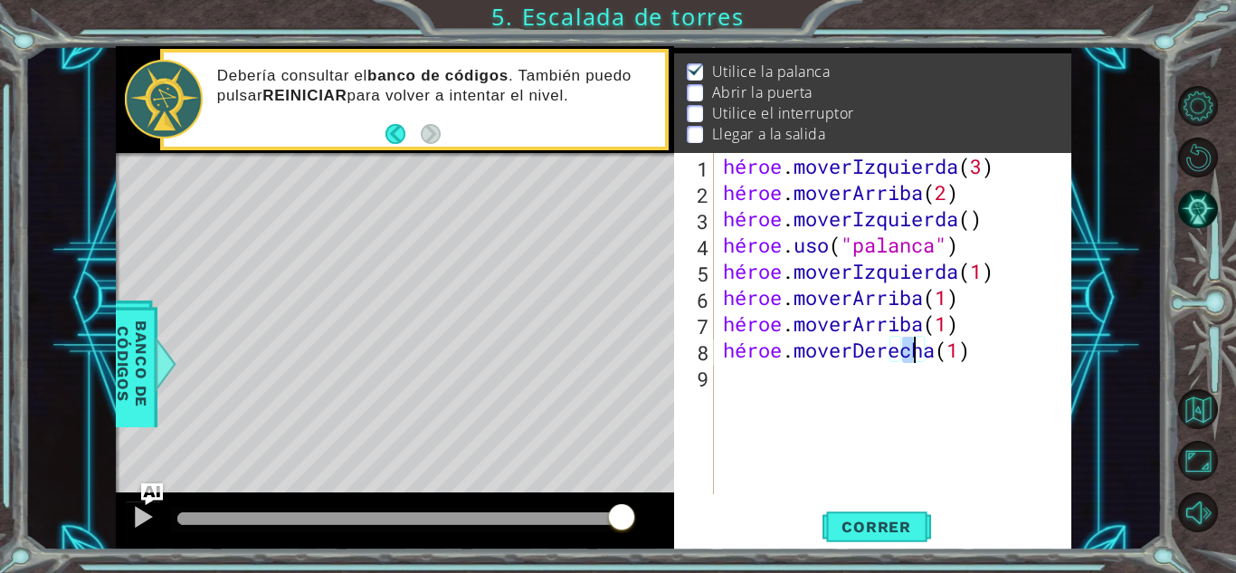
type textarea "hero.moveRight(3)"
click at [800, 392] on div "héroe . moverIzquierda ( 3 ) héroe . moverArriba ( 2 ) héroe . moverIzquierda (…" at bounding box center [897, 350] width 357 height 394
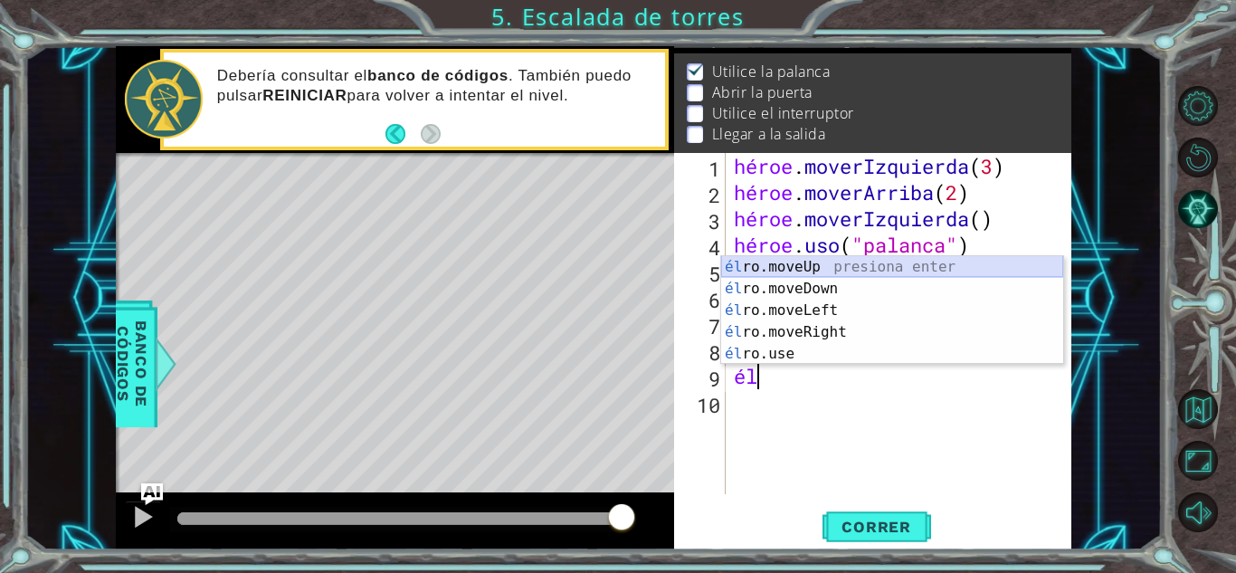
click at [804, 269] on div "él ro.moveUp presiona enter él ro.moveDown Presione Enter él ro.moveLeft Presio…" at bounding box center [892, 332] width 342 height 152
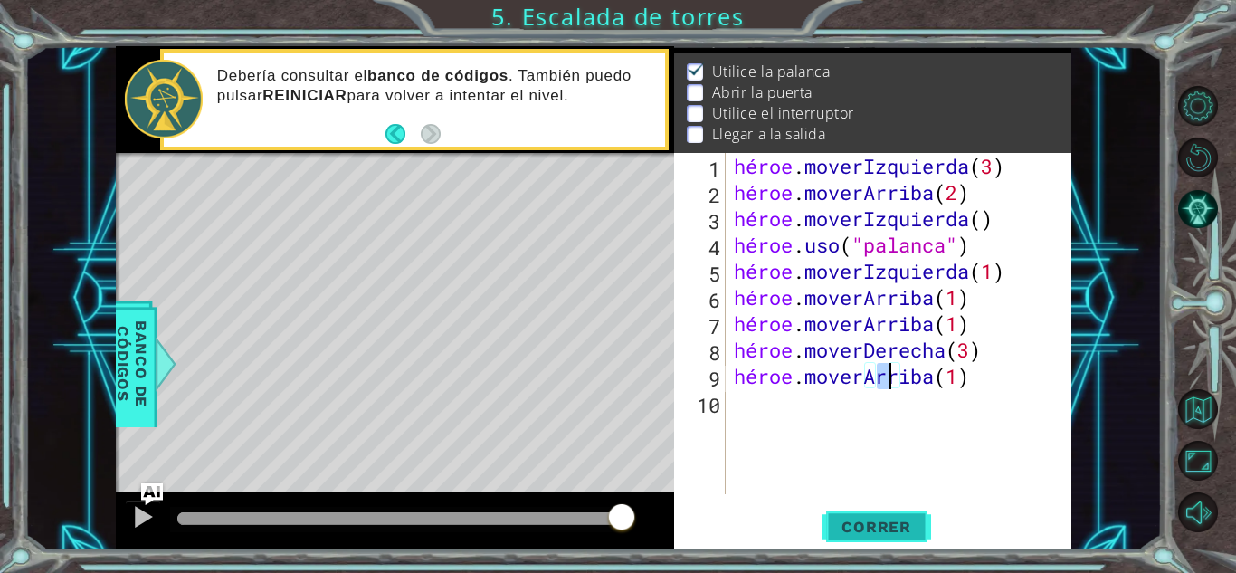
type textarea "hero.moveUp(1)"
click at [854, 528] on font "Correr" at bounding box center [877, 527] width 70 height 18
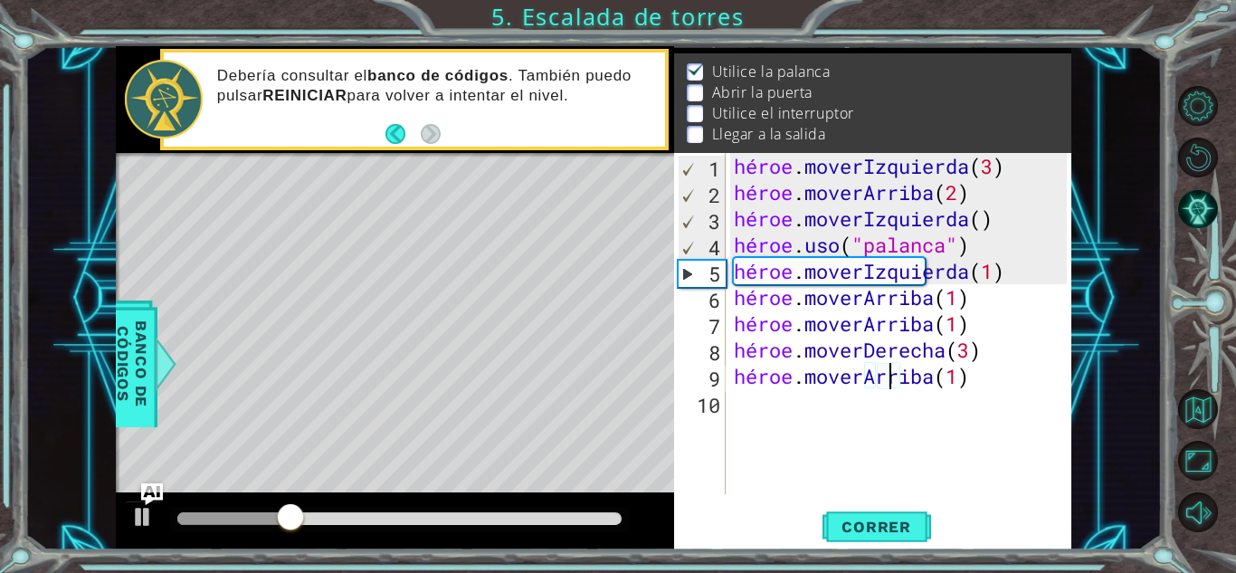
drag, startPoint x: 854, startPoint y: 528, endPoint x: 766, endPoint y: 486, distance: 98.0
click at [766, 486] on div "héroe . moverIzquierda ( 3 ) héroe . moverArriba ( 2 ) héroe . moverIzquierda (…" at bounding box center [903, 350] width 346 height 394
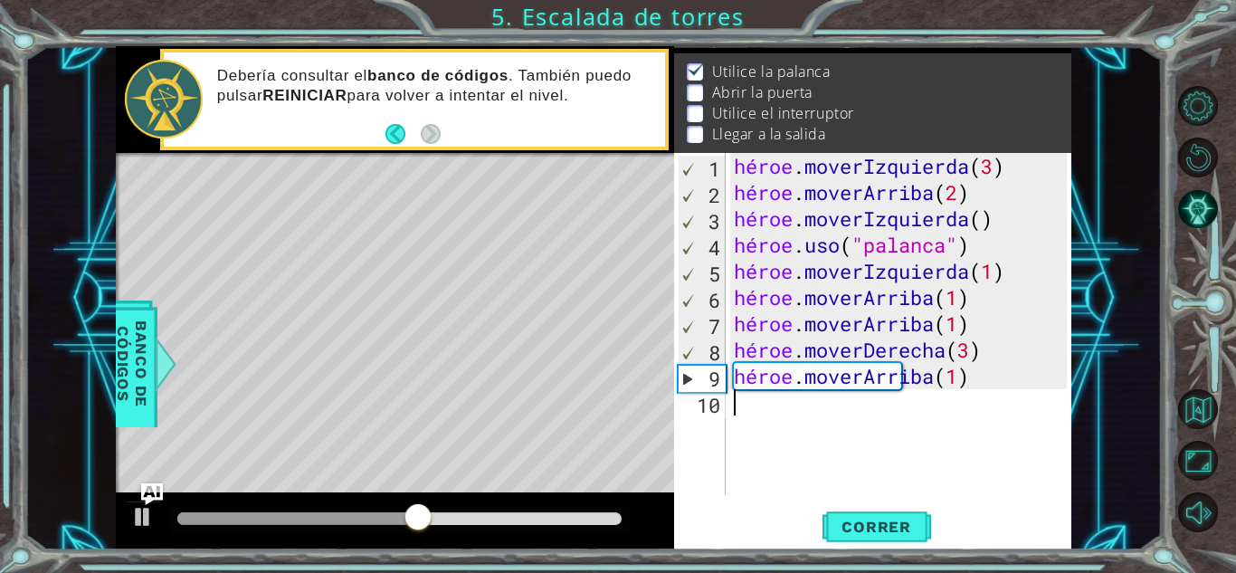
click at [1047, 393] on div "héroe . moverIzquierda ( 3 ) héroe . moverArriba ( 2 ) héroe . moverIzquierda (…" at bounding box center [903, 350] width 346 height 394
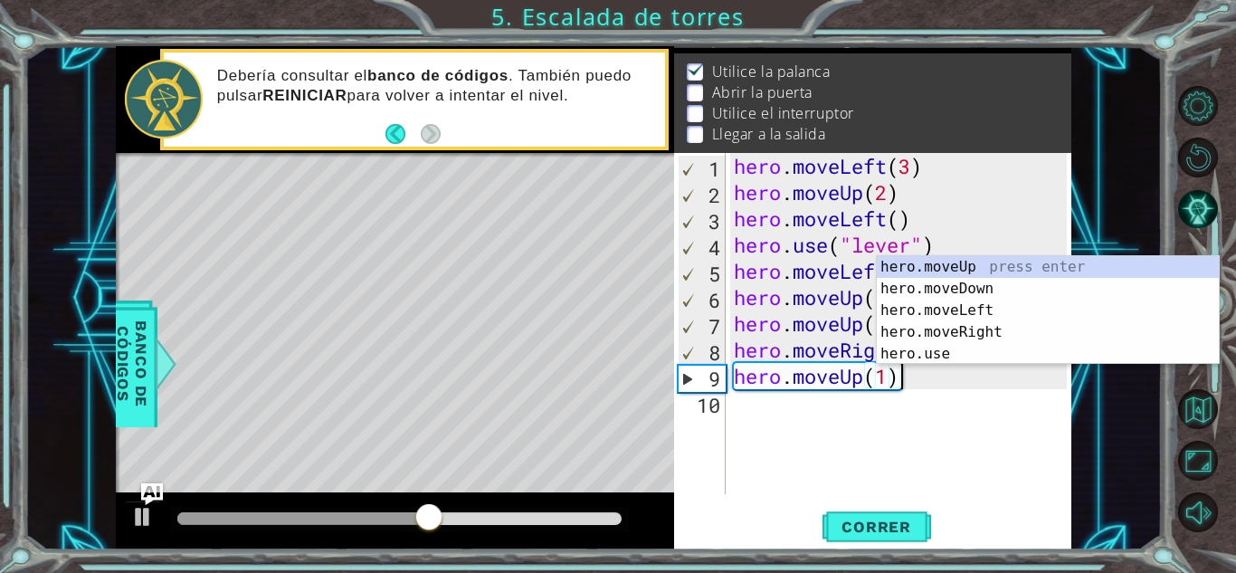
type textarea "h"
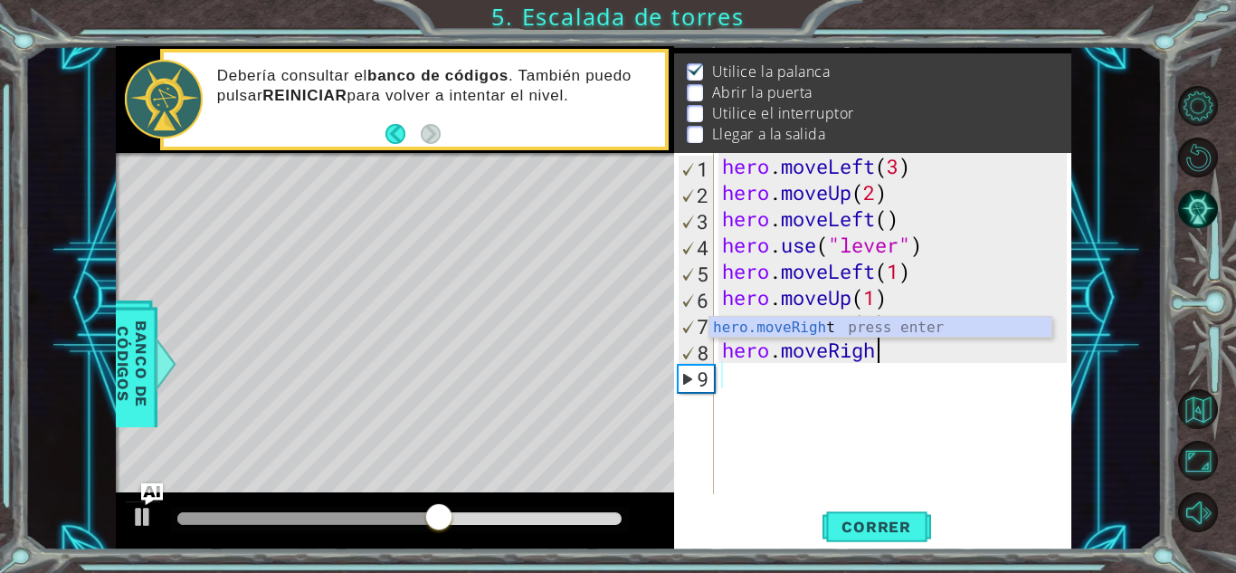
type textarea "h"
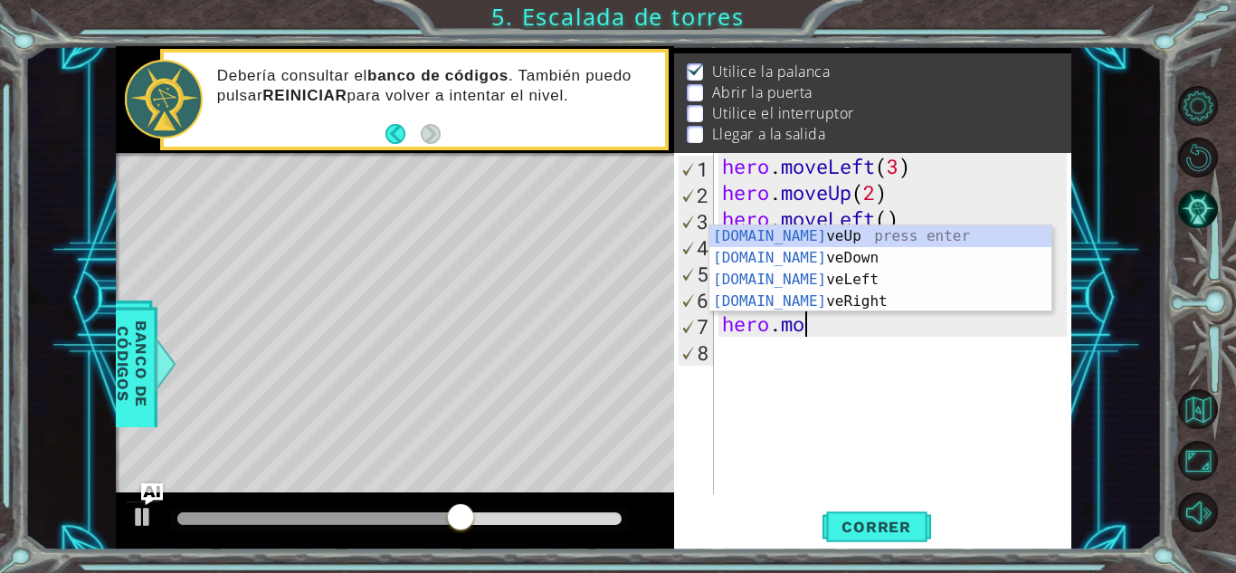
type textarea "h"
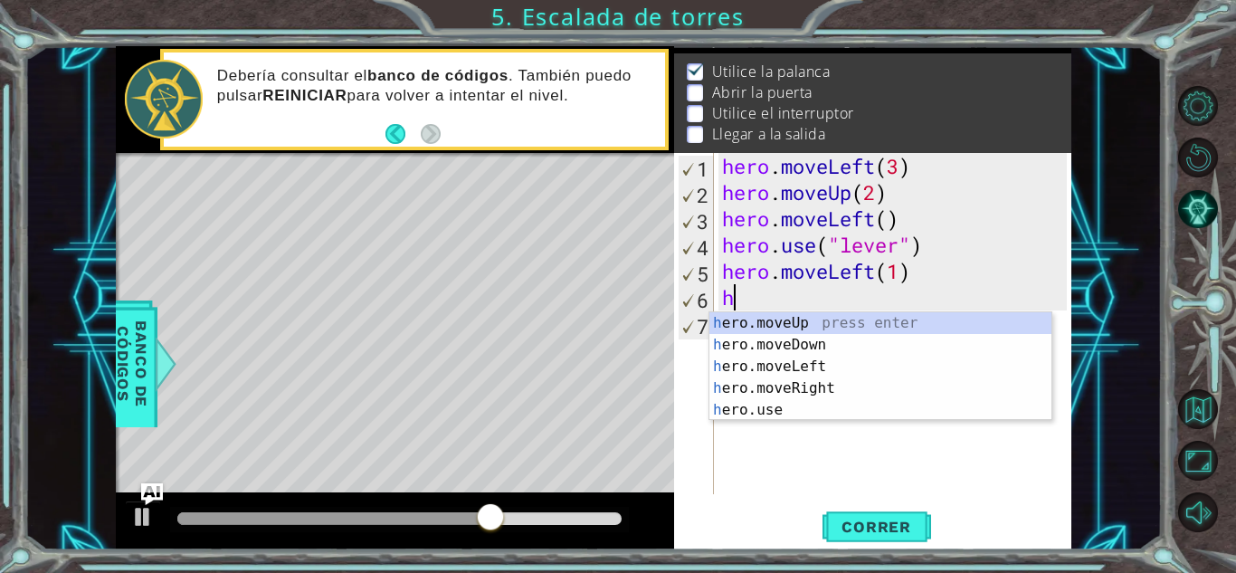
type textarea "h"
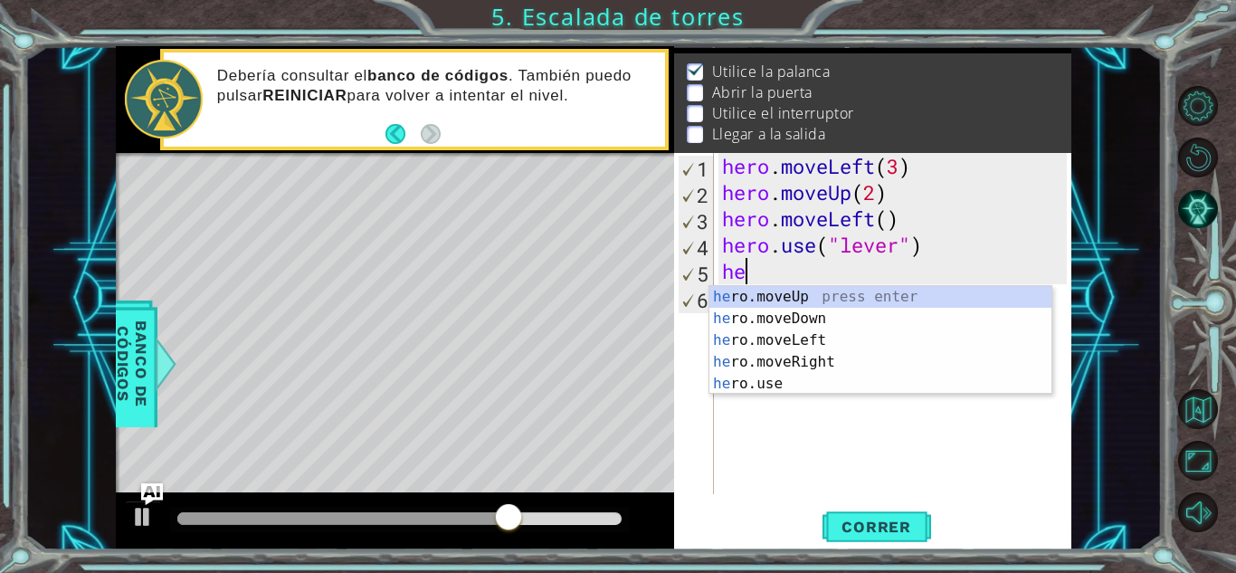
type textarea "he"
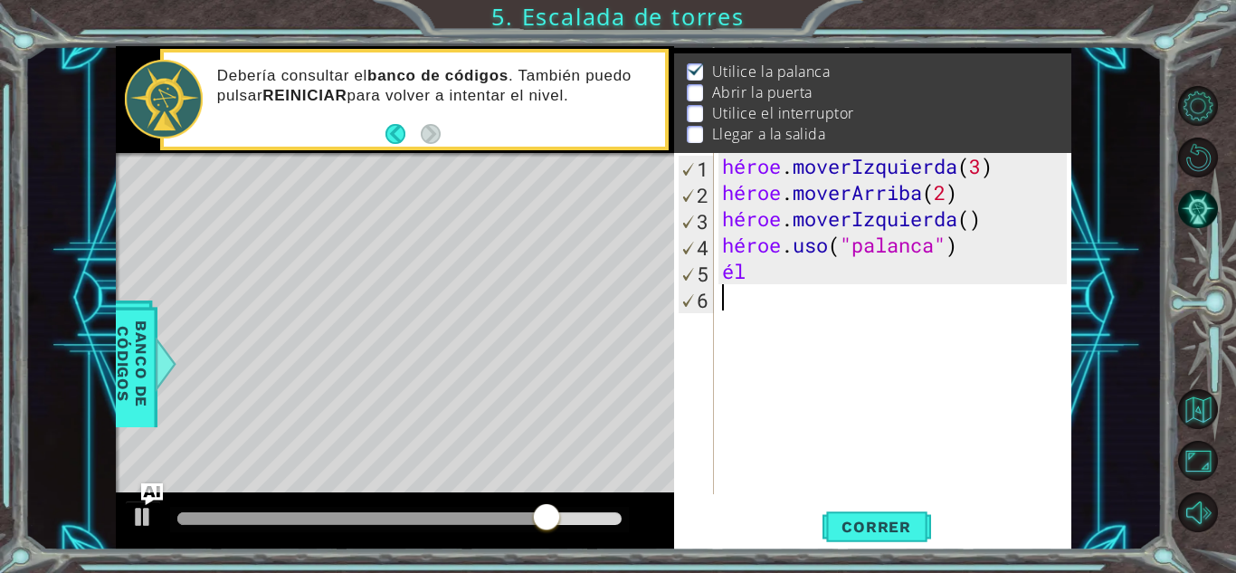
click at [877, 440] on div "héroe . moverIzquierda ( 3 ) héroe . moverArriba ( 2 ) héroe . moverIzquierda (…" at bounding box center [896, 350] width 357 height 394
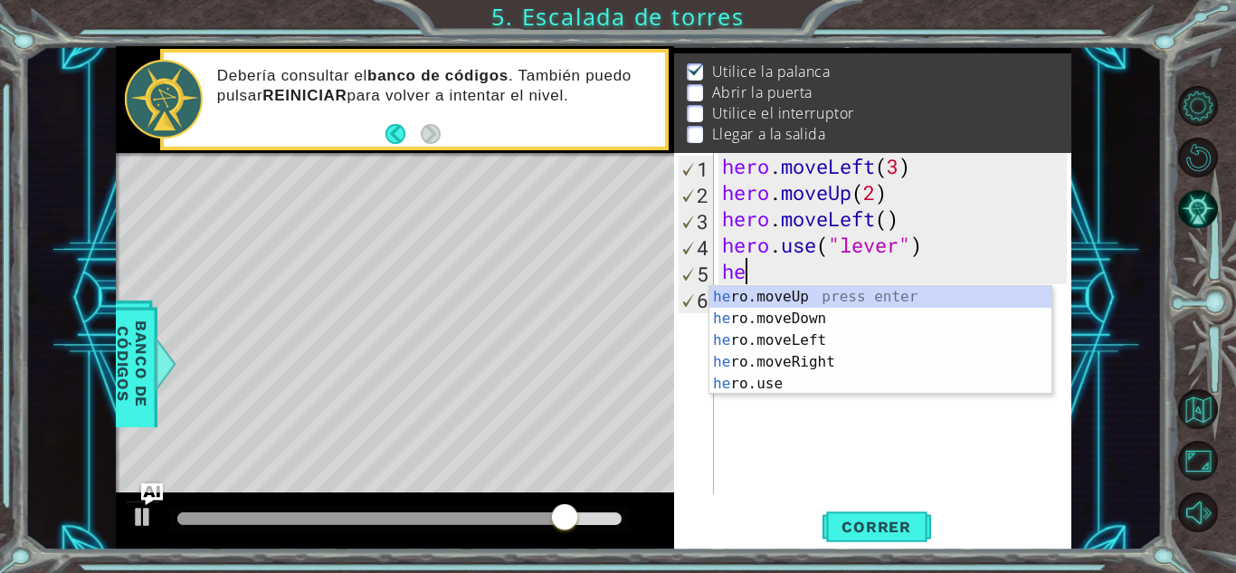
type textarea "h"
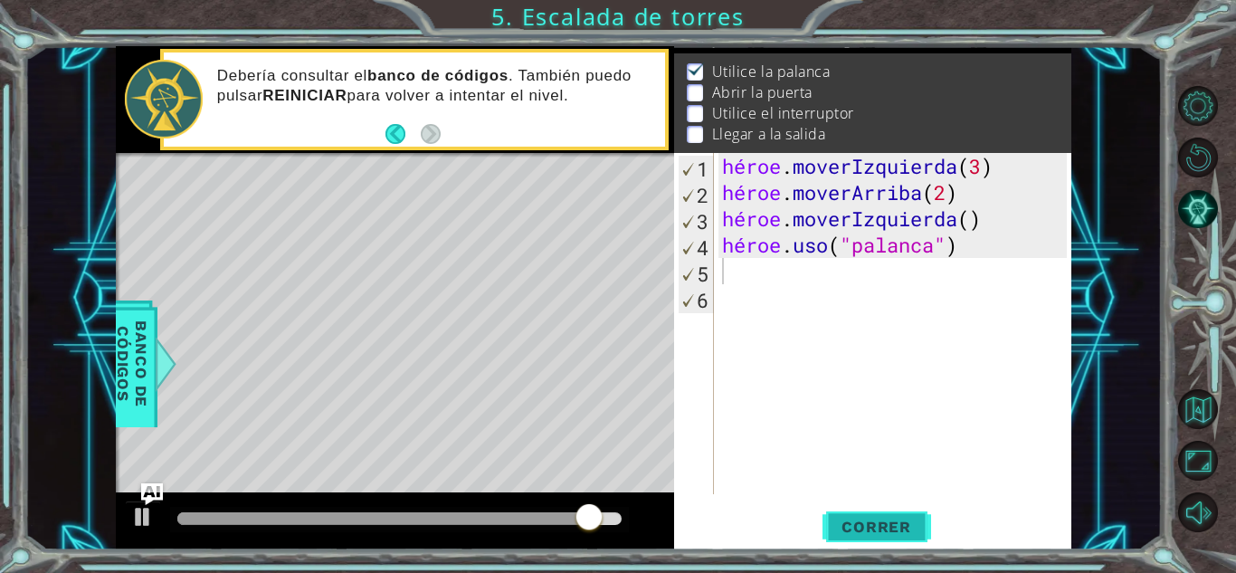
click at [856, 528] on font "Correr" at bounding box center [877, 527] width 70 height 18
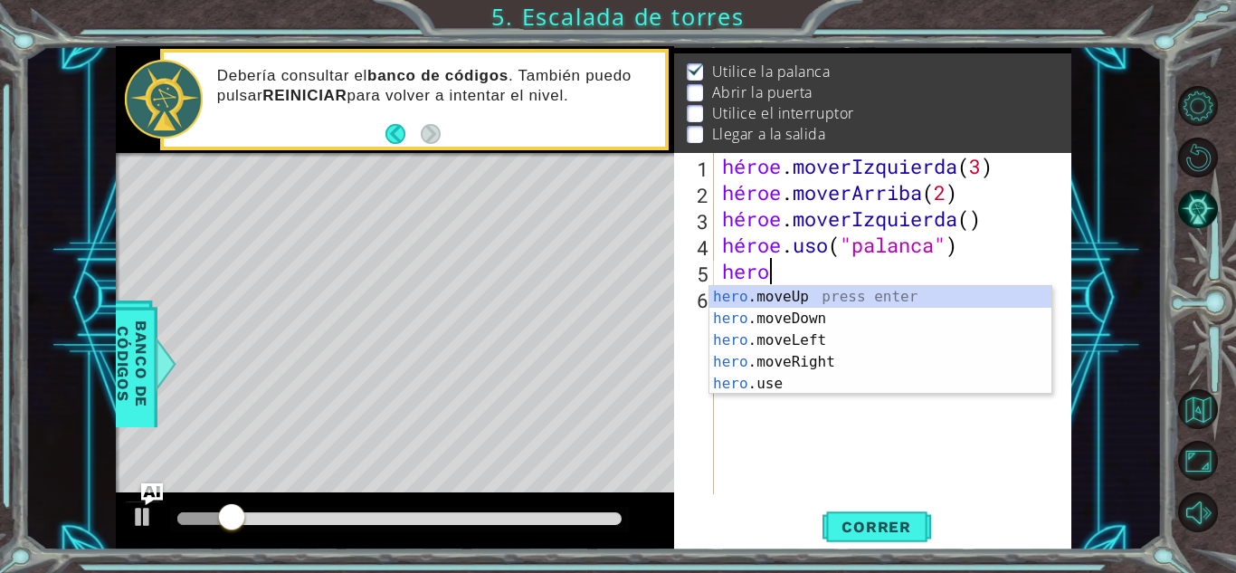
scroll to position [0, 1]
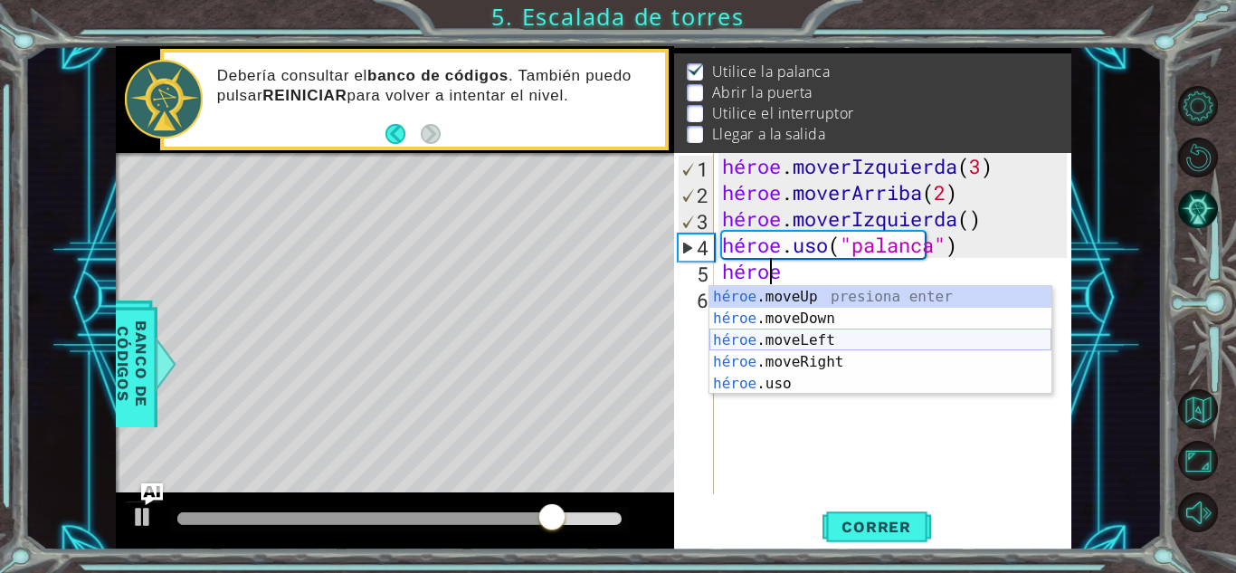
click at [799, 339] on div "héroe .moveUp presiona enter héroe .moveDown Presione Enter héroe .moveLeft Pre…" at bounding box center [880, 362] width 342 height 152
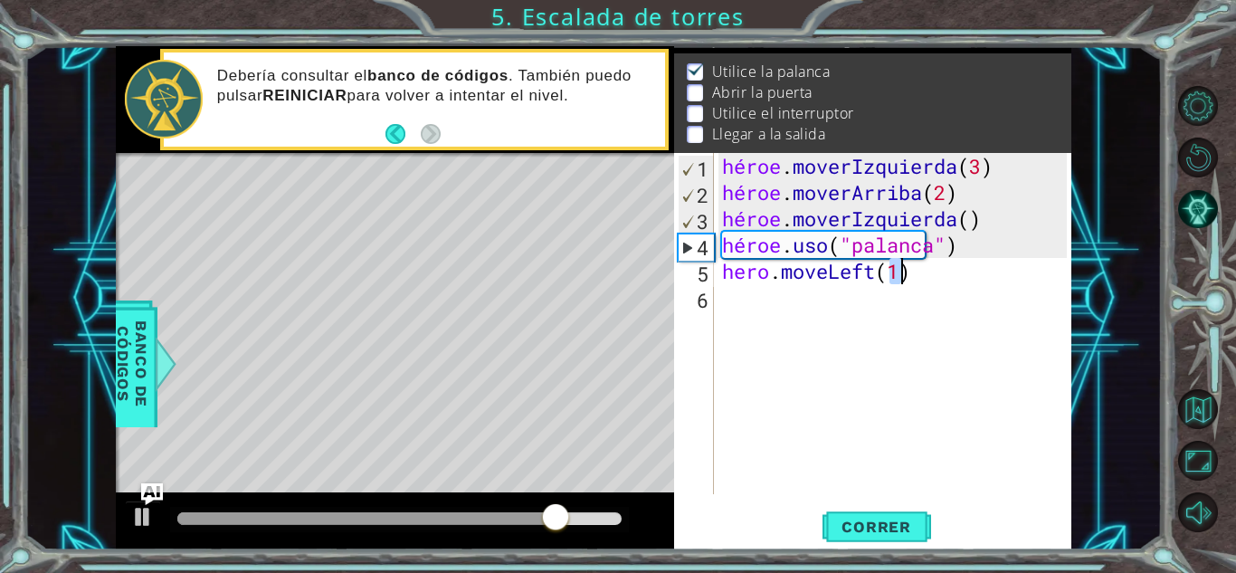
type textarea "hero.moveLeft(1)"
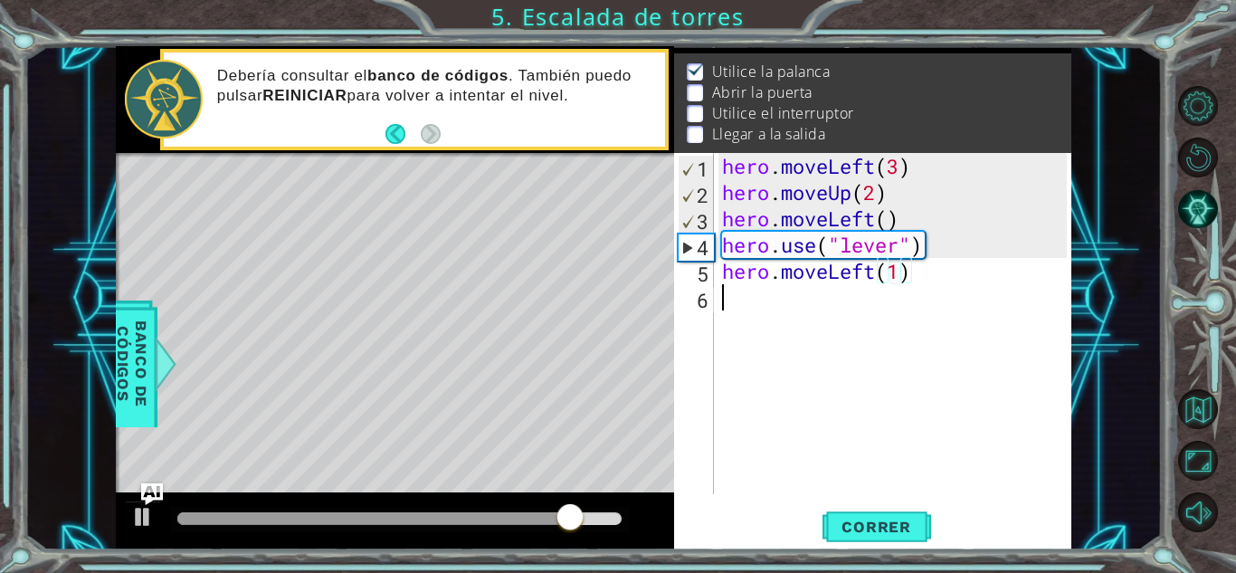
click at [766, 319] on div "hero . moveLeft ( 3 ) hero . moveUp ( 2 ) hero . moveLeft ( ) hero . use ( "lev…" at bounding box center [896, 350] width 357 height 394
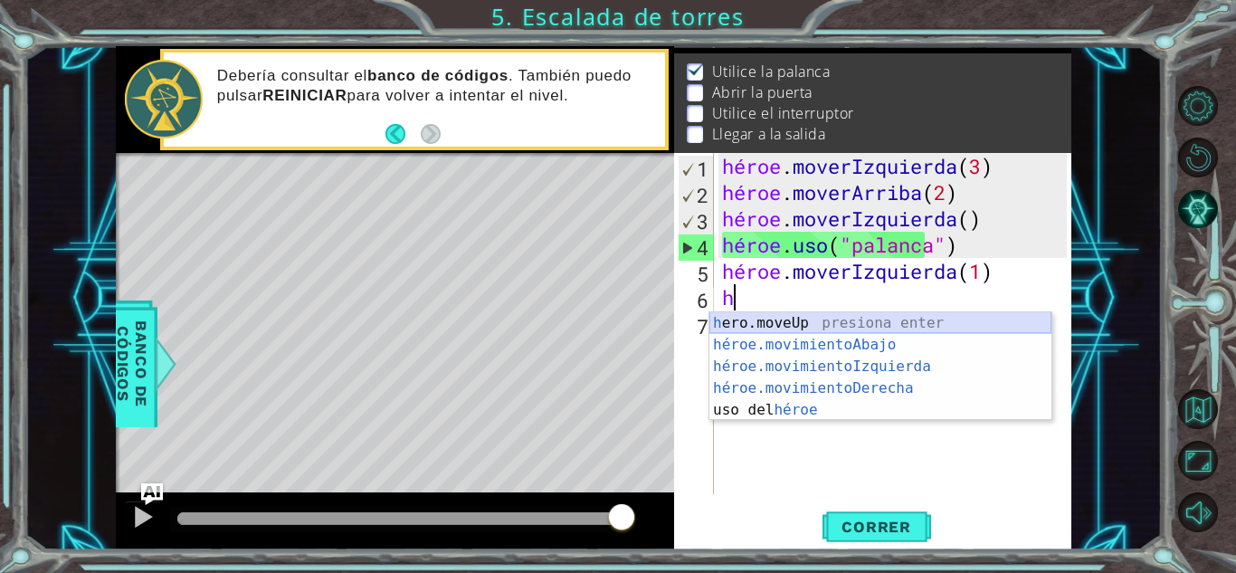
click at [759, 319] on div "h ero.moveUp presiona enter héroe.movimientoAbajo ​ Presione Enter héroe.movimi…" at bounding box center [880, 388] width 342 height 152
type textarea "hero.moveUp(1)"
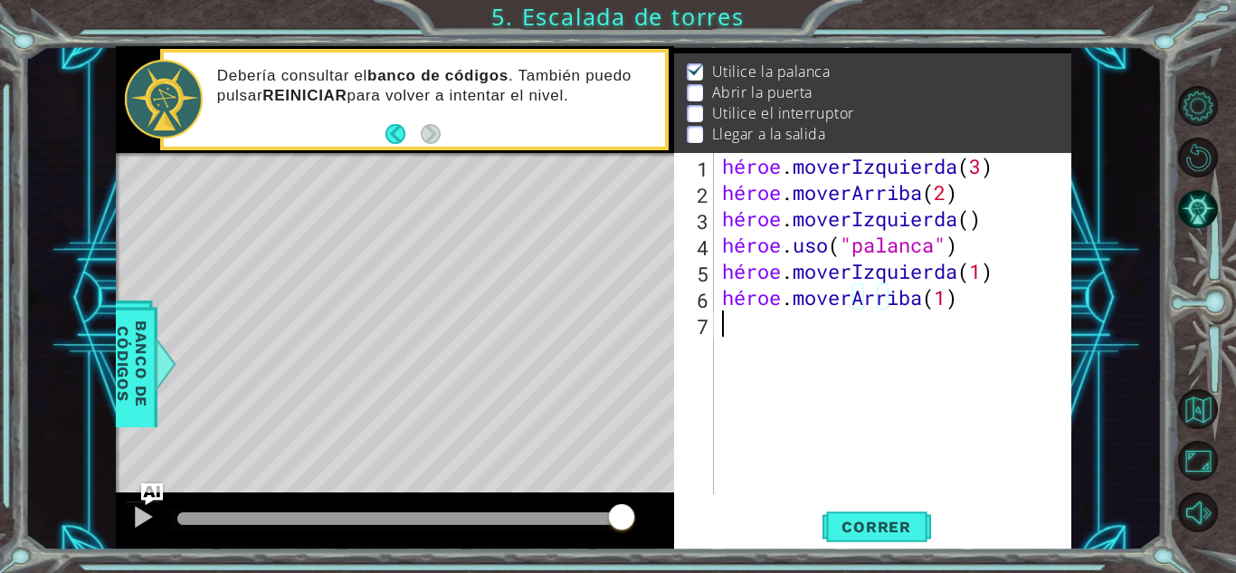
click at [799, 351] on div "héroe . moverIzquierda ( 3 ) héroe . moverArriba ( 2 ) héroe . moverIzquierda (…" at bounding box center [896, 350] width 357 height 394
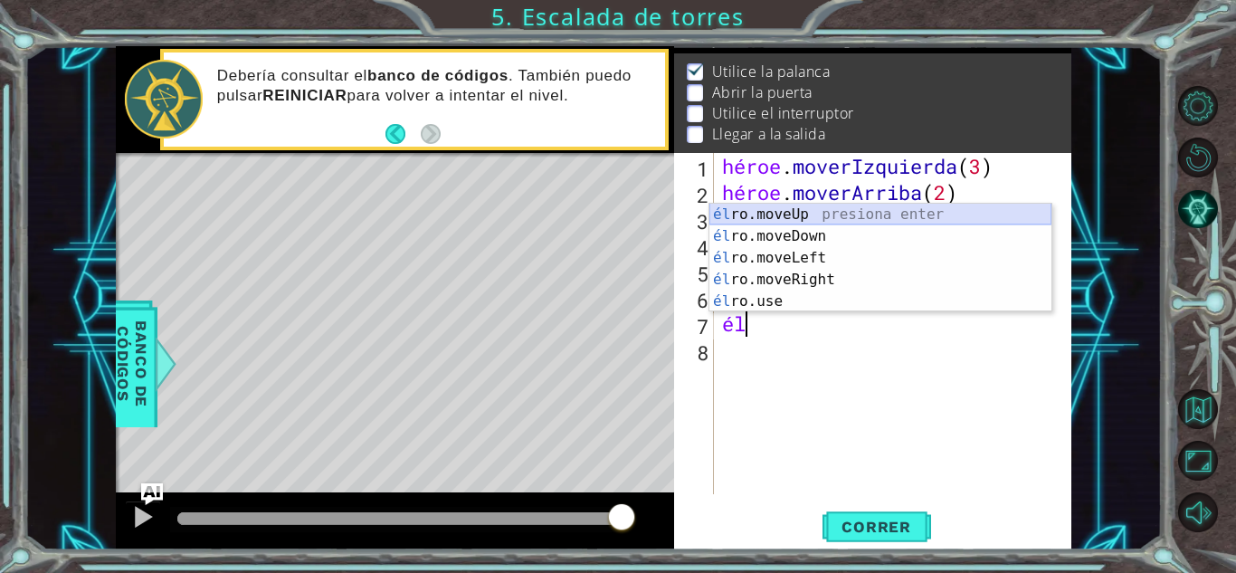
click at [762, 222] on div "él ro.moveUp presiona enter él ro.moveDown Presione Enter él ro.moveLeft Presio…" at bounding box center [880, 280] width 342 height 152
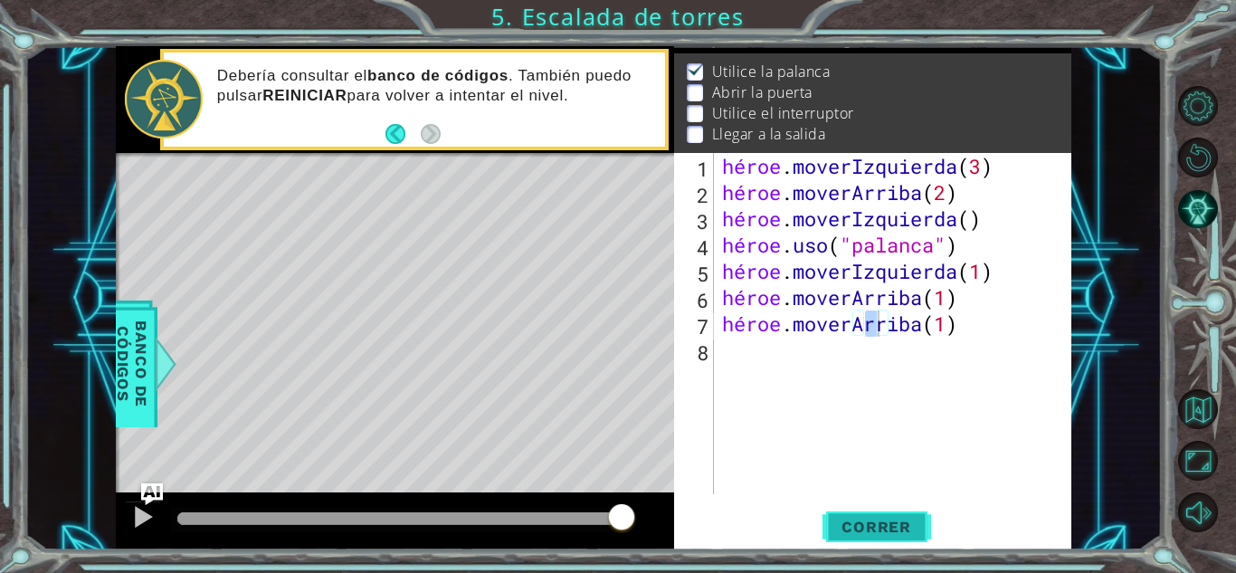
click at [848, 518] on font "Correr" at bounding box center [877, 527] width 70 height 18
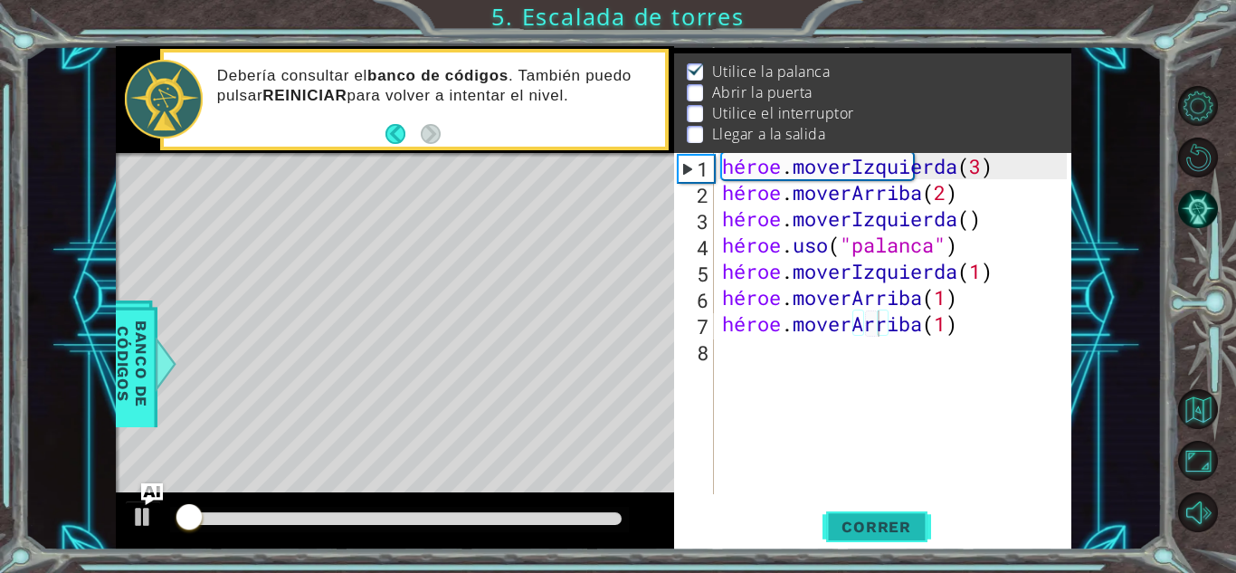
click at [848, 518] on font "Correr" at bounding box center [877, 527] width 70 height 18
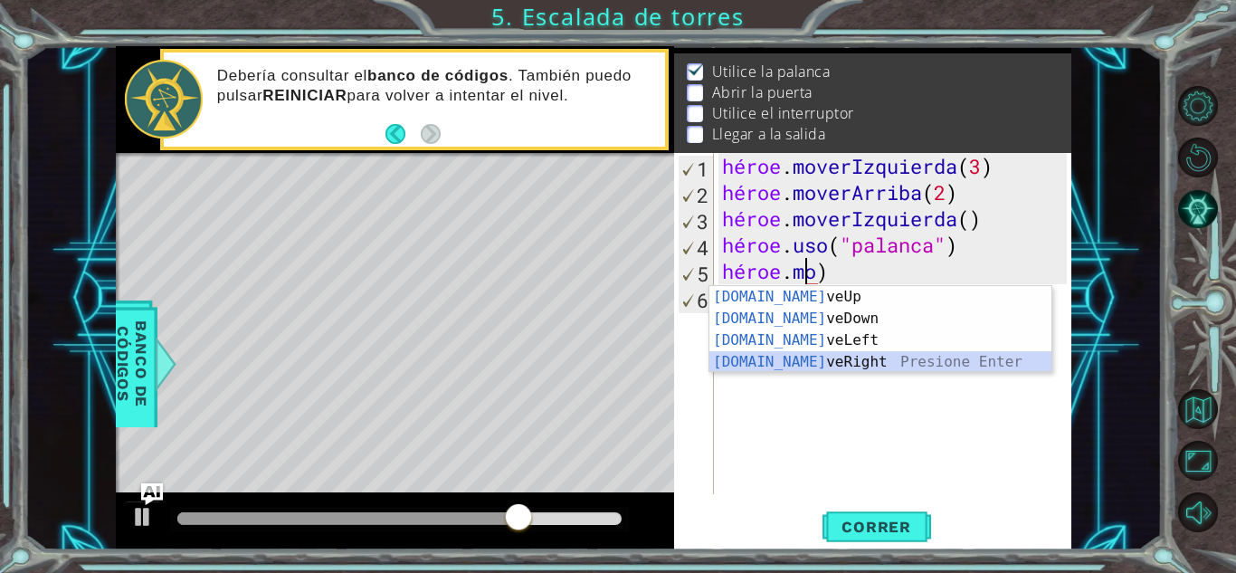
click at [777, 367] on div "[DOMAIN_NAME] veUp presiona enter [DOMAIN_NAME] veDown Presione Enter [DOMAIN_N…" at bounding box center [880, 351] width 342 height 130
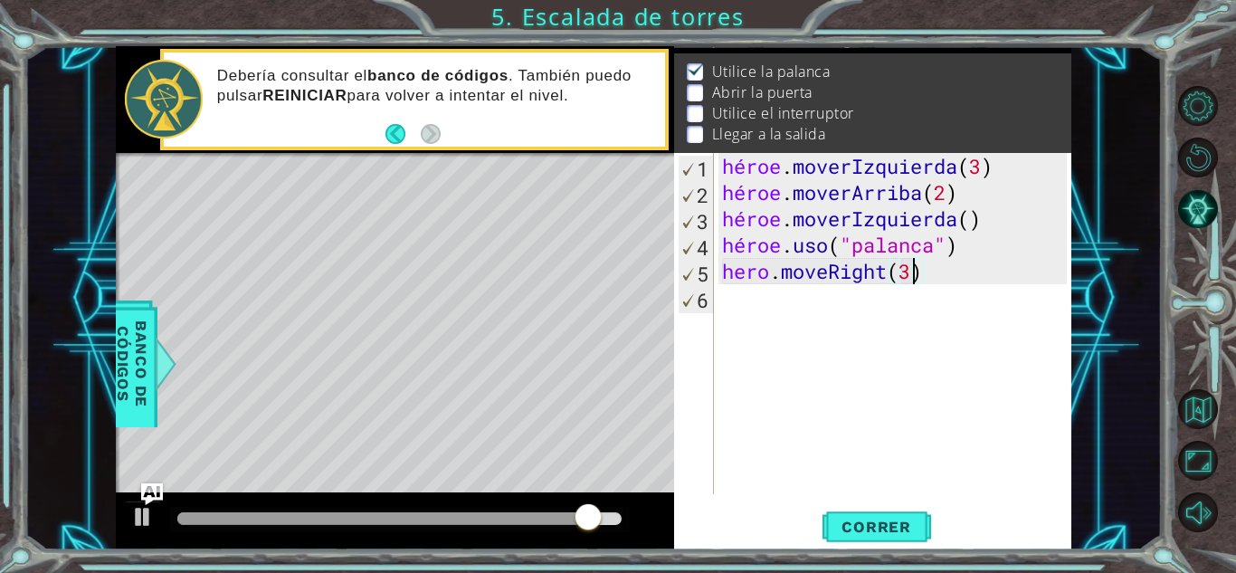
scroll to position [0, 8]
type textarea "hero.moveRight(3)"
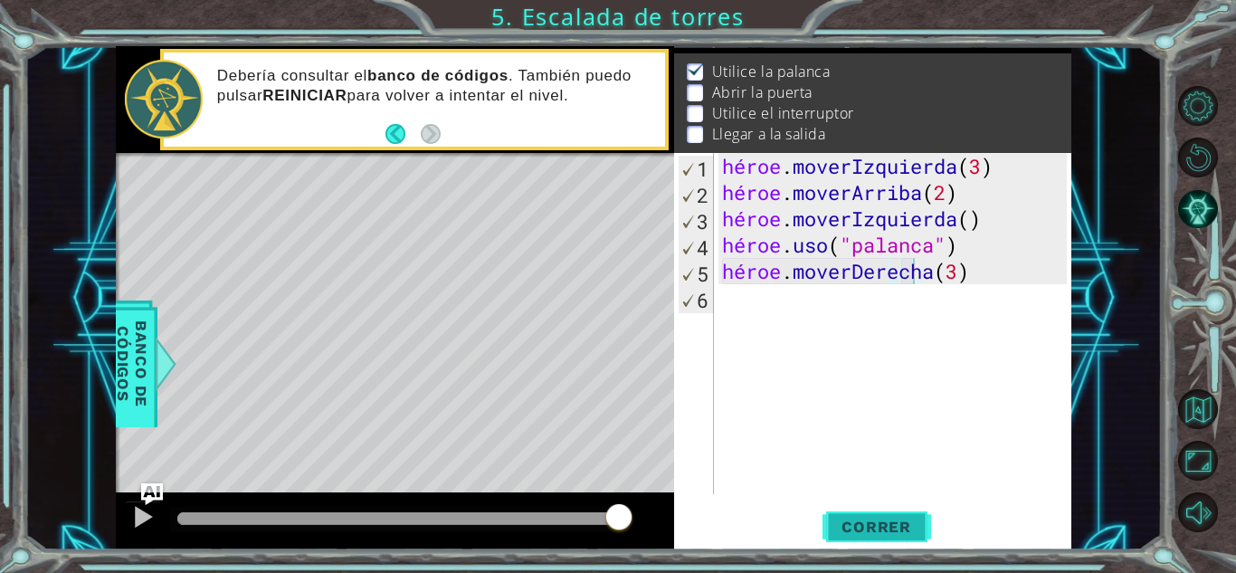
click at [867, 515] on button "Correr" at bounding box center [877, 527] width 109 height 40
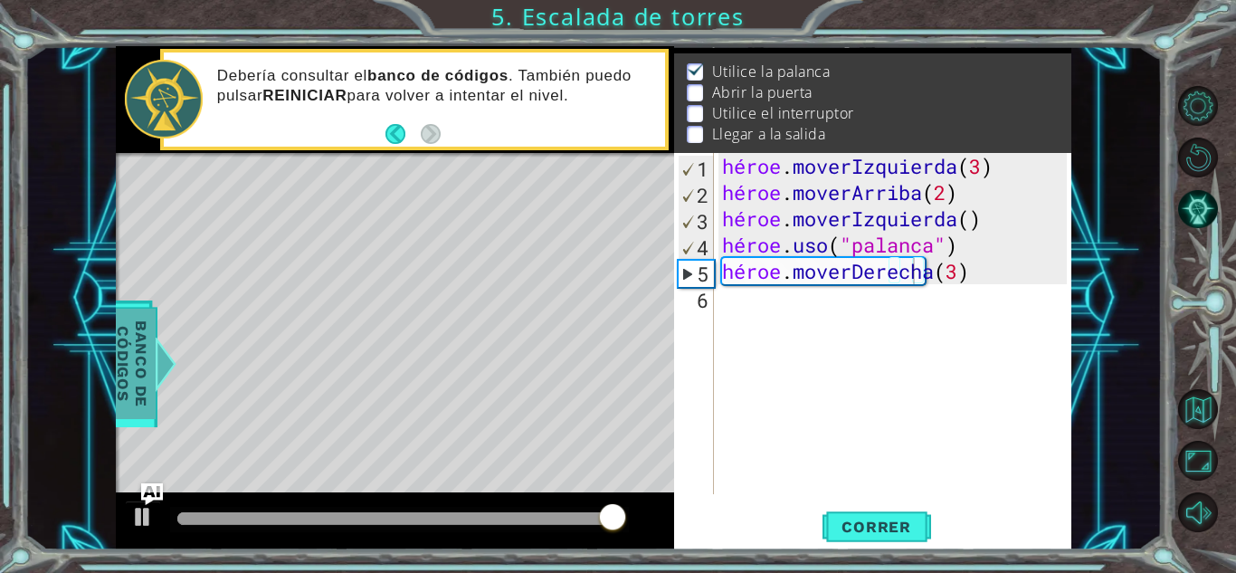
click at [143, 381] on font "Banco de códigos" at bounding box center [132, 363] width 36 height 87
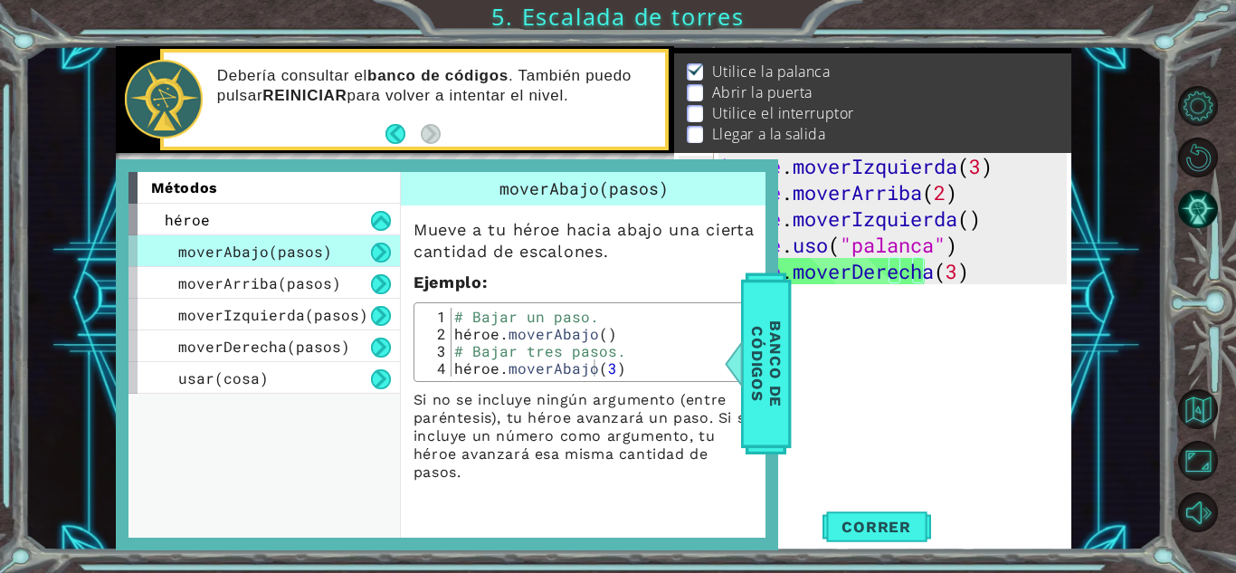
scroll to position [0, 0]
click at [852, 411] on div "héroe . moverIzquierda ( 3 ) héroe . moverArriba ( 2 ) héroe . moverIzquierda (…" at bounding box center [896, 350] width 357 height 394
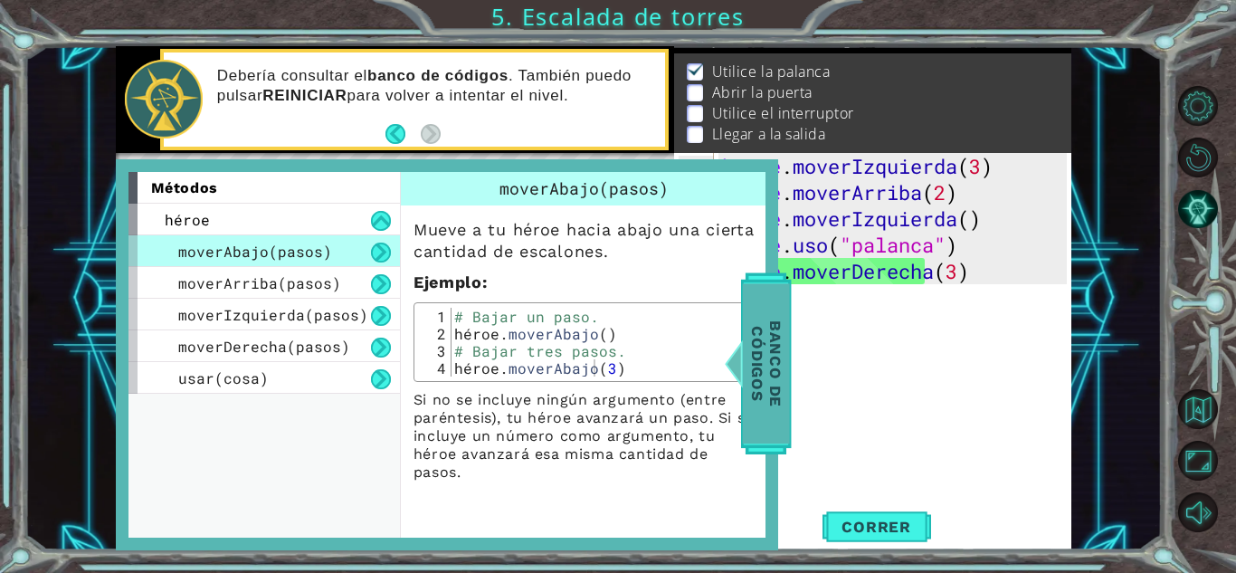
click at [771, 401] on font "Banco de códigos" at bounding box center [766, 363] width 36 height 87
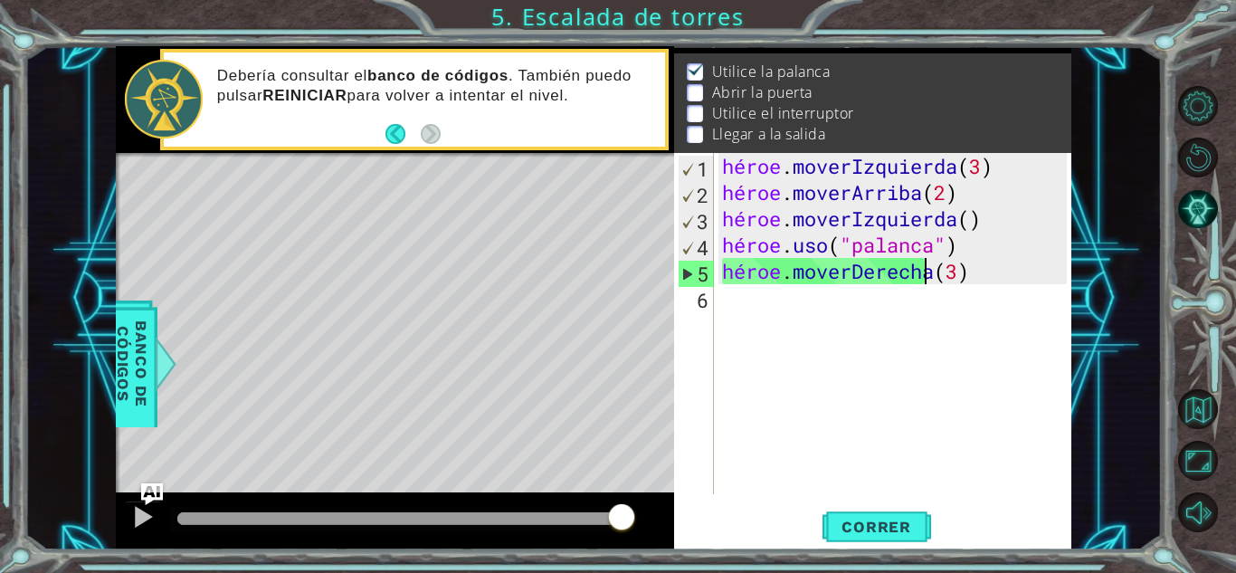
click at [940, 273] on div "héroe . moverIzquierda ( 3 ) héroe . moverArriba ( 2 ) héroe . moverIzquierda (…" at bounding box center [896, 350] width 357 height 394
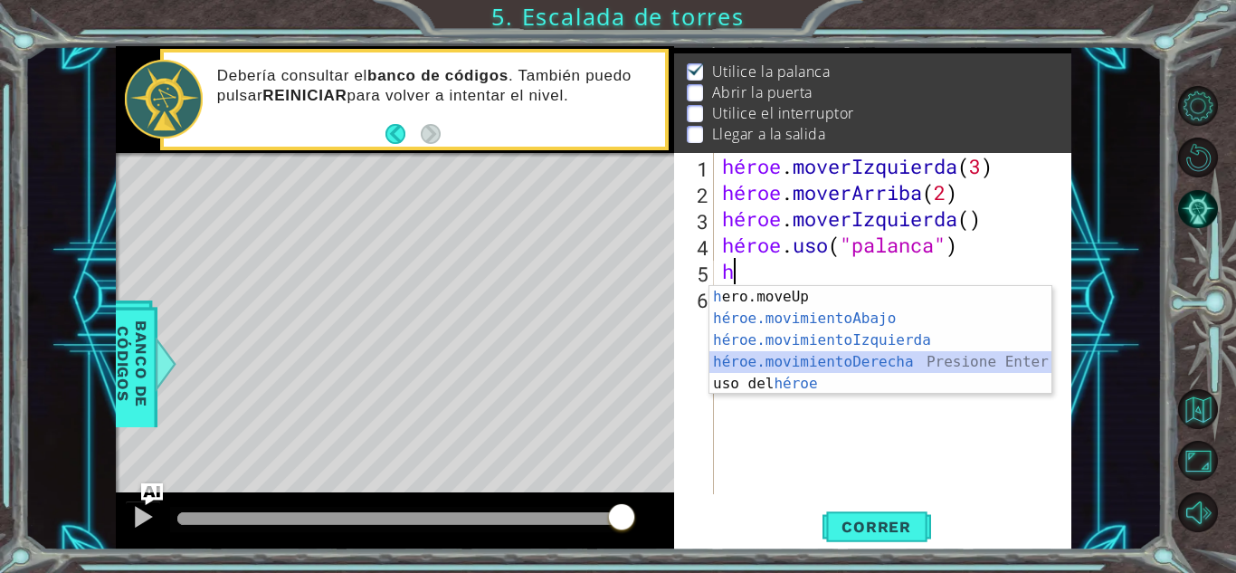
click at [884, 361] on div "h ero.moveUp presiona enter héroe.movimientoAbajo ​ Presione Enter héroe.movimi…" at bounding box center [880, 362] width 342 height 152
type textarea "hero.moveRight(1)"
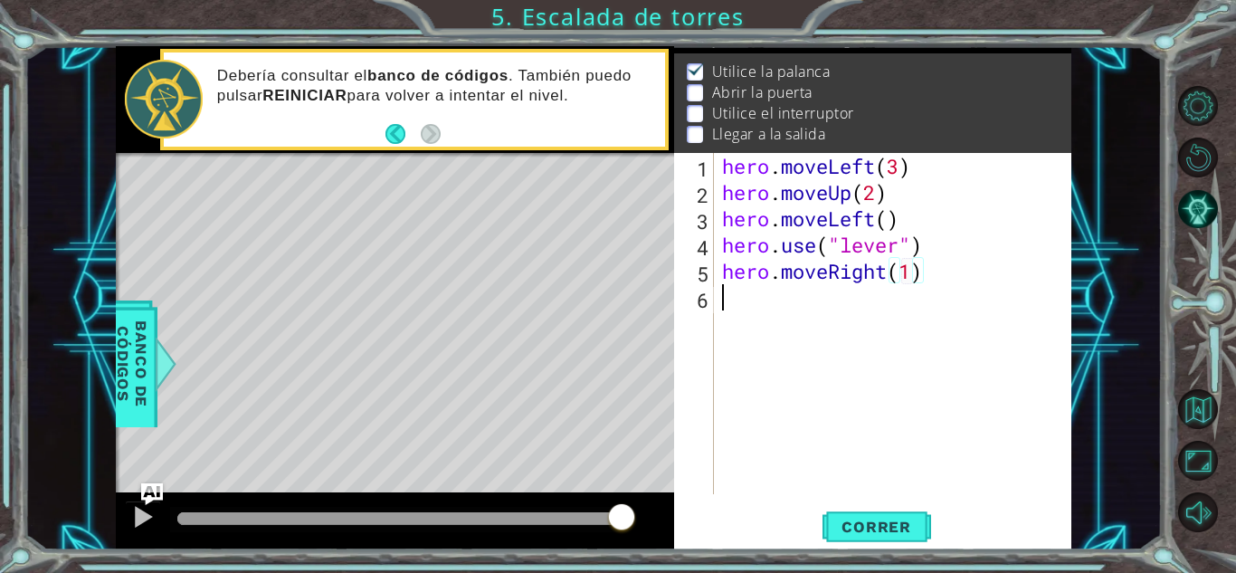
click at [844, 319] on div "hero . moveLeft ( 3 ) hero . moveUp ( 2 ) hero . moveLeft ( ) hero . use ( "lev…" at bounding box center [896, 350] width 357 height 394
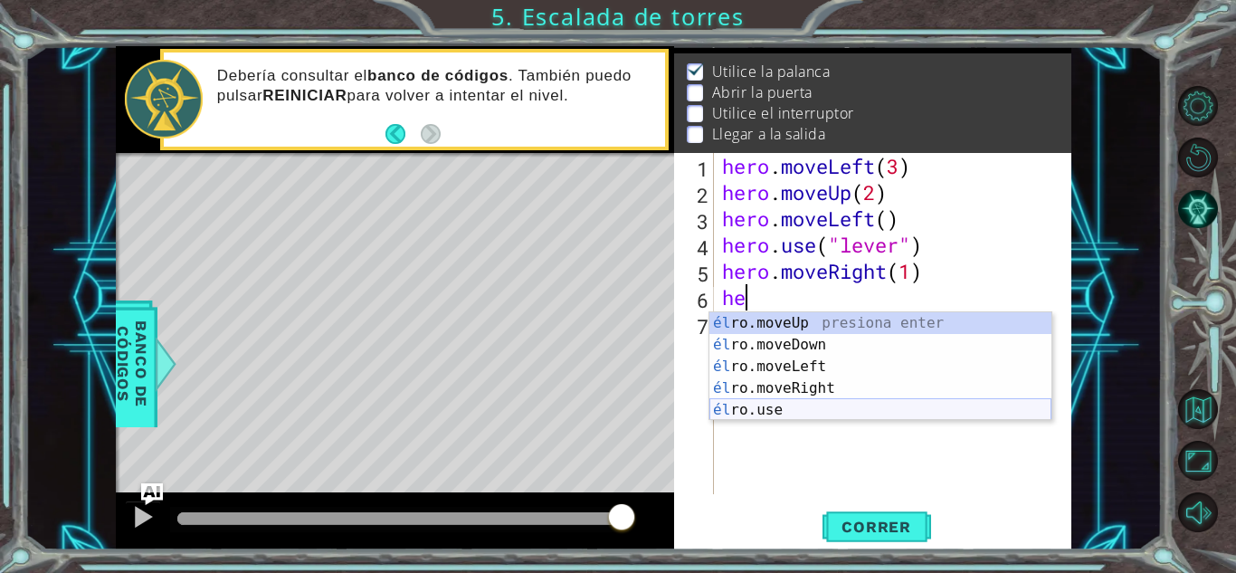
click at [780, 412] on div "él ro.moveUp presiona enter él ro.moveDown Presione Enter él ro.moveLeft Presio…" at bounding box center [880, 388] width 342 height 152
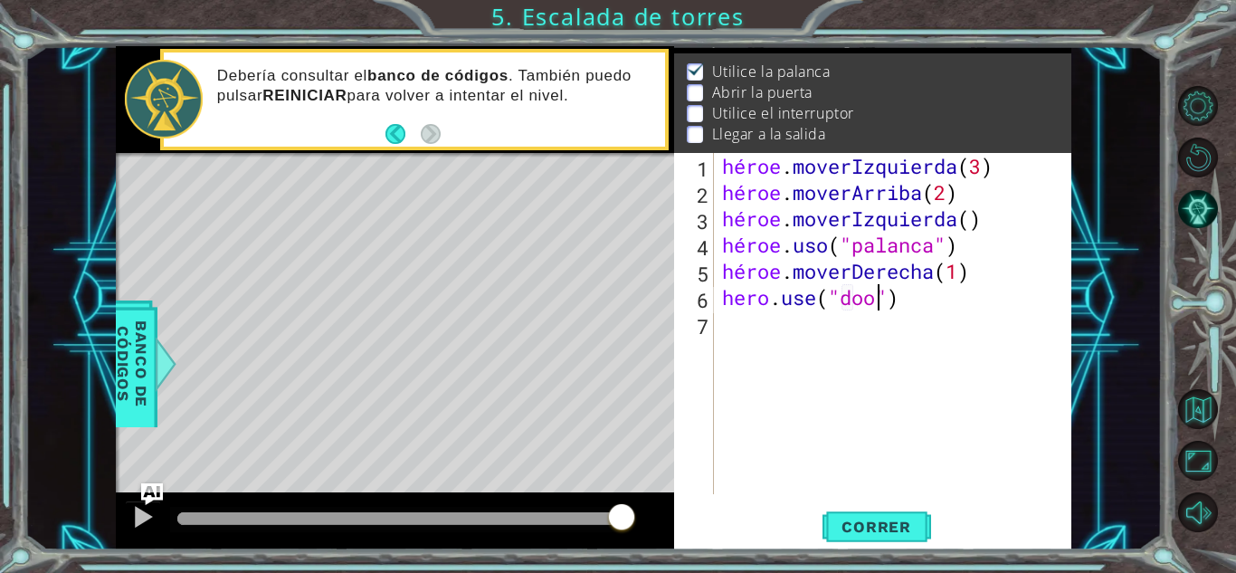
scroll to position [0, 7]
click at [857, 523] on font "Correr" at bounding box center [877, 527] width 70 height 18
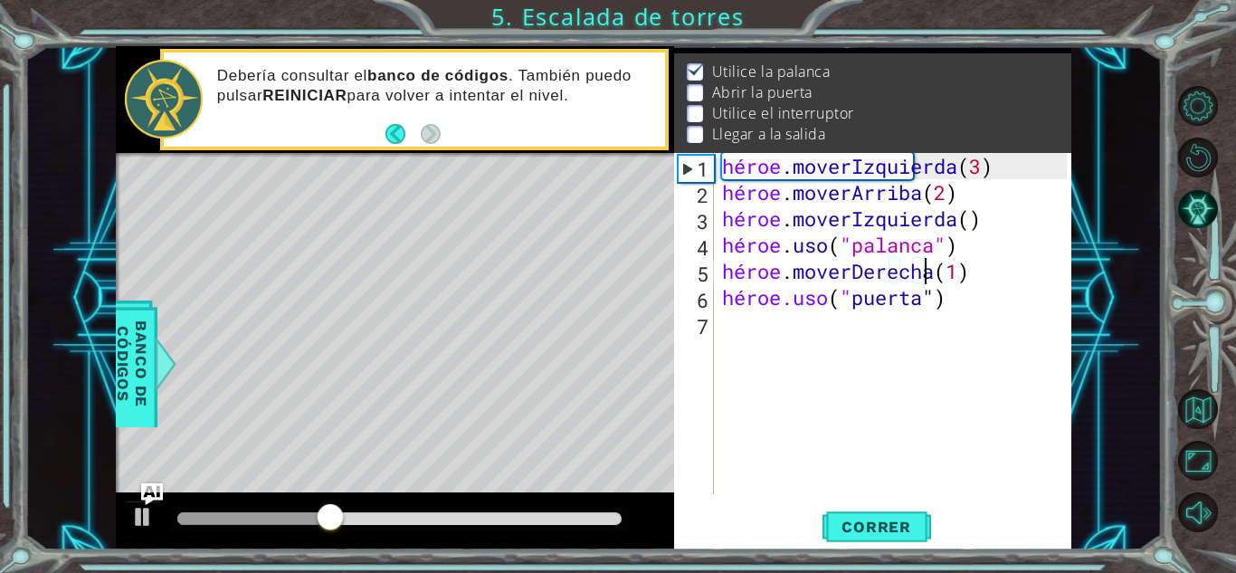
click at [960, 272] on div "héroe . moverIzquierda ( 3 ) héroe . moverArriba ( 2 ) héroe . moverIzquierda (…" at bounding box center [896, 350] width 357 height 394
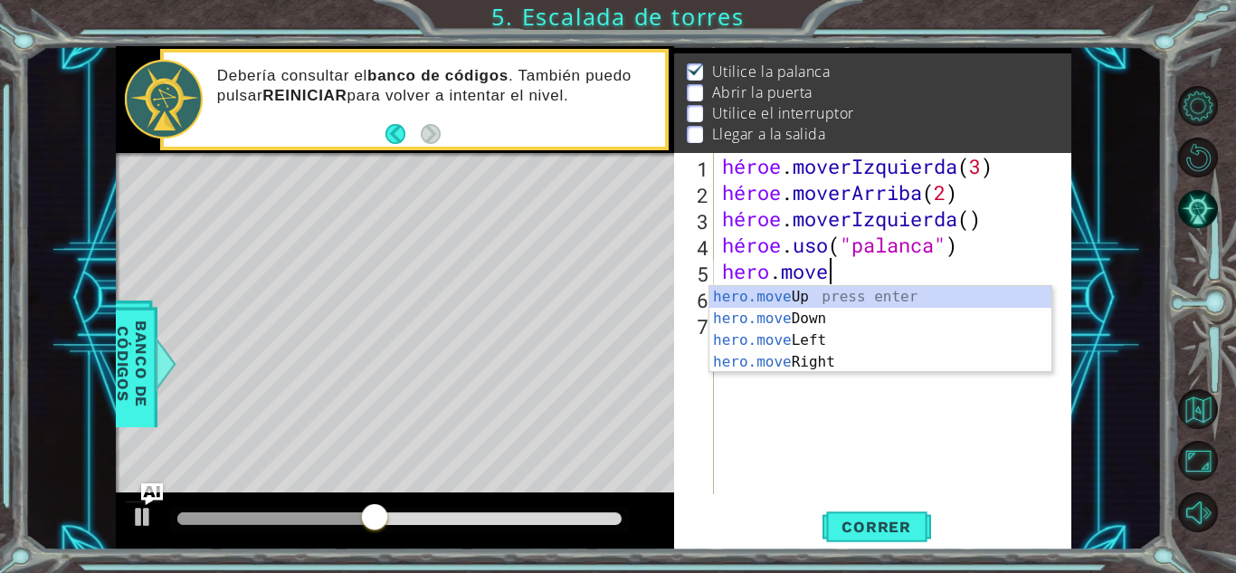
scroll to position [0, 4]
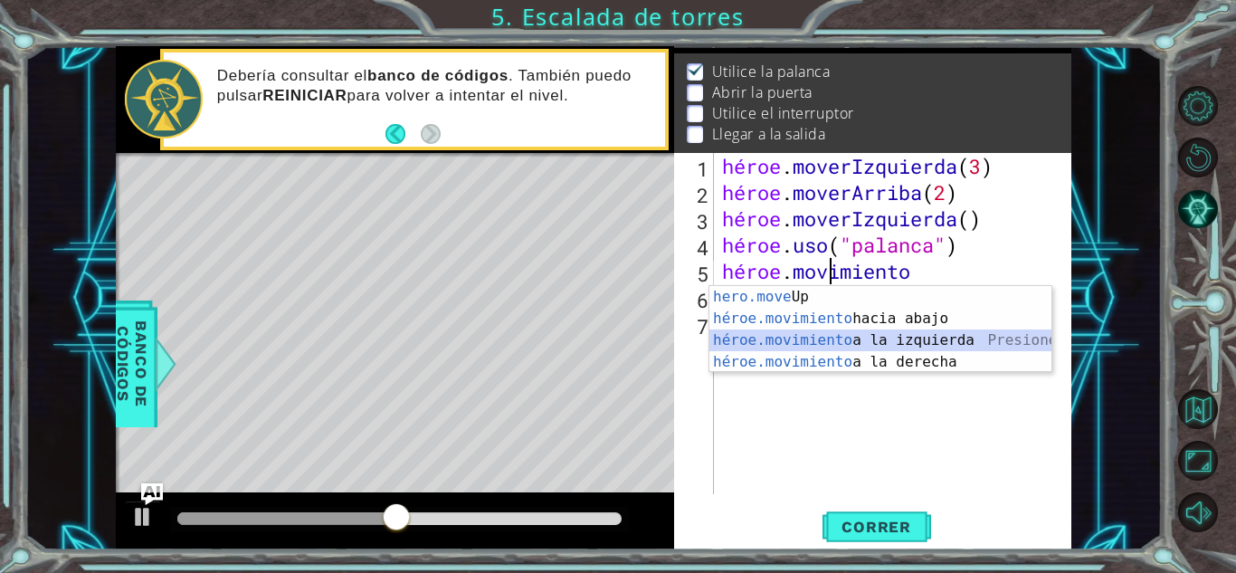
click at [787, 334] on div "hero.move Up presiona enter héroe.movimiento hacia abajo Presione Enter héroe.m…" at bounding box center [880, 351] width 342 height 130
type textarea "hero.moveLeft(1)"
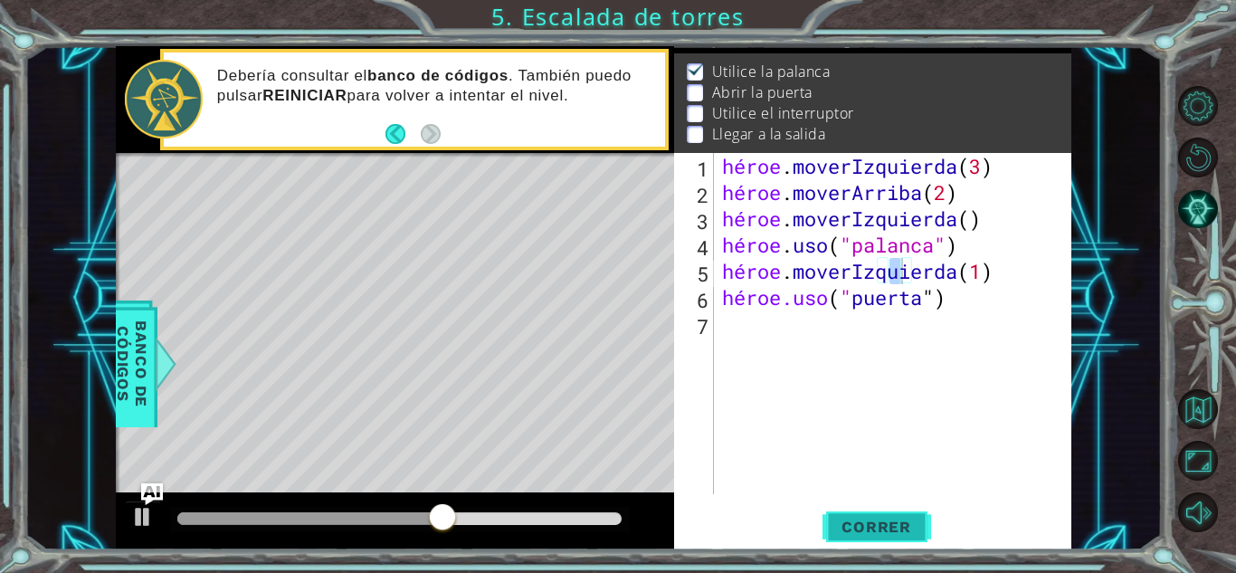
click at [859, 522] on font "Correr" at bounding box center [877, 527] width 70 height 18
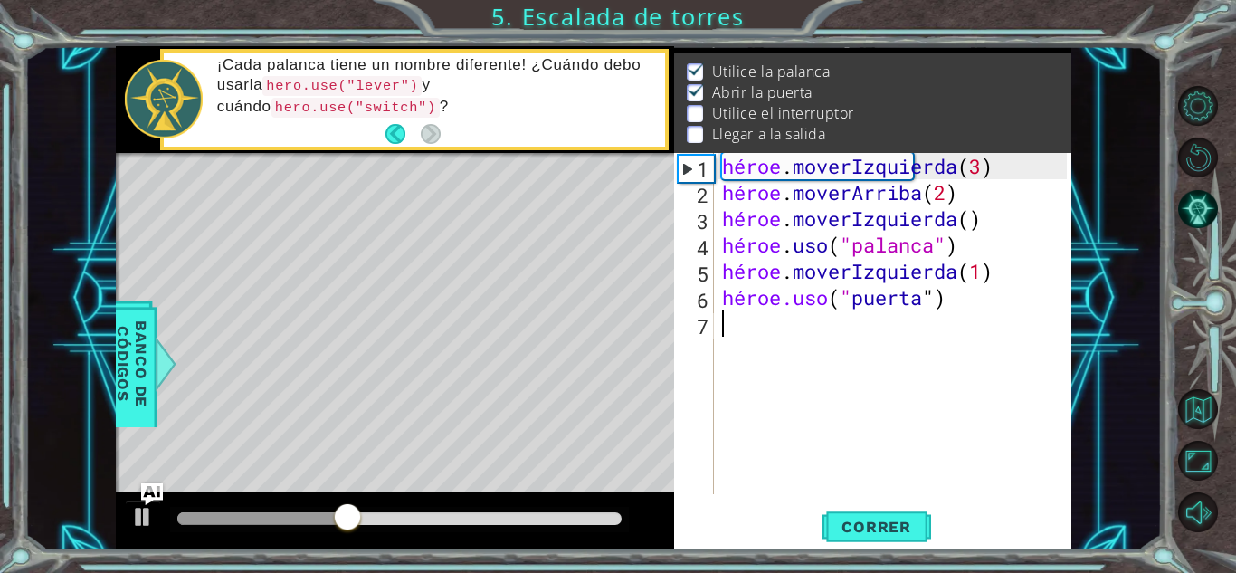
click at [795, 344] on div "héroe . moverIzquierda ( 3 ) héroe . moverArriba ( 2 ) héroe . moverIzquierda (…" at bounding box center [896, 350] width 357 height 394
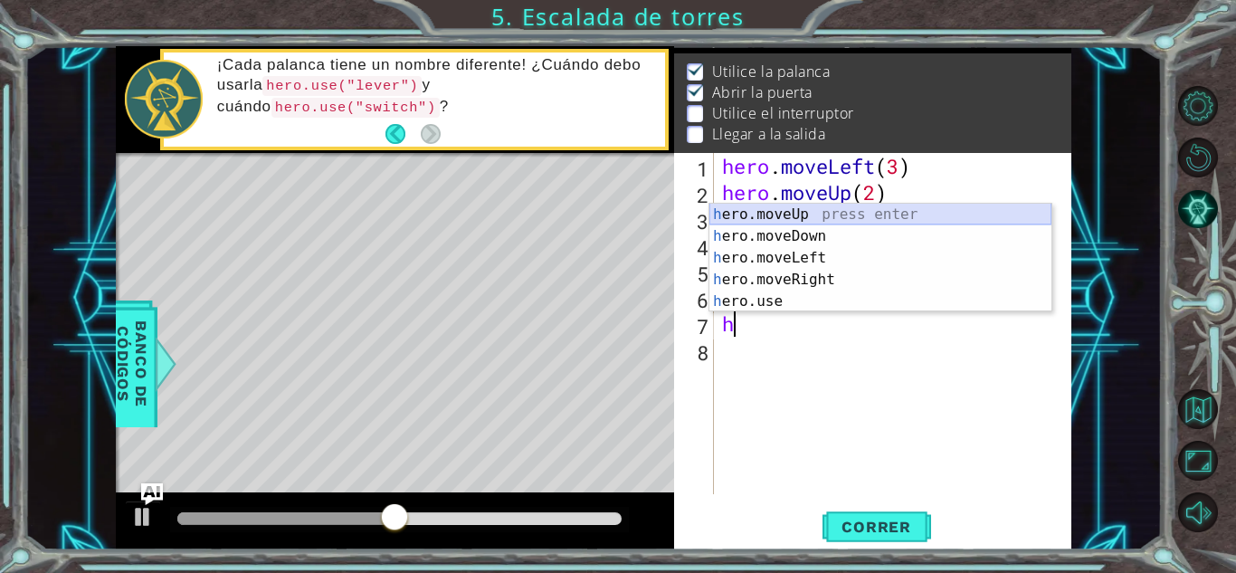
click at [792, 216] on div "h ero.moveUp press enter h ero.moveDown press enter h ero.moveLeft press enter …" at bounding box center [880, 280] width 342 height 152
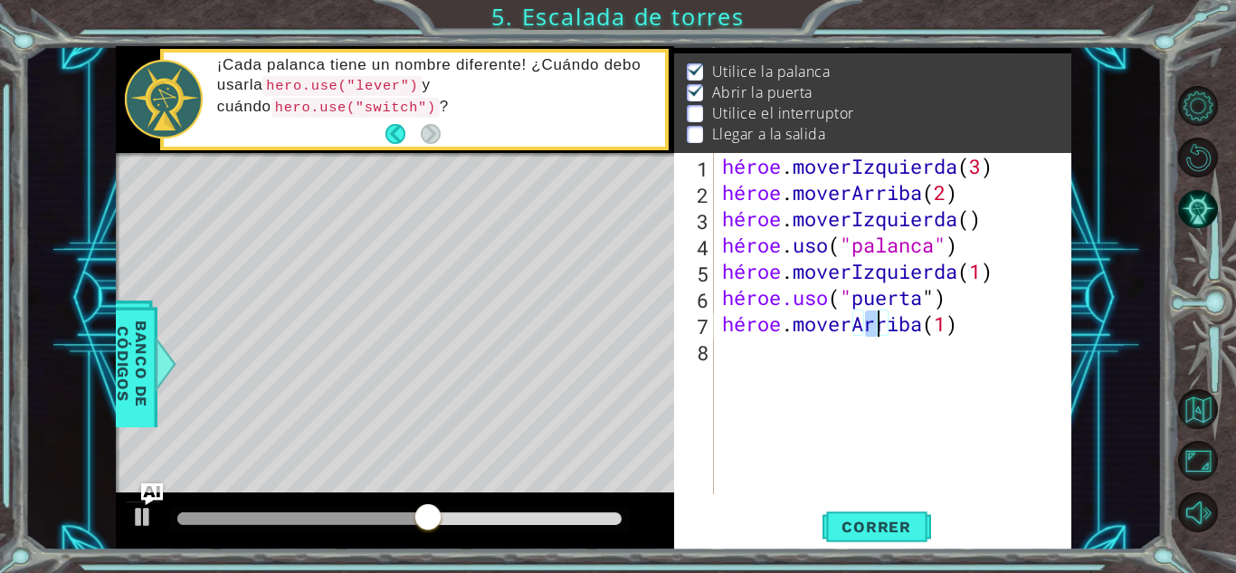
type textarea "hero.moveUp(2)"
click at [813, 364] on div "héroe . moverIzquierda ( 3 ) héroe . moverArriba ( 2 ) héroe . moverIzquierda (…" at bounding box center [896, 350] width 357 height 394
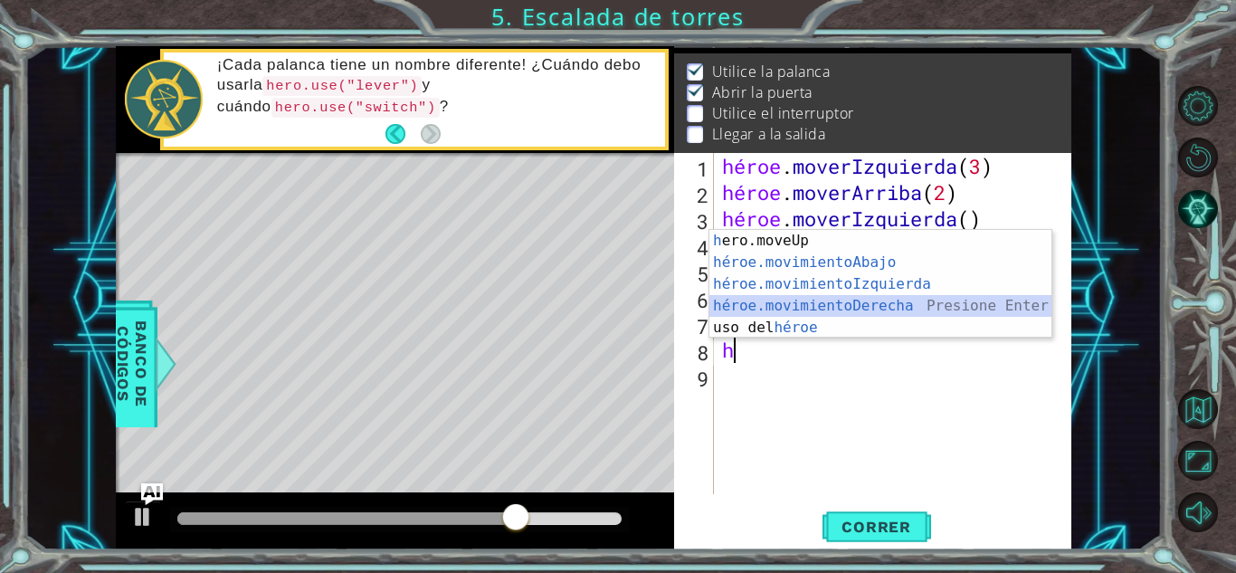
click at [842, 303] on div "h ero.moveUp presiona enter héroe.movimientoAbajo ​ Presione Enter héroe.movimi…" at bounding box center [880, 306] width 342 height 152
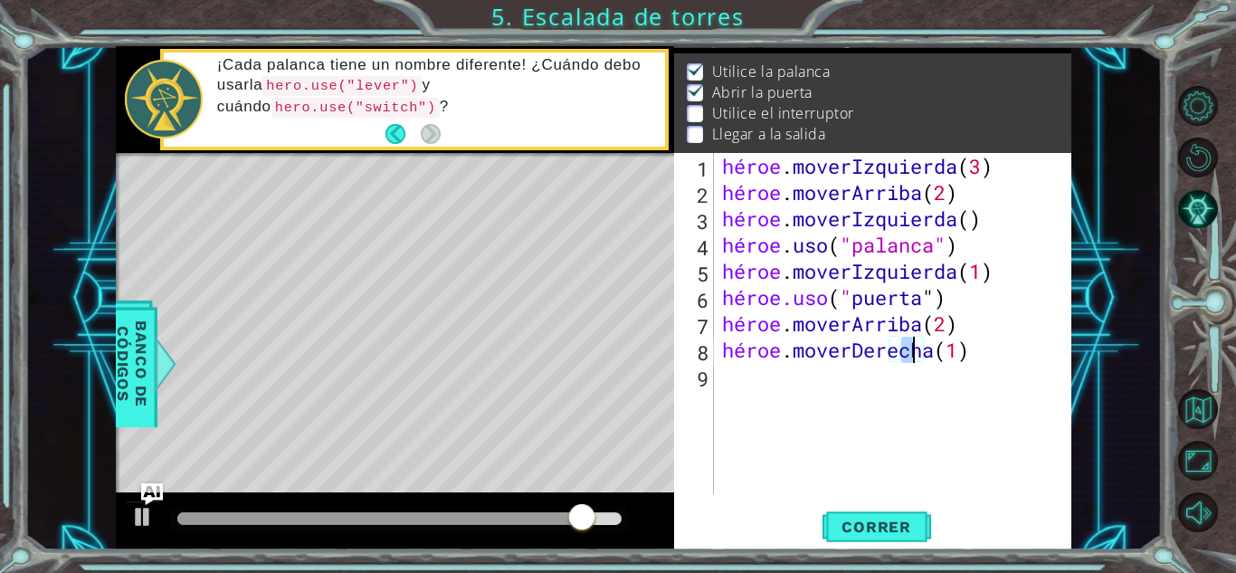
type textarea "hero.moveRight(3)"
click at [747, 390] on div "héroe . moverIzquierda ( 3 ) héroe . moverArriba ( 2 ) héroe . moverIzquierda (…" at bounding box center [896, 350] width 357 height 394
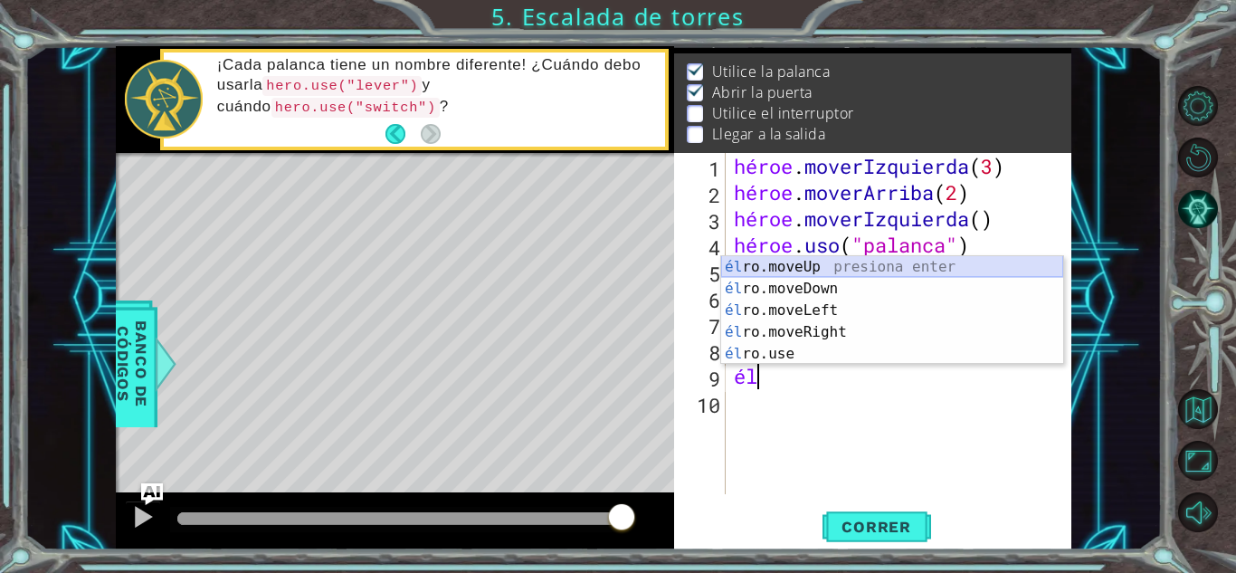
click at [813, 262] on div "él ro.moveUp presiona enter él ro.moveDown Presione Enter él ro.moveLeft Presio…" at bounding box center [892, 332] width 342 height 152
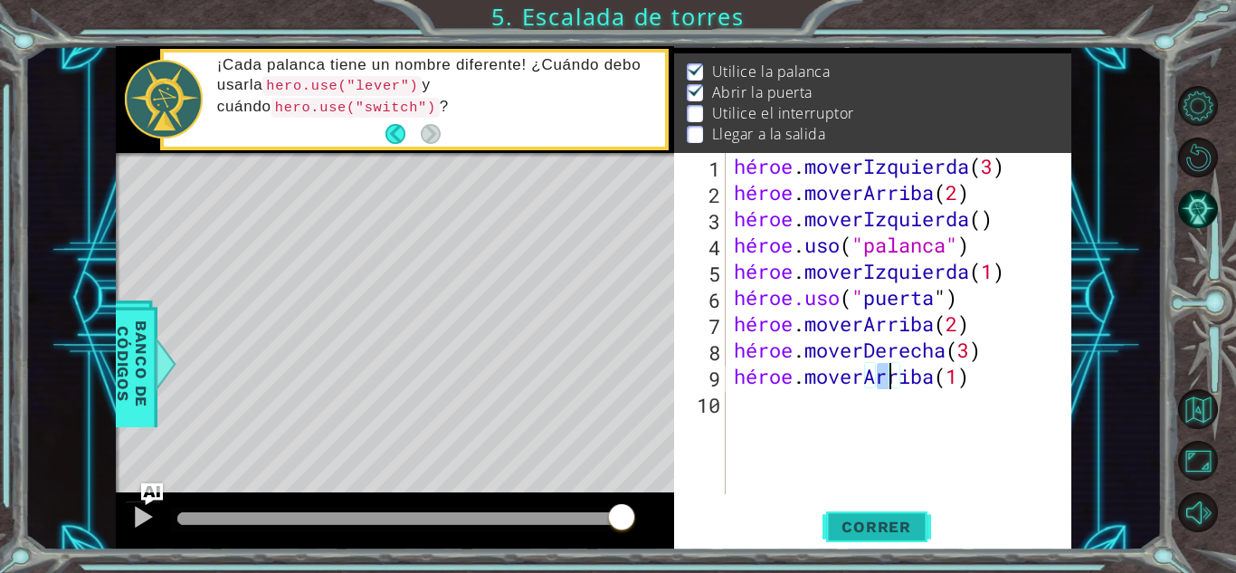
click at [870, 537] on button "Correr" at bounding box center [877, 527] width 109 height 40
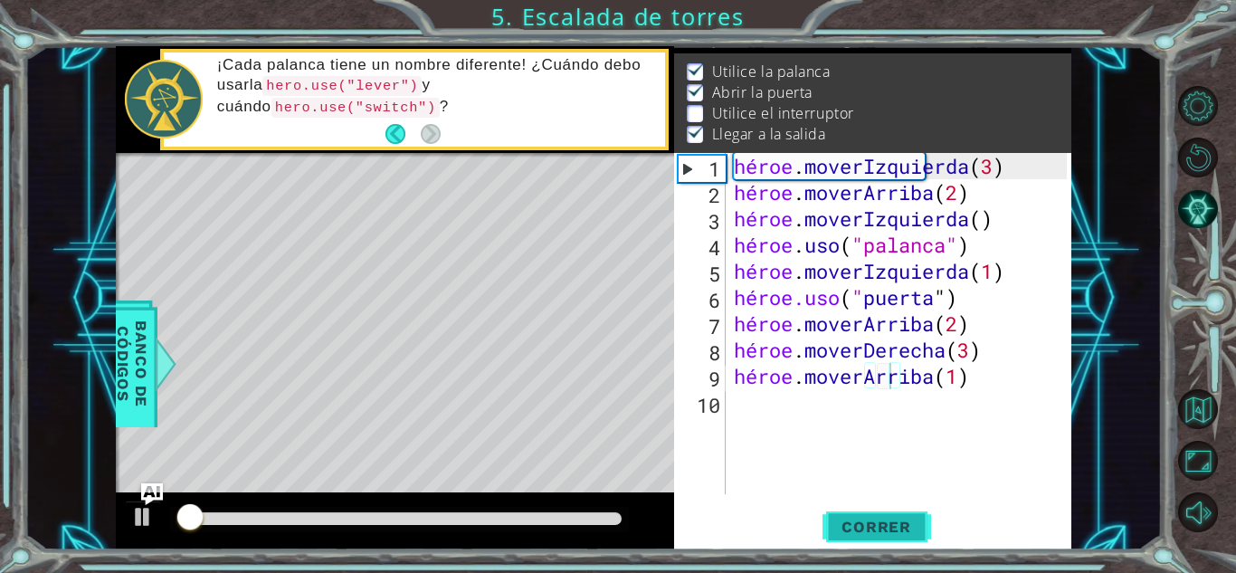
click at [860, 525] on font "Correr" at bounding box center [877, 527] width 70 height 18
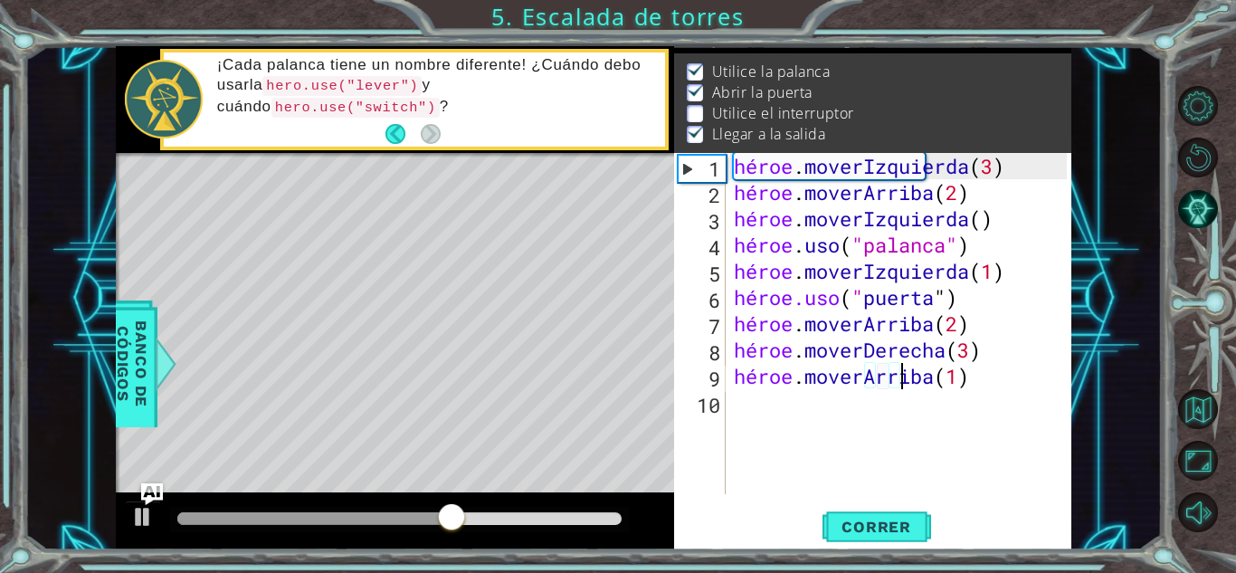
click at [961, 373] on div "héroe . moverIzquierda ( 3 ) héroe . moverArriba ( 2 ) héroe . moverIzquierda (…" at bounding box center [903, 350] width 346 height 394
click at [967, 378] on div "héroe . moverIzquierda ( 3 ) héroe . moverArriba ( 2 ) héroe . moverIzquierda (…" at bounding box center [903, 350] width 346 height 394
click at [1041, 375] on div "héroe . moverIzquierda ( 3 ) héroe . moverArriba ( 2 ) héroe . moverIzquierda (…" at bounding box center [903, 350] width 346 height 394
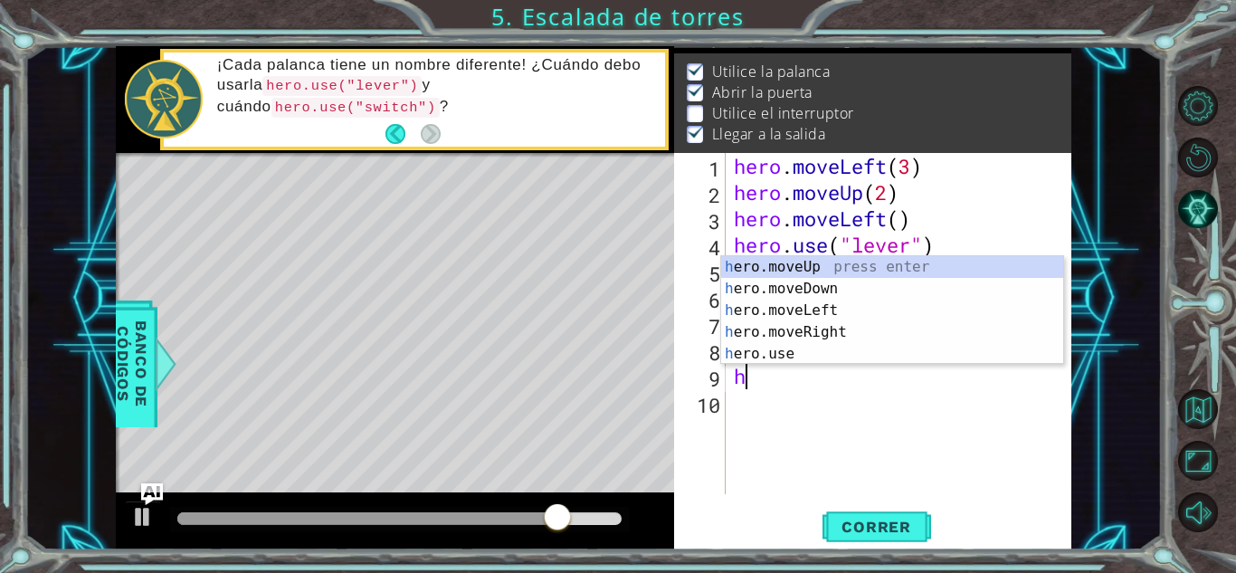
type textarea "h"
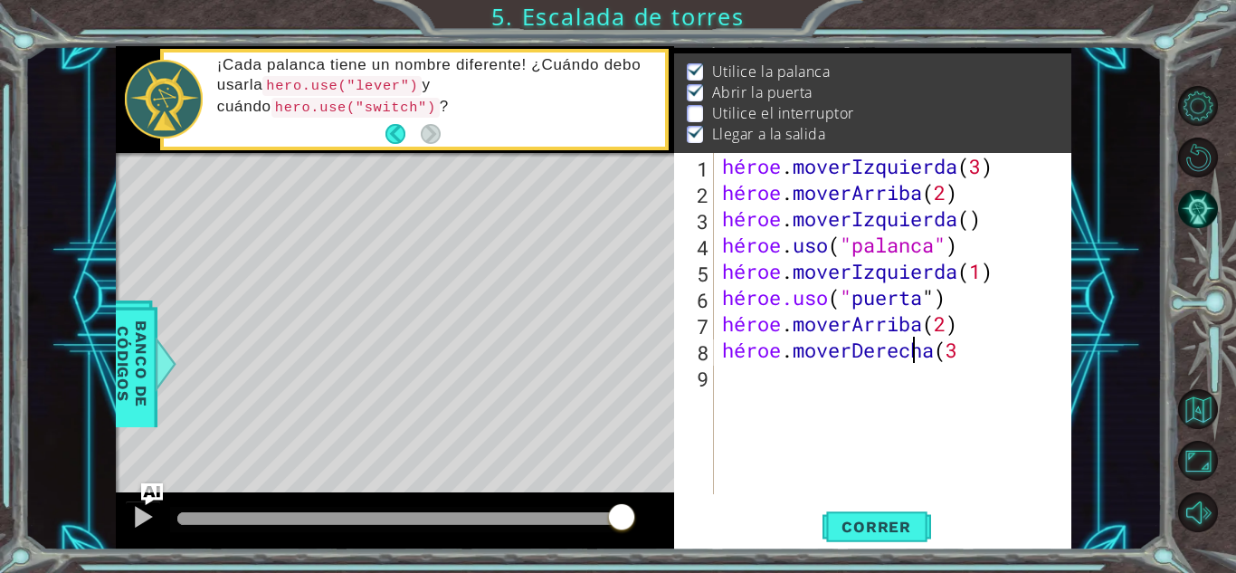
scroll to position [0, 7]
type textarea "hero.moveRight(2)"
click at [854, 400] on div "héroe . moverIzquierda ( 3 ) héroe . moverArriba ( 2 ) héroe . moverIzquierda (…" at bounding box center [896, 350] width 357 height 394
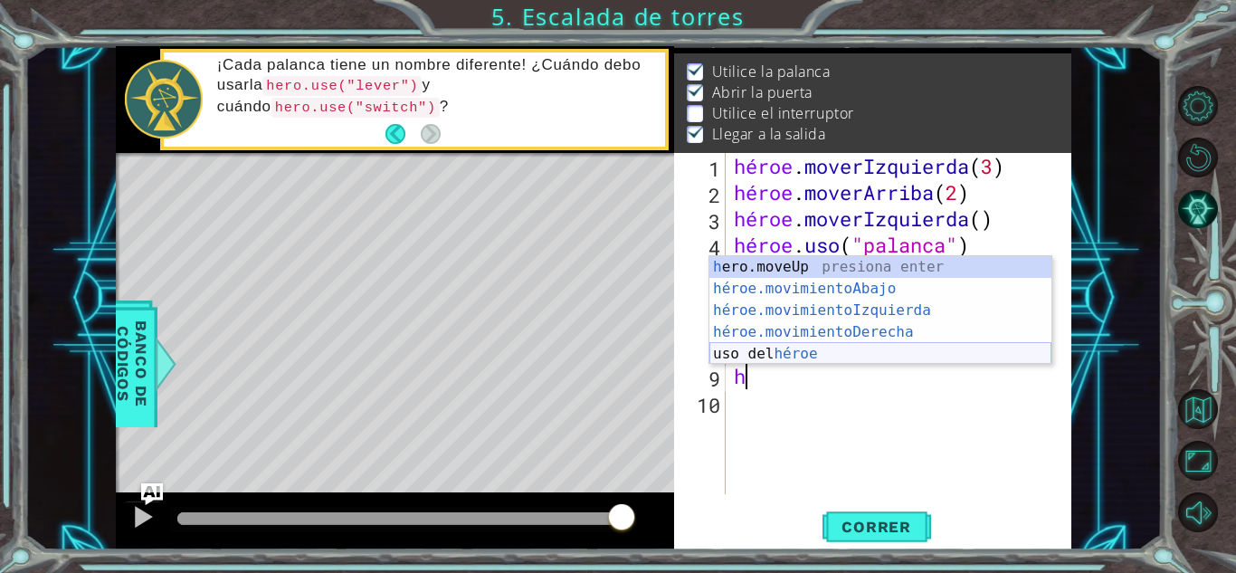
click at [819, 357] on div "h ero.moveUp presiona enter héroe.movimientoAbajo ​ Presione Enter héroe.movimi…" at bounding box center [880, 332] width 342 height 152
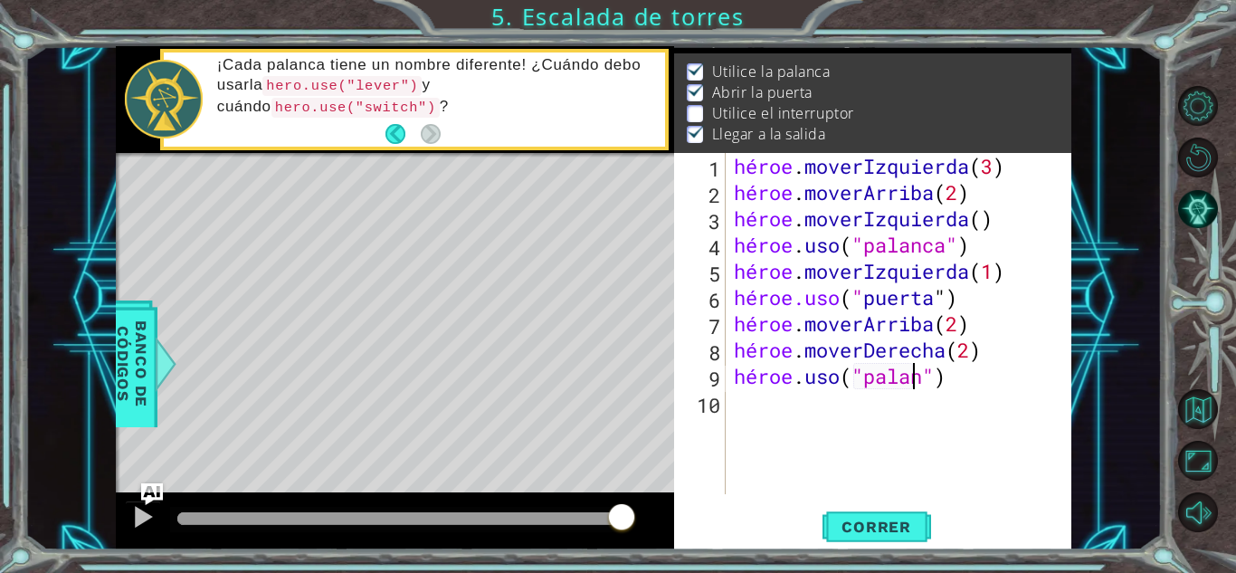
type textarea "hero.use("palanca")"
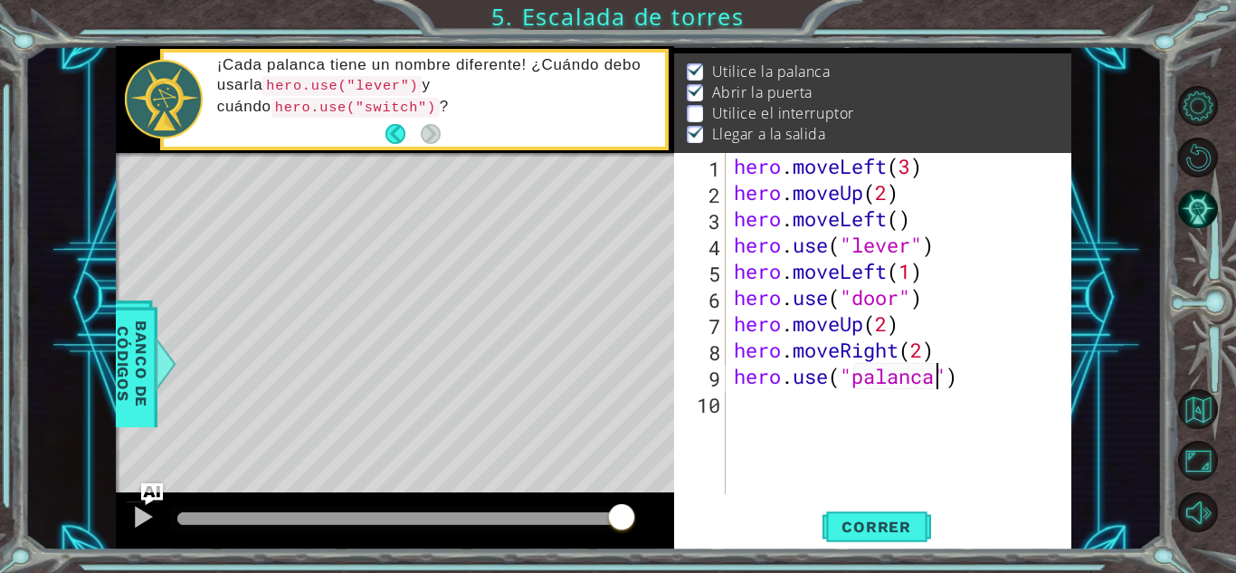
scroll to position [0, 9]
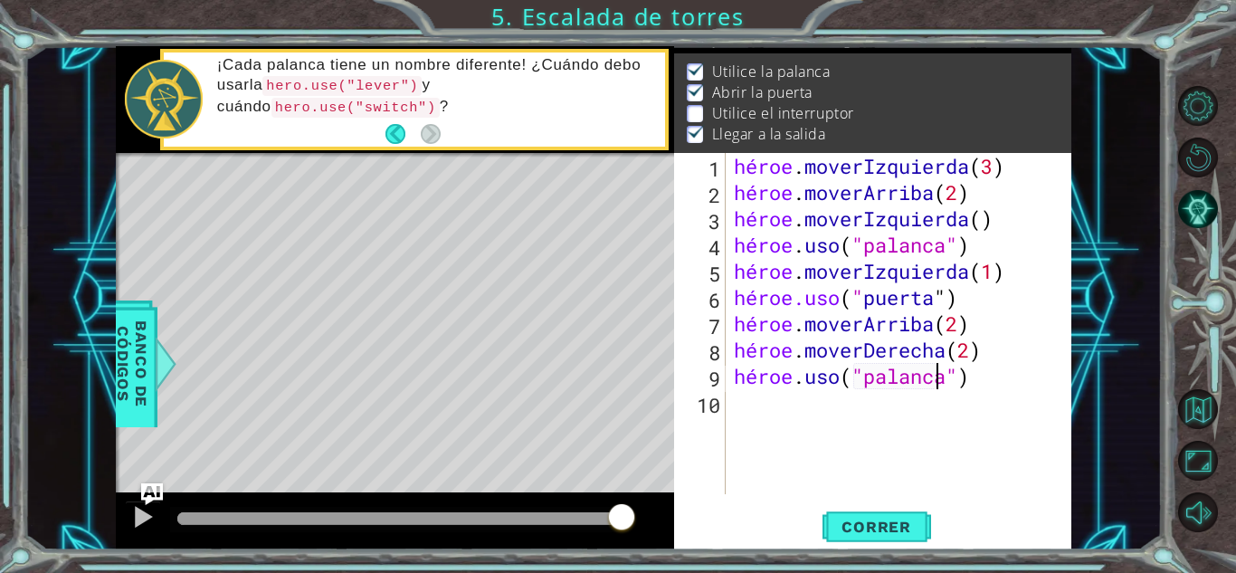
click at [821, 430] on div "héroe . moverIzquierda ( 3 ) héroe . moverArriba ( 2 ) héroe . moverIzquierda (…" at bounding box center [903, 350] width 346 height 394
click at [870, 518] on font "Correr" at bounding box center [877, 527] width 70 height 18
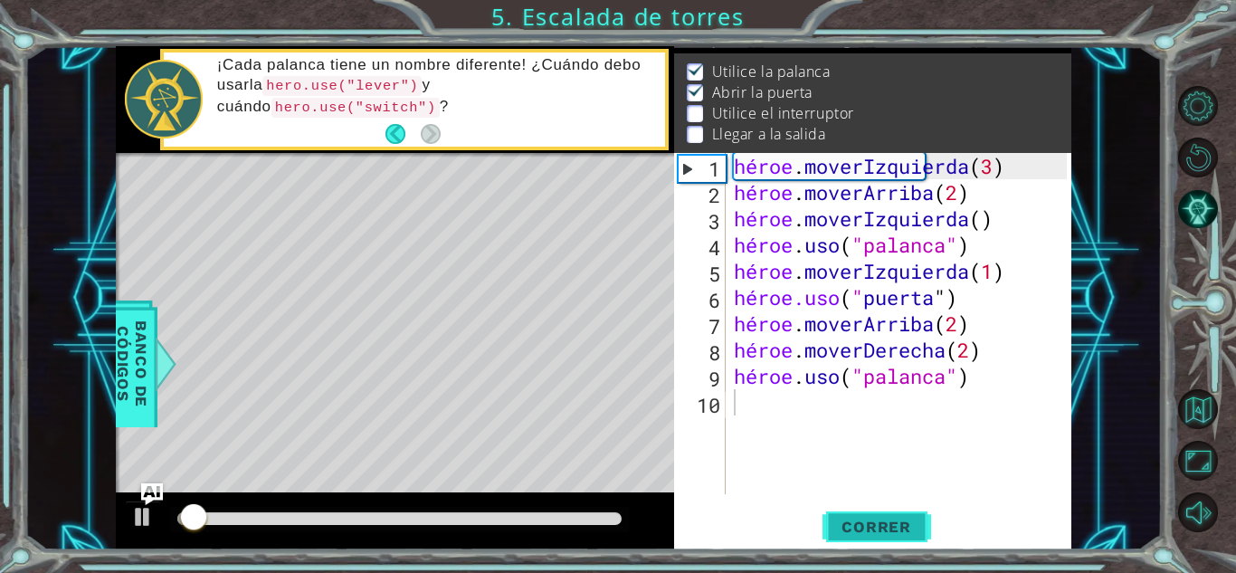
click at [870, 518] on font "Correr" at bounding box center [877, 527] width 70 height 18
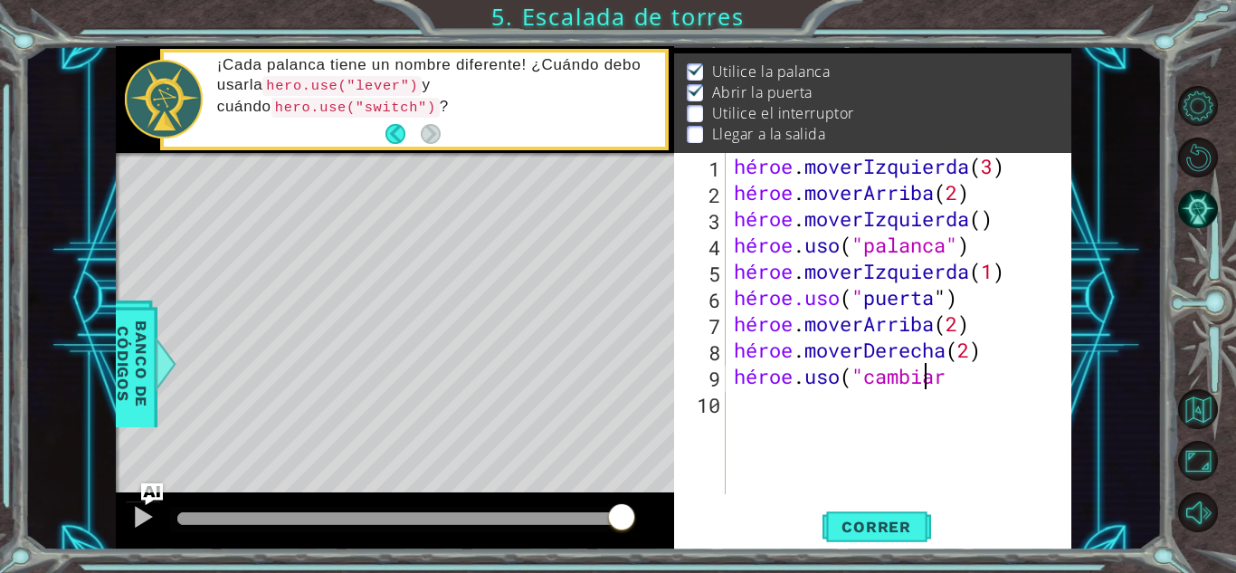
scroll to position [0, 8]
type textarea "hero.use("switch)"
click at [870, 526] on font "Correr" at bounding box center [877, 527] width 70 height 18
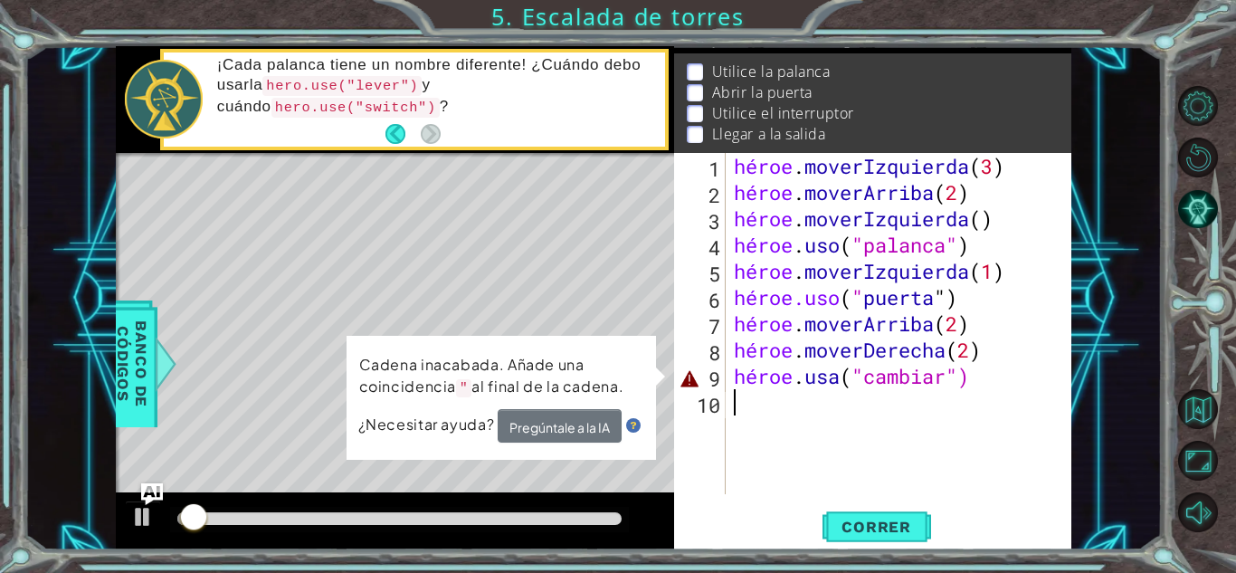
click at [799, 455] on div "héroe . moverIzquierda ( 3 ) héroe . moverArriba ( 2 ) héroe . moverIzquierda (…" at bounding box center [903, 350] width 346 height 394
click at [999, 384] on div "héroe . moverIzquierda ( 3 ) héroe . moverArriba ( 2 ) héroe . moverIzquierda (…" at bounding box center [903, 350] width 346 height 394
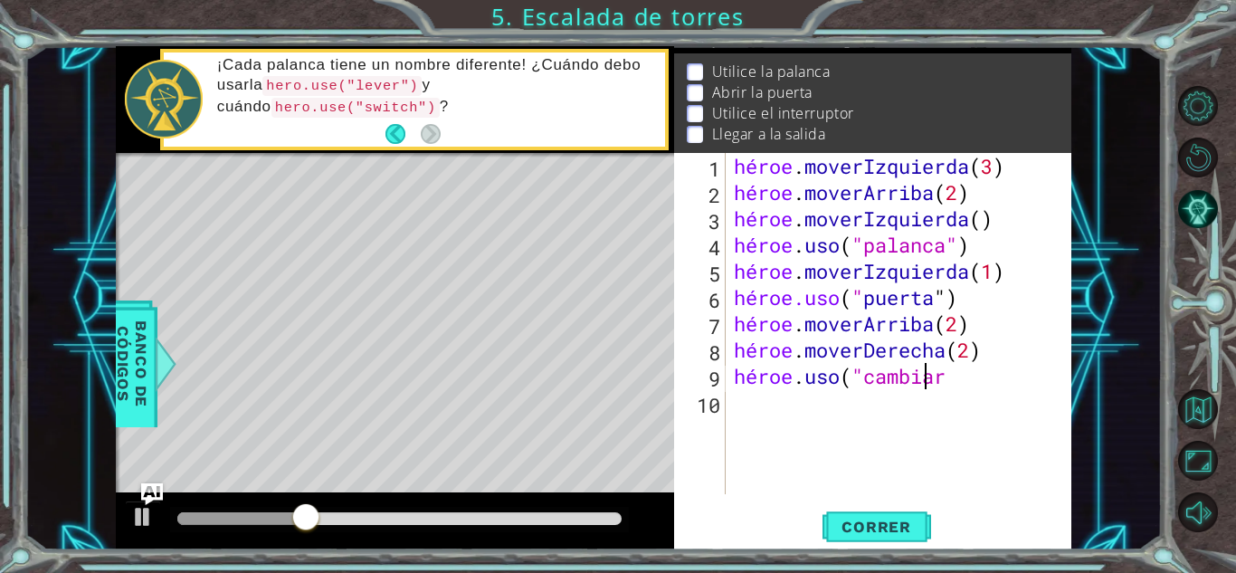
scroll to position [0, 8]
click at [994, 377] on div "héroe . moverIzquierda ( 3 ) héroe . moverArriba ( 2 ) héroe . moverIzquierda (…" at bounding box center [903, 350] width 346 height 394
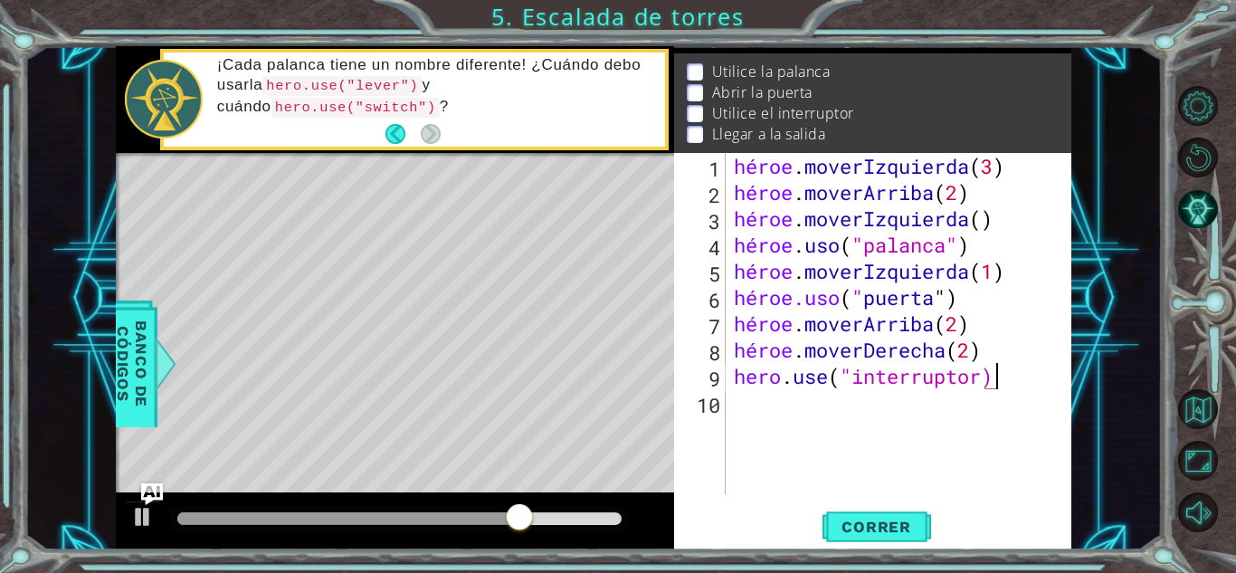
scroll to position [0, 11]
click at [878, 532] on font "Correr" at bounding box center [877, 527] width 70 height 18
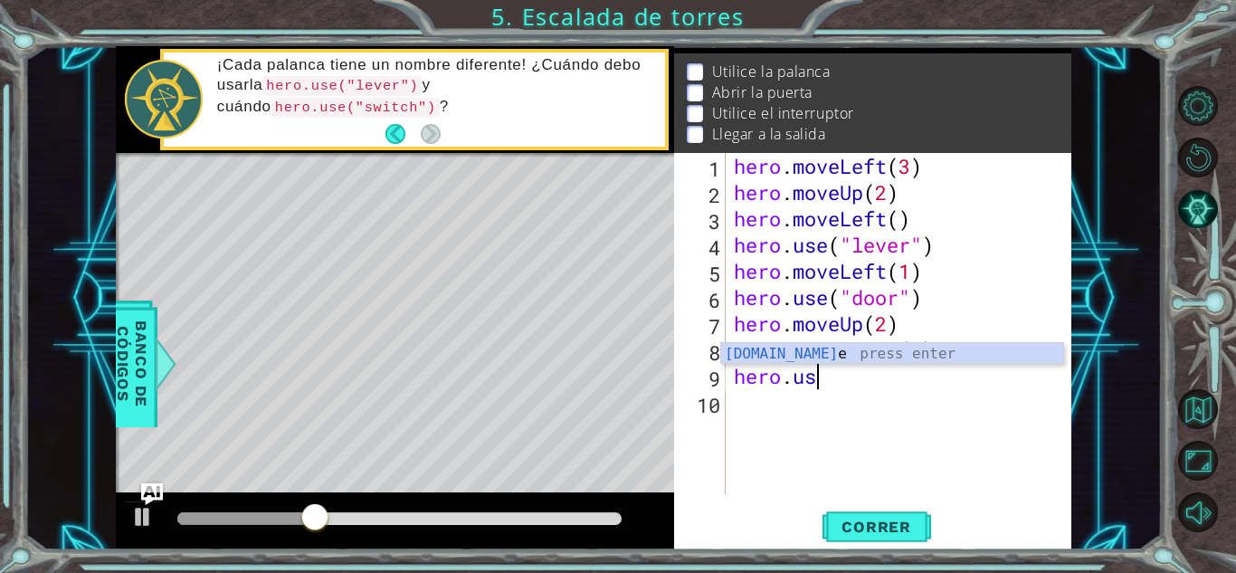
scroll to position [0, 3]
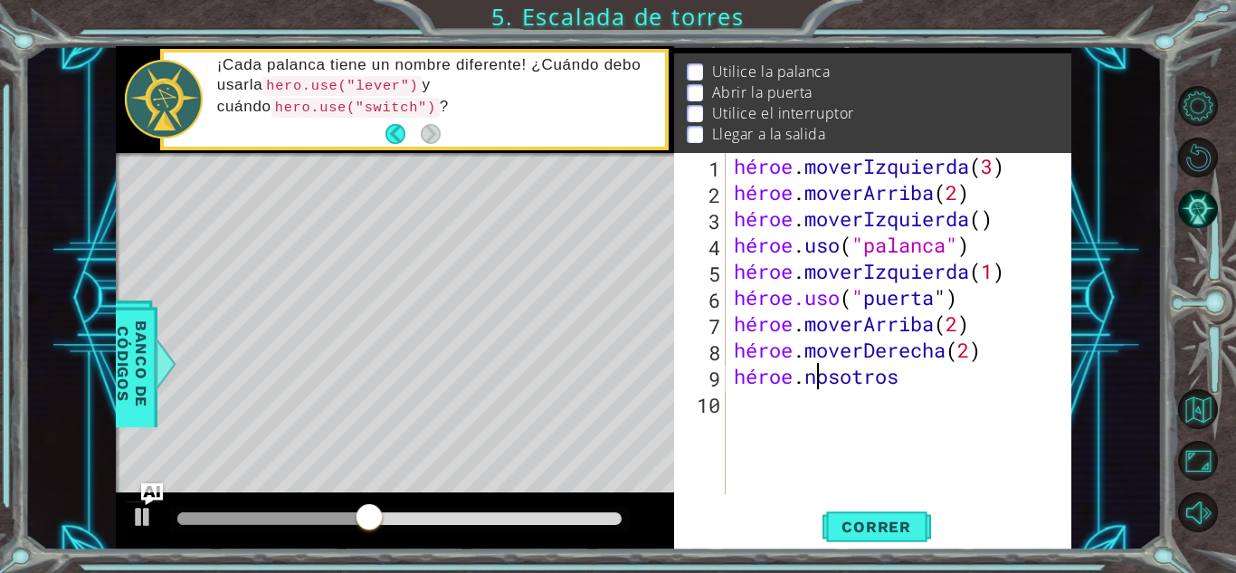
click at [956, 378] on div "héroe . moverIzquierda ( 3 ) héroe . moverArriba ( 2 ) héroe . moverIzquierda (…" at bounding box center [903, 350] width 346 height 394
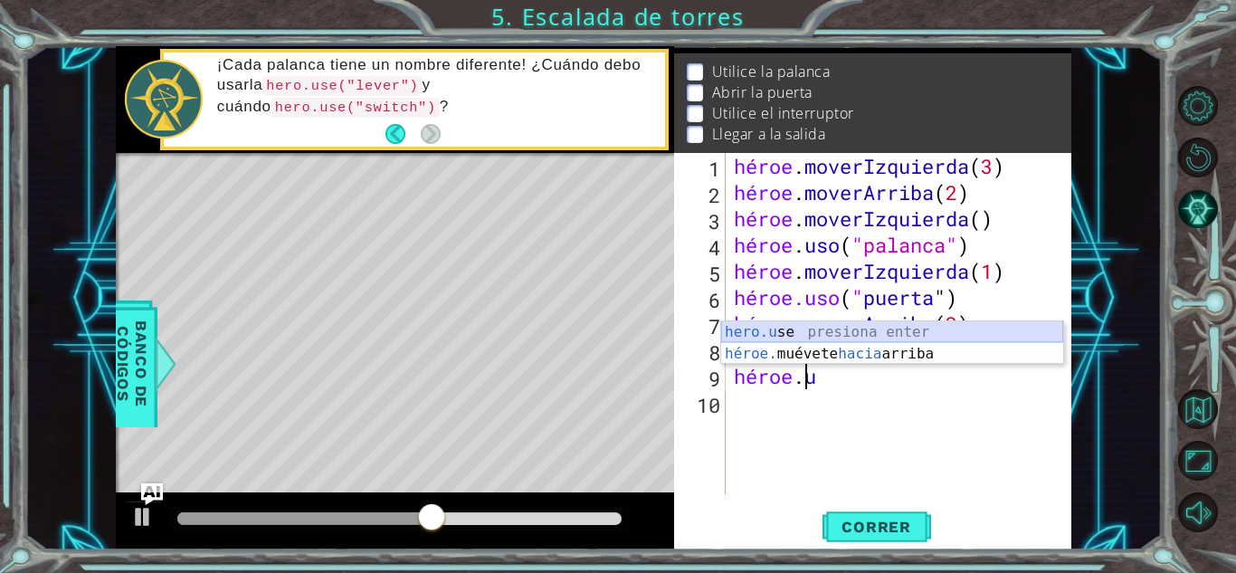
click at [899, 331] on div "hero.u se presiona enter héroe. muévete hacia arriba Presione Enter" at bounding box center [892, 364] width 342 height 87
type textarea "hero.use("name")"
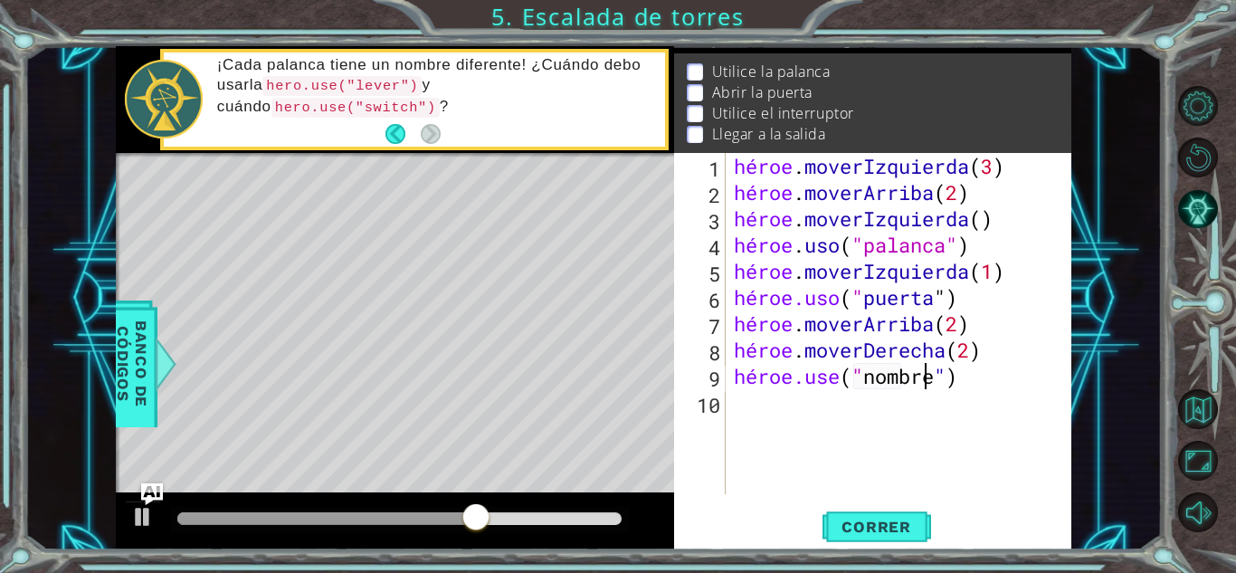
click at [975, 376] on div "héroe . moverIzquierda ( 3 ) héroe . moverArriba ( 2 ) héroe . moverIzquierda (…" at bounding box center [903, 350] width 346 height 394
click at [975, 376] on div "héroe . moverIzquierda ( 3 ) héroe . moverArriba ( 2 ) héroe . moverIzquierda (…" at bounding box center [898, 323] width 337 height 341
click at [941, 374] on div "héroe . moverIzquierda ( 3 ) héroe . moverArriba ( 2 ) héroe . moverIzquierda (…" at bounding box center [903, 350] width 346 height 394
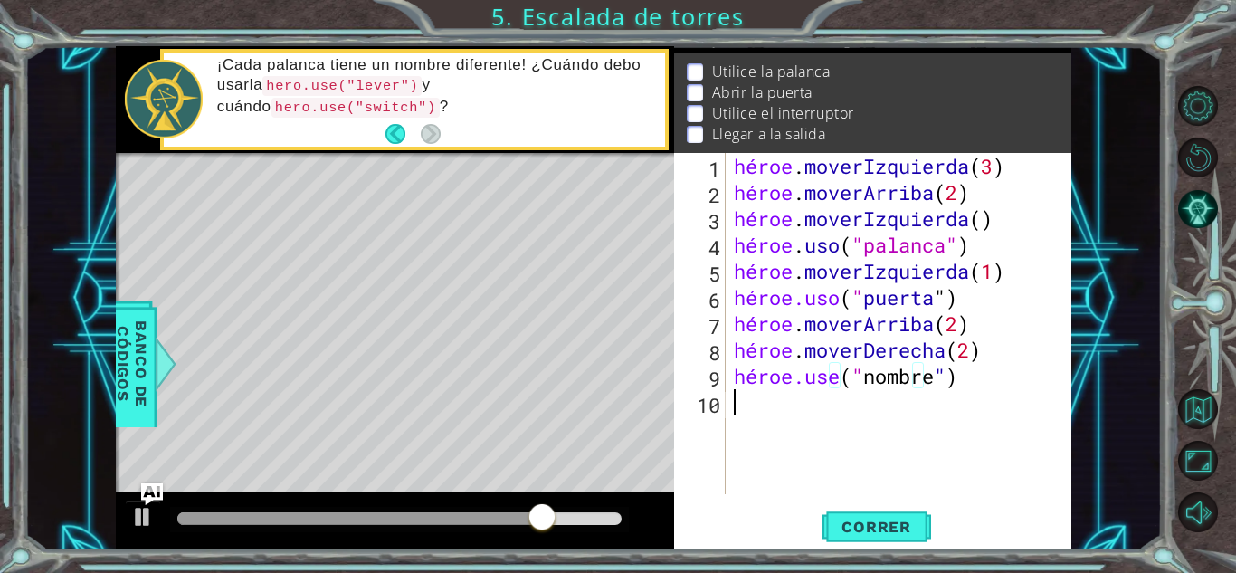
scroll to position [0, 0]
click at [994, 386] on div "héroe . moverIzquierda ( 3 ) héroe . moverArriba ( 2 ) héroe . moverIzquierda (…" at bounding box center [903, 350] width 346 height 394
click at [956, 362] on div "héroe . moverIzquierda ( 3 ) héroe . moverArriba ( 2 ) héroe . moverIzquierda (…" at bounding box center [903, 350] width 346 height 394
click at [972, 376] on div "héroe . moverIzquierda ( 3 ) héroe . moverArriba ( 2 ) héroe . moverIzquierda (…" at bounding box center [903, 350] width 346 height 394
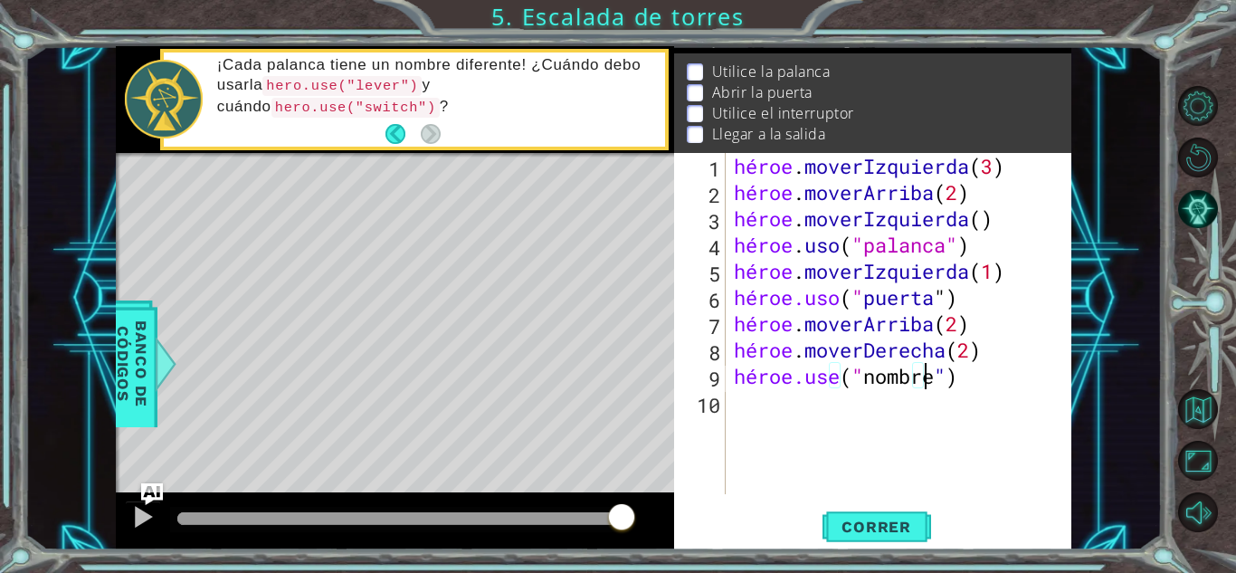
click at [1058, 386] on div "héroe . moverIzquierda ( 3 ) héroe . moverArriba ( 2 ) héroe . moverIzquierda (…" at bounding box center [903, 350] width 346 height 394
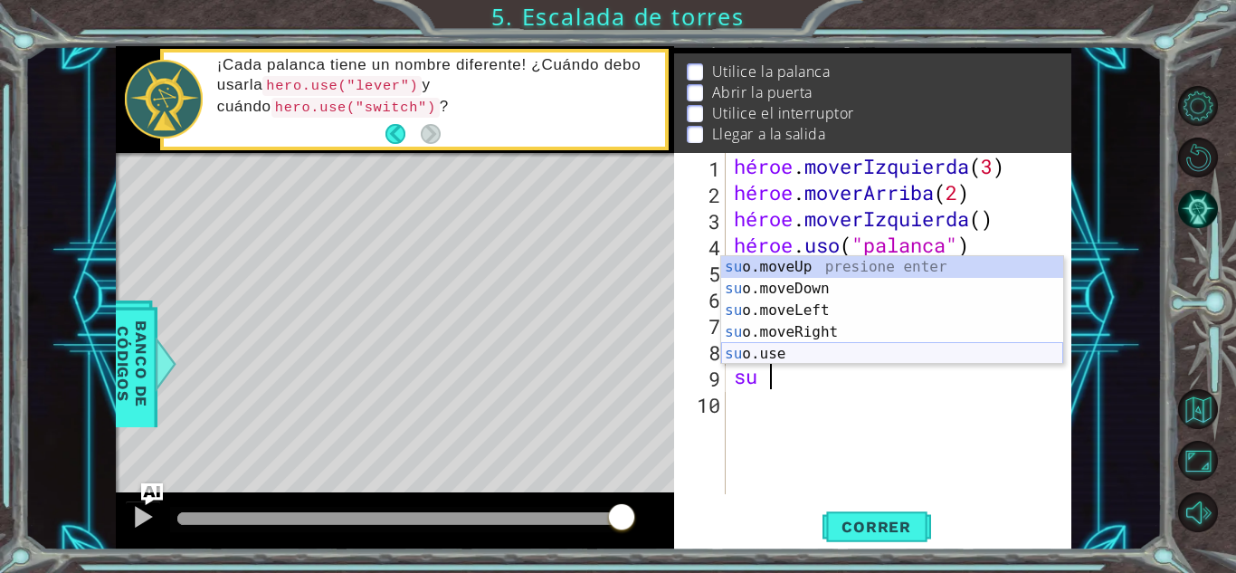
click at [806, 357] on div "su o.moveUp presione enter su o.moveDown Presione Enter su o.moveLeft Presione …" at bounding box center [892, 332] width 342 height 152
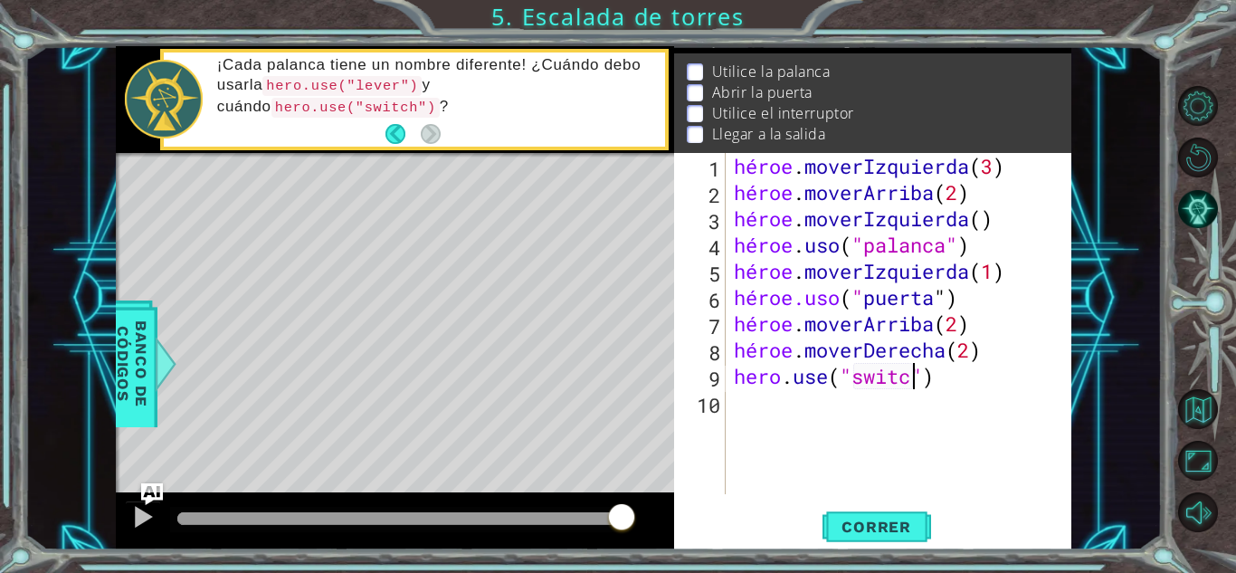
scroll to position [0, 8]
type textarea "hero.use("switch")"
click at [889, 527] on font "Correr" at bounding box center [877, 527] width 70 height 18
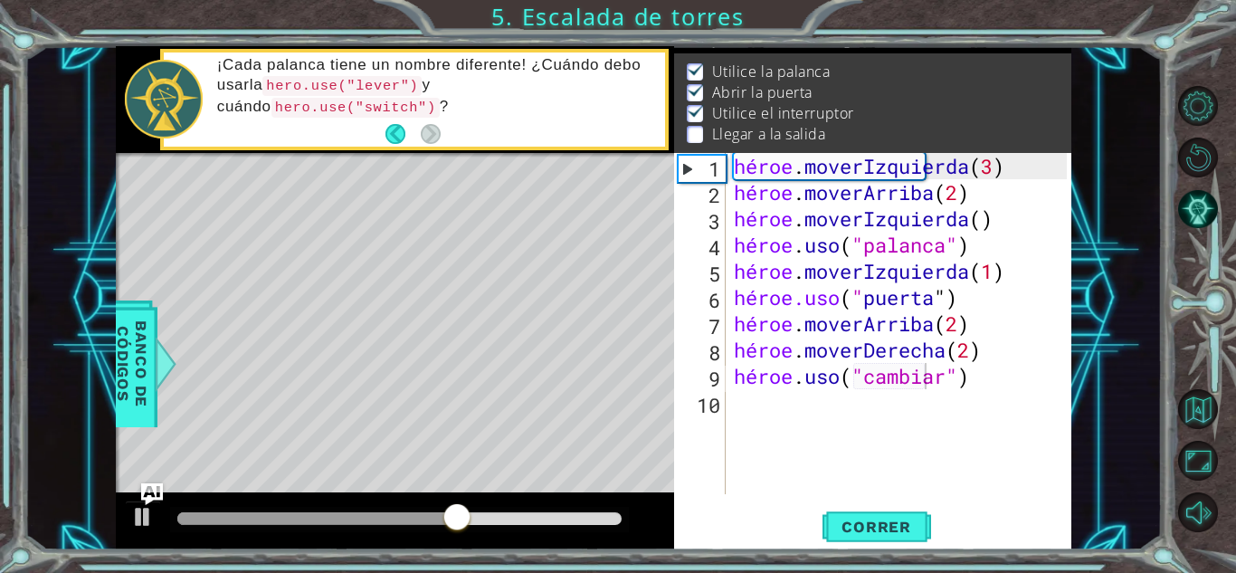
click at [728, 405] on div "hero.use("switch") 1 2 3 4 5 6 7 8 9 10 héroe . moverIzquierda ( 3 ) héroe . mo…" at bounding box center [870, 323] width 393 height 341
click at [761, 402] on div "héroe . moverIzquierda ( 3 ) héroe . moverArriba ( 2 ) héroe . moverIzquierda (…" at bounding box center [903, 350] width 346 height 394
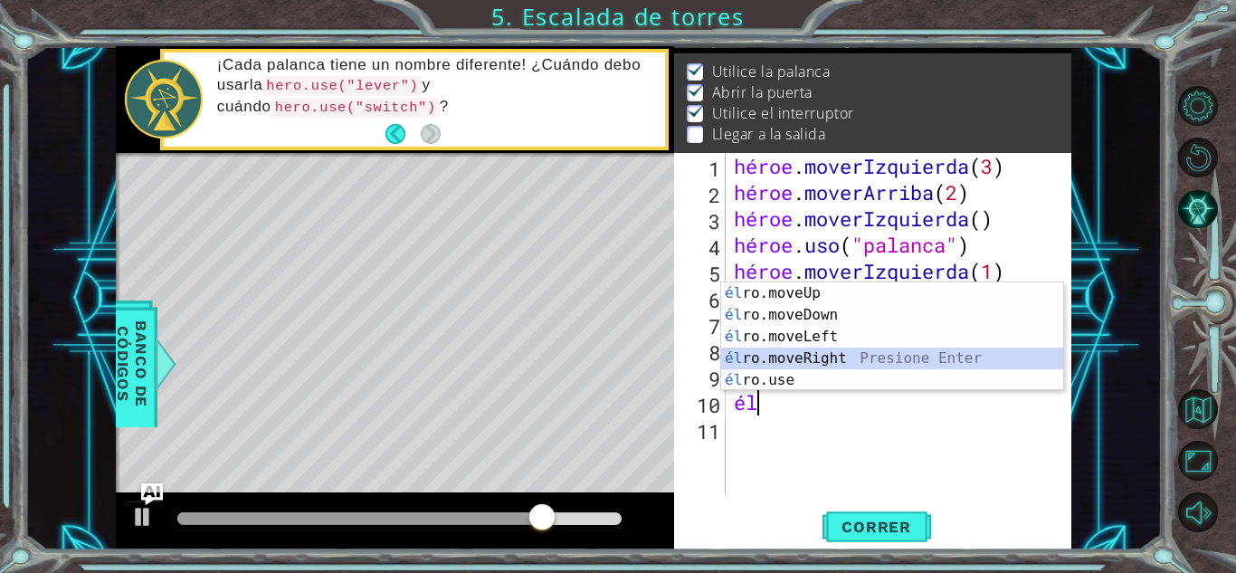
click at [844, 358] on div "él ro.moveUp presiona enter él ro.moveDown Presione Enter él ro.moveLeft Presio…" at bounding box center [892, 358] width 342 height 152
type textarea "hero.moveRight(1)"
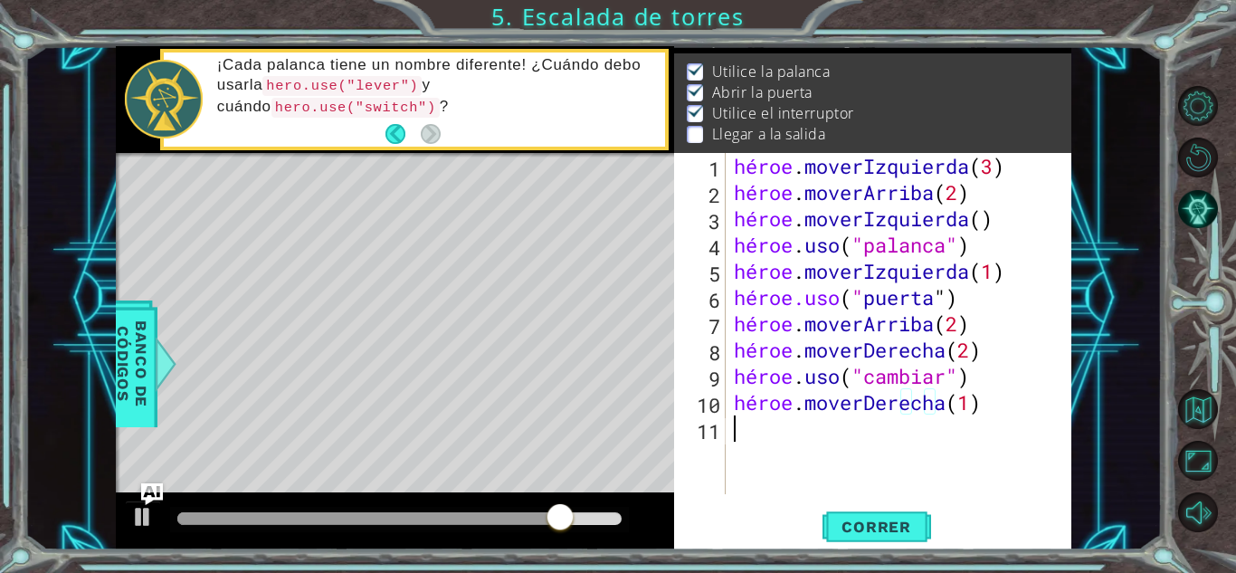
click at [818, 433] on div "héroe . moverIzquierda ( 3 ) héroe . moverArriba ( 2 ) héroe . moverIzquierda (…" at bounding box center [903, 350] width 346 height 394
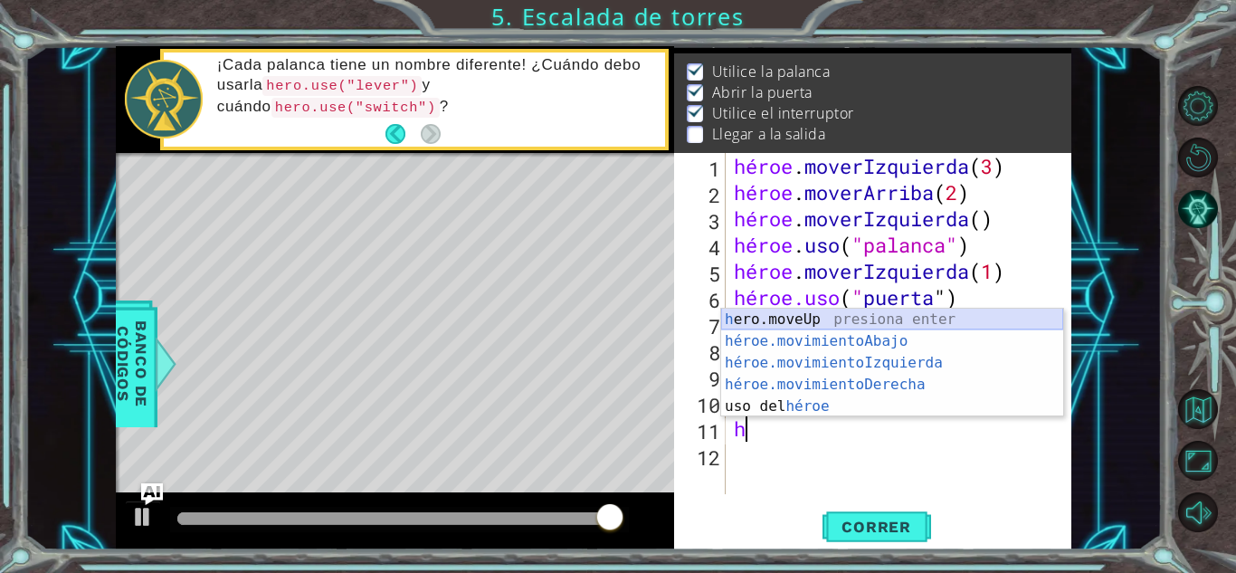
click at [798, 324] on div "h ero.moveUp presiona enter héroe.movimientoAbajo ​ Presione Enter héroe.movimi…" at bounding box center [892, 385] width 342 height 152
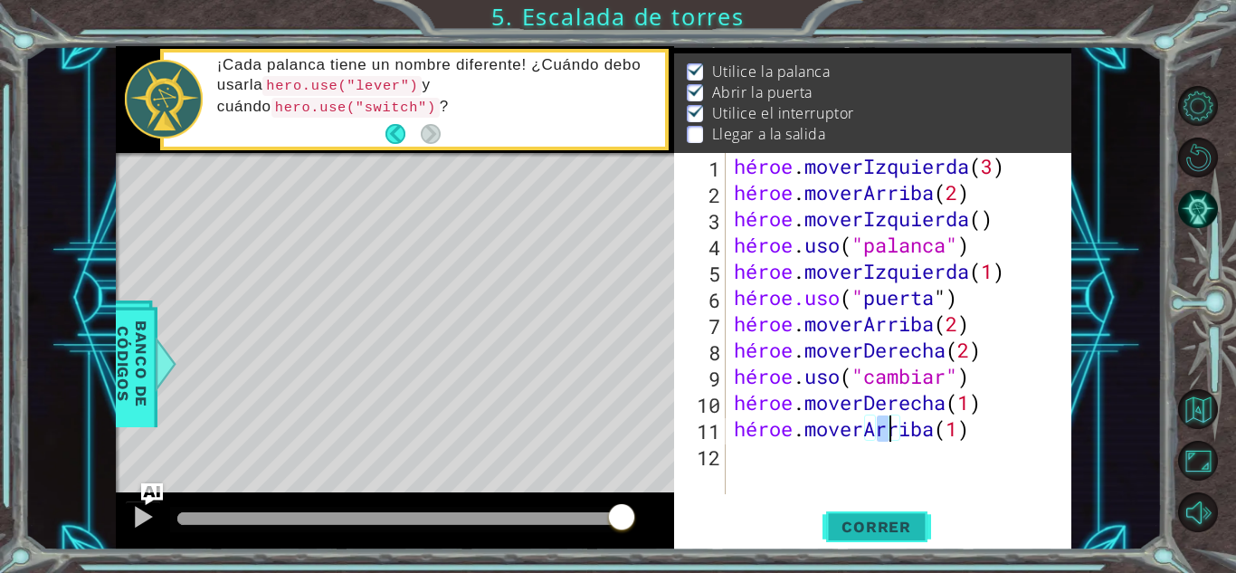
type textarea "hero.moveUp(1)"
click at [849, 531] on font "Correr" at bounding box center [877, 527] width 70 height 18
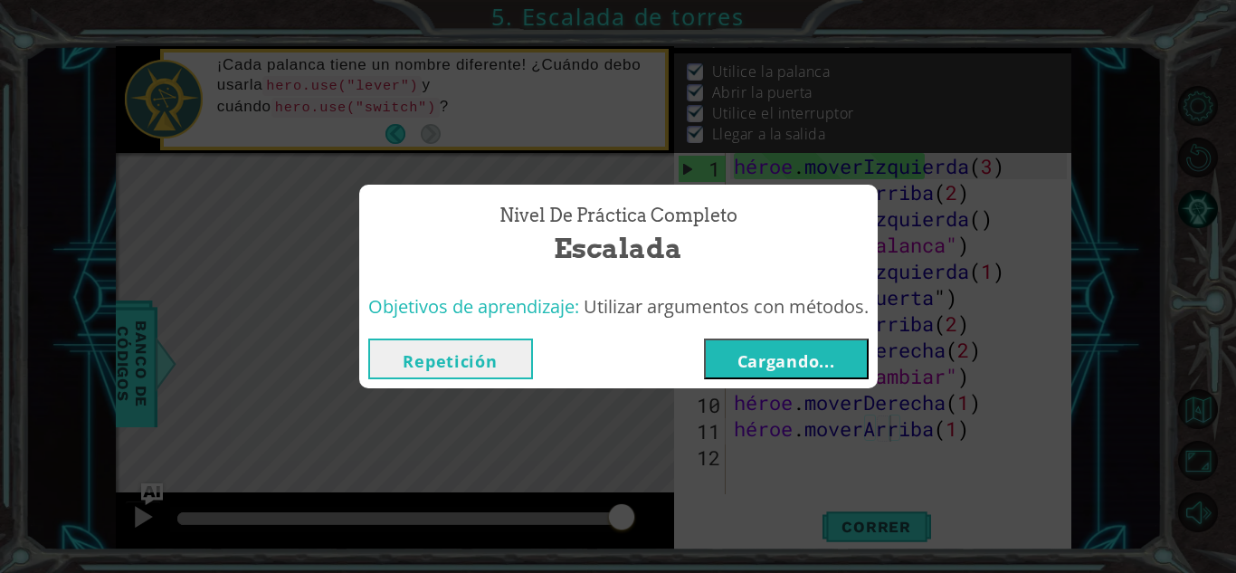
click at [766, 358] on font "Cargando..." at bounding box center [786, 361] width 98 height 22
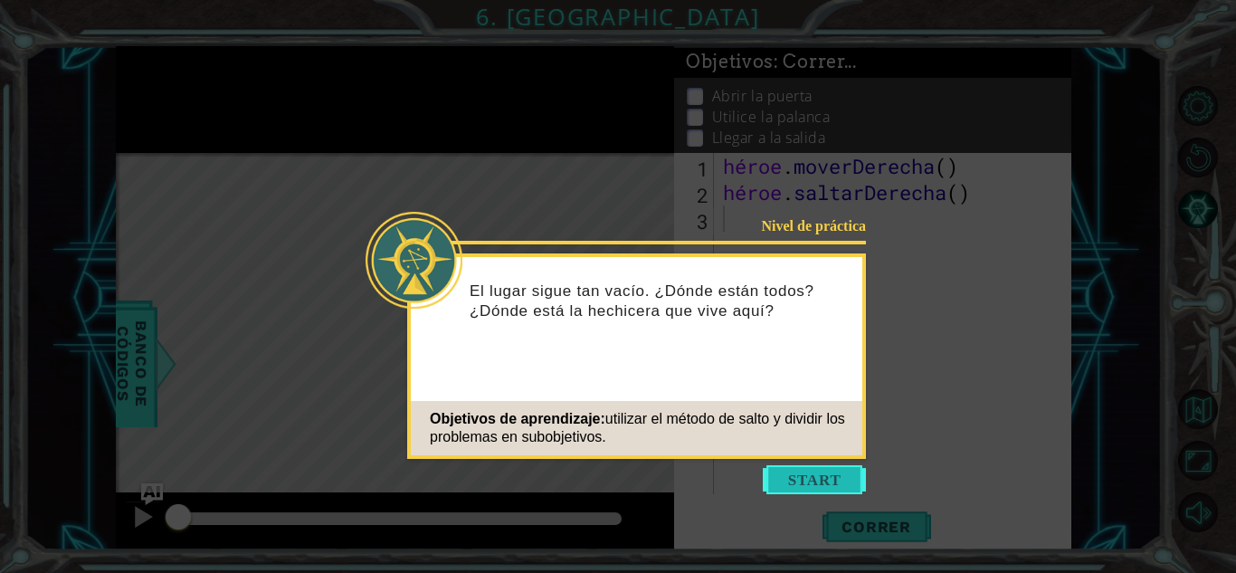
click at [807, 467] on button "Comenzar" at bounding box center [814, 479] width 103 height 29
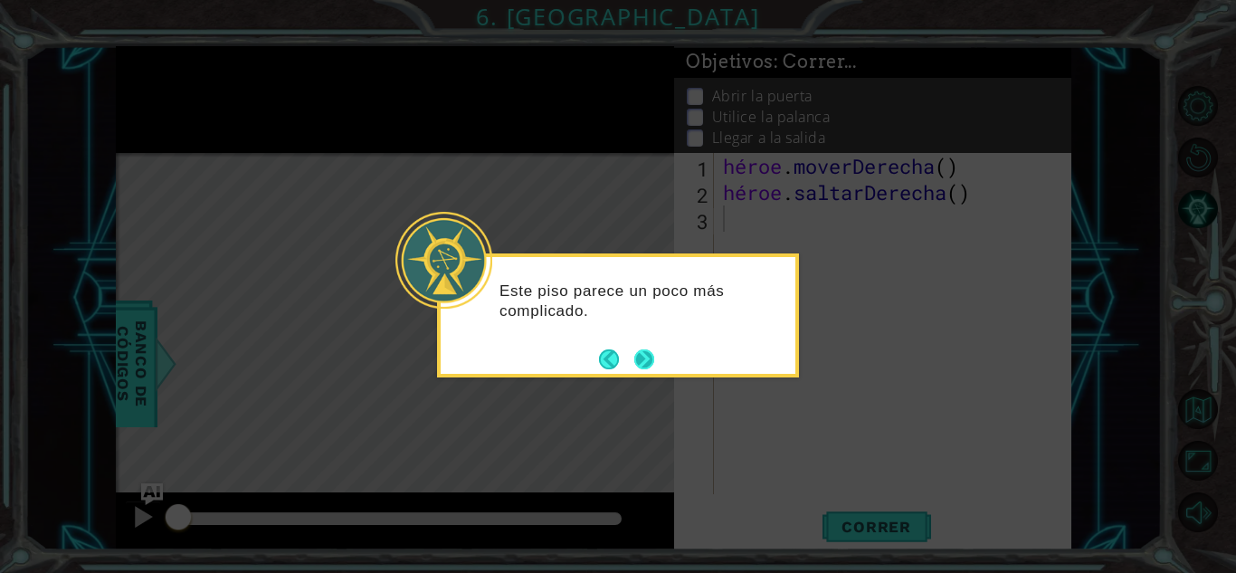
click at [636, 355] on button "Próximo" at bounding box center [644, 359] width 20 height 20
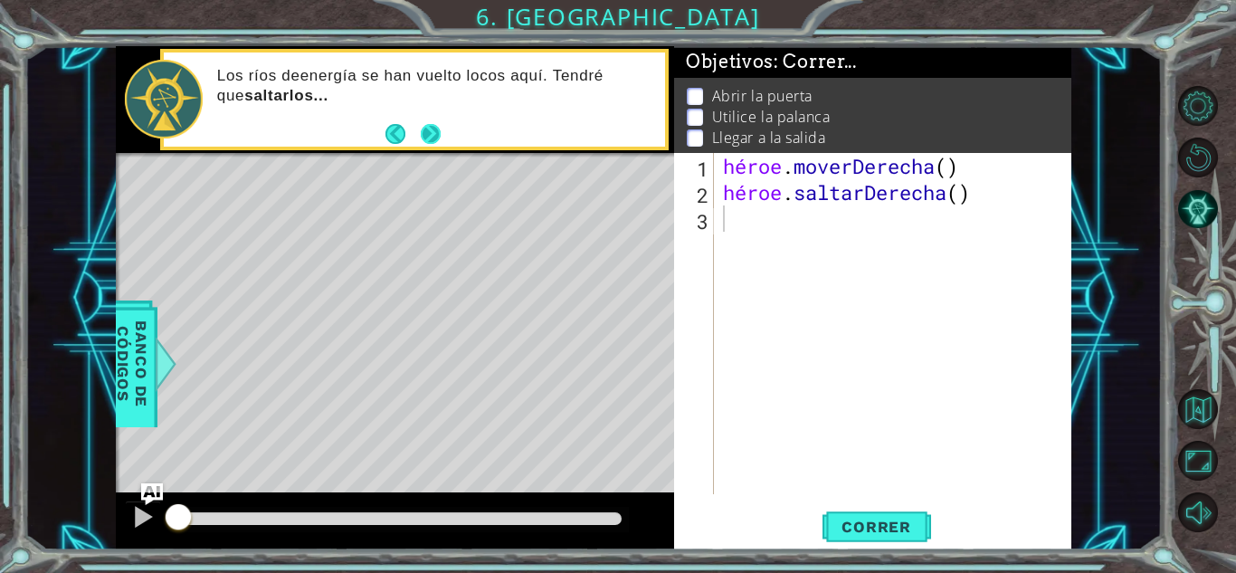
click at [439, 132] on button "Próximo" at bounding box center [431, 134] width 20 height 20
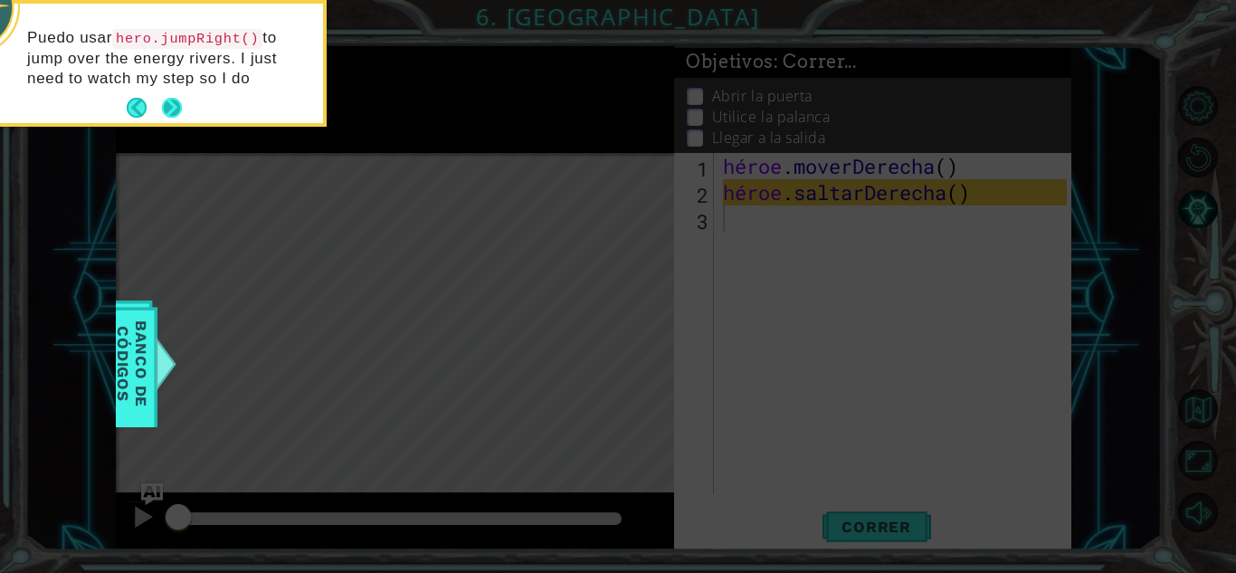
click at [166, 98] on button "Próximo" at bounding box center [172, 108] width 20 height 20
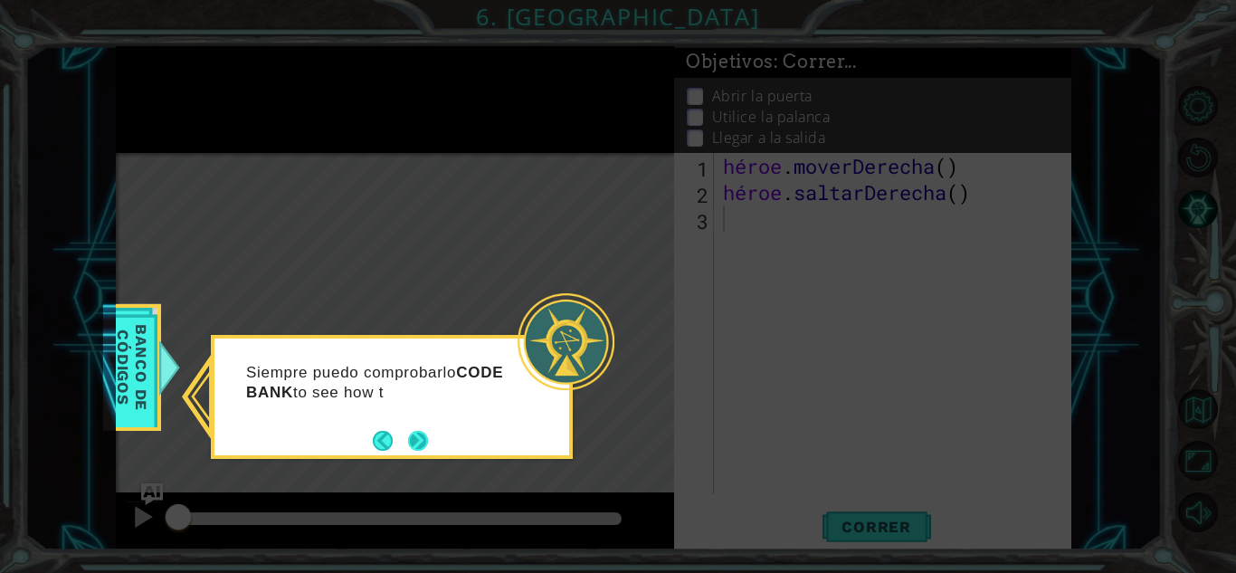
click at [416, 433] on button "Próximo" at bounding box center [418, 441] width 20 height 20
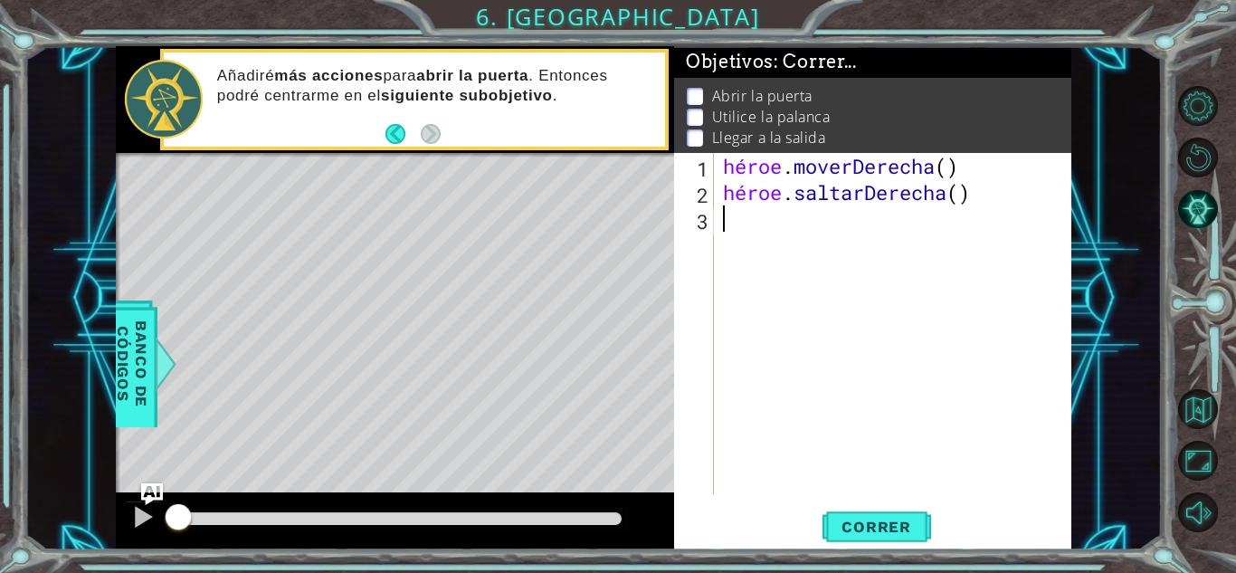
type textarea "h"
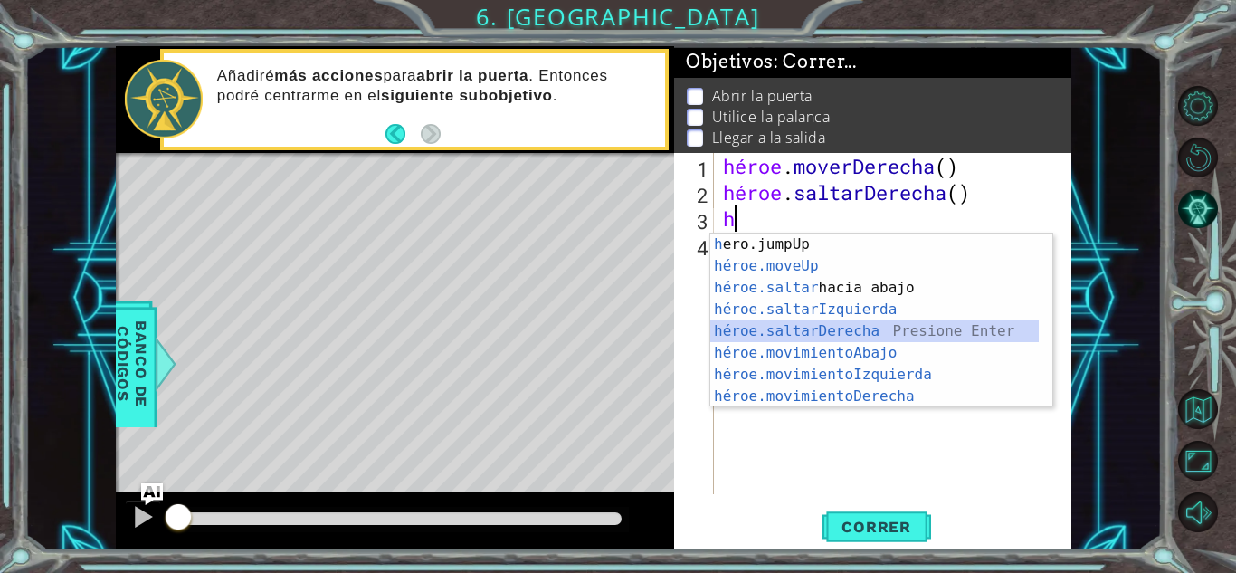
click at [869, 329] on div "h ero.jumpUp presiona enter héroe.moveUp ​ Presione Enter héroe.saltar hacia ab…" at bounding box center [874, 341] width 328 height 217
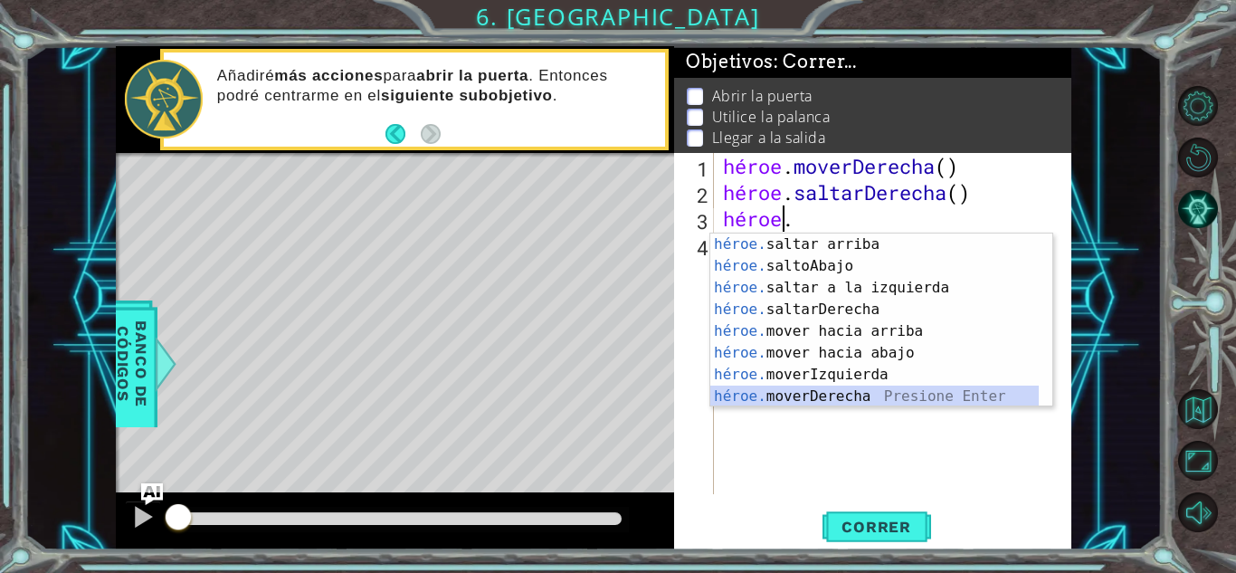
click at [850, 389] on div "héroe. [PERSON_NAME] arriba presiona enter héroe. saltoAbajo Presione Enter hér…" at bounding box center [874, 341] width 328 height 217
type textarea "hero.moveRight(1)"
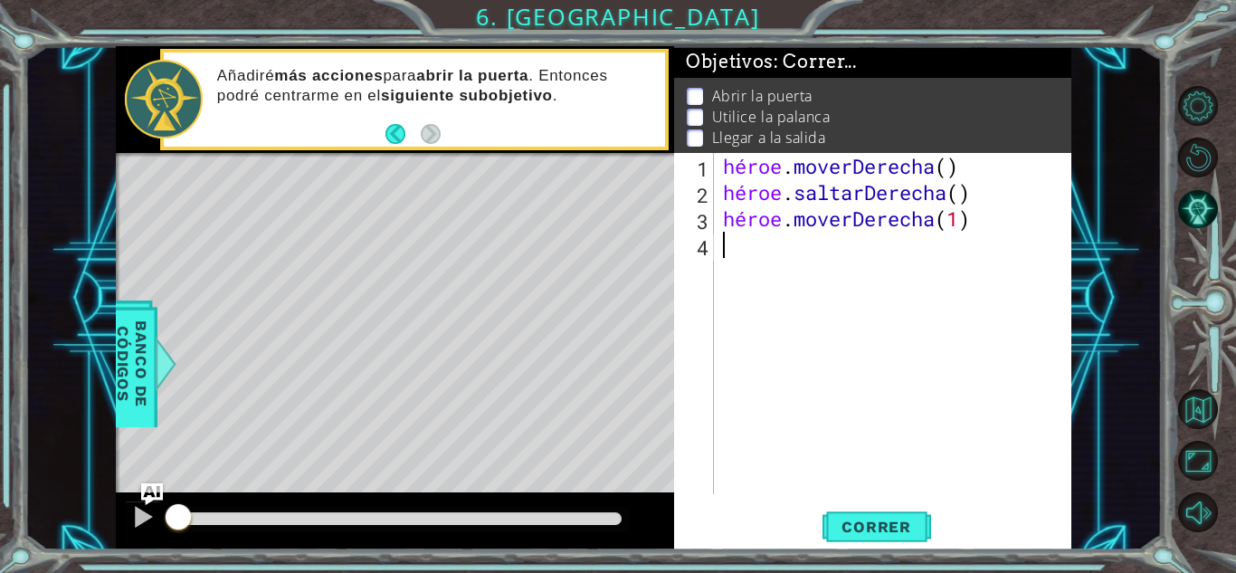
click at [801, 265] on div "héroe . moverDerecha ( ) héroe . saltarDerecha ( ) héroe . moverDerecha ( 1 )" at bounding box center [897, 350] width 357 height 394
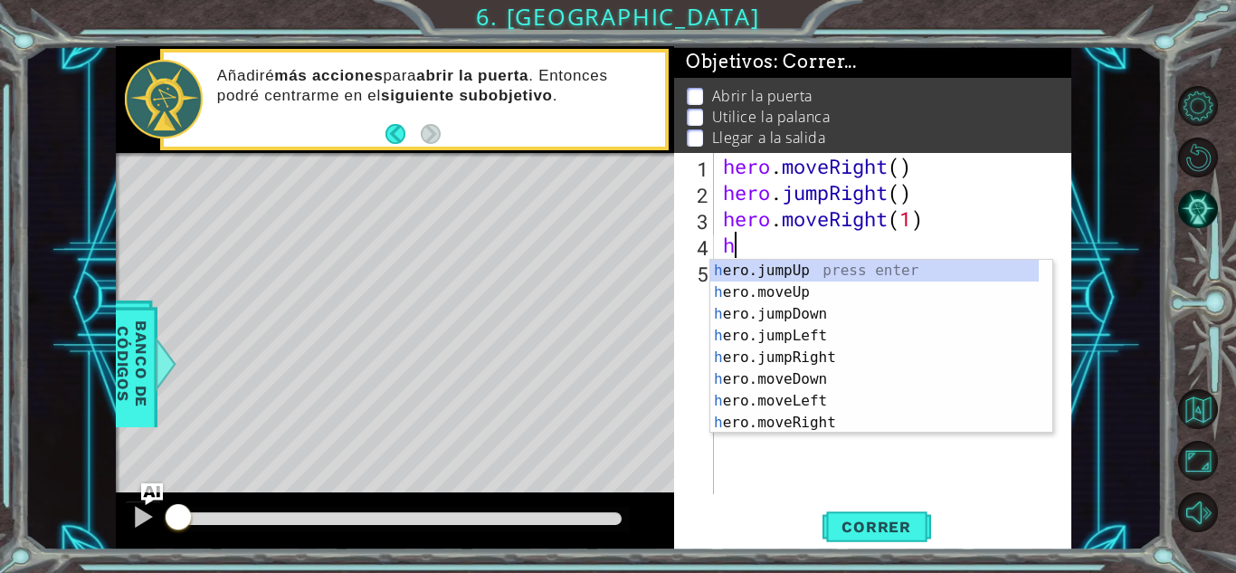
type textarea "he"
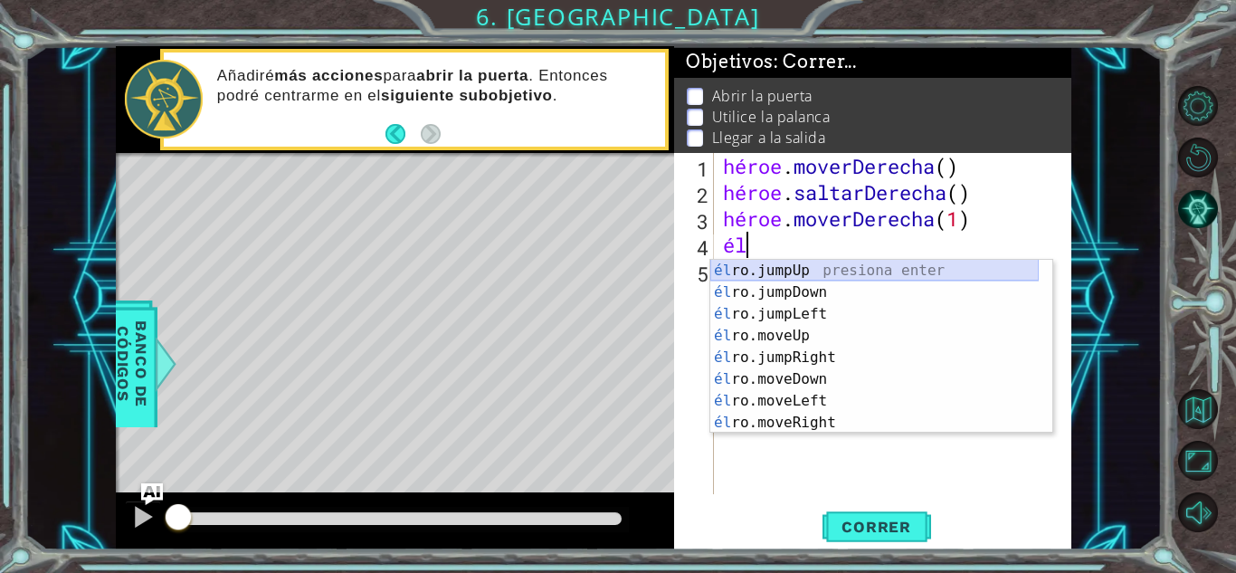
click at [879, 268] on div "él ro.jumpUp presiona enter él ro.jumpDown Presione Enter él ro.jumpLeft Presio…" at bounding box center [874, 368] width 328 height 217
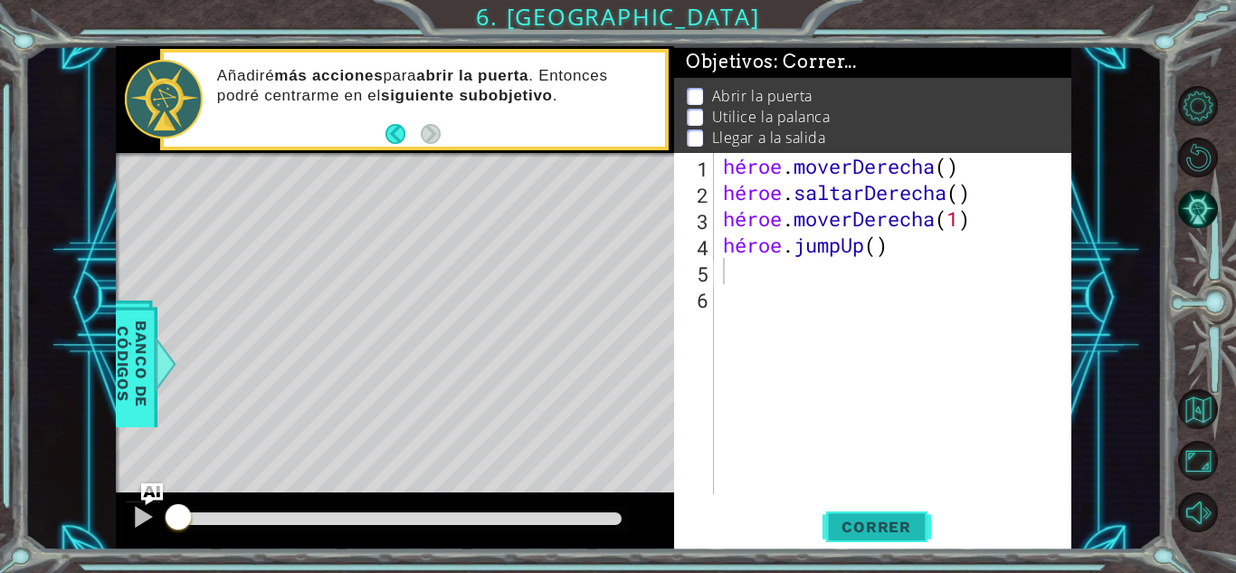
click at [861, 523] on font "Correr" at bounding box center [877, 527] width 70 height 18
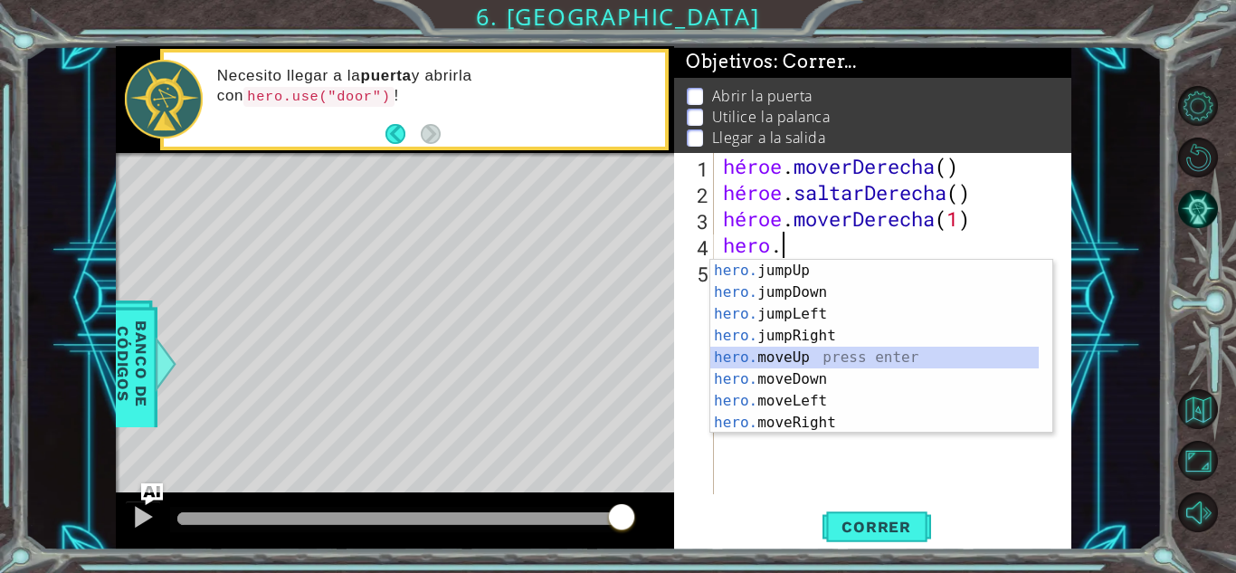
click at [801, 355] on div "hero. jumpUp press enter hero. jumpDown press enter hero. jumpLeft press enter …" at bounding box center [874, 368] width 328 height 217
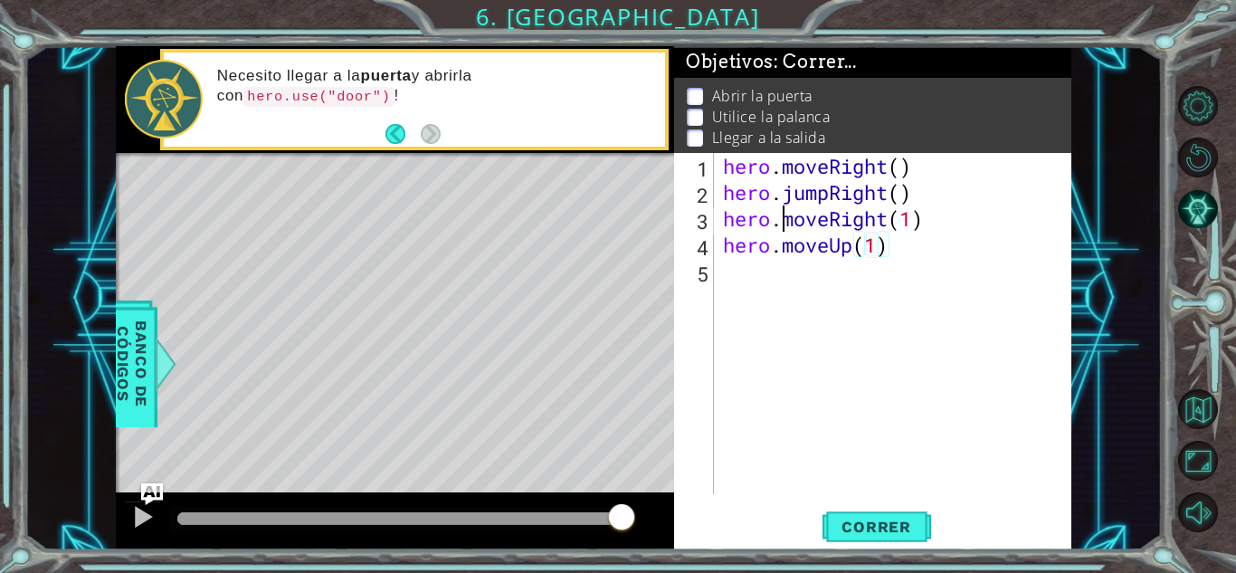
click at [780, 291] on div "hero . moveRight ( ) hero . jumpRight ( ) hero . moveRight ( 1 ) hero . moveUp …" at bounding box center [897, 350] width 357 height 394
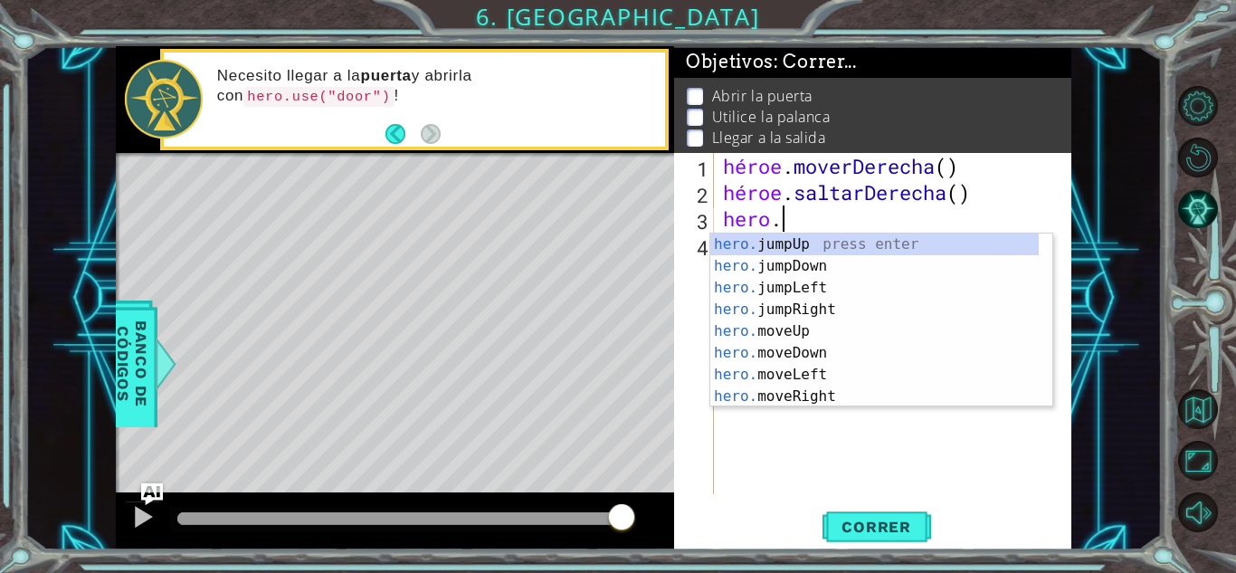
type textarea "hero."
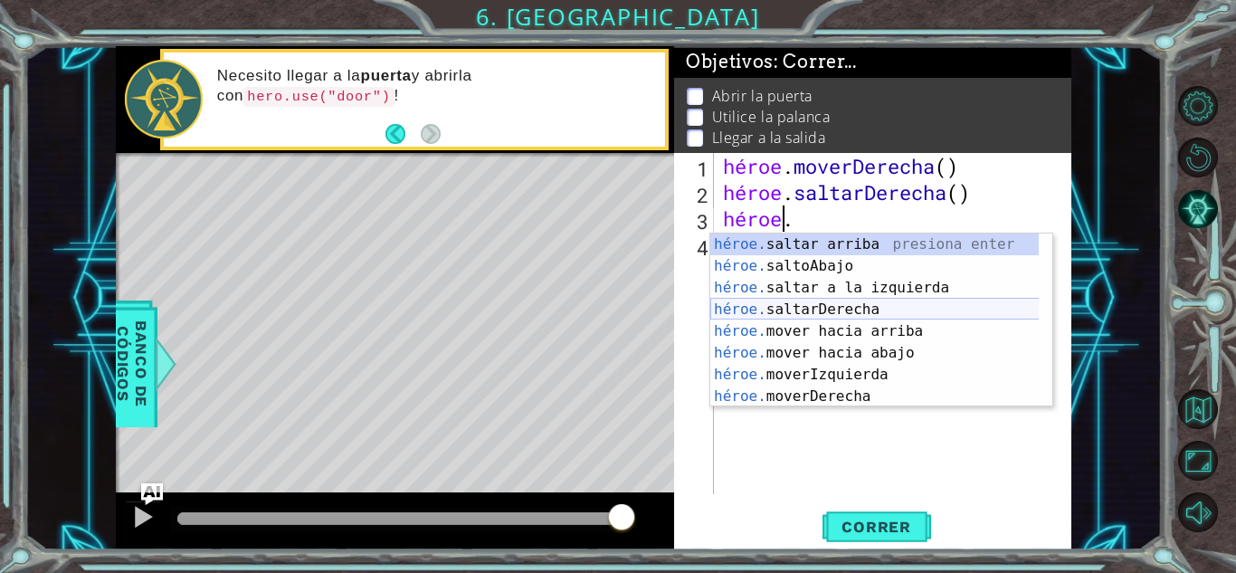
click at [917, 315] on div "héroe. [PERSON_NAME] arriba presiona enter héroe. saltoAbajo Presione Enter hér…" at bounding box center [881, 341] width 342 height 217
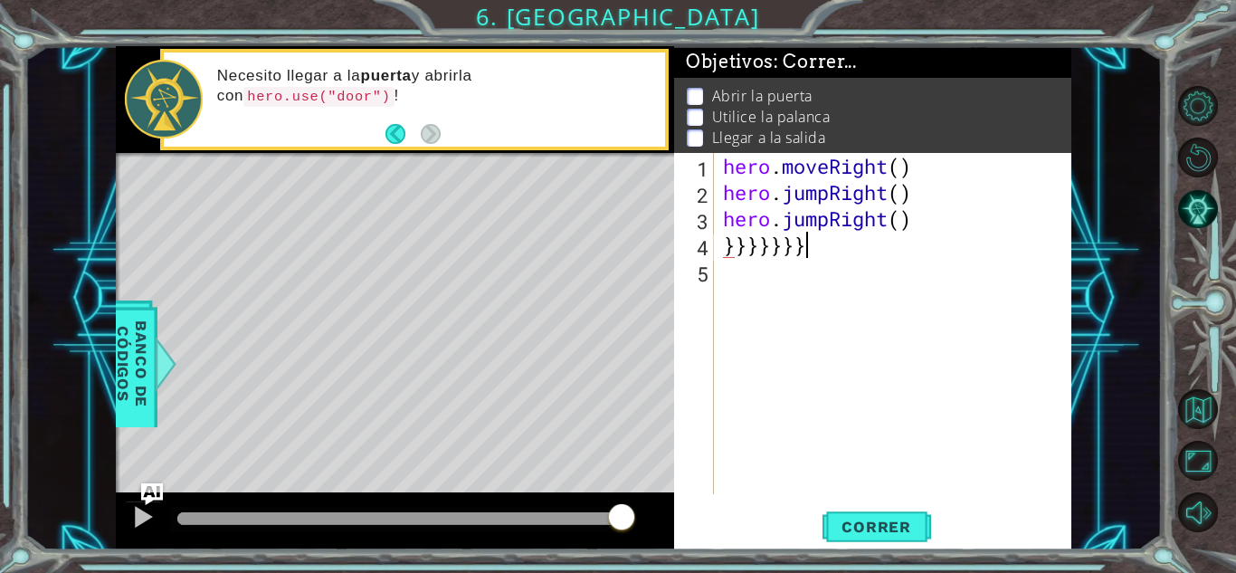
scroll to position [0, 3]
type textarea "}"
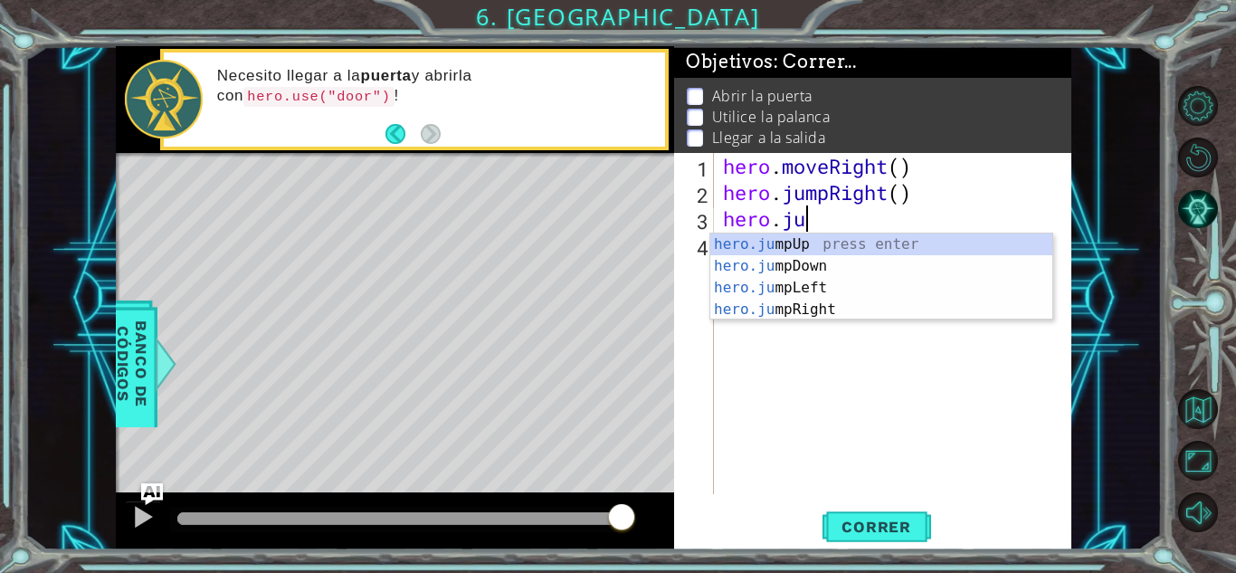
scroll to position [0, 0]
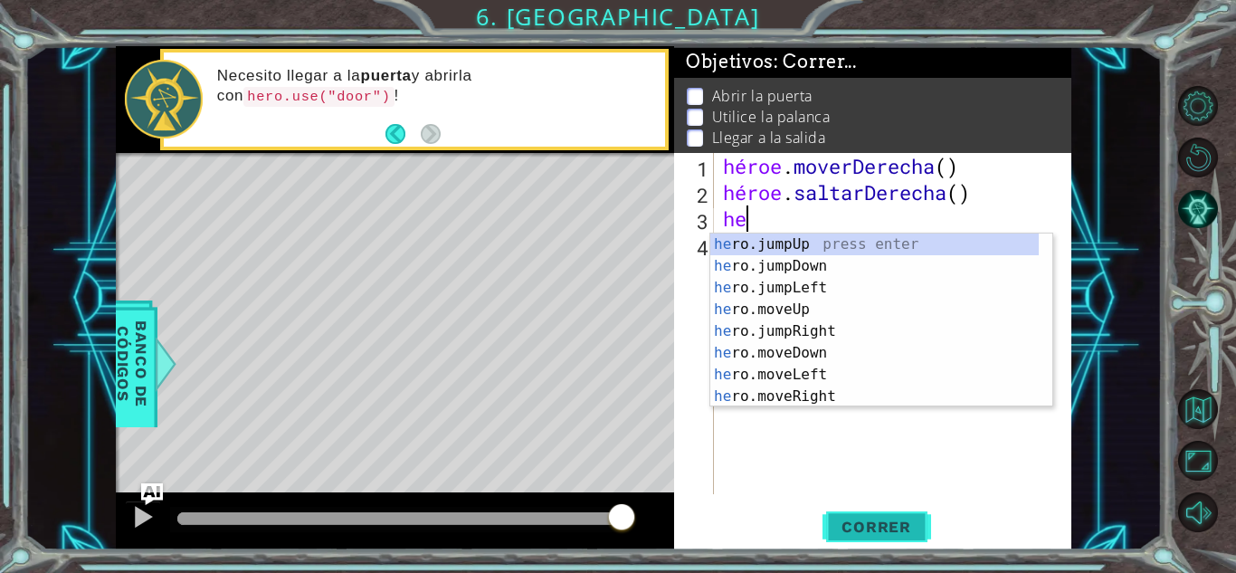
type textarea "h"
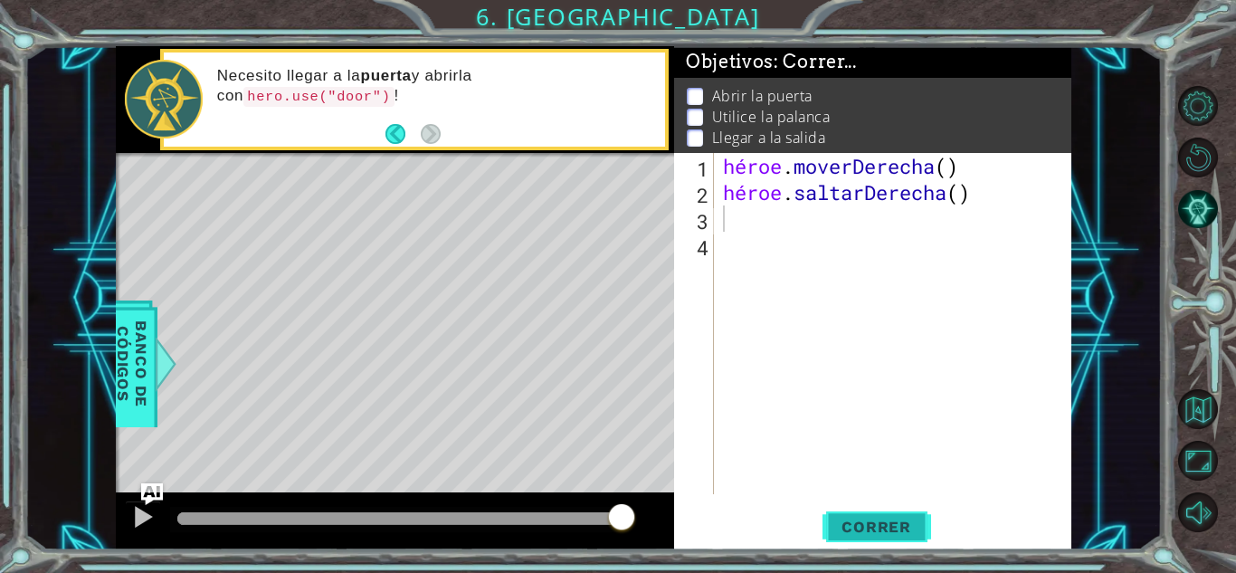
click at [876, 521] on font "Correr" at bounding box center [877, 527] width 70 height 18
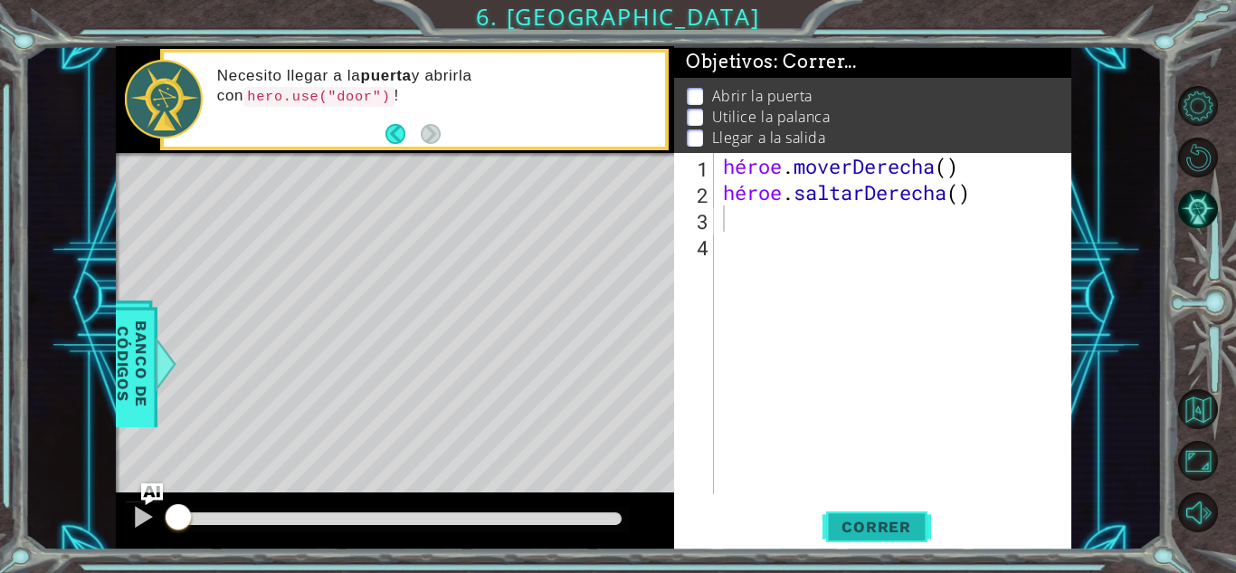
click at [856, 517] on button "Correr" at bounding box center [877, 527] width 109 height 40
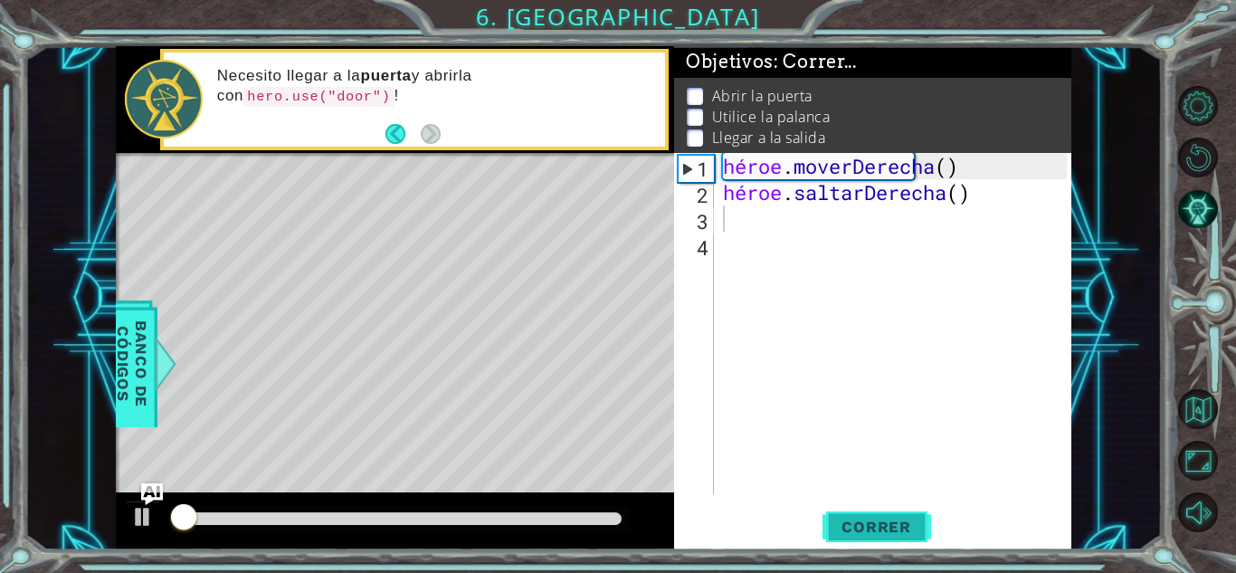
click at [856, 518] on font "Correr" at bounding box center [877, 527] width 70 height 18
click at [156, 517] on button at bounding box center [143, 518] width 36 height 37
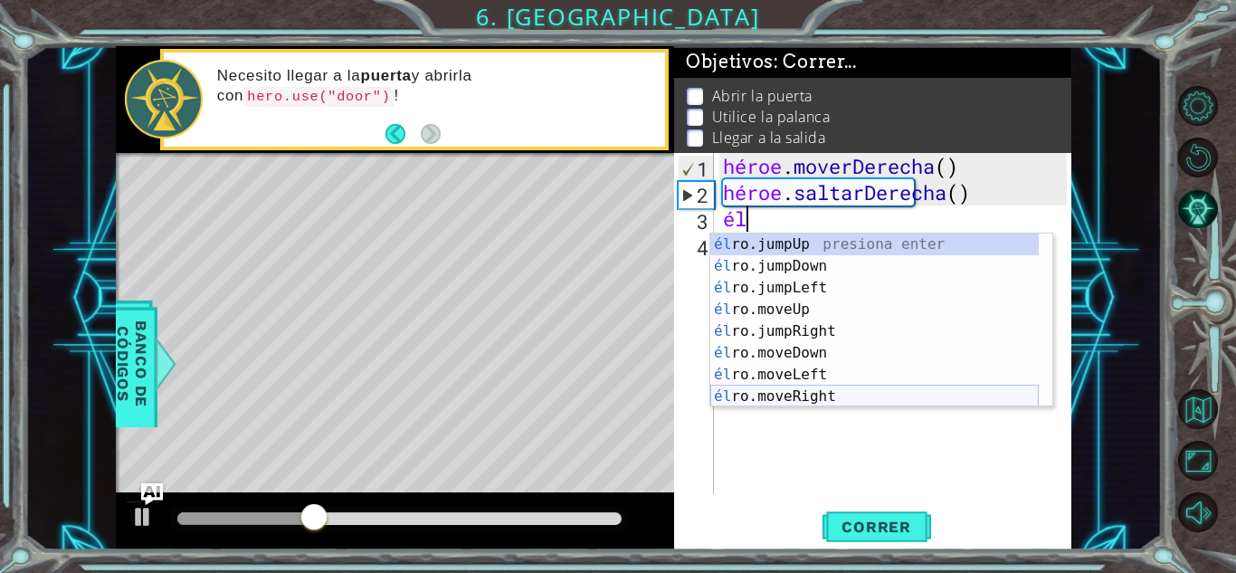
click at [840, 397] on div "él ro.jumpUp presiona enter él ro.jumpDown Presione Enter él ro.jumpLeft Presio…" at bounding box center [874, 341] width 328 height 217
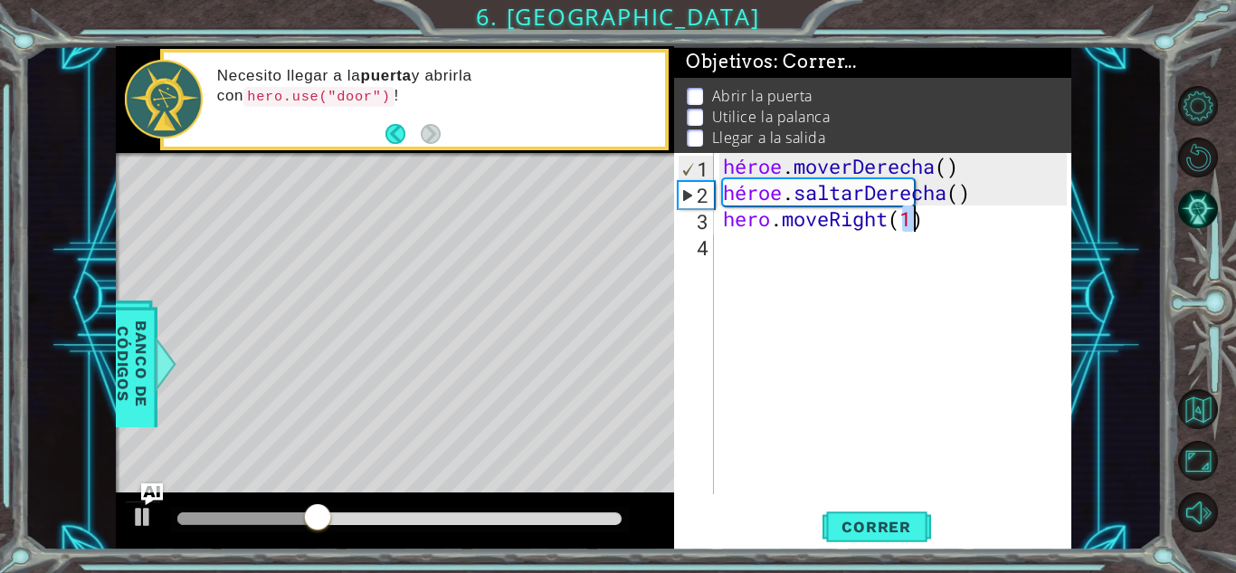
type textarea "hero.moveRight(1)"
click at [844, 263] on div "héroe . moverDerecha ( ) héroe . saltarDerecha ( ) héroe . moverDerecha ( 1 )" at bounding box center [897, 350] width 357 height 394
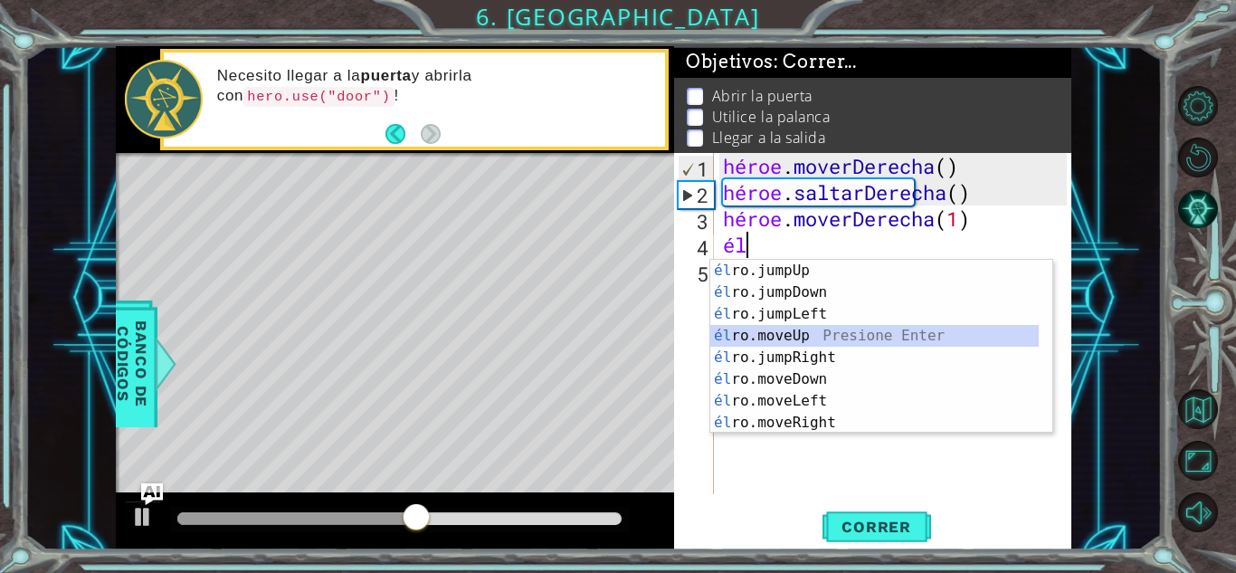
click at [833, 333] on div "él ro.jumpUp presiona enter él ro.jumpDown Presione Enter él ro.jumpLeft Presio…" at bounding box center [874, 368] width 328 height 217
type textarea "hero.moveUp(1)"
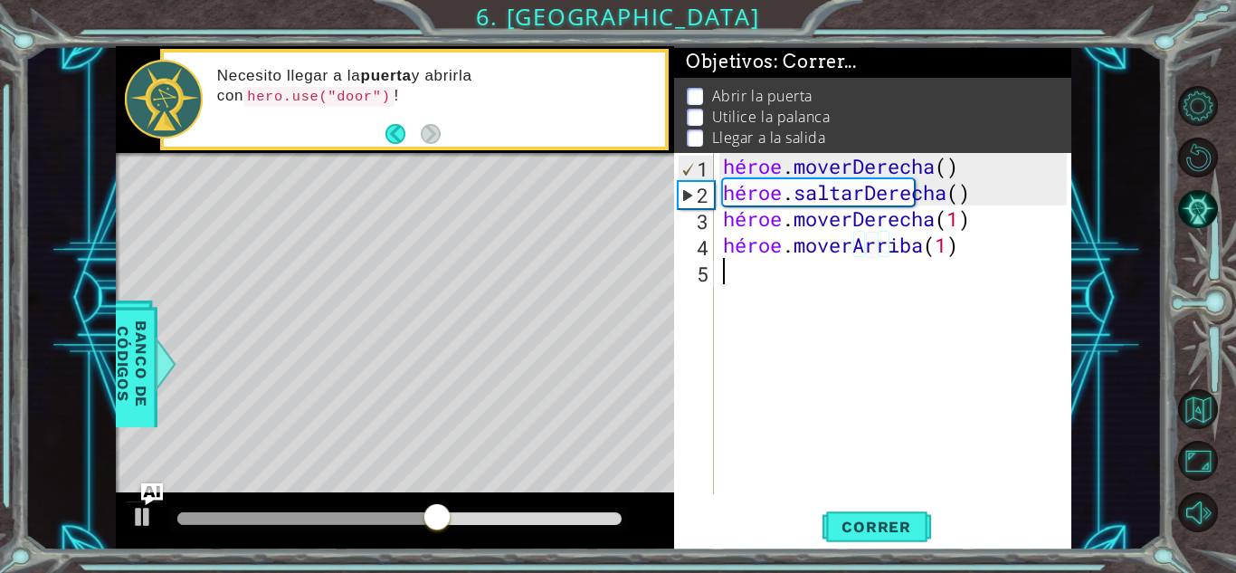
click at [817, 300] on div "héroe . moverDerecha ( ) héroe . saltarDerecha ( ) héroe . moverDerecha ( 1 ) h…" at bounding box center [897, 350] width 357 height 394
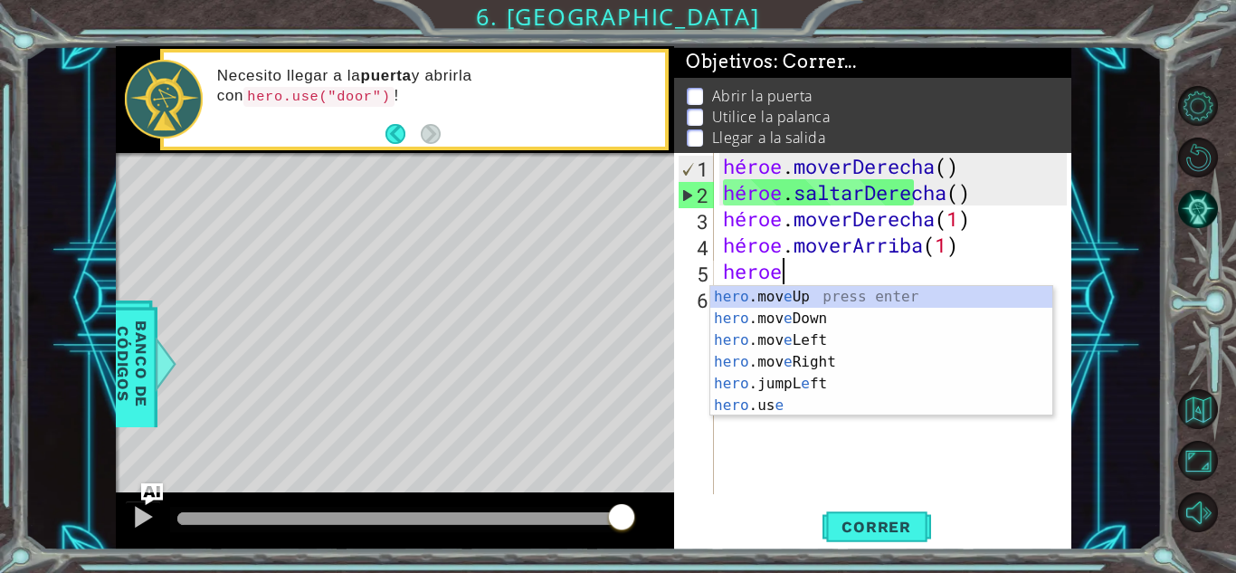
scroll to position [0, 2]
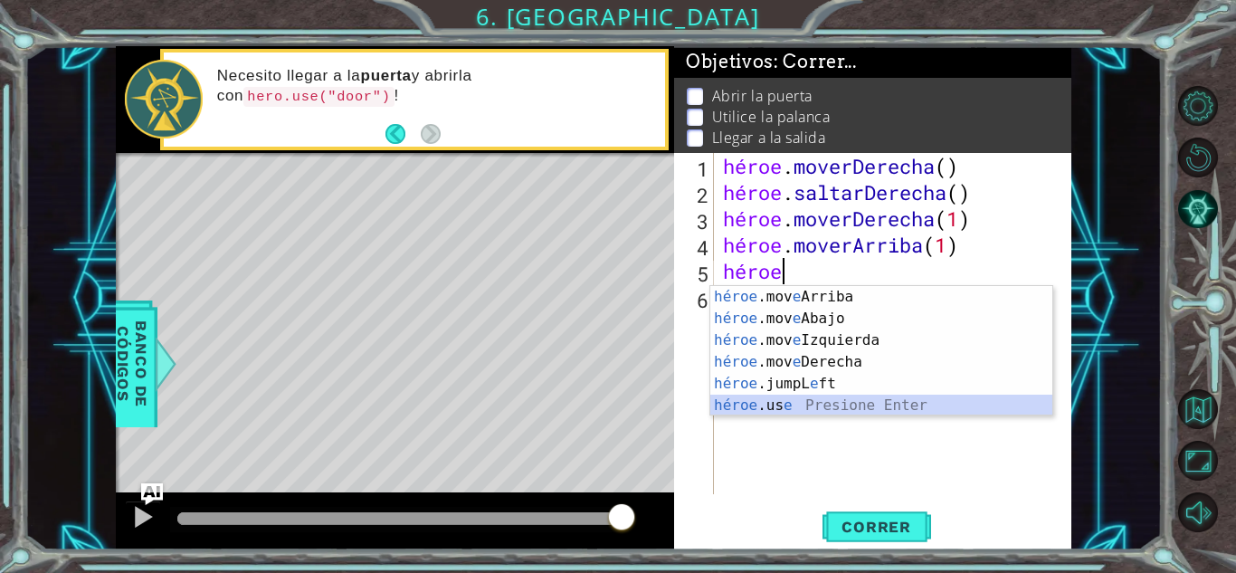
click at [910, 411] on div "héroe .mov e Arriba presiona enter héroe .mov e Abajo Presione Enter héroe .mov…" at bounding box center [881, 373] width 342 height 174
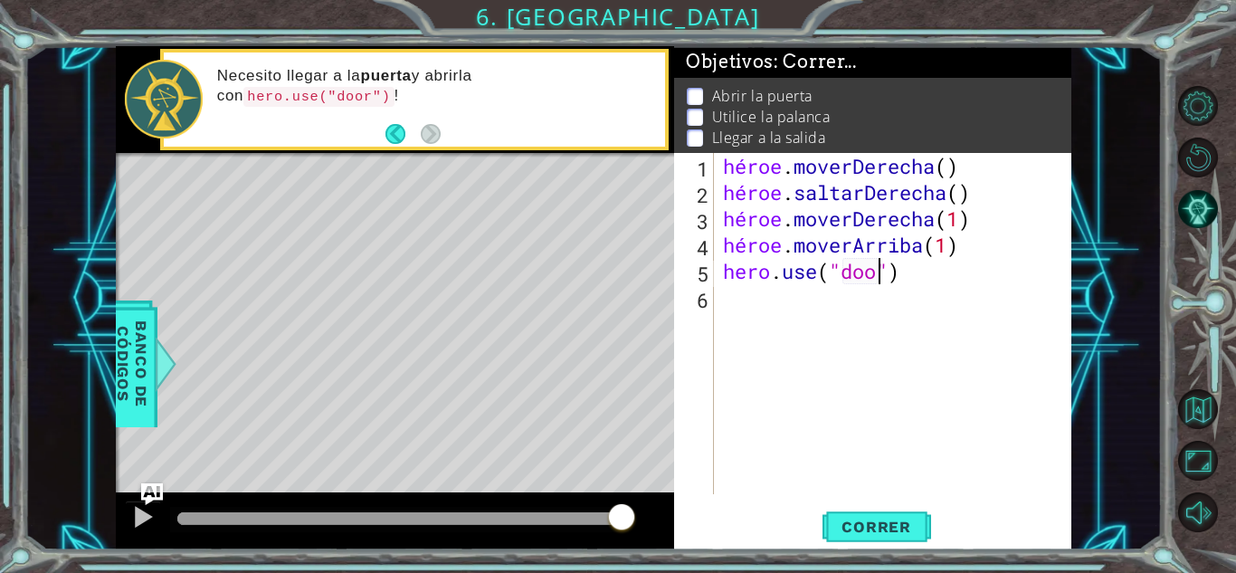
scroll to position [0, 7]
type textarea "hero.use("door")"
click at [883, 527] on font "Correr" at bounding box center [877, 527] width 70 height 18
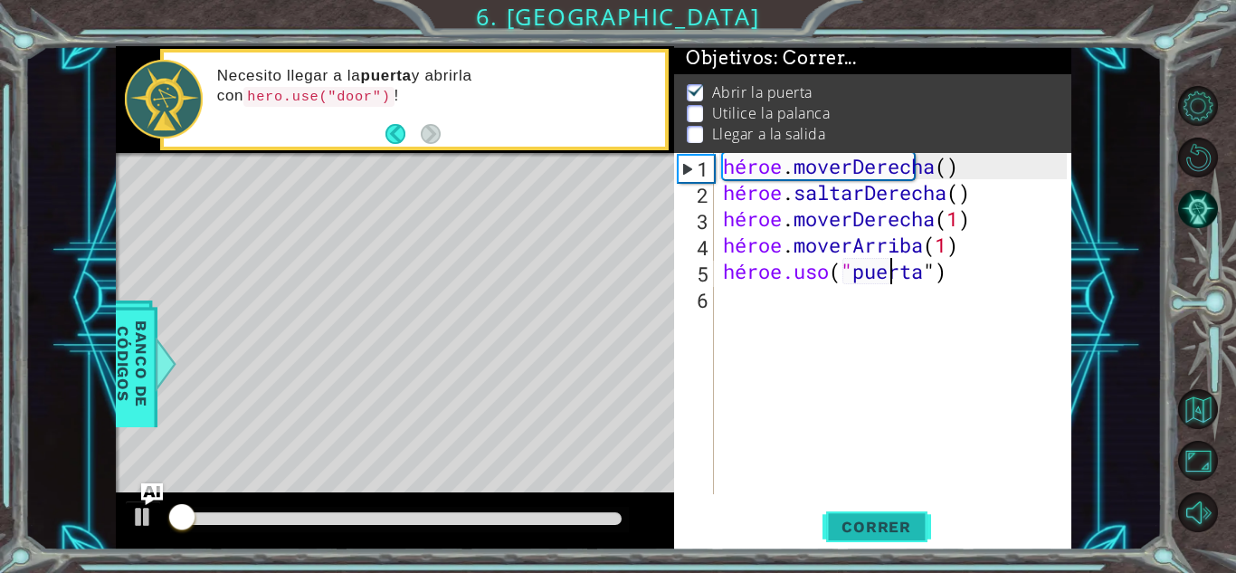
scroll to position [14, 0]
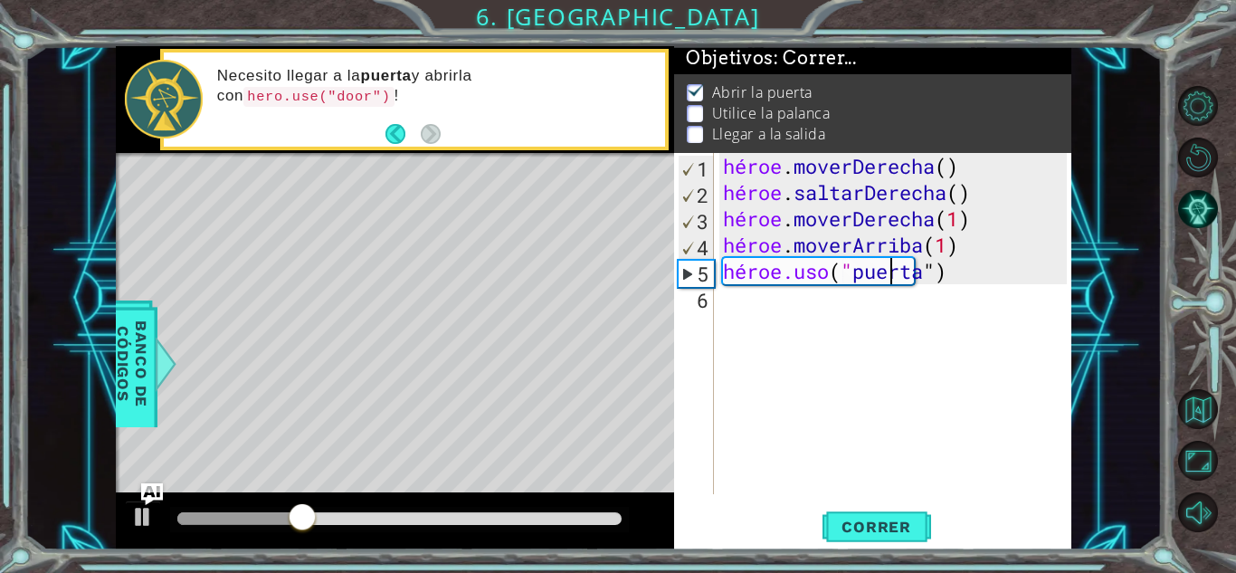
click at [767, 343] on div "héroe . moverDerecha ( ) héroe . saltarDerecha ( ) héroe . moverDerecha ( 1 ) h…" at bounding box center [897, 350] width 357 height 394
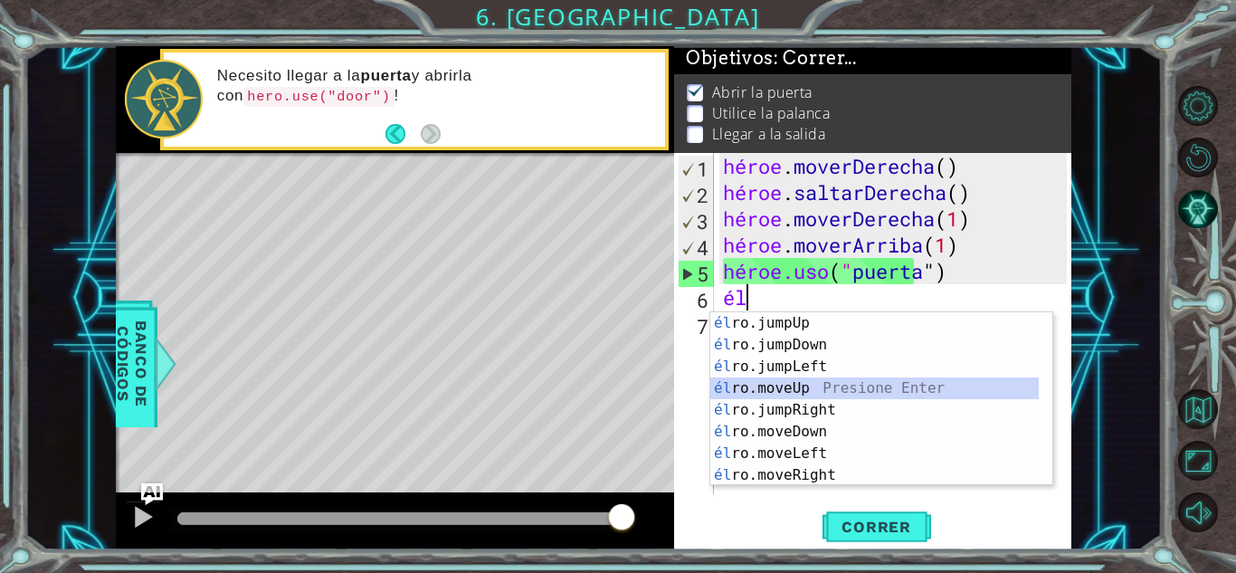
click at [831, 390] on div "él ro.jumpUp presiona enter él ro.jumpDown Presione Enter él ro.jumpLeft Presio…" at bounding box center [874, 420] width 328 height 217
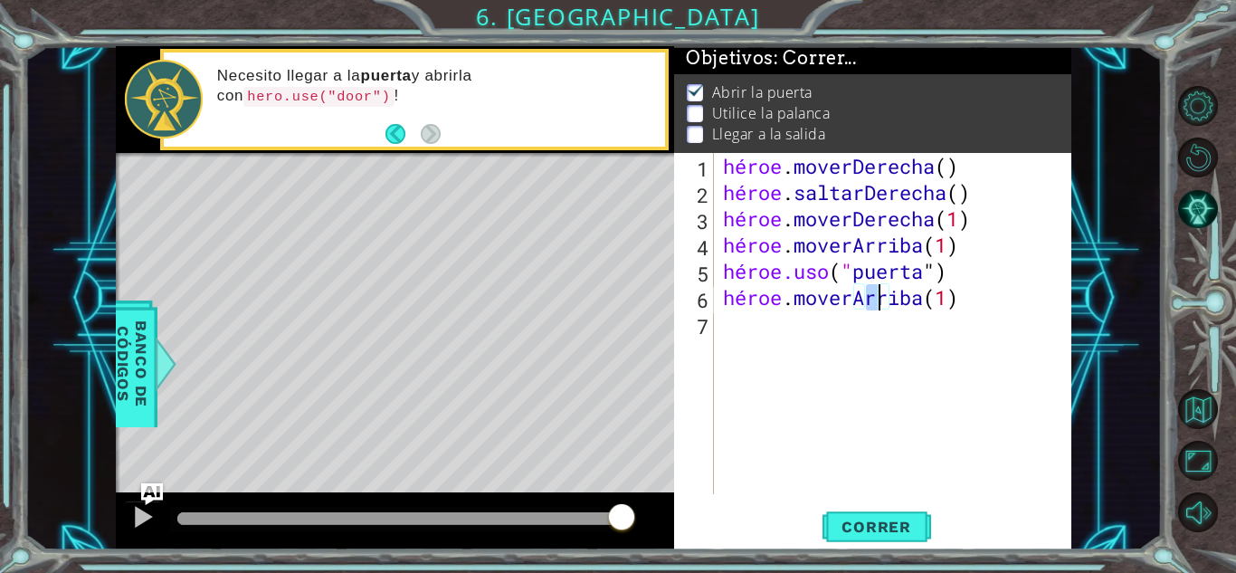
type textarea "hero.moveUp(2)"
click at [794, 325] on div "héroe . moverDerecha ( ) héroe . saltarDerecha ( ) héroe . moverDerecha ( 1 ) h…" at bounding box center [897, 350] width 357 height 394
type textarea "h"
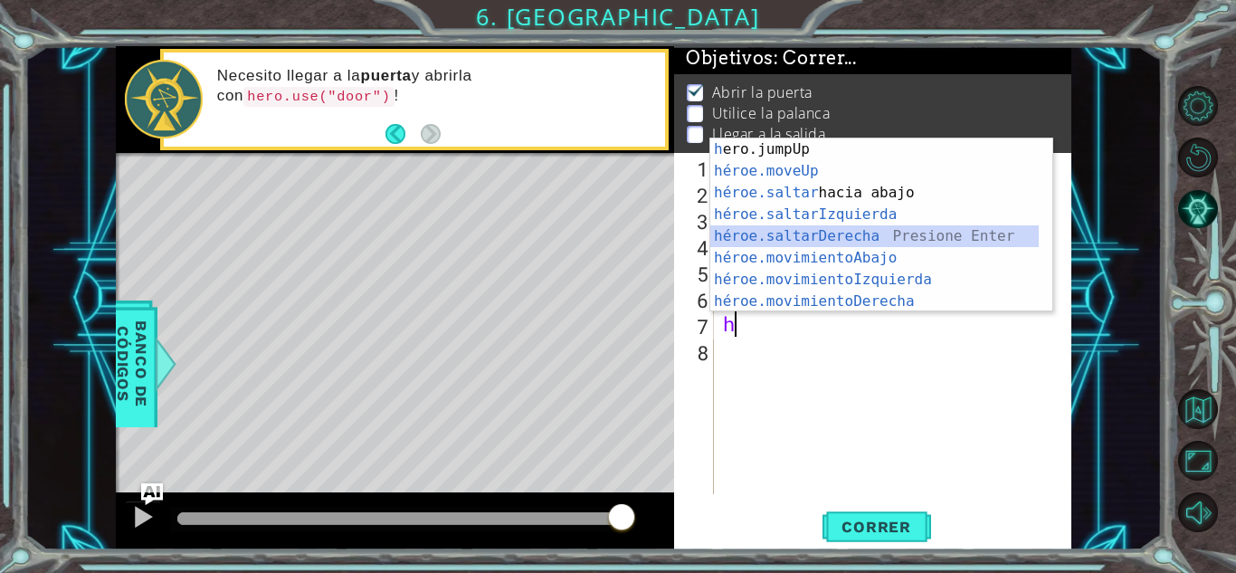
click at [846, 232] on div "h ero.jumpUp presiona enter héroe.moveUp ​ Presione Enter héroe.saltar hacia ab…" at bounding box center [874, 246] width 328 height 217
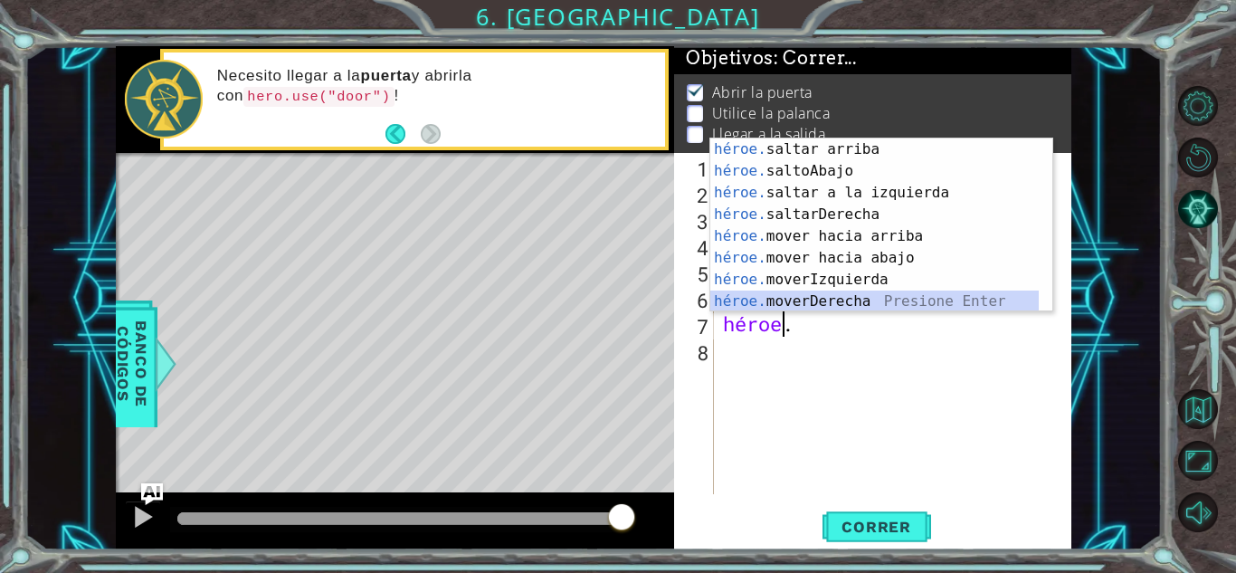
click at [893, 299] on div "héroe. [PERSON_NAME] arriba presiona enter héroe. saltoAbajo Presione Enter hér…" at bounding box center [874, 246] width 328 height 217
type textarea "hero.moveRight(1)"
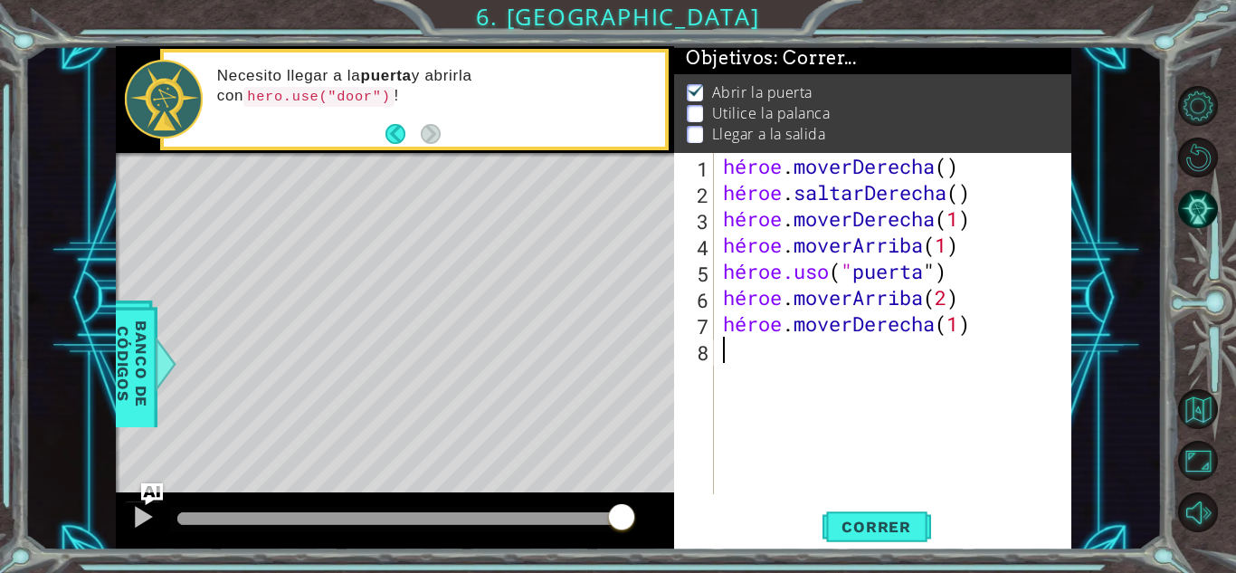
click at [788, 366] on div "héroe . moverDerecha ( ) héroe . saltarDerecha ( ) héroe . moverDerecha ( 1 ) h…" at bounding box center [897, 350] width 357 height 394
type textarea "he"
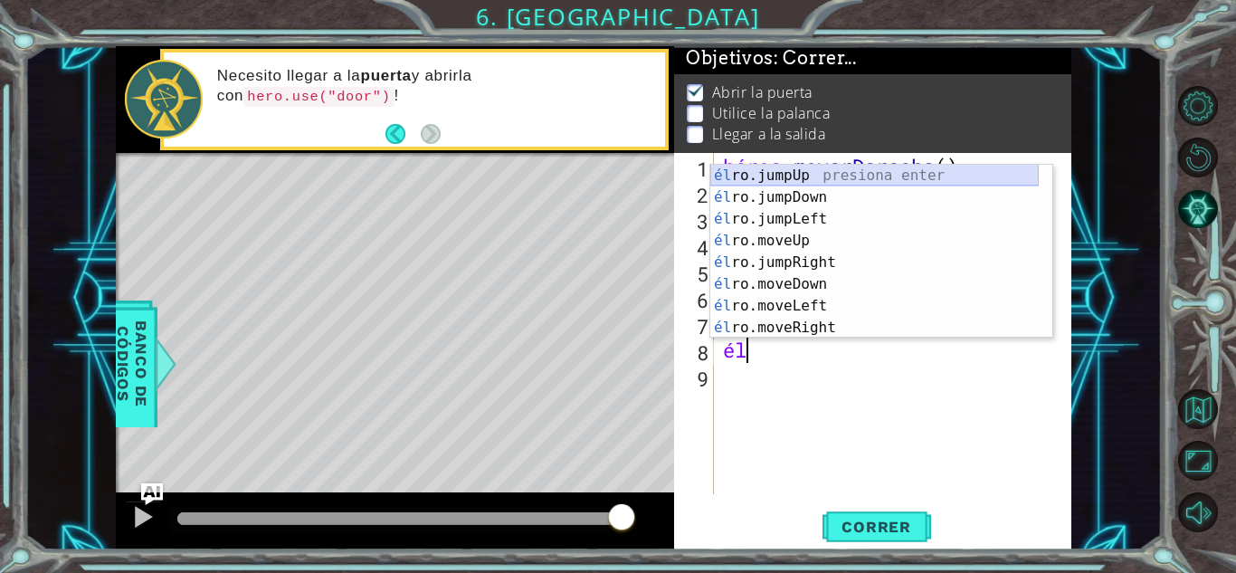
click at [834, 171] on div "él ro.jumpUp presiona enter él ro.jumpDown Presione Enter él ro.jumpLeft Presio…" at bounding box center [874, 273] width 328 height 217
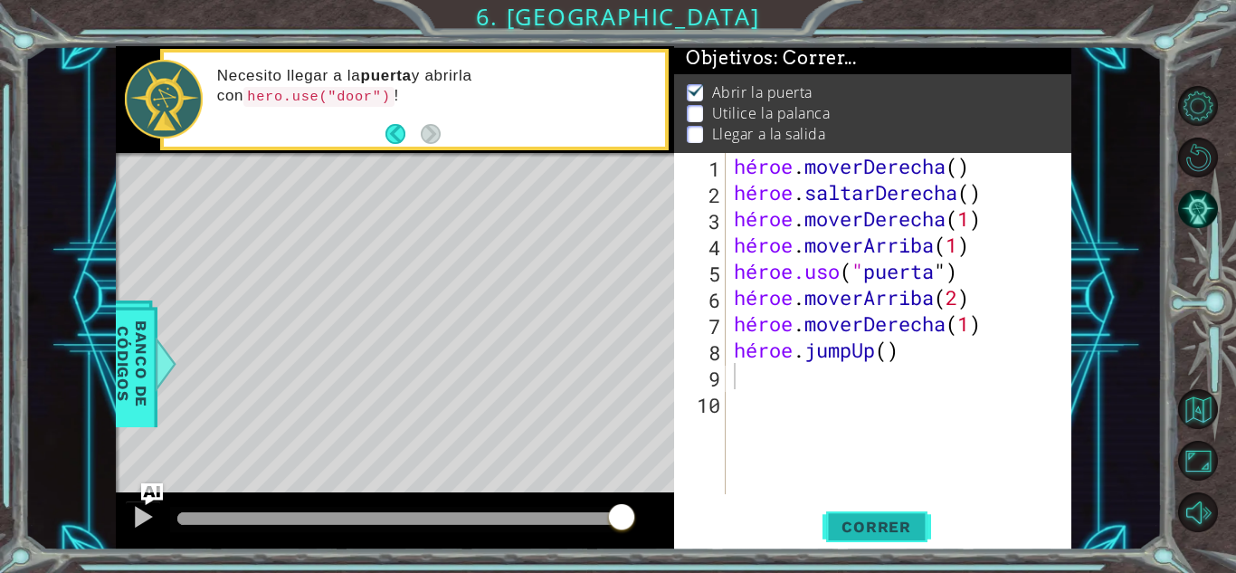
click at [859, 519] on font "Correr" at bounding box center [877, 527] width 70 height 18
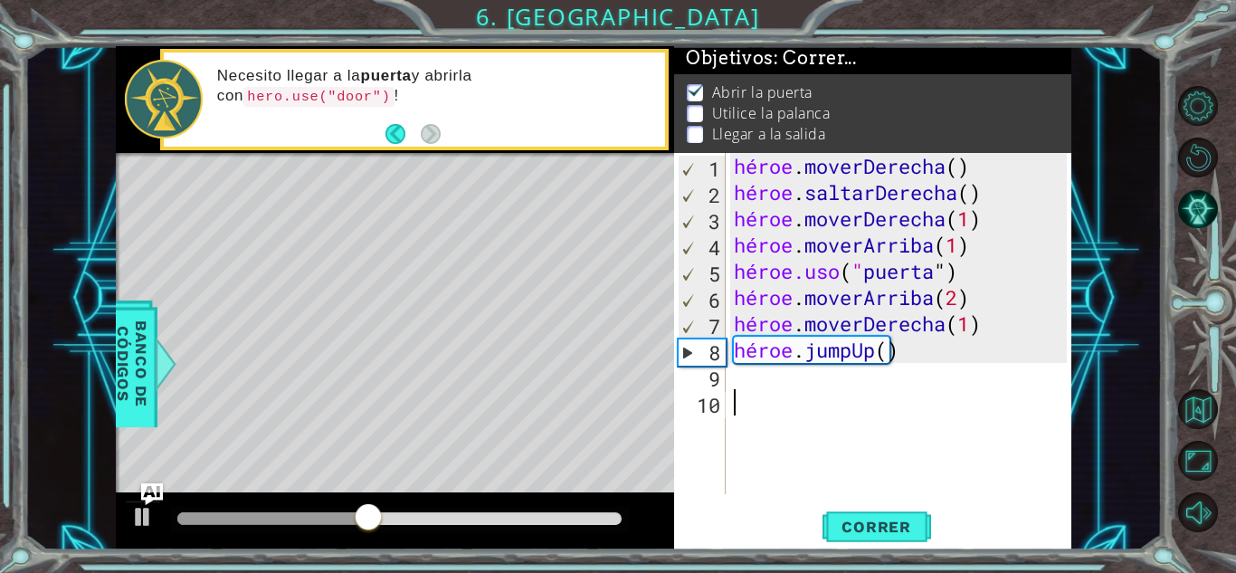
click at [779, 393] on div "héroe . moverDerecha ( ) héroe . saltarDerecha ( ) héroe . moverDerecha ( 1 ) h…" at bounding box center [903, 350] width 346 height 394
click at [777, 385] on div "héroe . moverDerecha ( ) héroe . saltarDerecha ( ) héroe . moverDerecha ( 1 ) h…" at bounding box center [903, 350] width 346 height 394
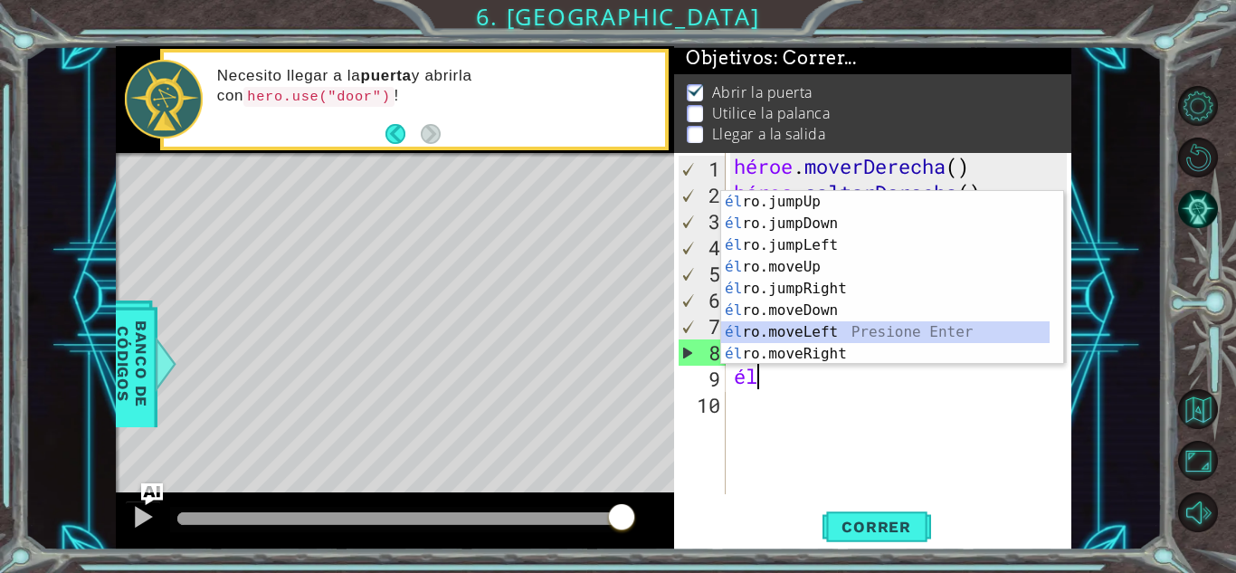
click at [842, 335] on div "él ro.jumpUp presiona enter él ro.jumpDown Presione Enter él ro.jumpLeft Presio…" at bounding box center [885, 299] width 328 height 217
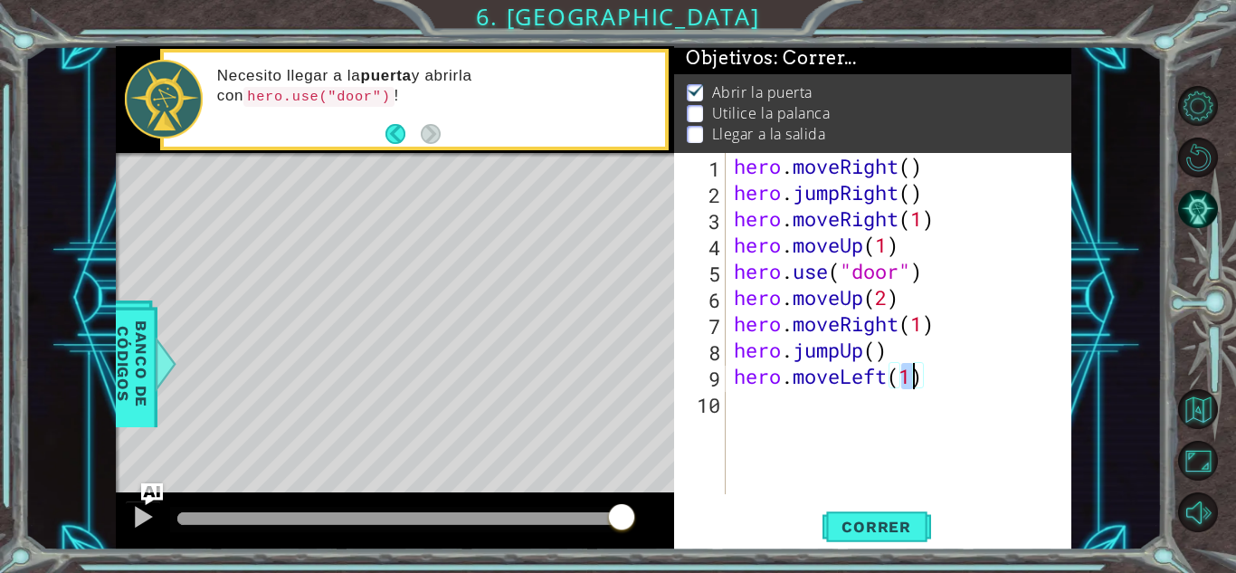
type textarea "hero.moveLeft(4)"
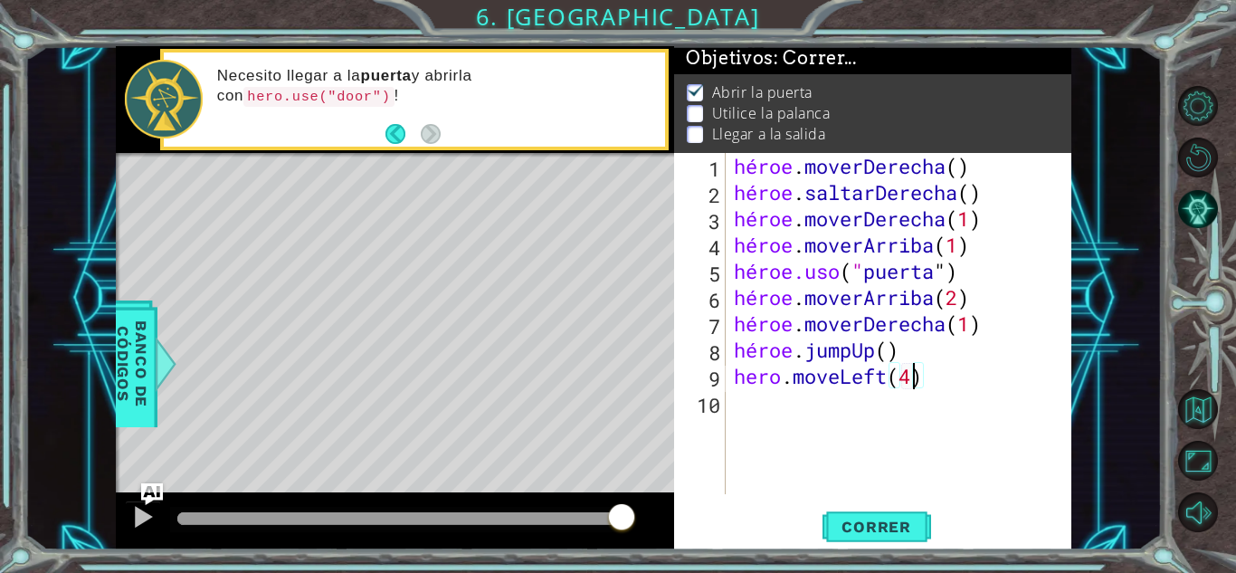
scroll to position [0, 7]
click at [794, 421] on div "héroe . moverDerecha ( ) héroe . saltarDerecha ( ) héroe . moverDerecha ( 1 ) h…" at bounding box center [903, 350] width 346 height 394
type textarea "he"
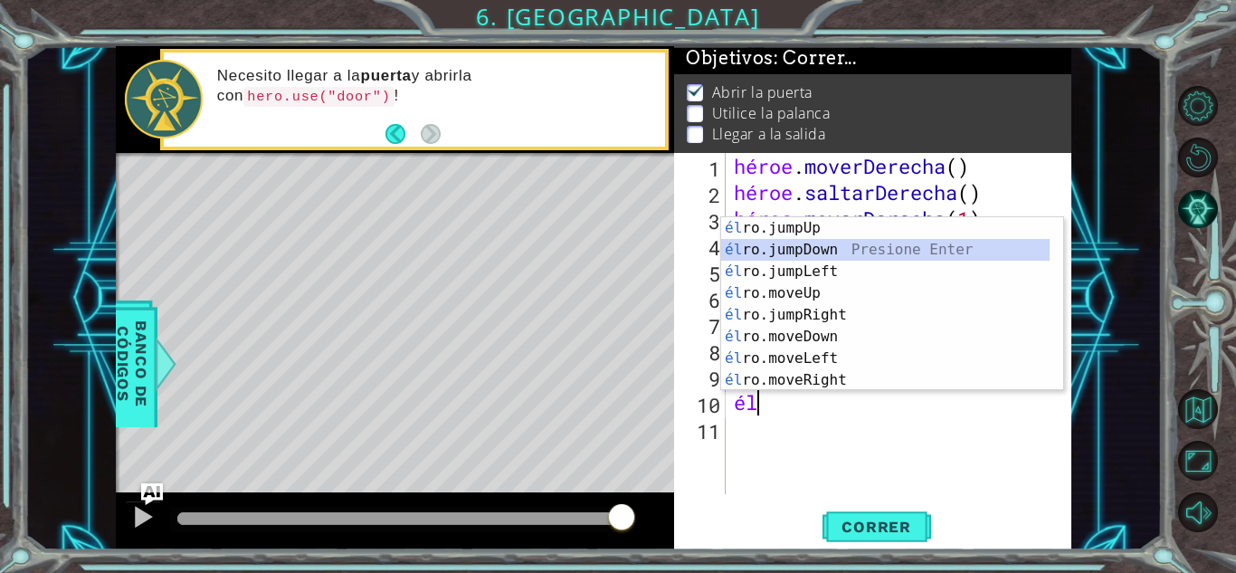
click at [840, 248] on div "él ro.jumpUp presiona enter él ro.jumpDown Presione Enter él ro.jumpLeft Presio…" at bounding box center [885, 325] width 328 height 217
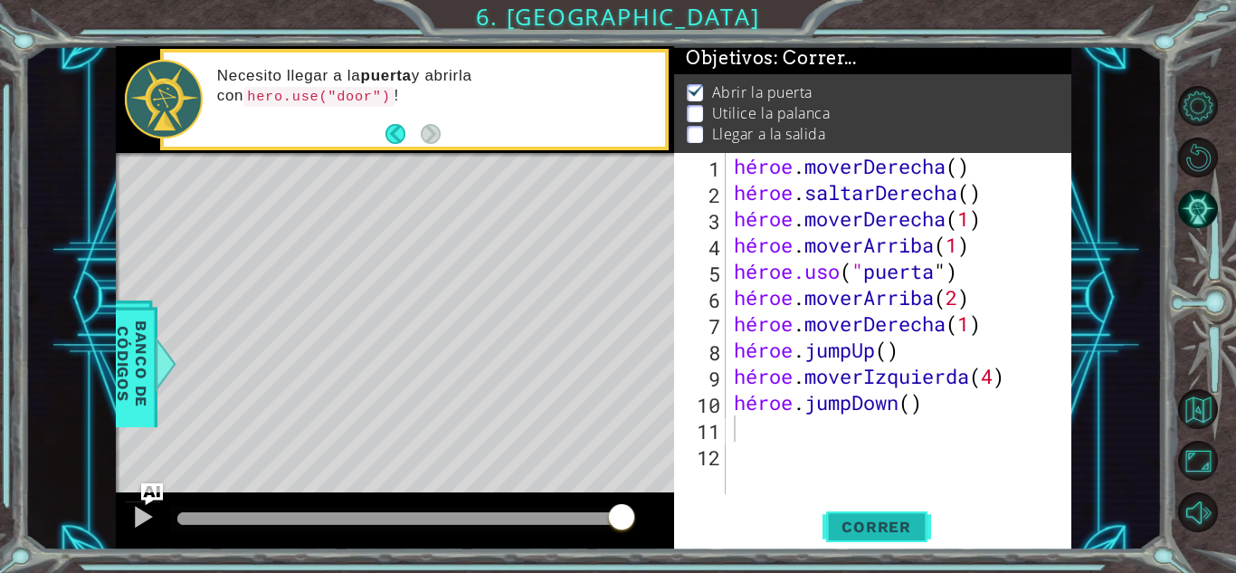
click at [855, 532] on font "Correr" at bounding box center [877, 527] width 70 height 18
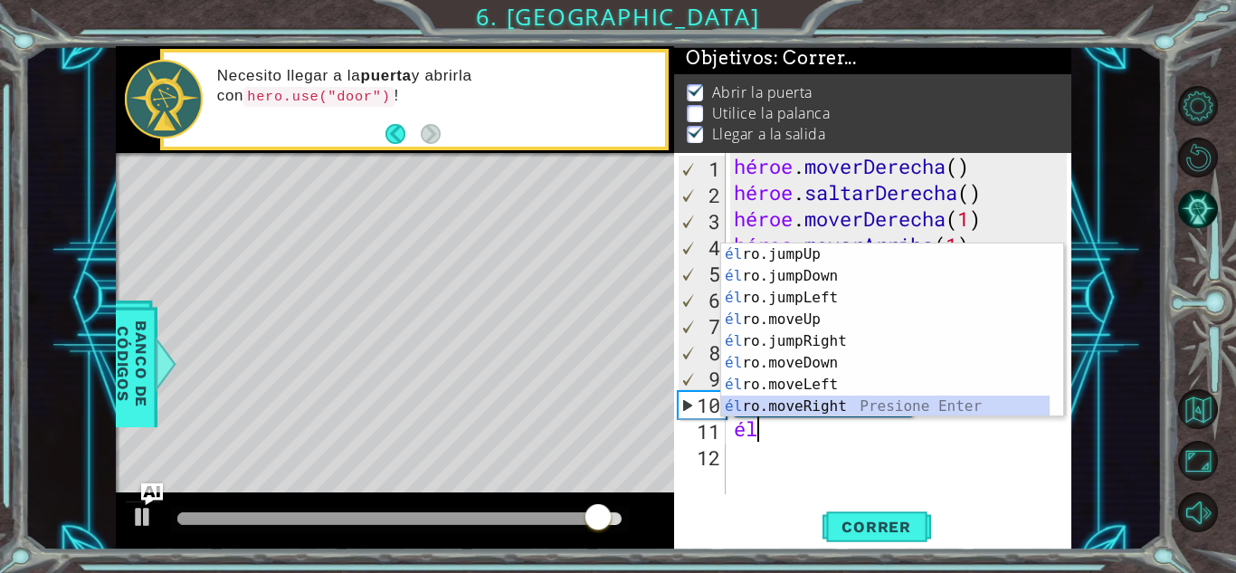
click at [854, 400] on div "él ro.jumpUp presiona enter él ro.jumpDown Presione Enter él ro.jumpLeft Presio…" at bounding box center [885, 351] width 328 height 217
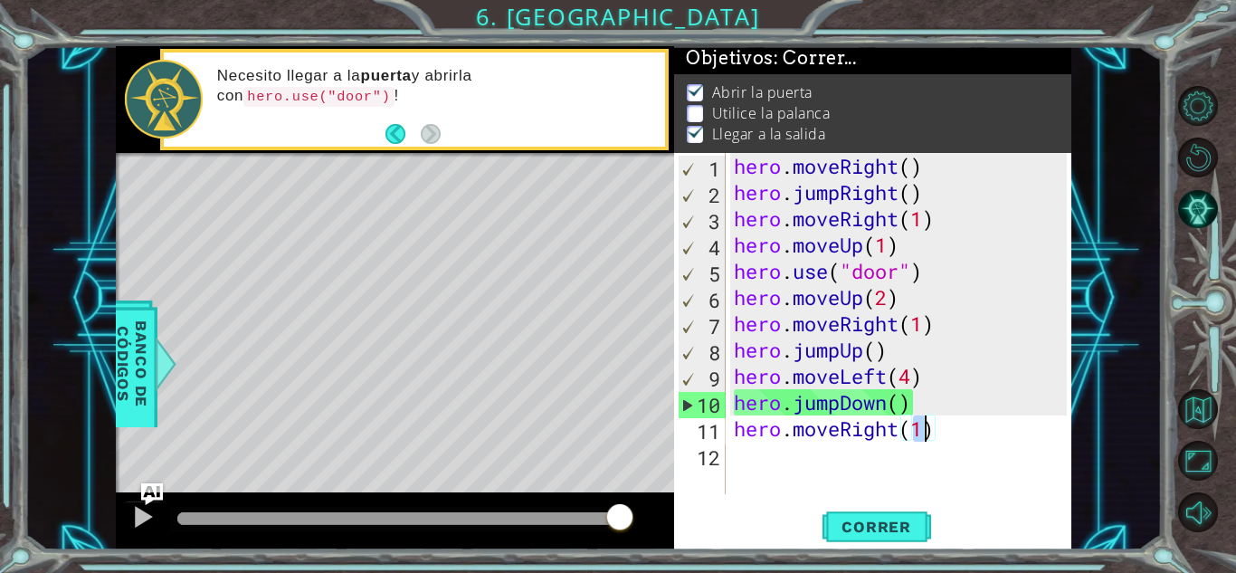
type textarea "hero.moveRight(2)"
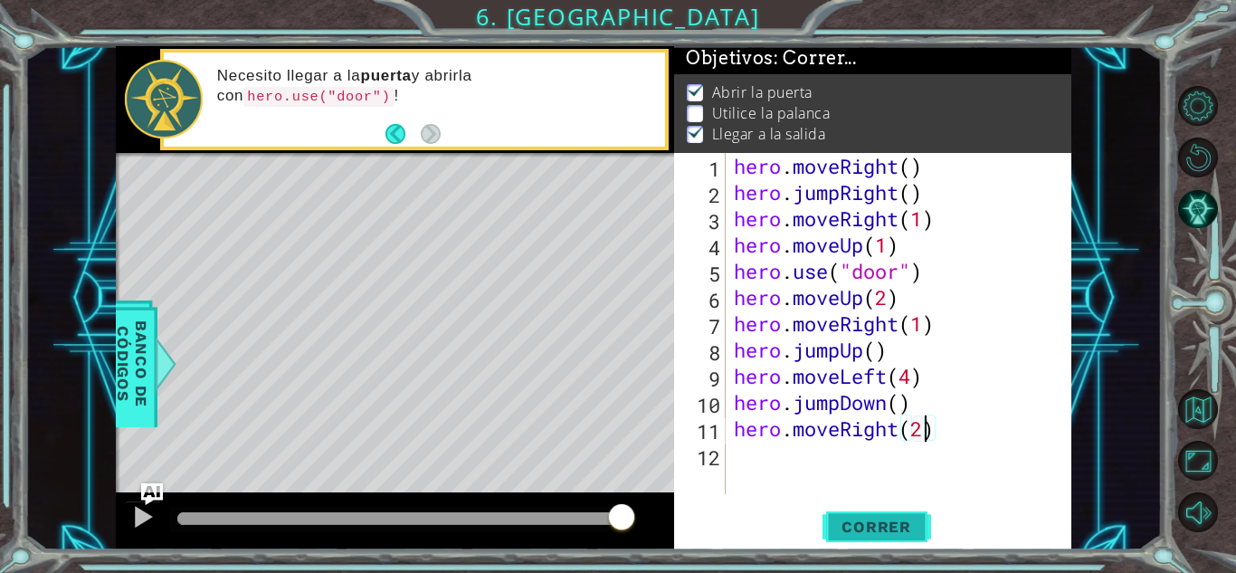
scroll to position [0, 8]
click at [813, 459] on div "hero . moveRight ( ) hero . jumpRight ( ) hero . moveRight ( 1 ) hero . moveUp …" at bounding box center [903, 350] width 346 height 394
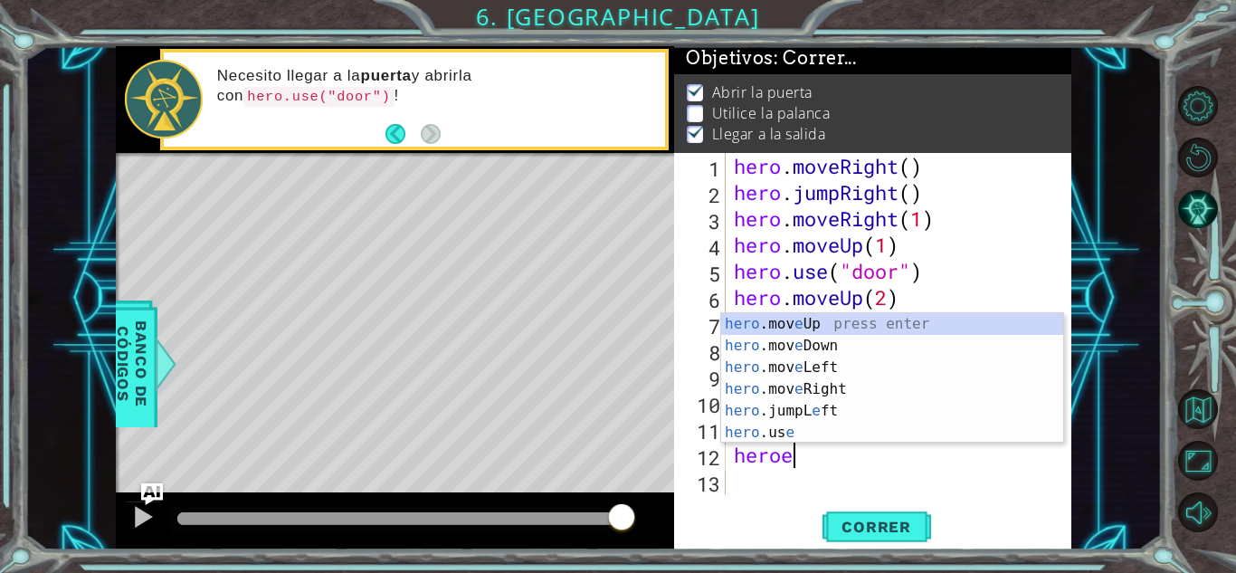
scroll to position [0, 2]
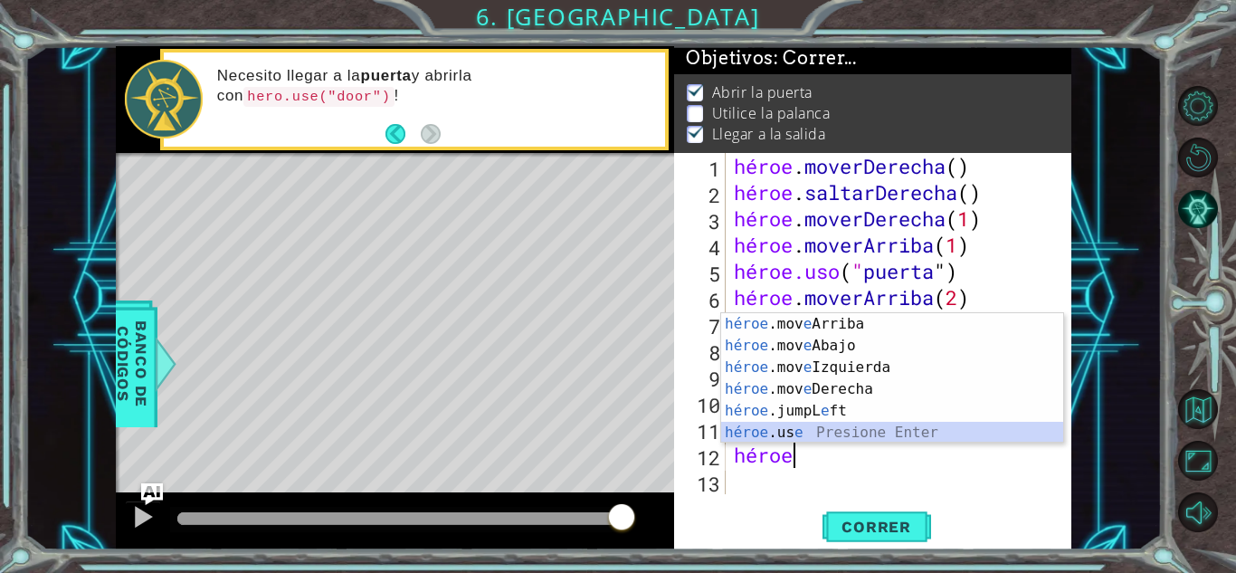
click at [818, 433] on div "héroe .mov e Arriba presiona enter héroe .mov e Abajo Presione Enter héroe .mov…" at bounding box center [892, 400] width 342 height 174
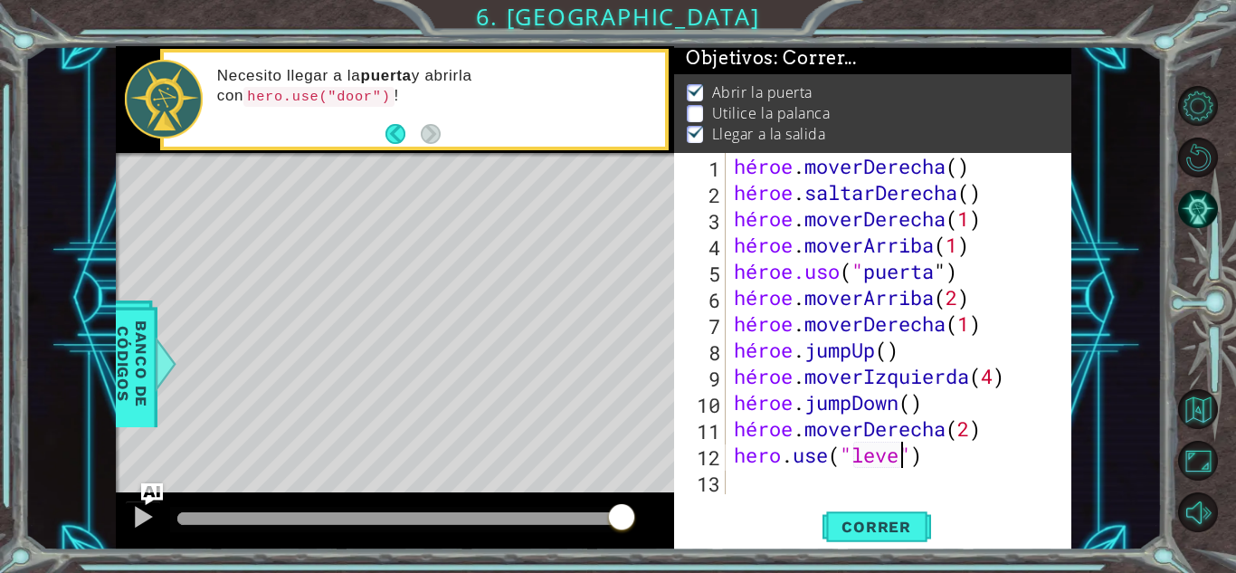
scroll to position [0, 8]
type textarea "hero.use("lever")"
click at [878, 526] on font "Correr" at bounding box center [877, 527] width 70 height 18
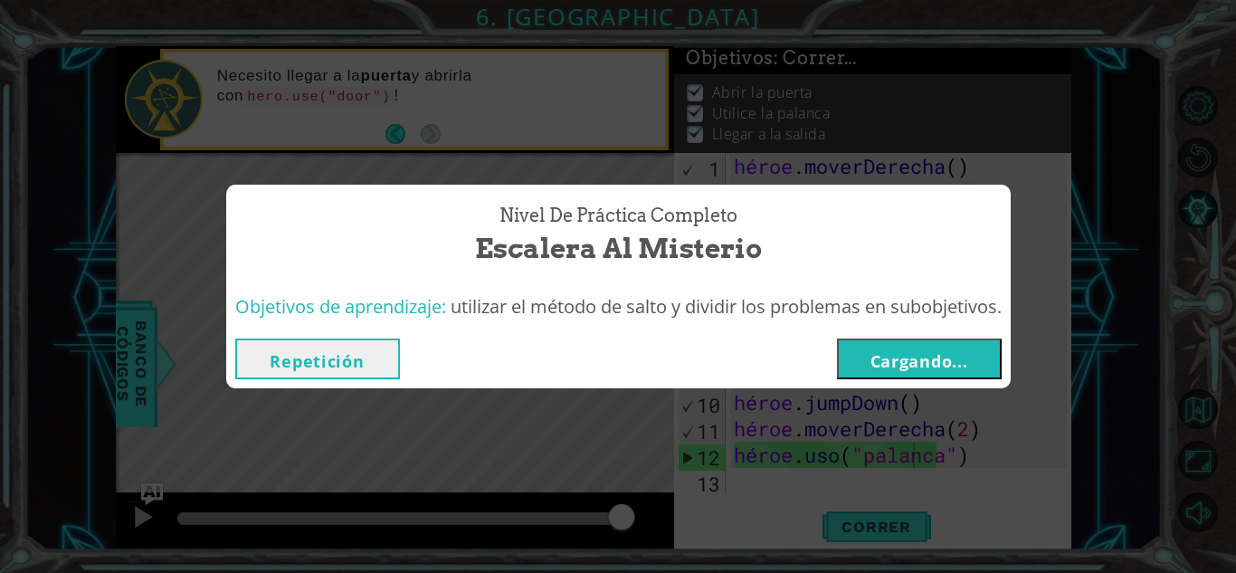
click at [934, 352] on font "Cargando..." at bounding box center [919, 361] width 98 height 22
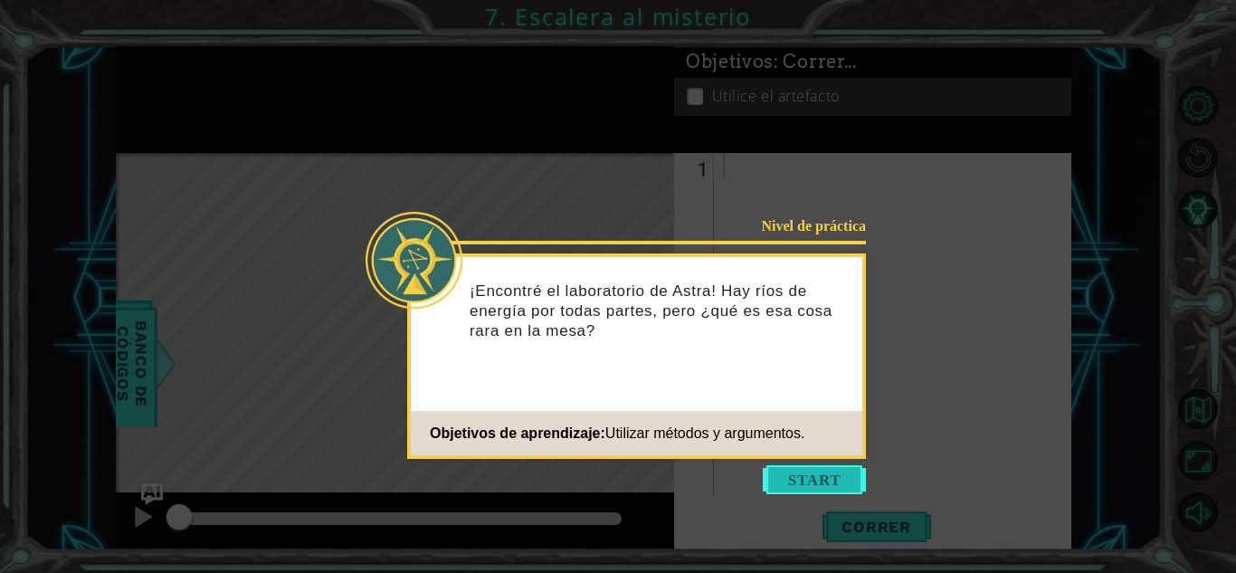
click at [812, 476] on button "Comenzar" at bounding box center [814, 479] width 103 height 29
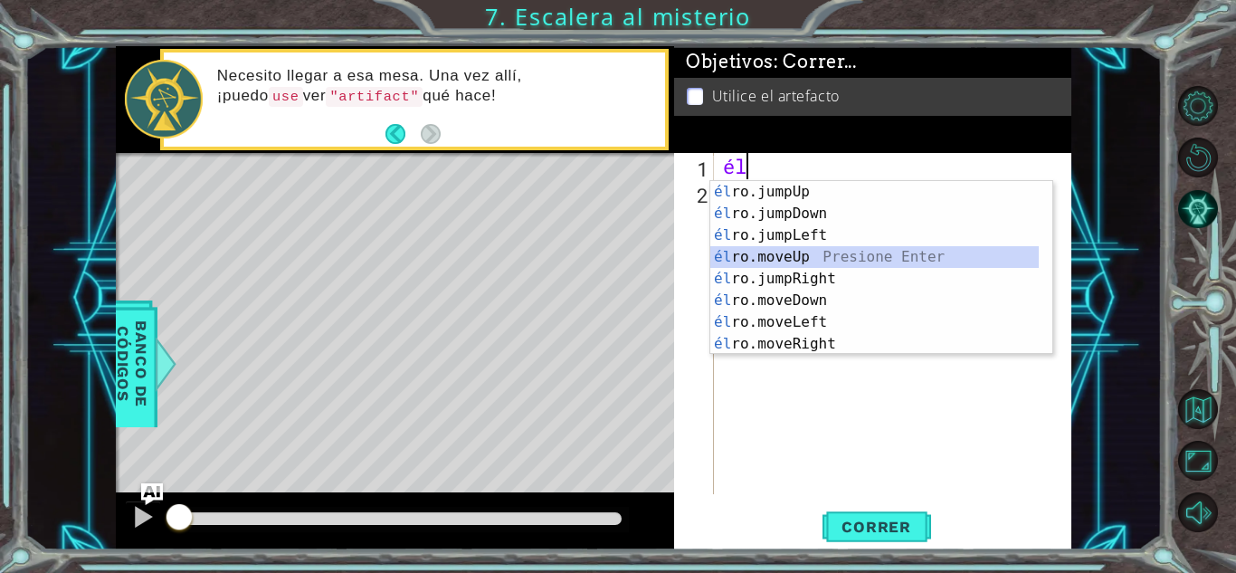
click at [844, 253] on div "él ro.jumpUp presiona enter él ro.jumpDown Presione Enter él ro.jumpLeft Presio…" at bounding box center [874, 289] width 328 height 217
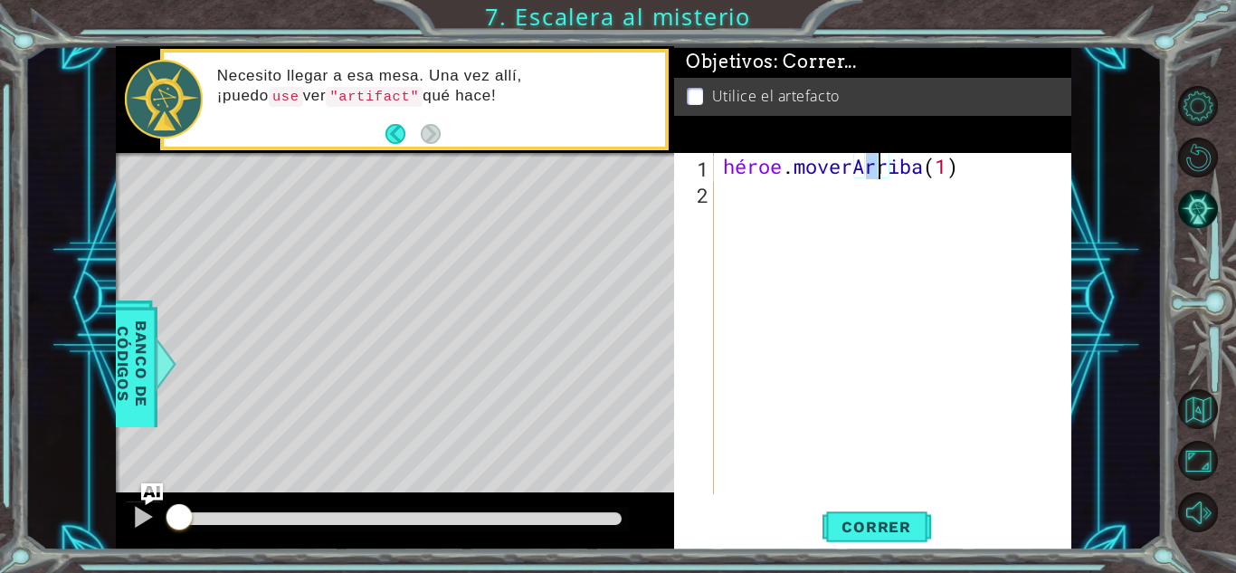
type textarea "hero.moveUp(3)"
click at [804, 196] on div "héroe . [GEOGRAPHIC_DATA] ( 3 )" at bounding box center [897, 350] width 357 height 394
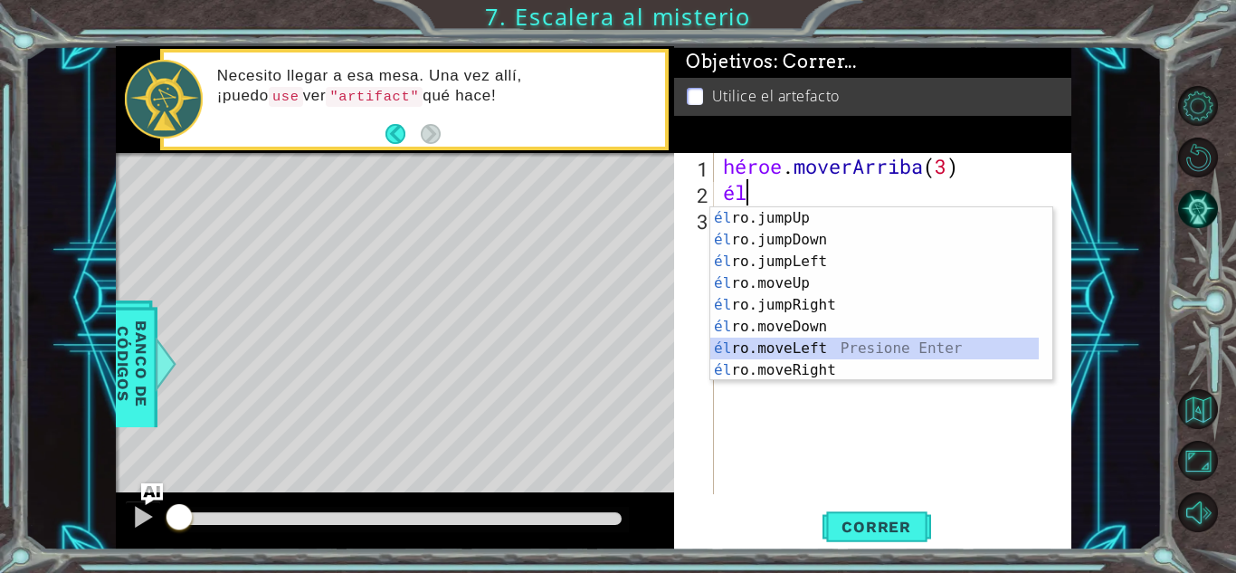
click at [836, 352] on div "él ro.jumpUp presiona enter él ro.jumpDown Presione Enter él ro.jumpLeft Presio…" at bounding box center [874, 315] width 328 height 217
type textarea "hero.moveLeft(1)"
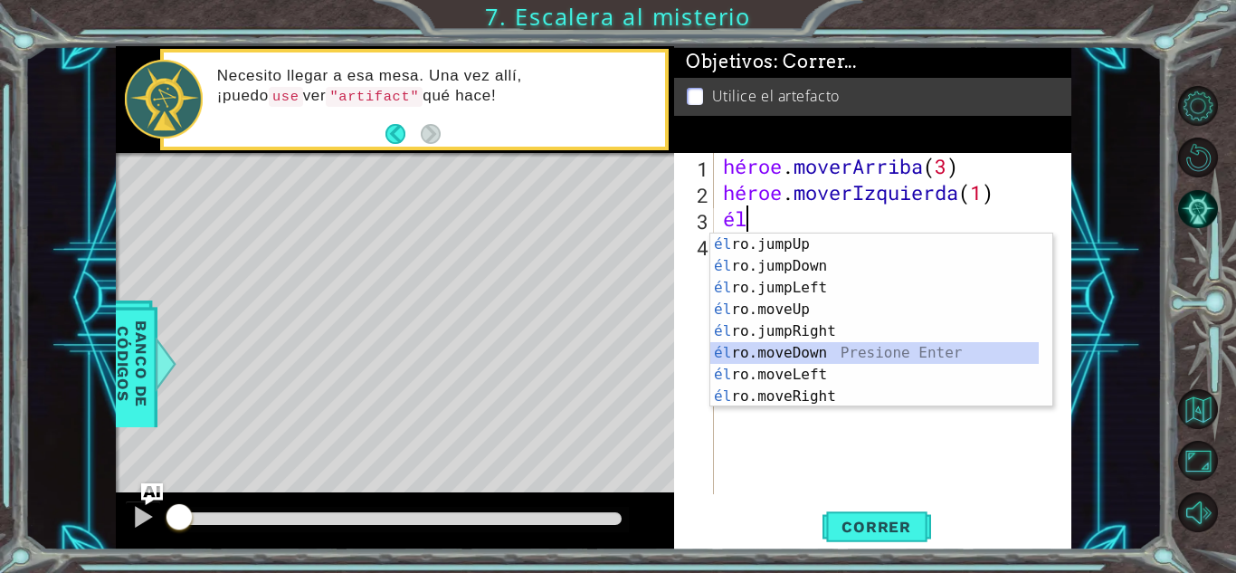
click at [836, 358] on div "él ro.jumpUp presiona enter él ro.jumpDown Presione Enter él ro.jumpLeft Presio…" at bounding box center [874, 341] width 328 height 217
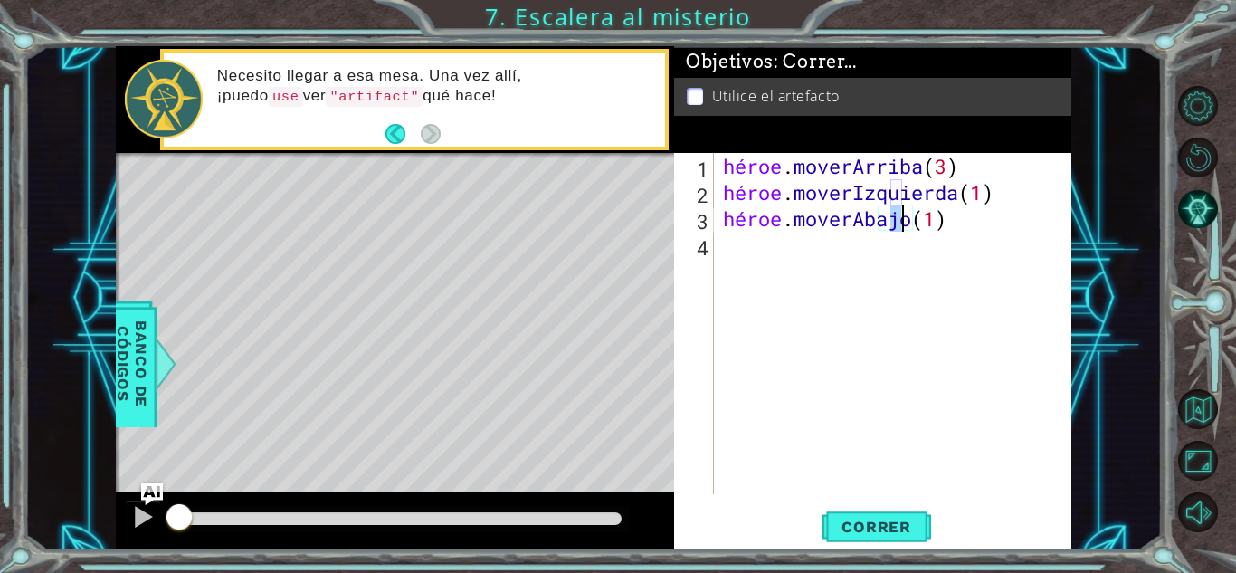
type textarea "hero.moveDown(2)"
click at [793, 255] on div "héroe . moverArriba ( 3 ) héroe . moverIzquierda ( 1 ) héroe . moverAbajo ( 2 )" at bounding box center [897, 350] width 357 height 394
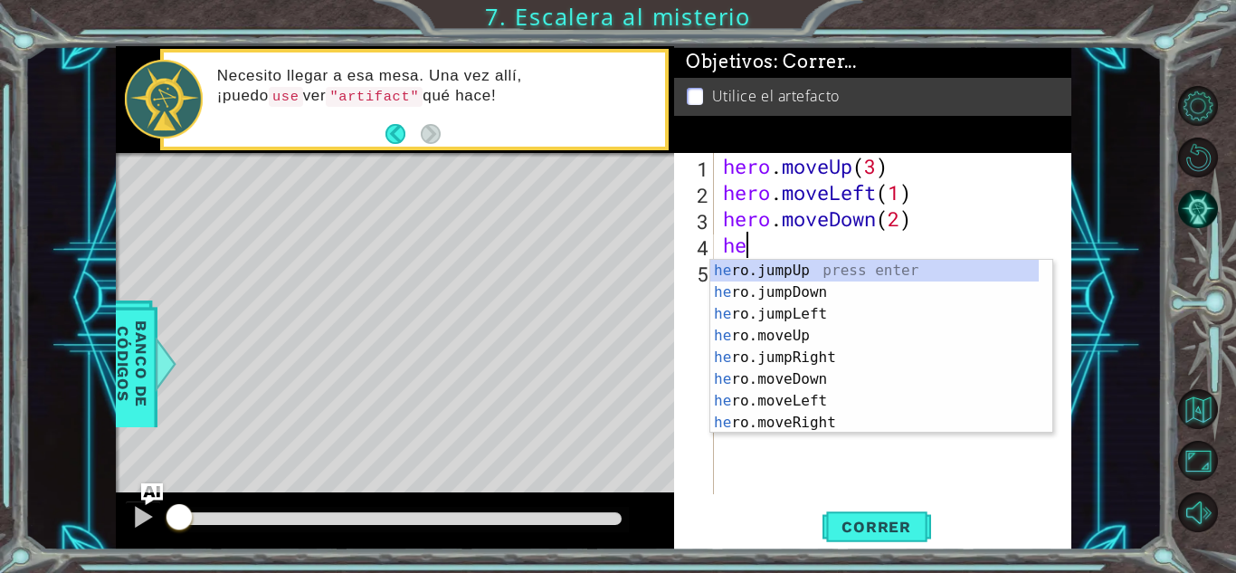
type textarea "he"
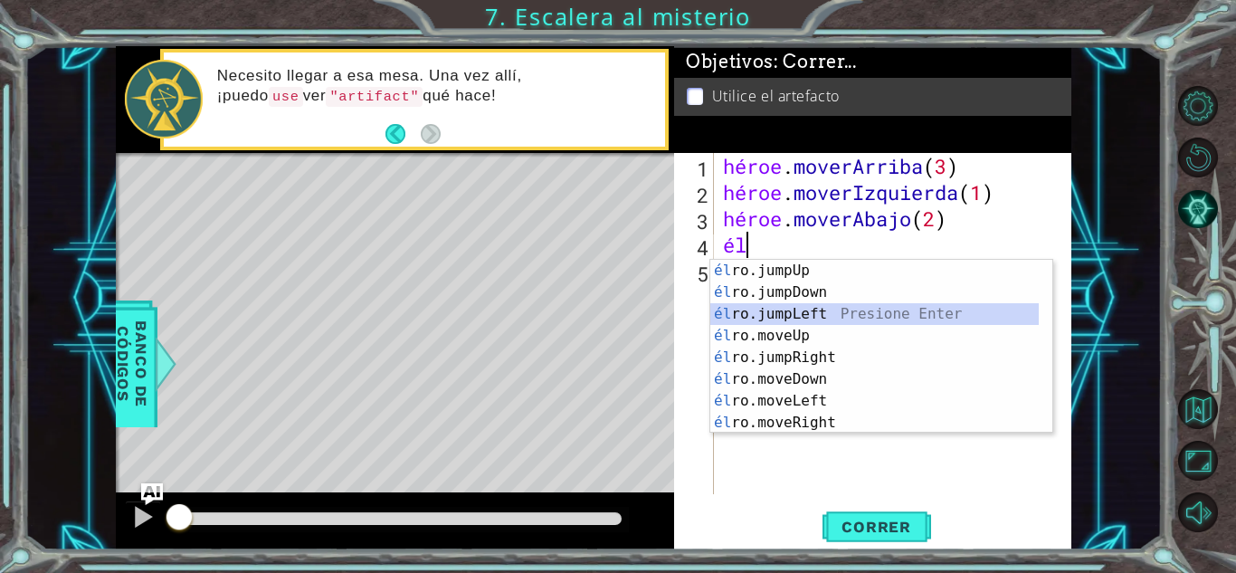
click at [829, 316] on div "él ro.jumpUp presiona enter él ro.jumpDown Presione Enter él ro.jumpLeft Presio…" at bounding box center [874, 368] width 328 height 217
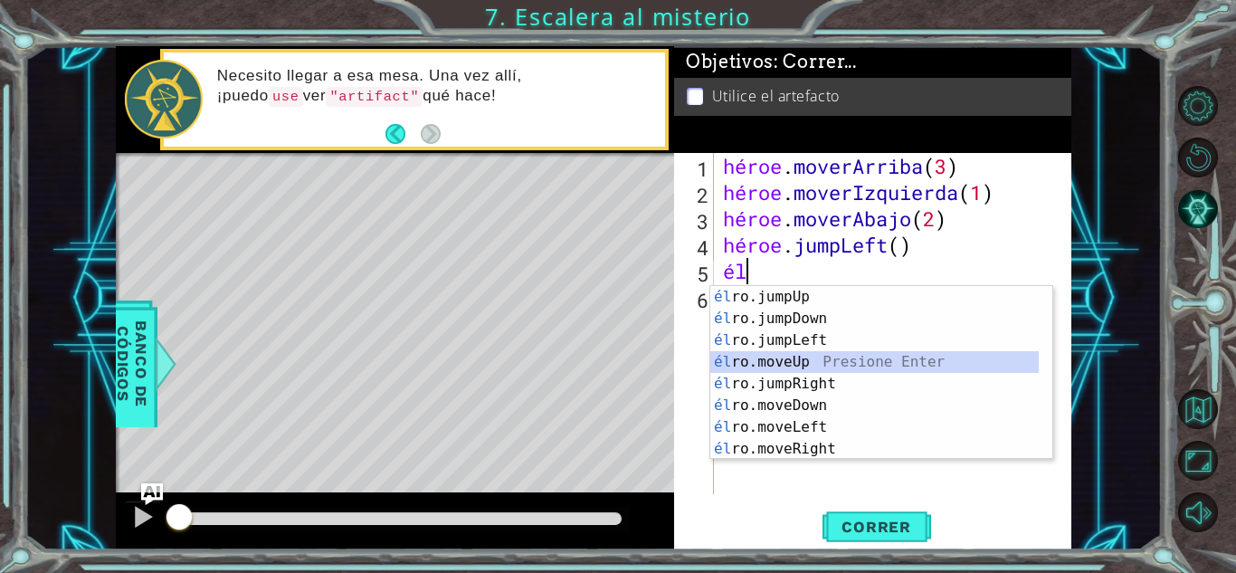
click at [807, 367] on div "él ro.jumpUp presiona enter él ro.jumpDown Presione Enter él ro.jumpLeft Presio…" at bounding box center [874, 394] width 328 height 217
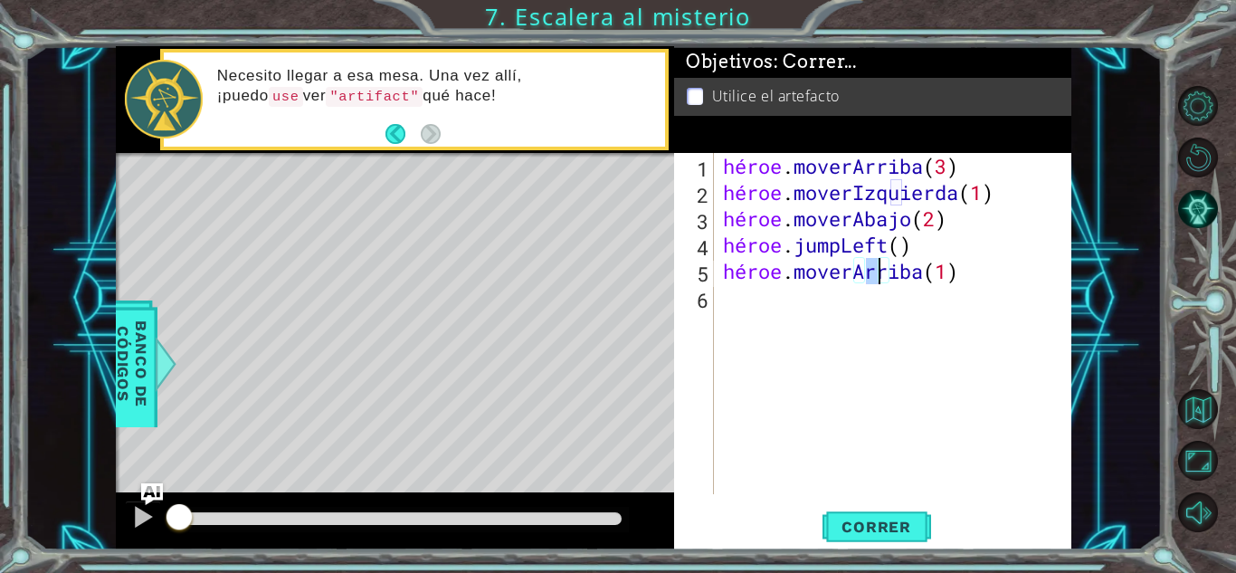
type textarea "hero.moveUp(2)"
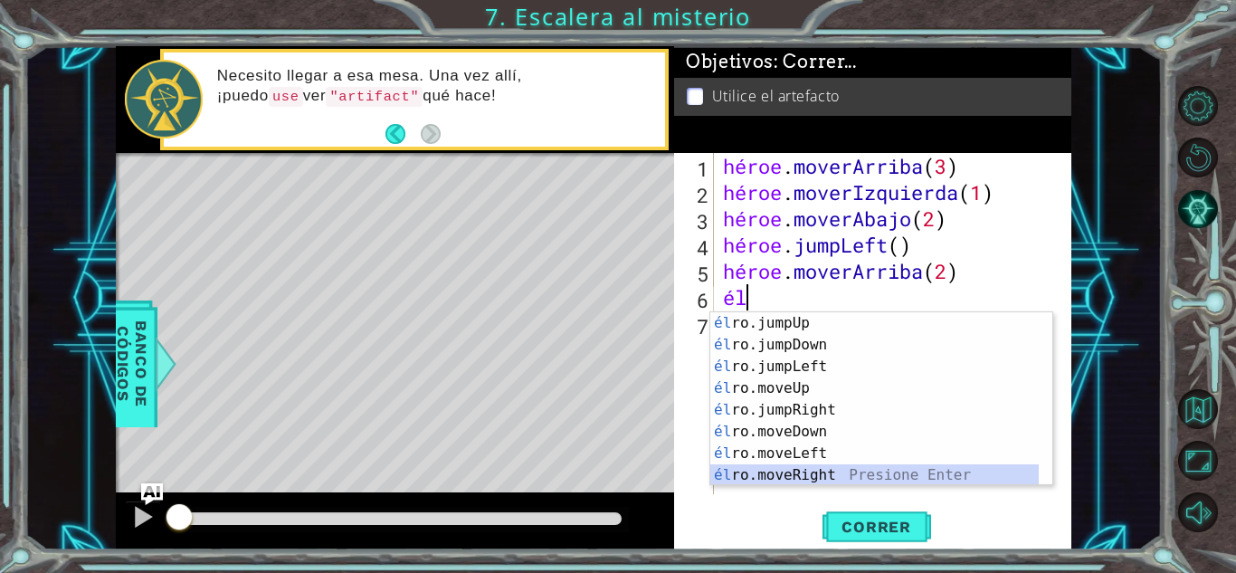
click at [816, 477] on div "él ro.jumpUp presiona enter él ro.jumpDown Presione Enter él ro.jumpLeft Presio…" at bounding box center [874, 420] width 328 height 217
type textarea "hero.moveRight(1)"
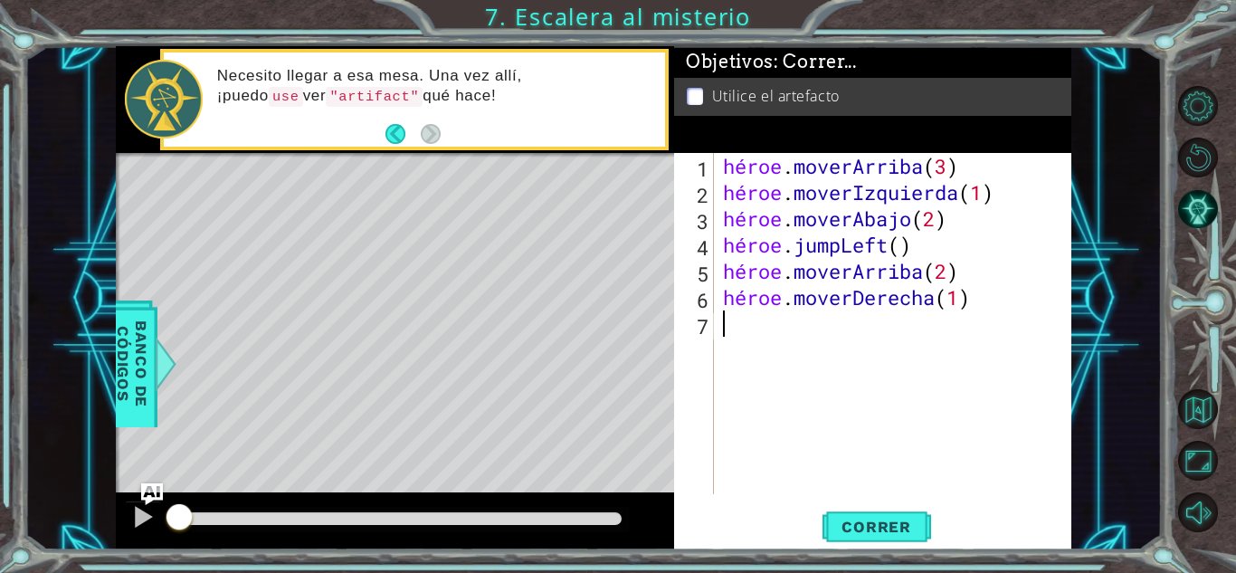
click at [822, 352] on div "héroe . moverArriba ( 3 ) héroe . moverIzquierda ( 1 ) héroe . moverAbajo ( 2 )…" at bounding box center [897, 350] width 357 height 394
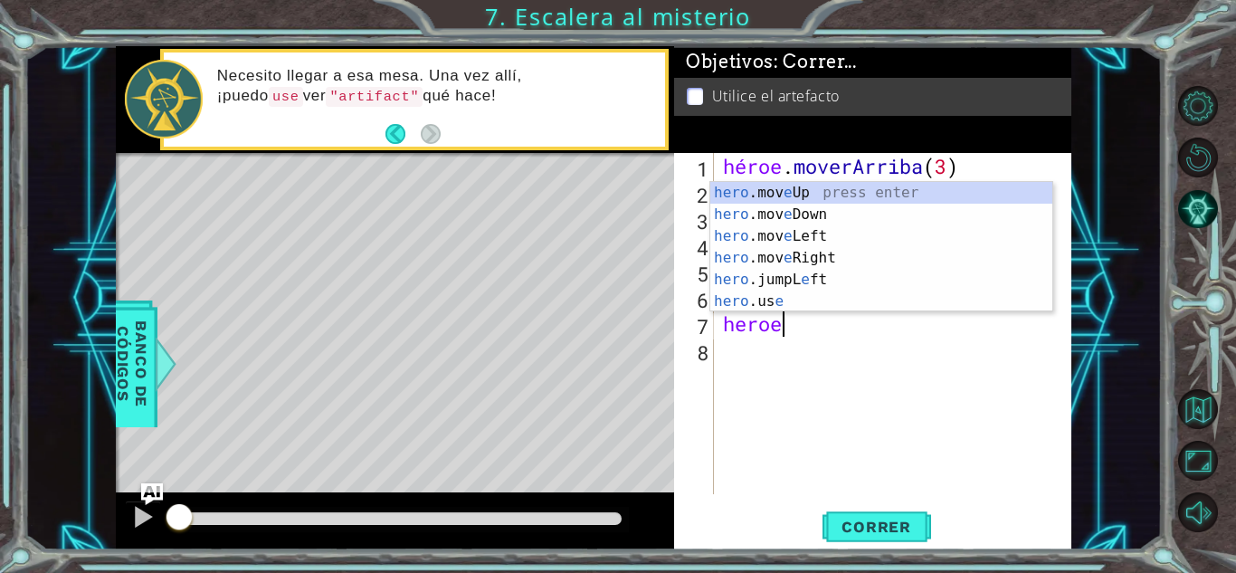
scroll to position [0, 2]
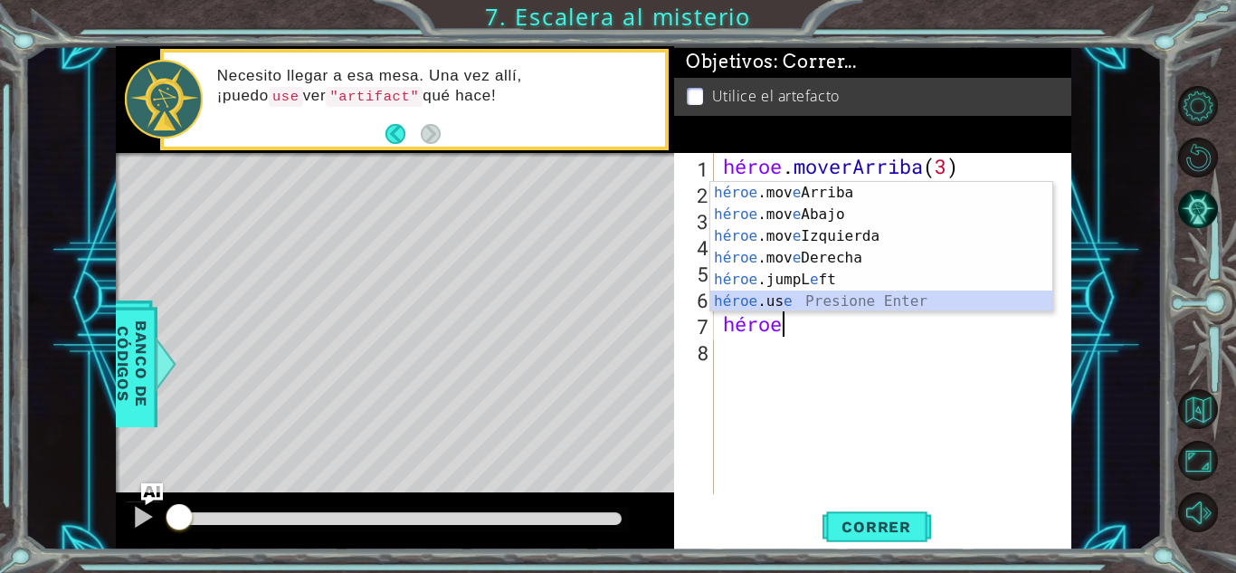
click at [828, 306] on div "héroe .mov e Arriba presiona enter héroe .mov e Abajo Presione Enter héroe .mov…" at bounding box center [881, 269] width 342 height 174
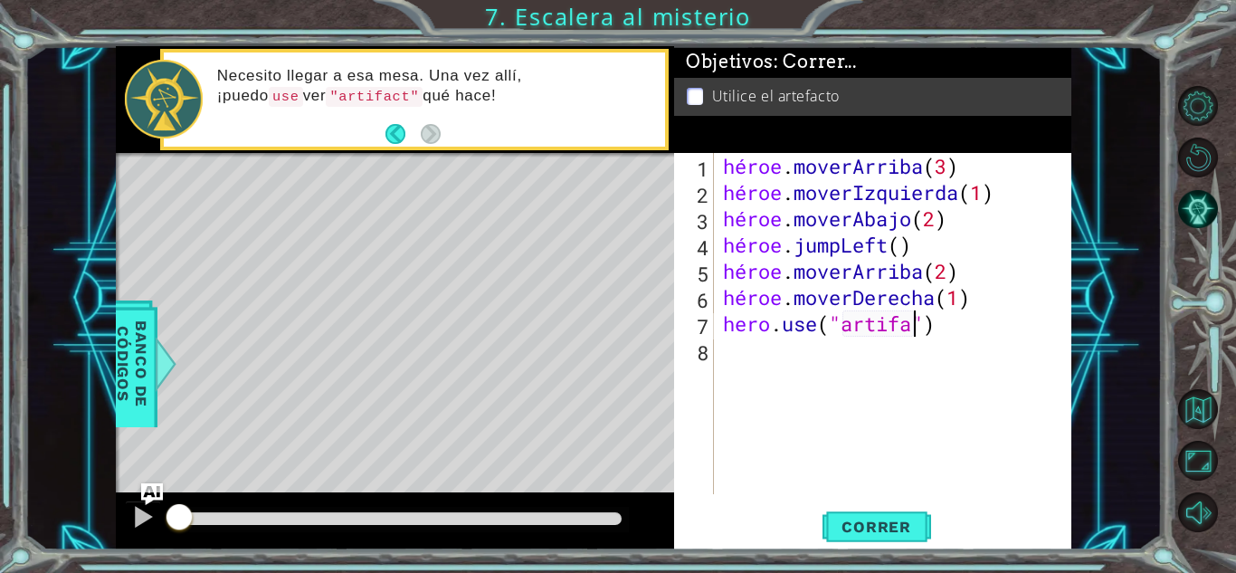
scroll to position [0, 9]
type textarea "hero.use("artifact")"
click at [865, 518] on font "Correr" at bounding box center [877, 527] width 70 height 18
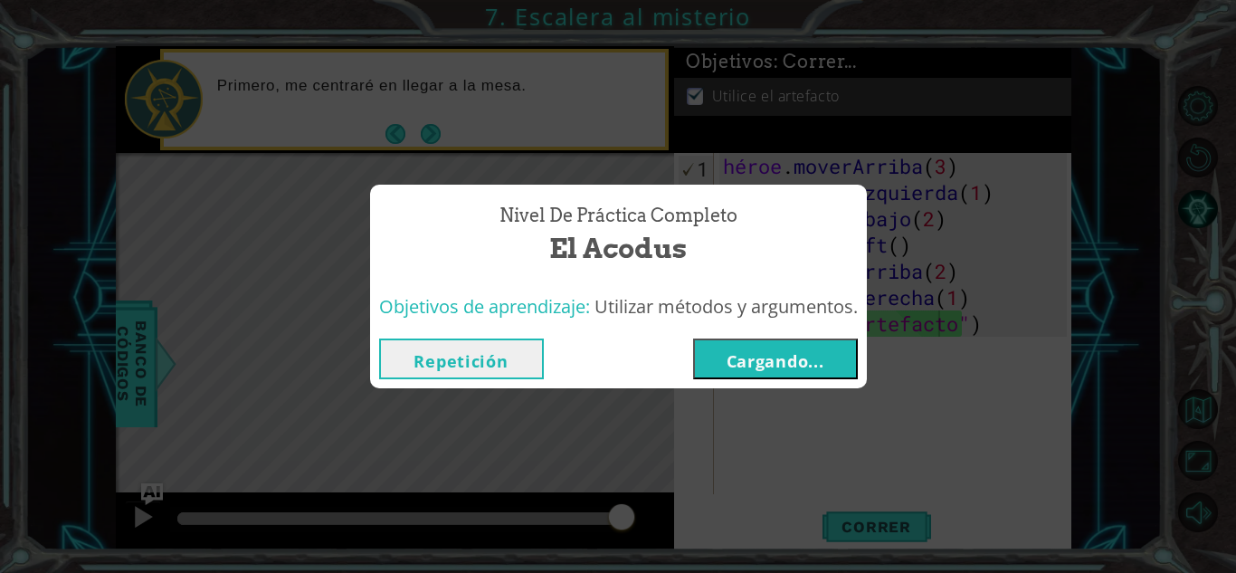
click at [729, 353] on font "Cargando..." at bounding box center [776, 361] width 98 height 22
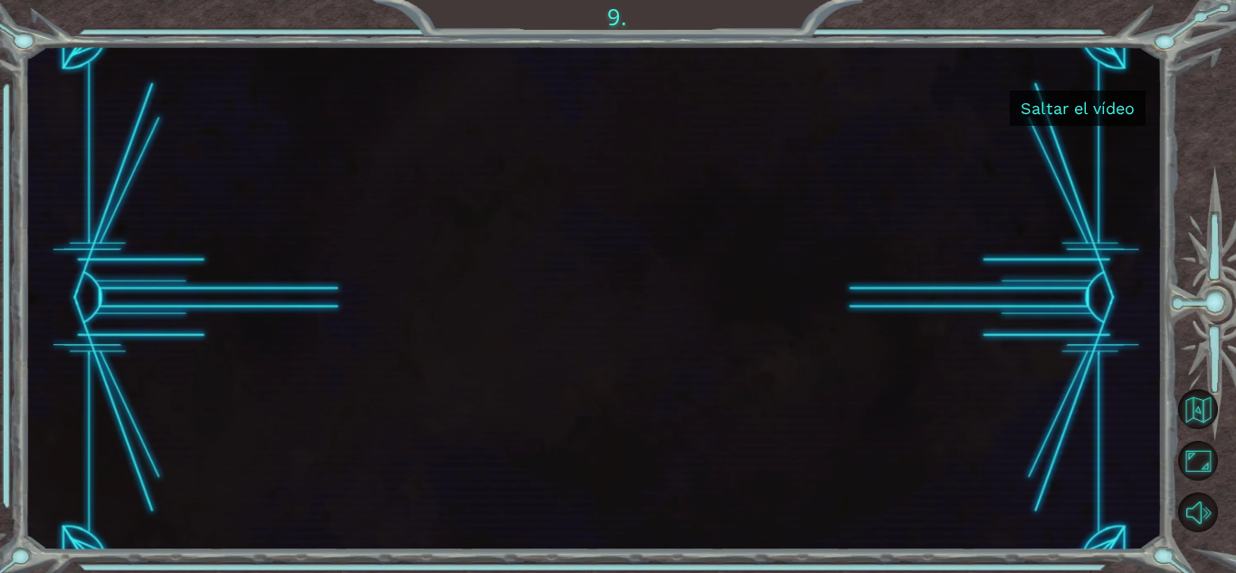
click at [1047, 120] on button "Saltar el vídeo" at bounding box center [1078, 107] width 136 height 35
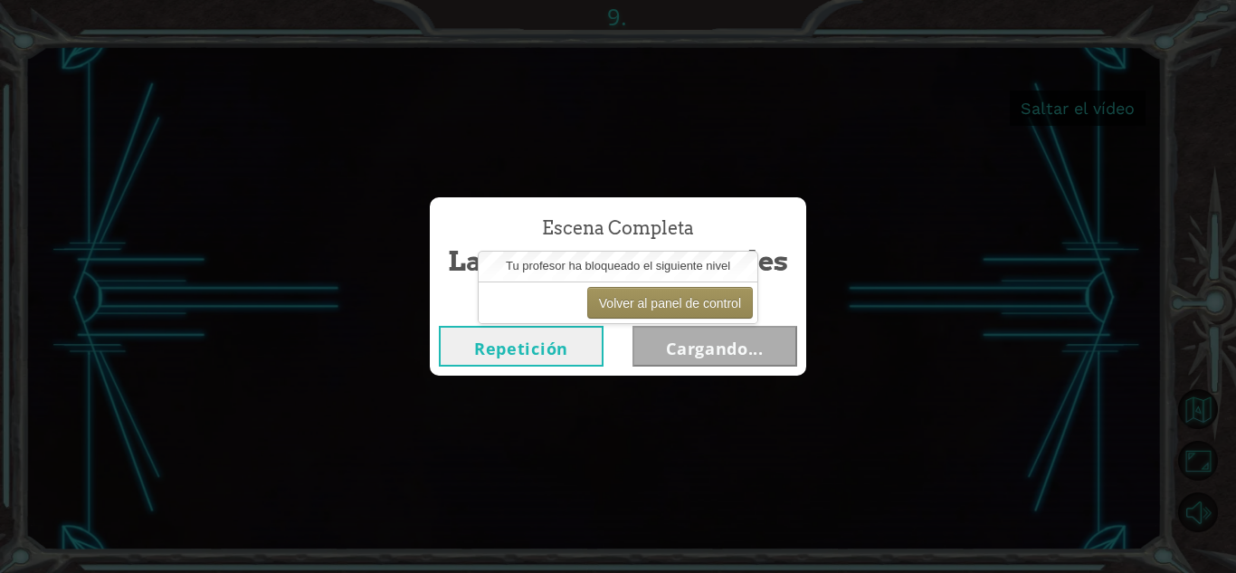
click at [580, 356] on button "Repetición" at bounding box center [521, 346] width 165 height 41
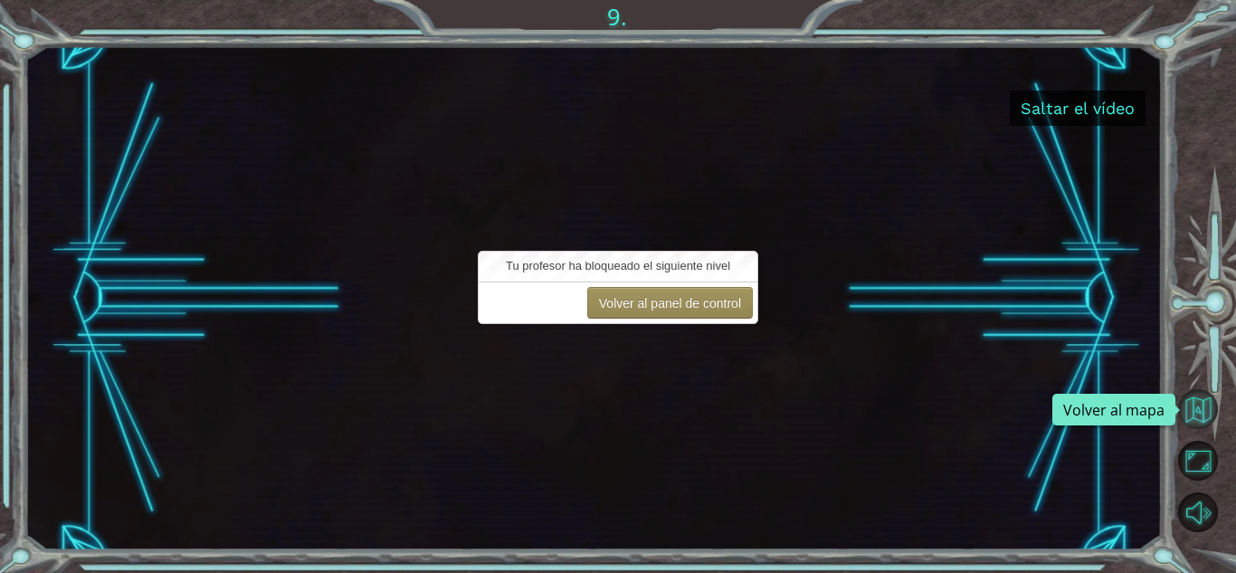
click at [1186, 418] on button "Volver al mapa" at bounding box center [1198, 409] width 40 height 40
